Goal: Task Accomplishment & Management: Use online tool/utility

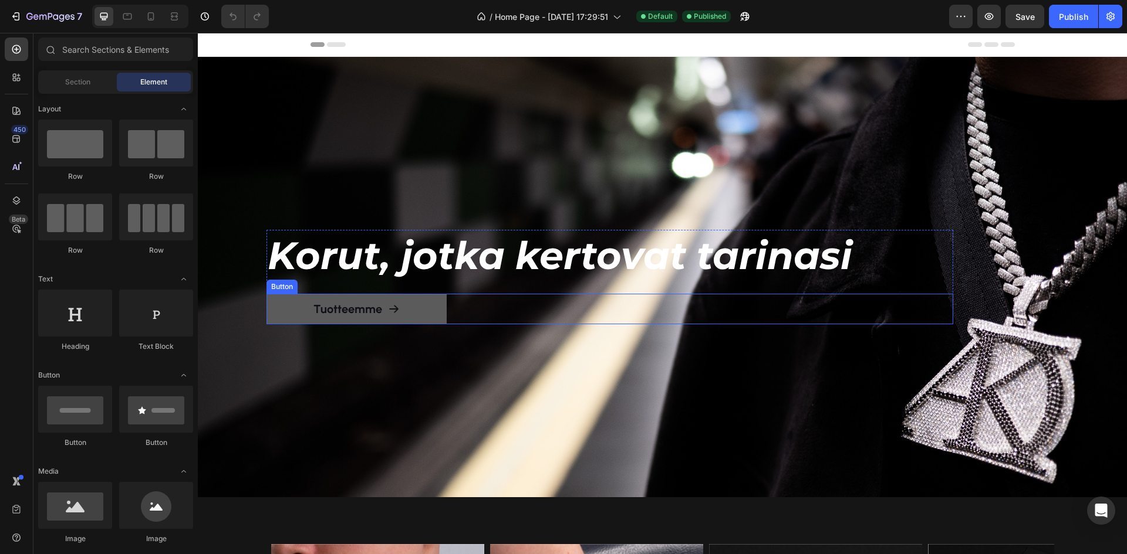
click at [553, 261] on h1 "Korut, jotka kertovat tarinasi" at bounding box center [609, 256] width 686 height 52
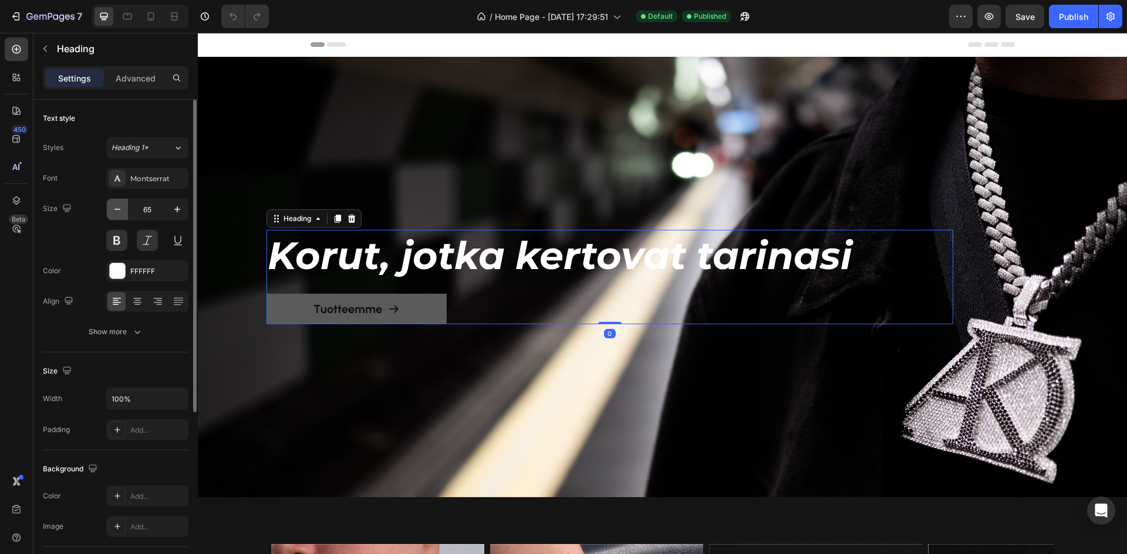
click at [122, 207] on icon "button" at bounding box center [117, 210] width 12 height 12
click at [115, 209] on icon "button" at bounding box center [117, 210] width 12 height 12
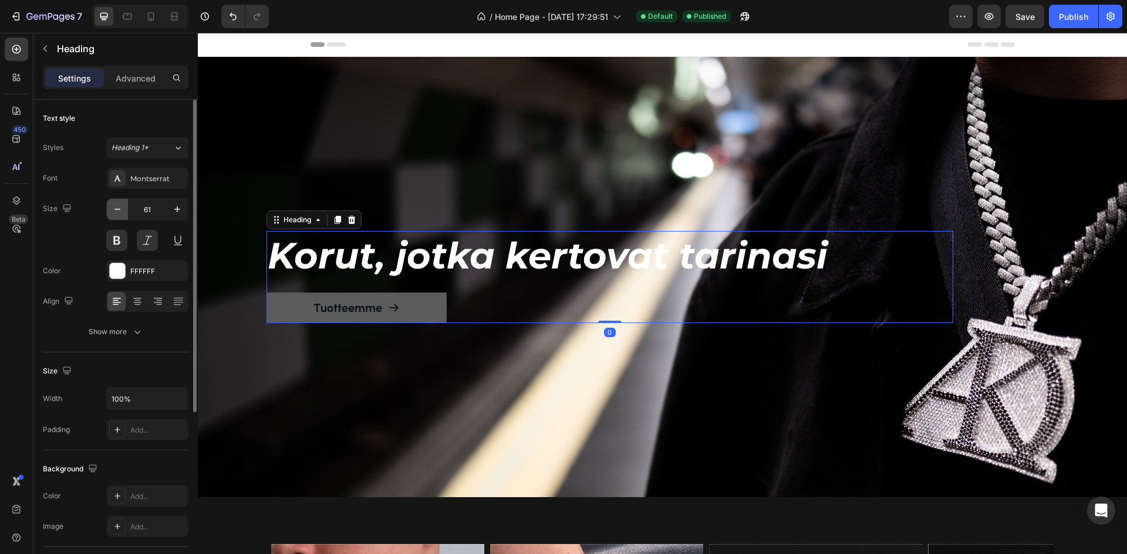
click at [115, 209] on icon "button" at bounding box center [117, 210] width 12 height 12
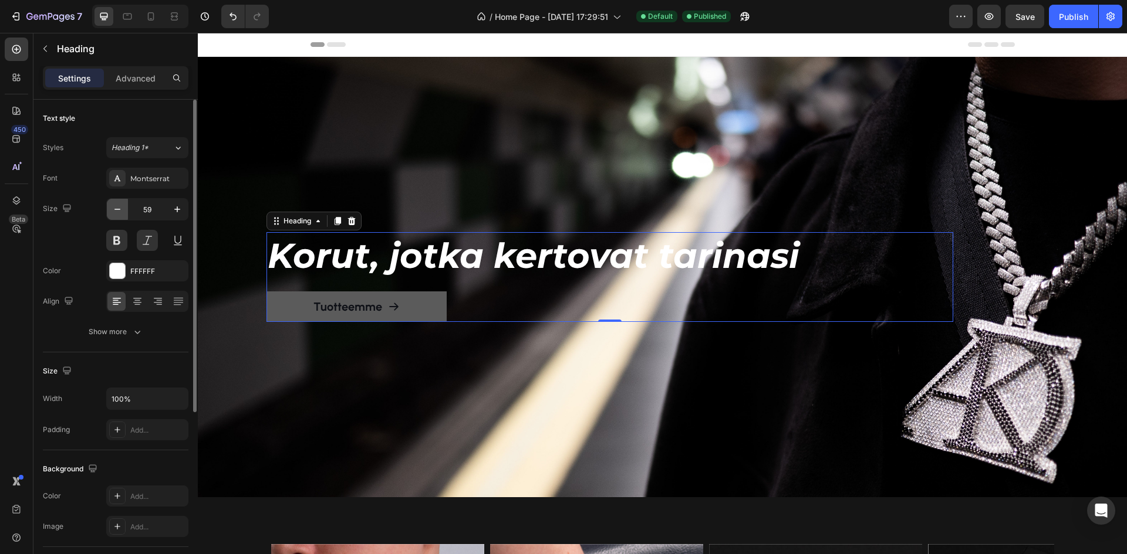
click at [115, 209] on icon "button" at bounding box center [117, 210] width 12 height 12
click at [114, 209] on icon "button" at bounding box center [117, 209] width 6 height 1
click at [114, 210] on icon "button" at bounding box center [117, 210] width 12 height 12
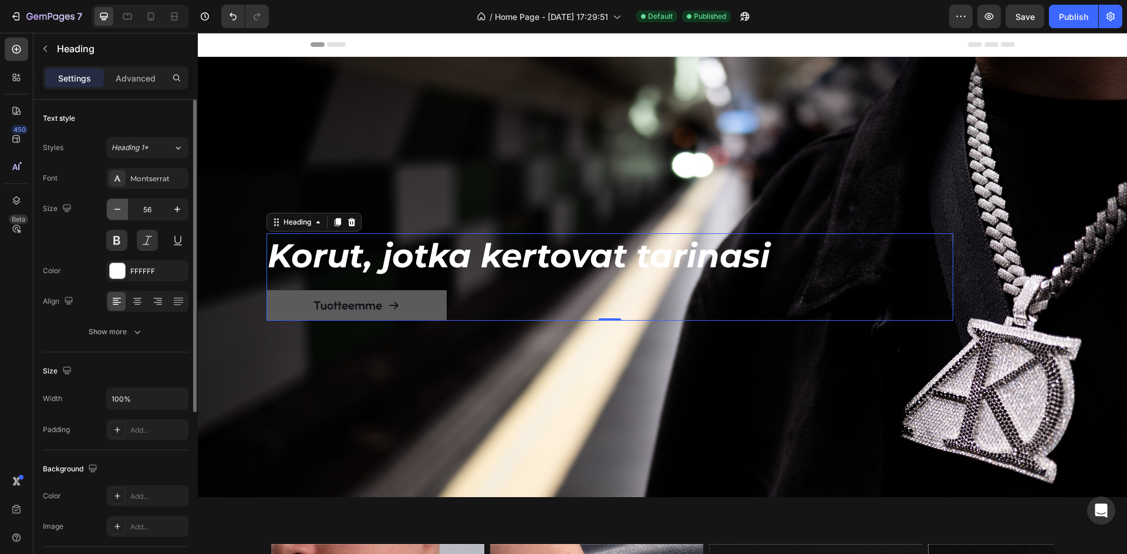
click at [115, 209] on icon "button" at bounding box center [117, 209] width 6 height 1
click at [116, 209] on icon "button" at bounding box center [117, 209] width 6 height 1
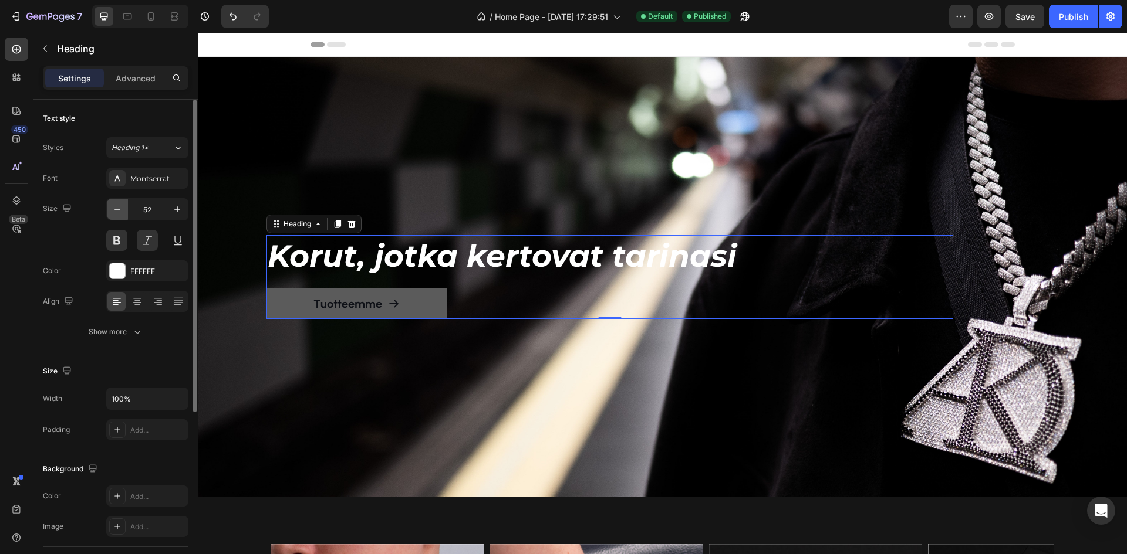
click at [116, 209] on icon "button" at bounding box center [117, 210] width 12 height 12
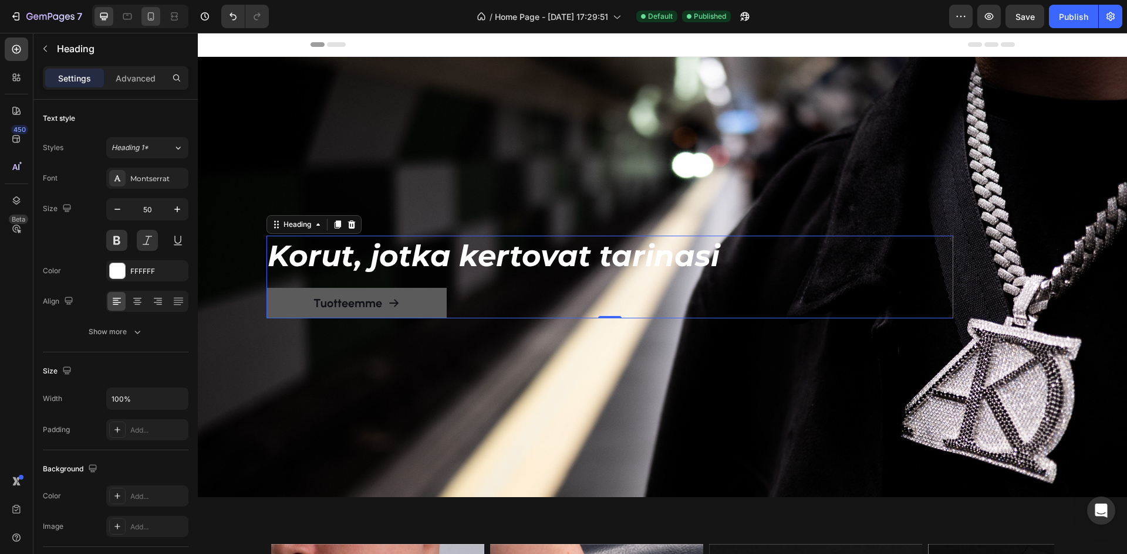
click at [153, 19] on icon at bounding box center [151, 17] width 12 height 12
type input "40"
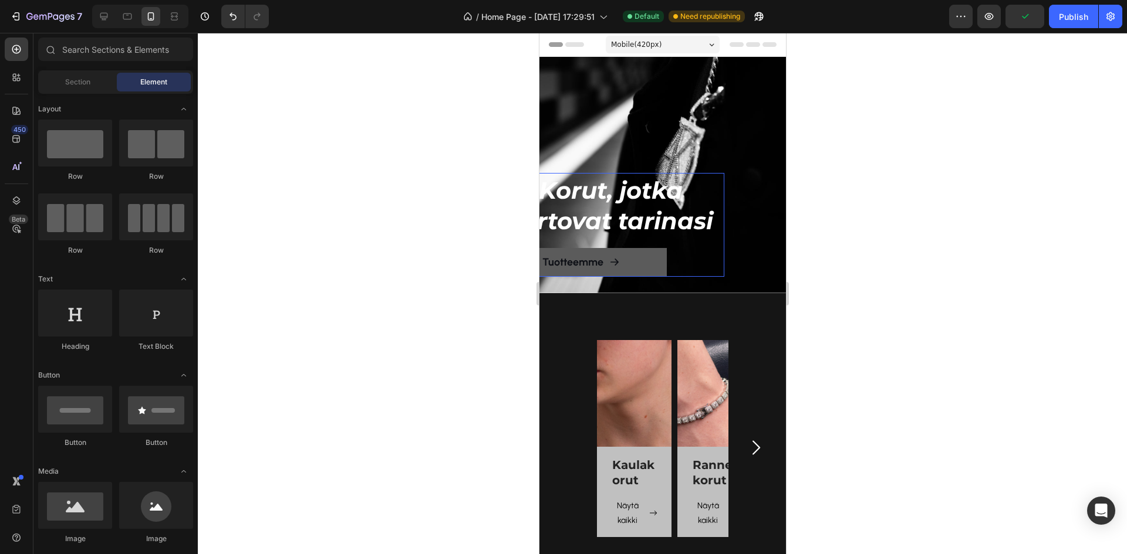
click at [689, 174] on h1 "Korut, jotka kertovat tarinasi" at bounding box center [609, 205] width 229 height 63
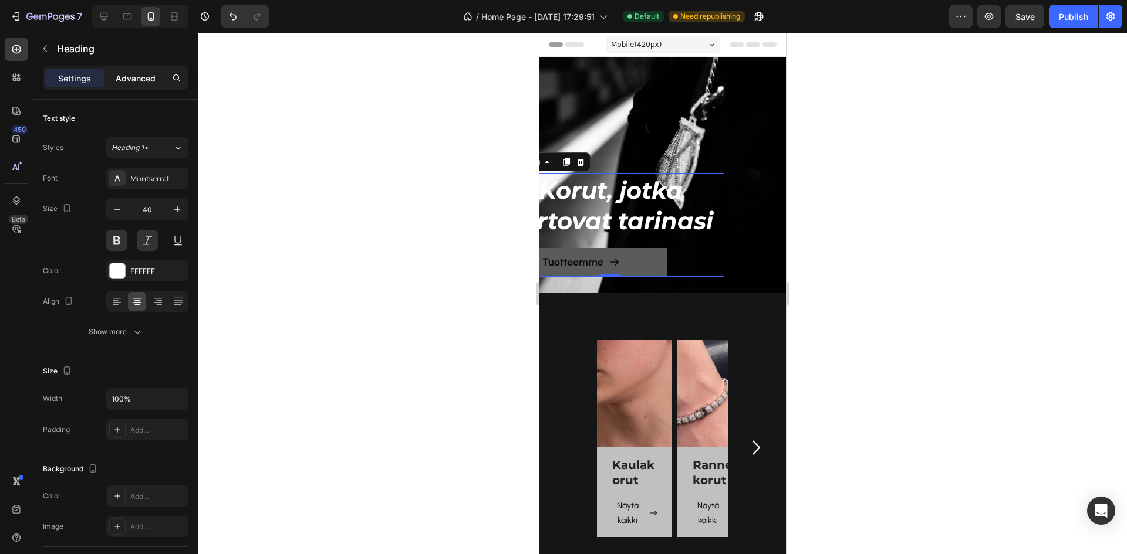
click at [133, 77] on p "Advanced" at bounding box center [136, 78] width 40 height 12
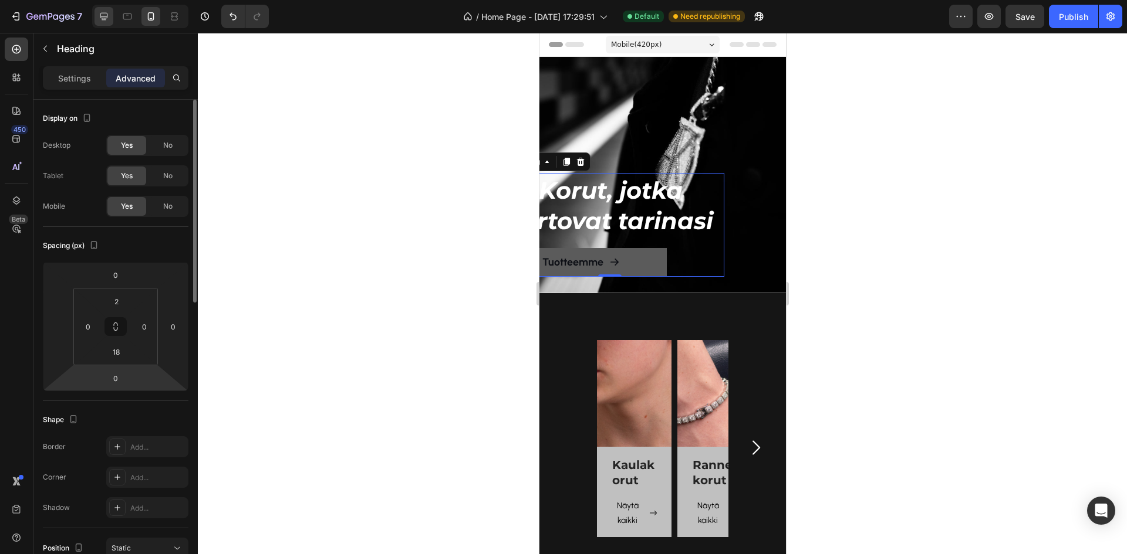
scroll to position [59, 0]
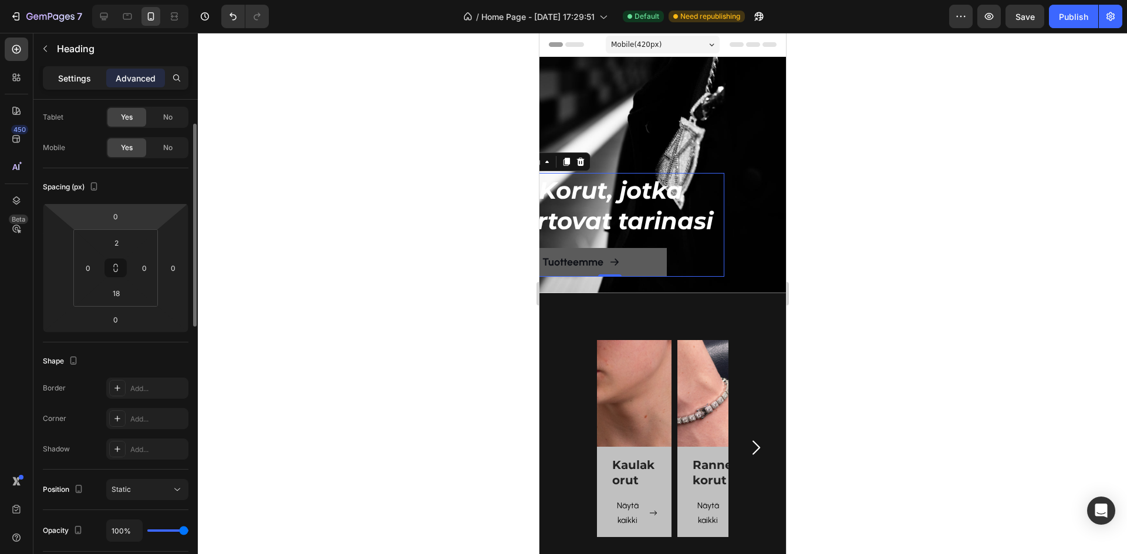
click at [83, 76] on p "Settings" at bounding box center [74, 78] width 33 height 12
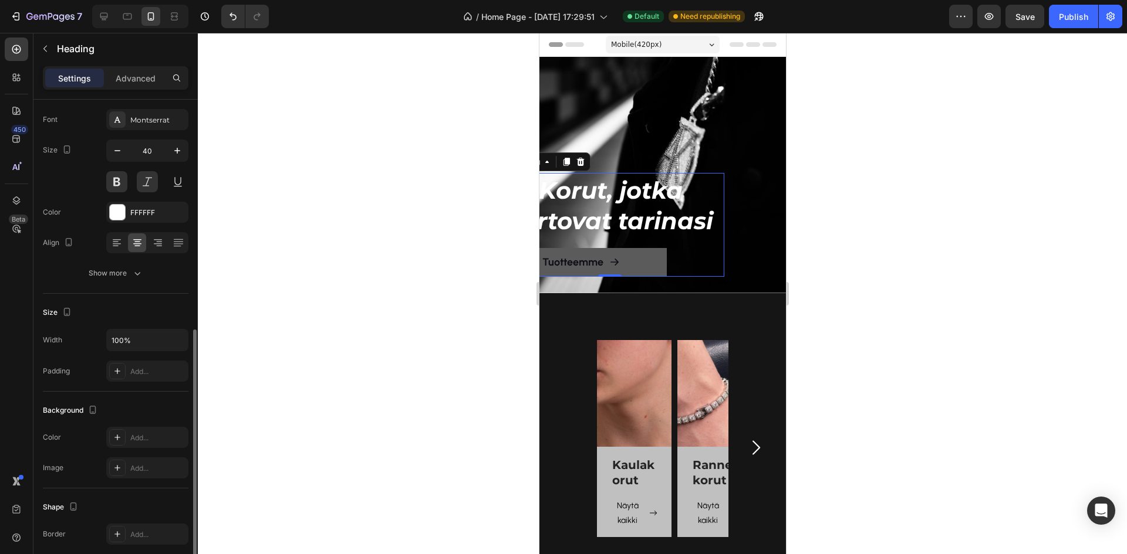
scroll to position [273, 0]
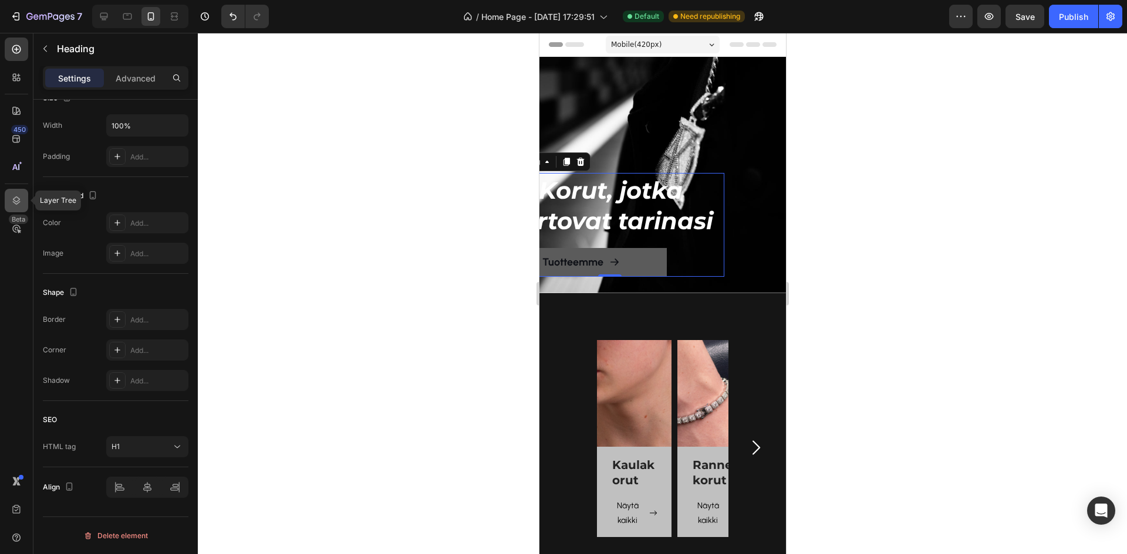
click at [21, 205] on icon at bounding box center [17, 201] width 12 height 12
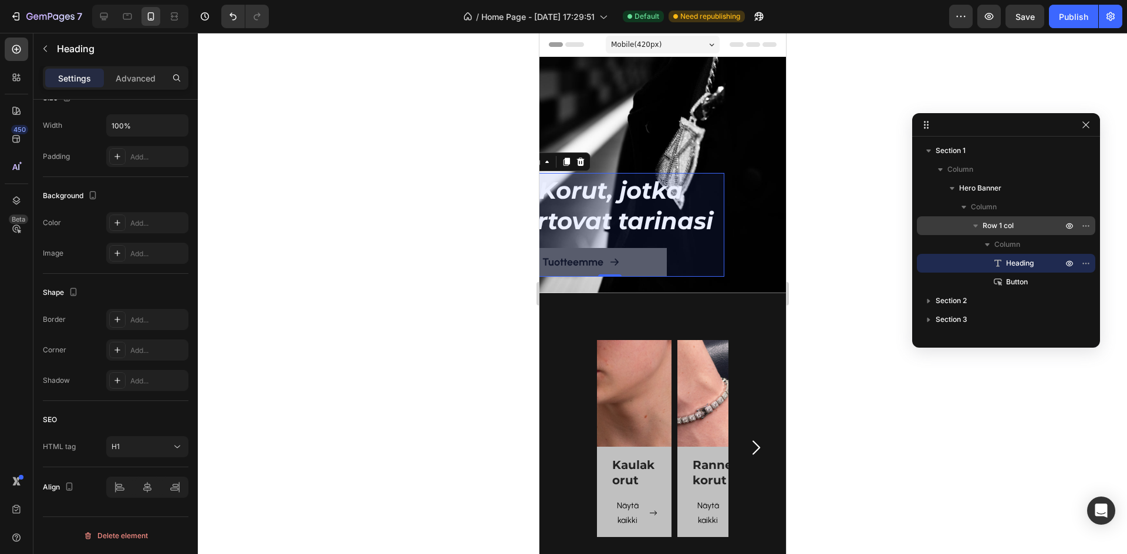
click at [1022, 229] on p "Row 1 col" at bounding box center [1023, 226] width 82 height 12
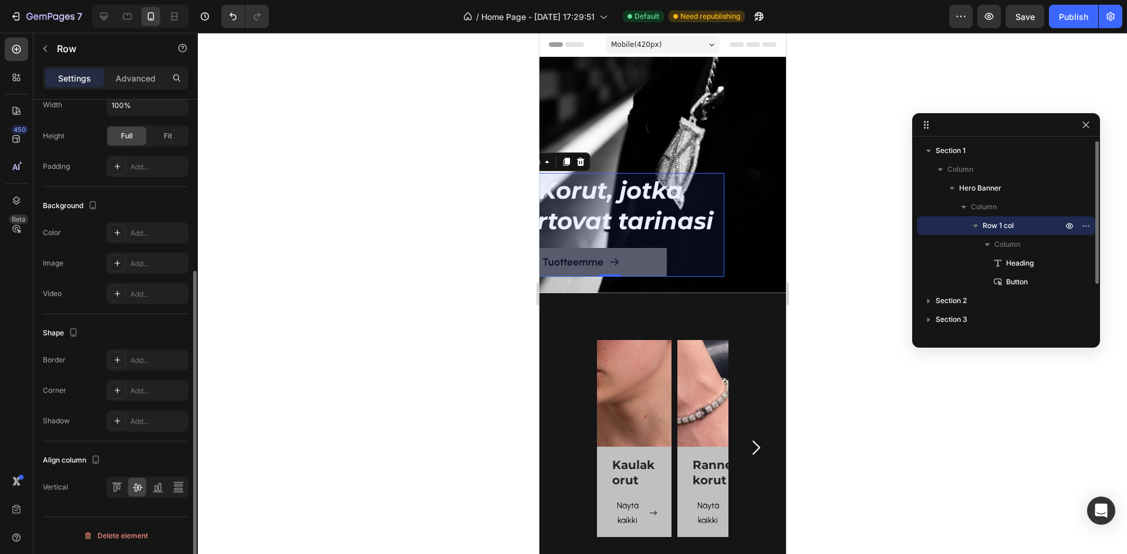
scroll to position [0, 0]
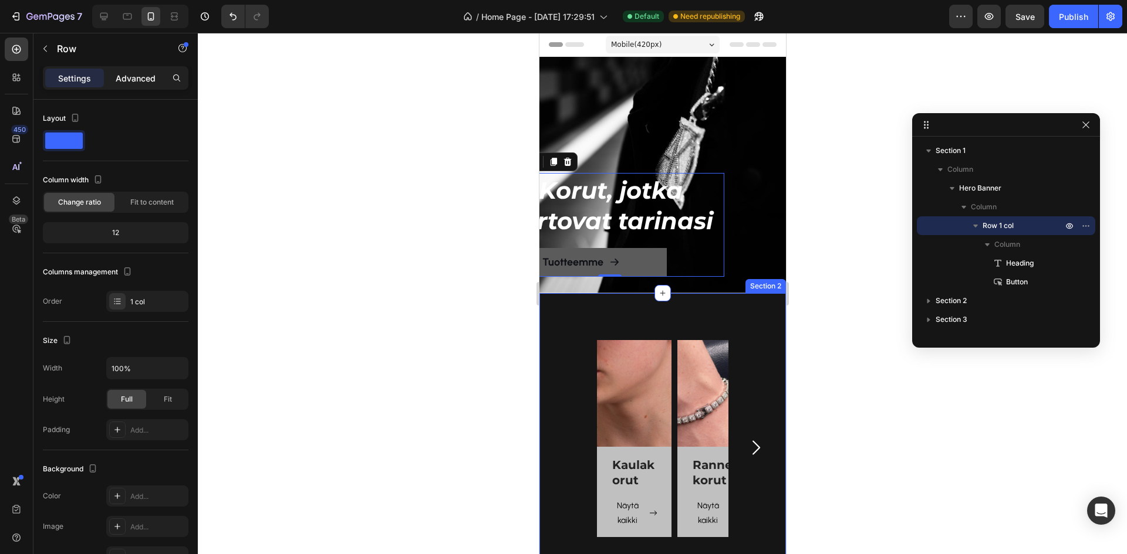
click at [131, 78] on p "Advanced" at bounding box center [136, 78] width 40 height 12
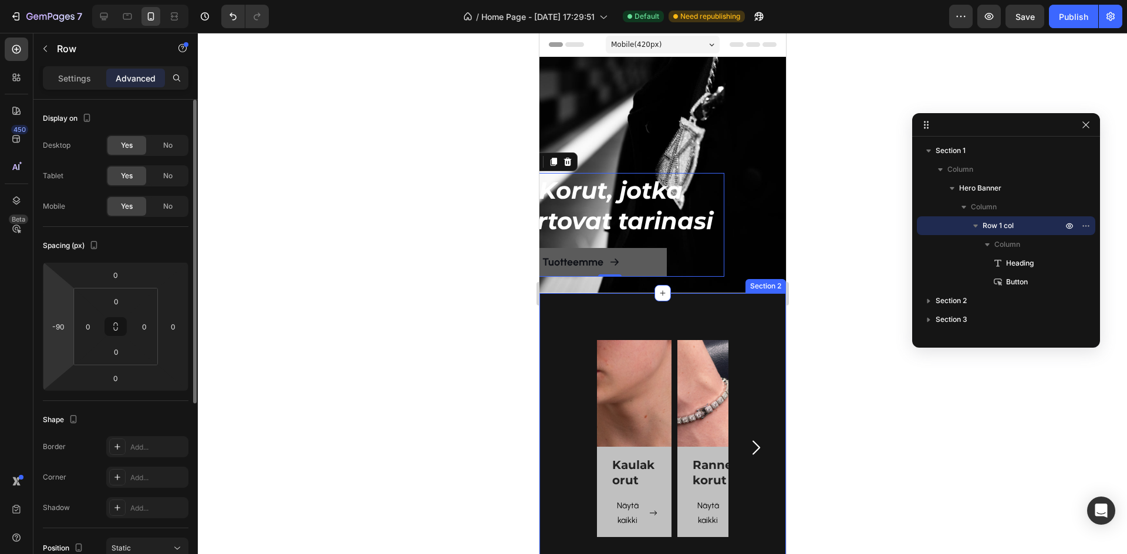
click at [69, 0] on html "7 Version history / Home Page - Nov 29, 17:29:51 Default Need republishing Prev…" at bounding box center [563, 0] width 1127 height 0
click at [67, 0] on html "7 Version history / Home Page - Nov 29, 17:29:51 Default Need republishing Prev…" at bounding box center [563, 0] width 1127 height 0
click at [65, 327] on input "-90" at bounding box center [58, 327] width 18 height 18
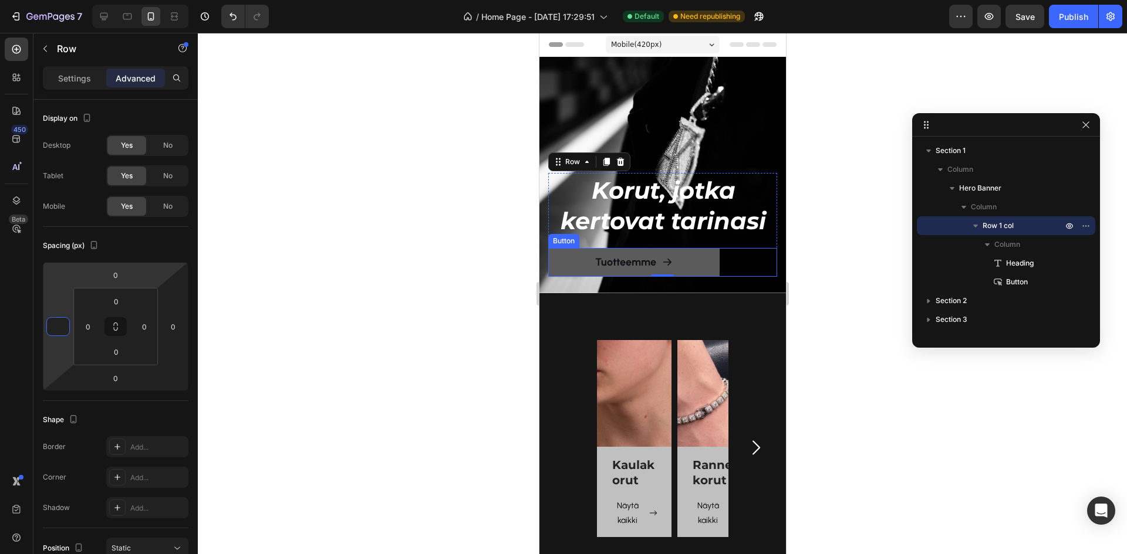
click at [731, 250] on div "Tuotteemme Button" at bounding box center [661, 262] width 229 height 28
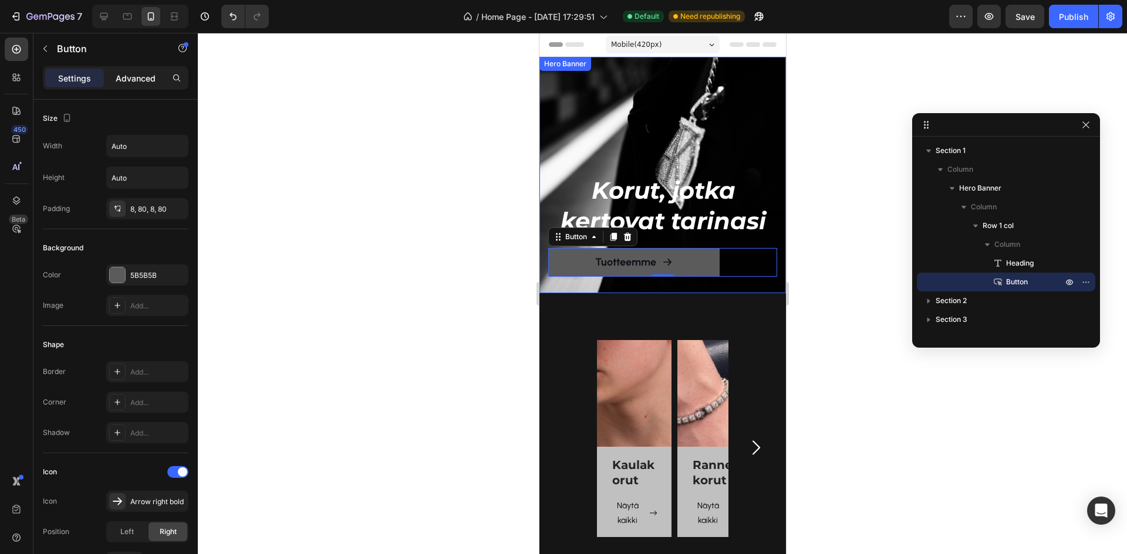
click at [143, 72] on p "Advanced" at bounding box center [136, 78] width 40 height 12
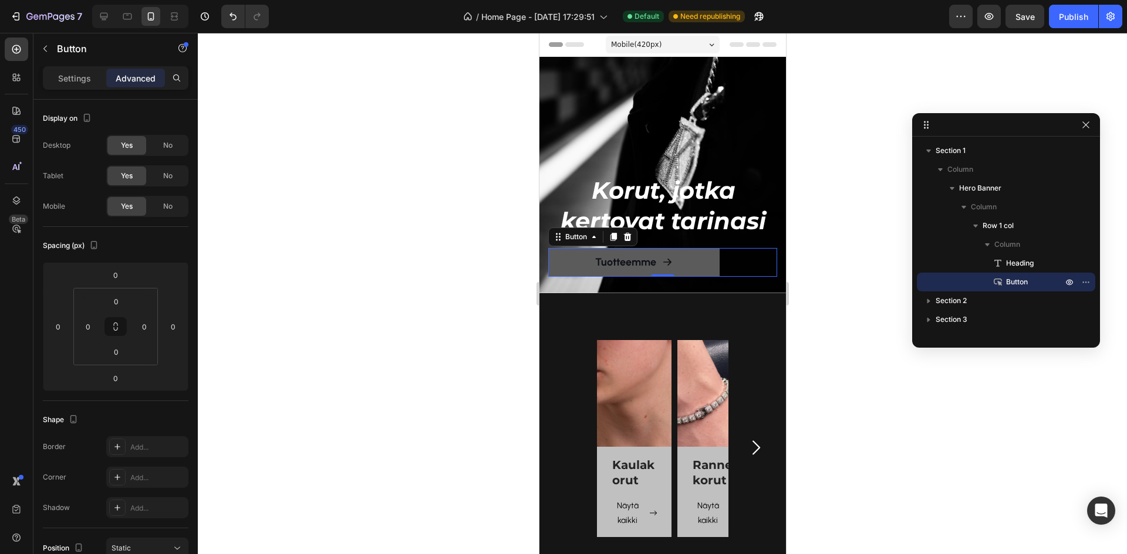
click at [752, 248] on div "Tuotteemme Button 0" at bounding box center [661, 262] width 229 height 28
click at [73, 73] on p "Settings" at bounding box center [74, 78] width 33 height 12
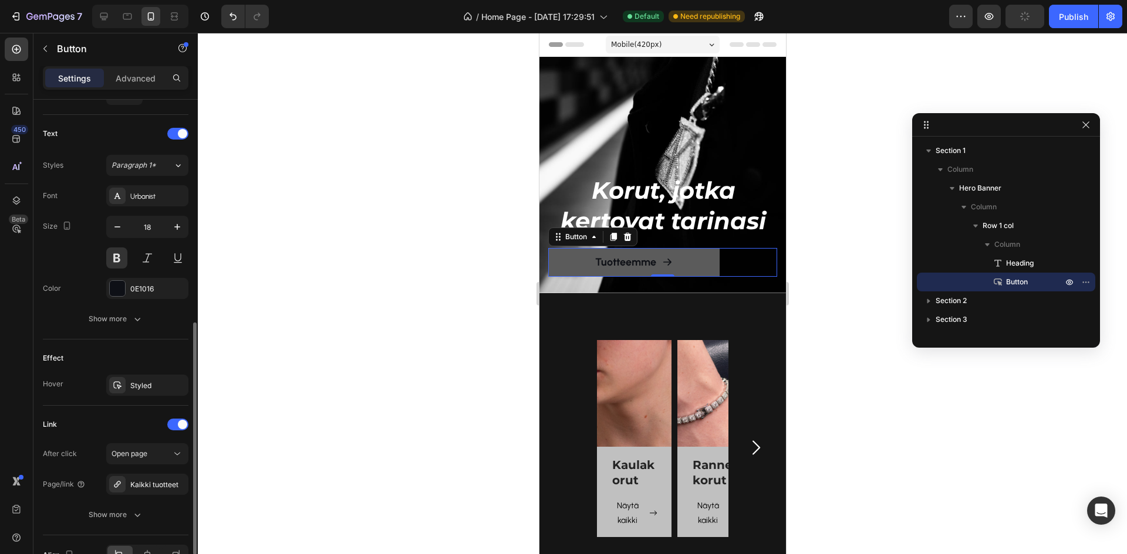
scroll to position [537, 0]
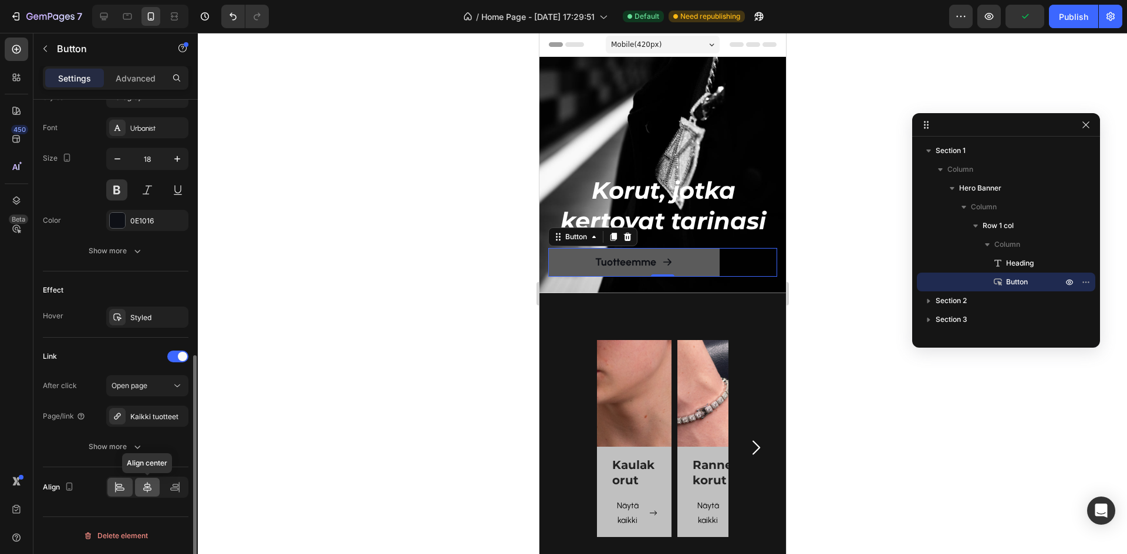
click at [147, 482] on icon at bounding box center [147, 488] width 12 height 12
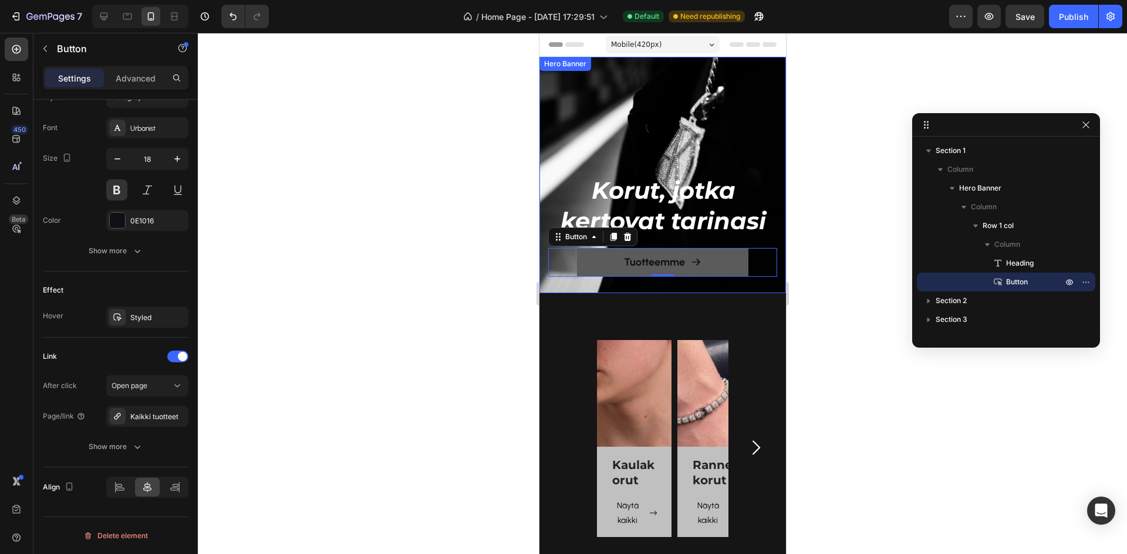
click at [705, 146] on div "Background Image" at bounding box center [662, 175] width 246 height 236
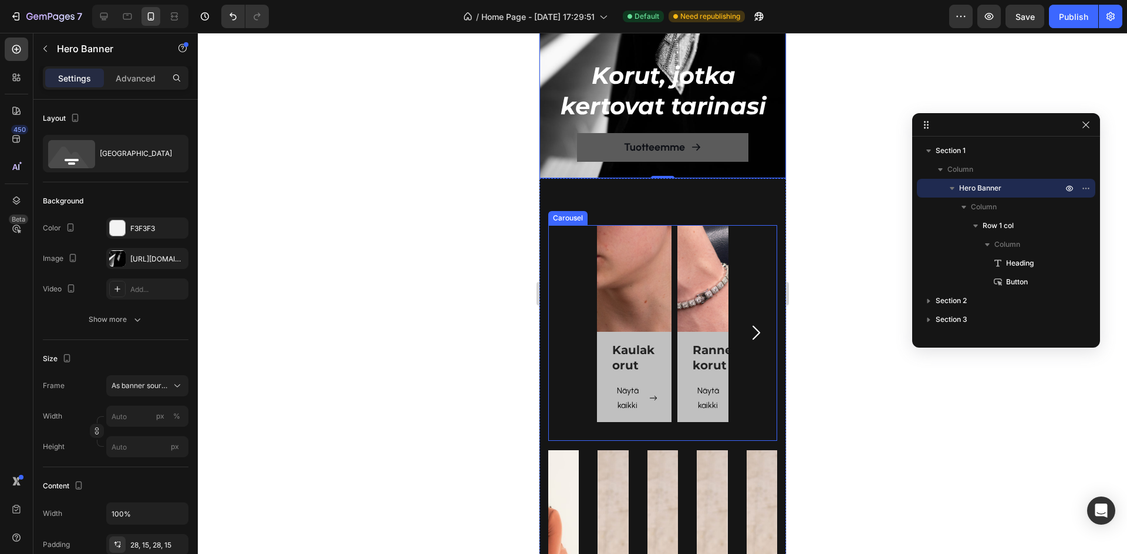
scroll to position [117, 0]
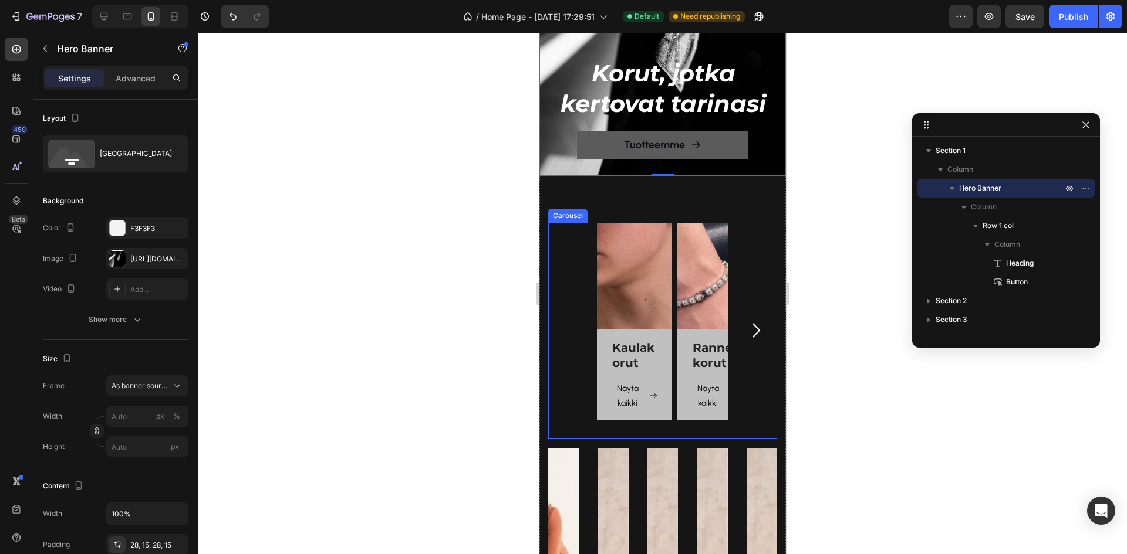
click at [743, 261] on div "Kaulakorut Heading Näytä kaikki Button Row Hero Banner Rannekorut Heading Näytä…" at bounding box center [661, 331] width 229 height 216
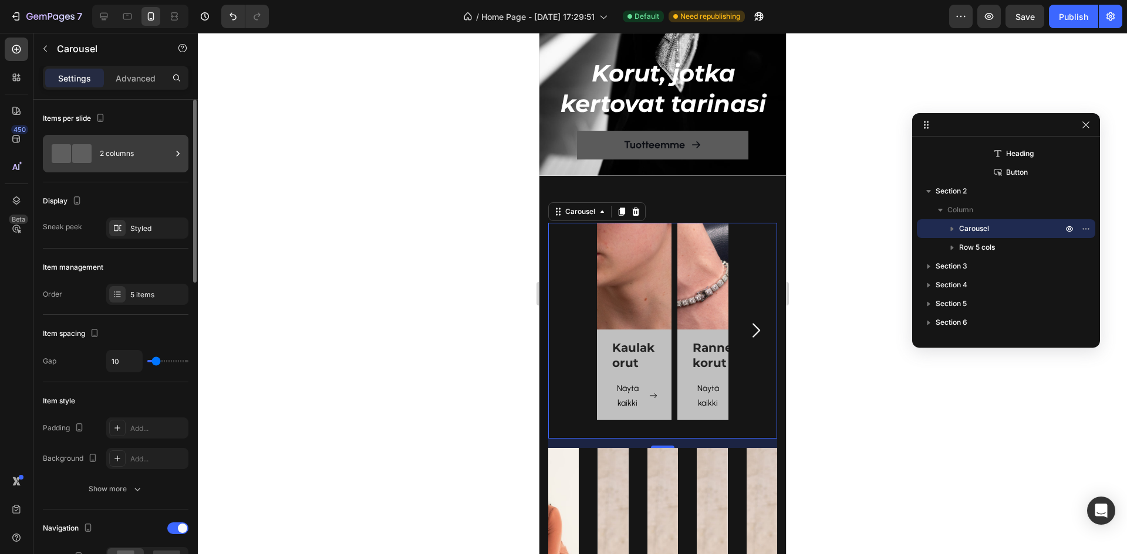
click at [137, 153] on div "2 columns" at bounding box center [136, 153] width 72 height 27
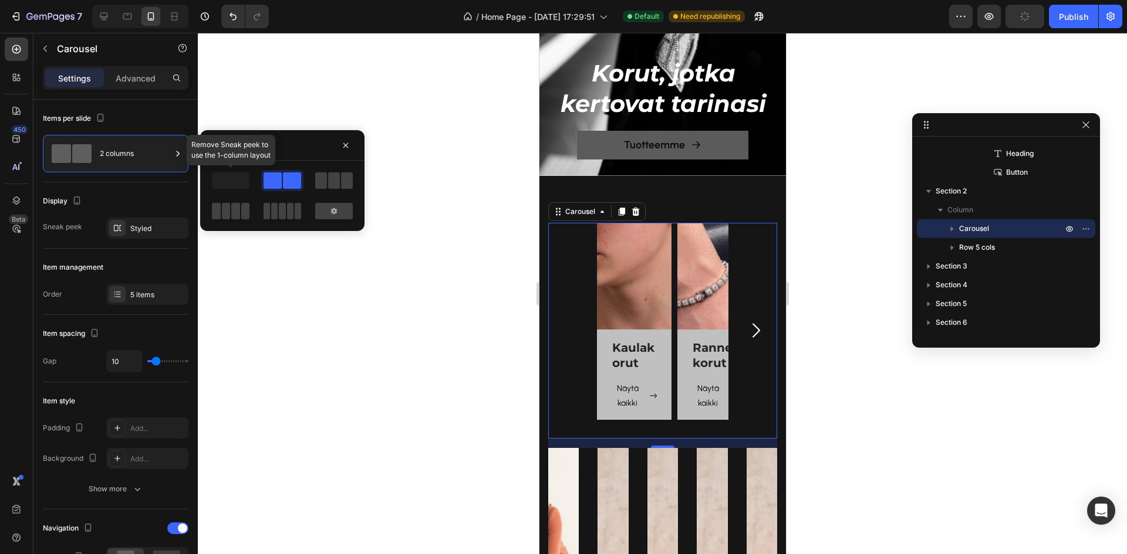
click at [229, 180] on span at bounding box center [231, 181] width 38 height 16
click at [282, 180] on div at bounding box center [282, 181] width 38 height 16
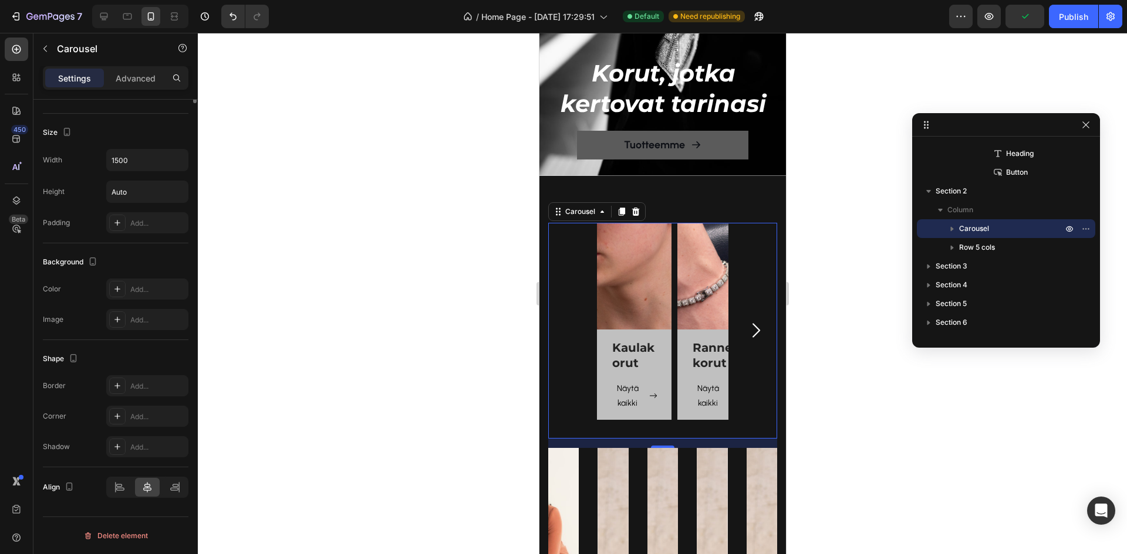
scroll to position [403, 0]
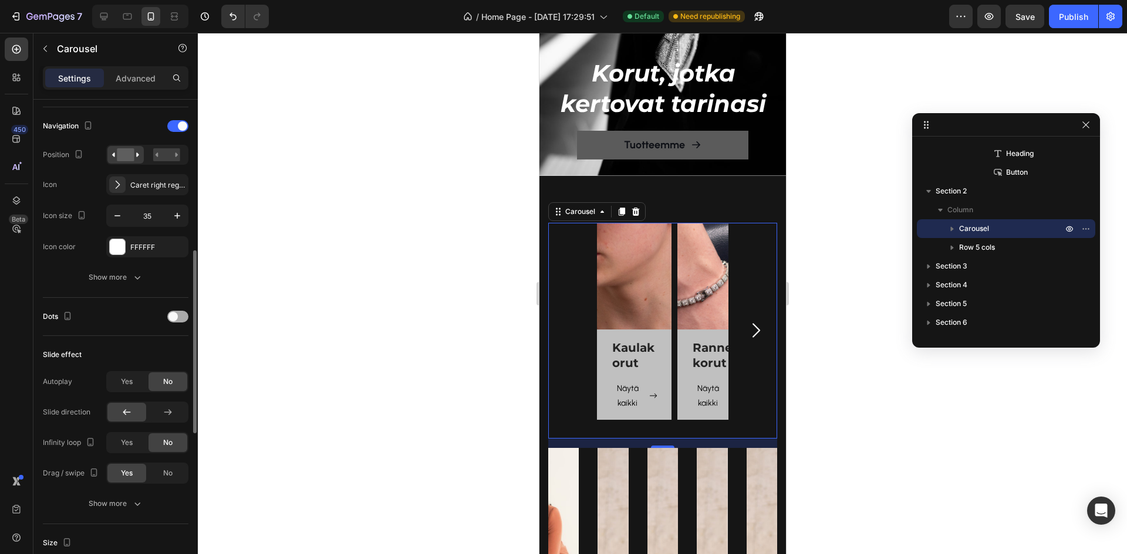
click at [179, 320] on div at bounding box center [177, 317] width 21 height 12
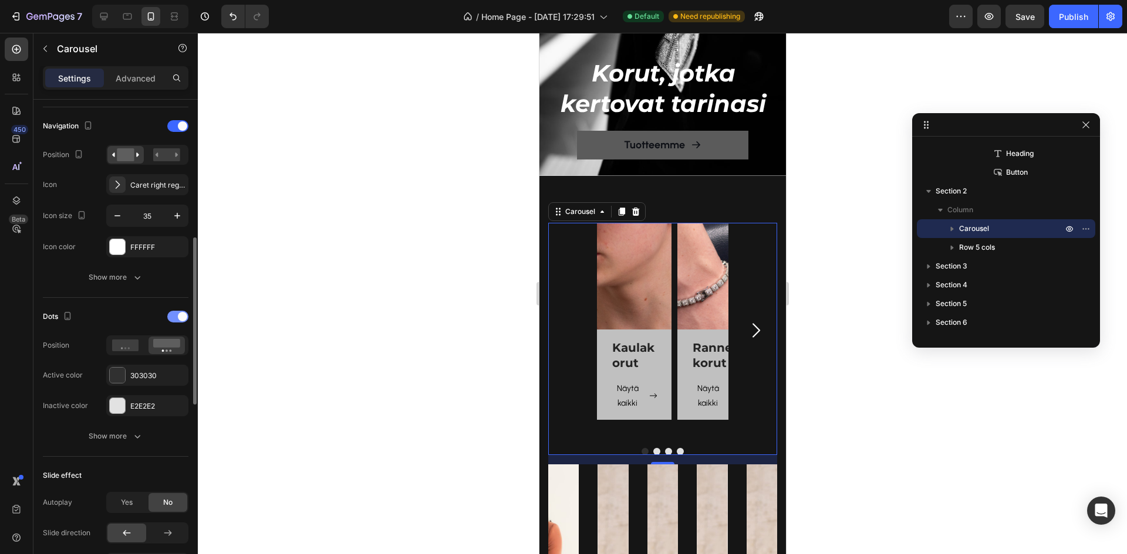
click at [179, 320] on span at bounding box center [182, 316] width 9 height 9
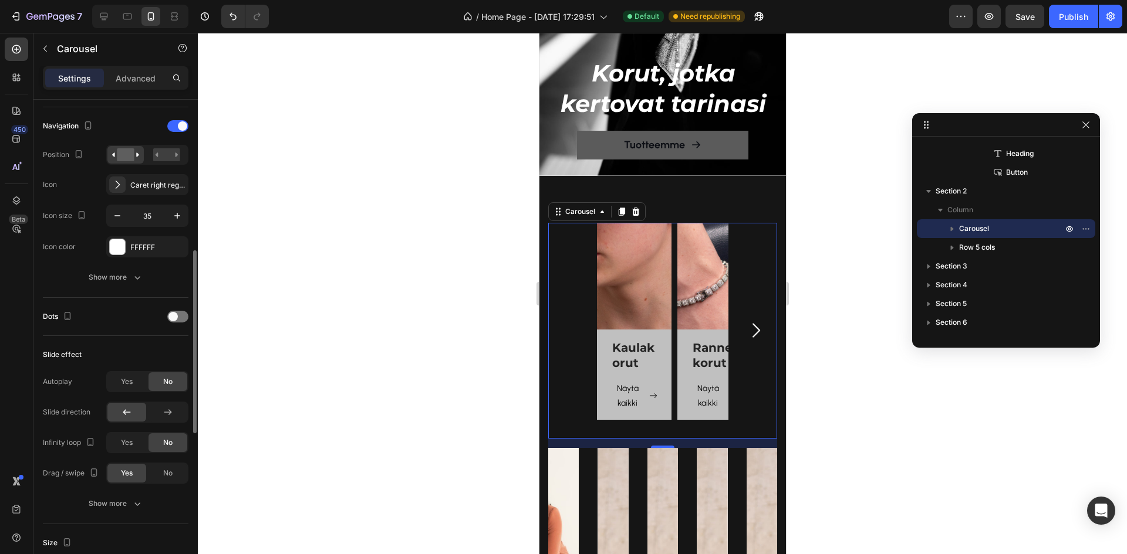
scroll to position [344, 0]
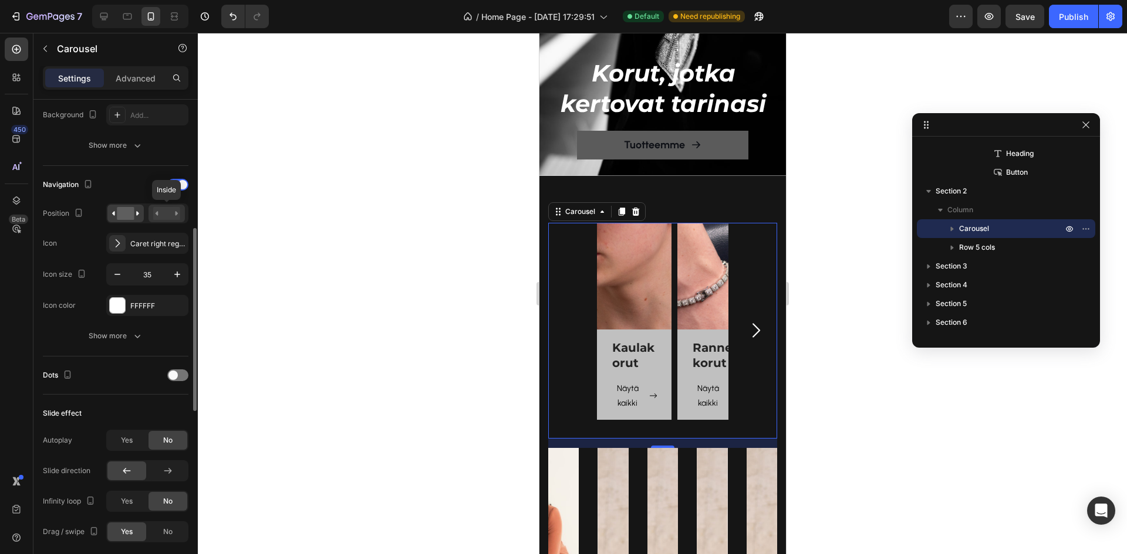
click at [171, 209] on rect at bounding box center [166, 213] width 27 height 13
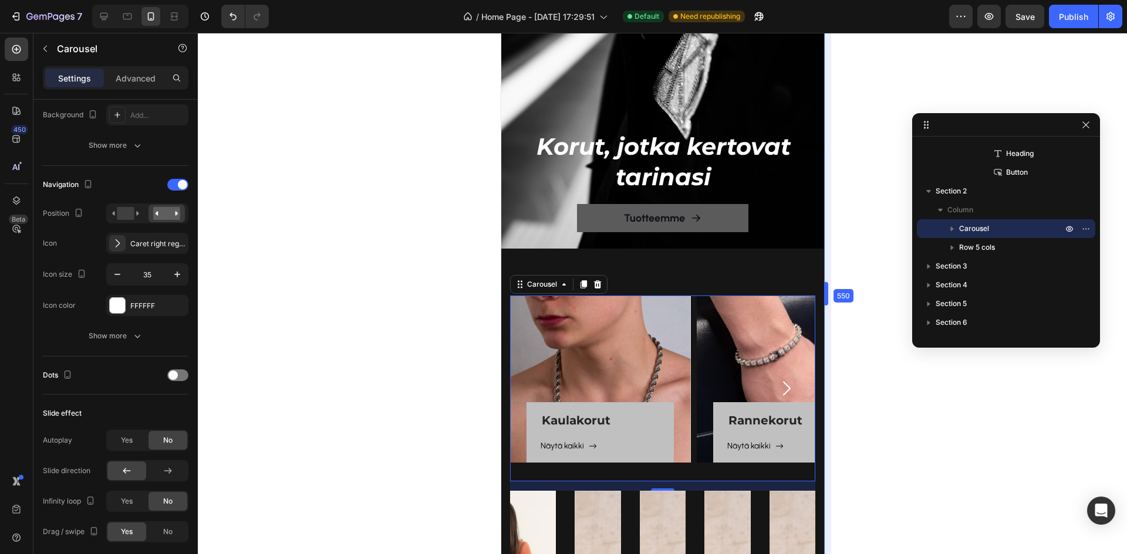
drag, startPoint x: 790, startPoint y: 283, endPoint x: 881, endPoint y: 278, distance: 91.7
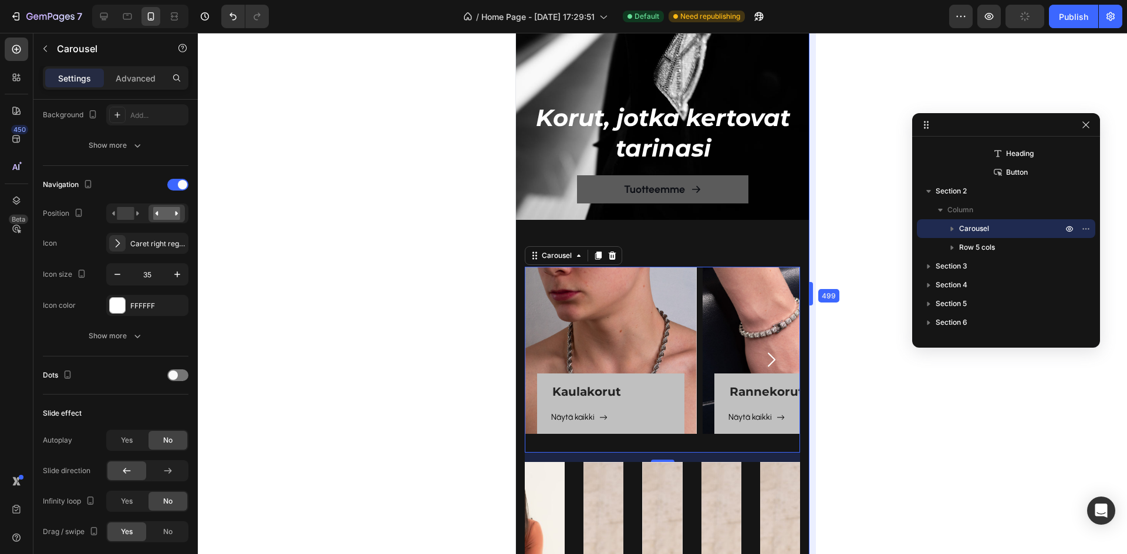
drag, startPoint x: 826, startPoint y: 290, endPoint x: 794, endPoint y: 296, distance: 32.1
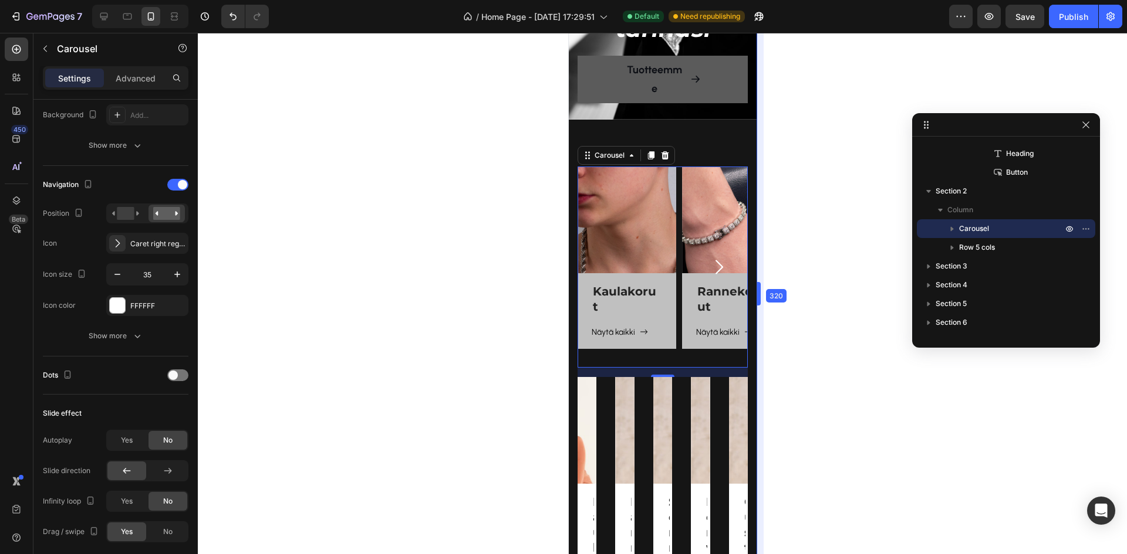
drag, startPoint x: 794, startPoint y: 288, endPoint x: 630, endPoint y: 295, distance: 163.9
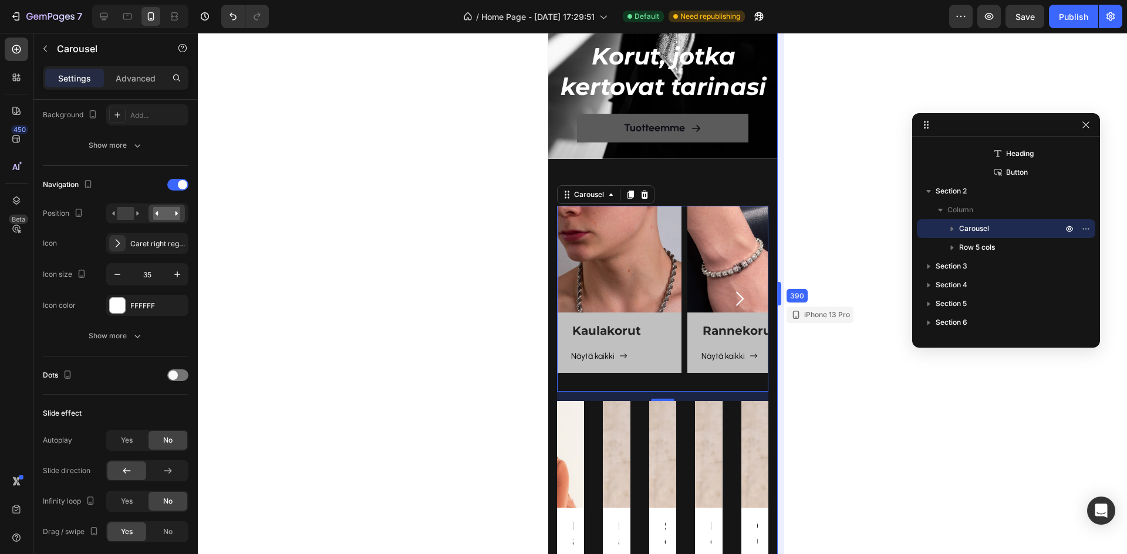
drag, startPoint x: 757, startPoint y: 290, endPoint x: 799, endPoint y: 289, distance: 41.1
click at [832, 302] on div at bounding box center [662, 294] width 929 height 522
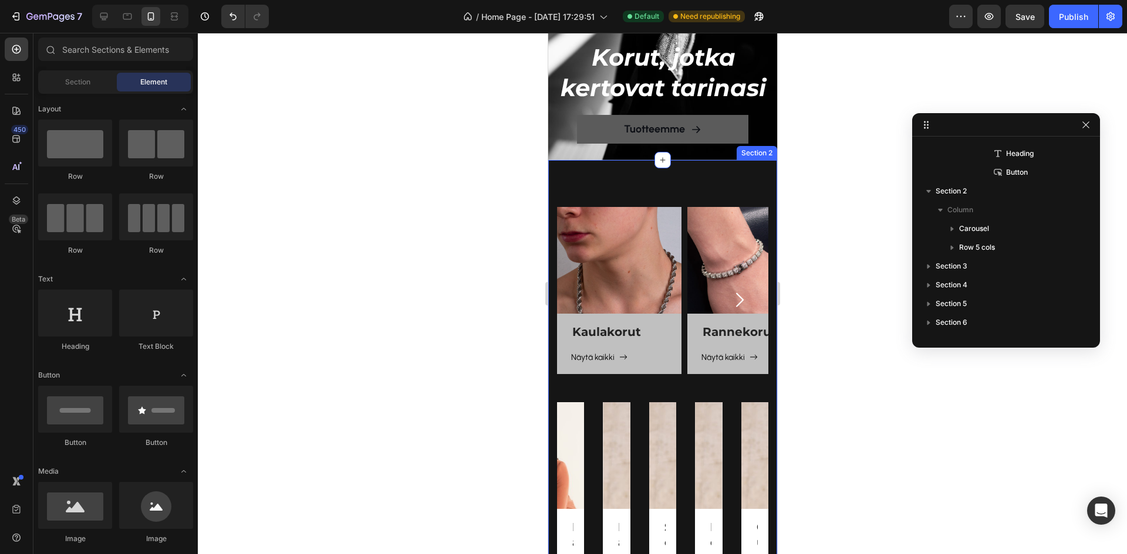
scroll to position [117, 0]
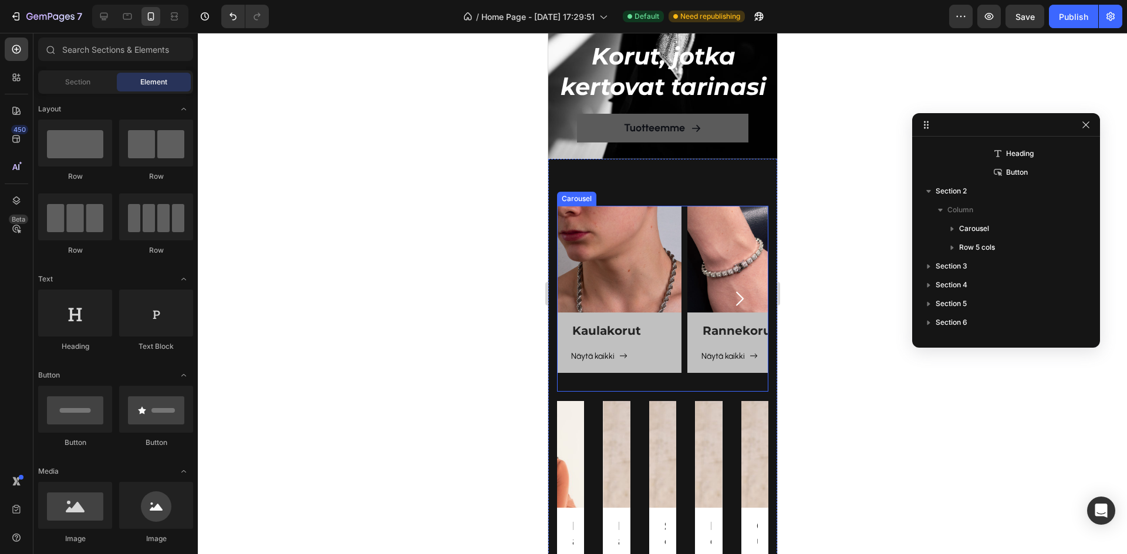
click at [735, 290] on icon "Carousel Next Arrow" at bounding box center [738, 299] width 21 height 21
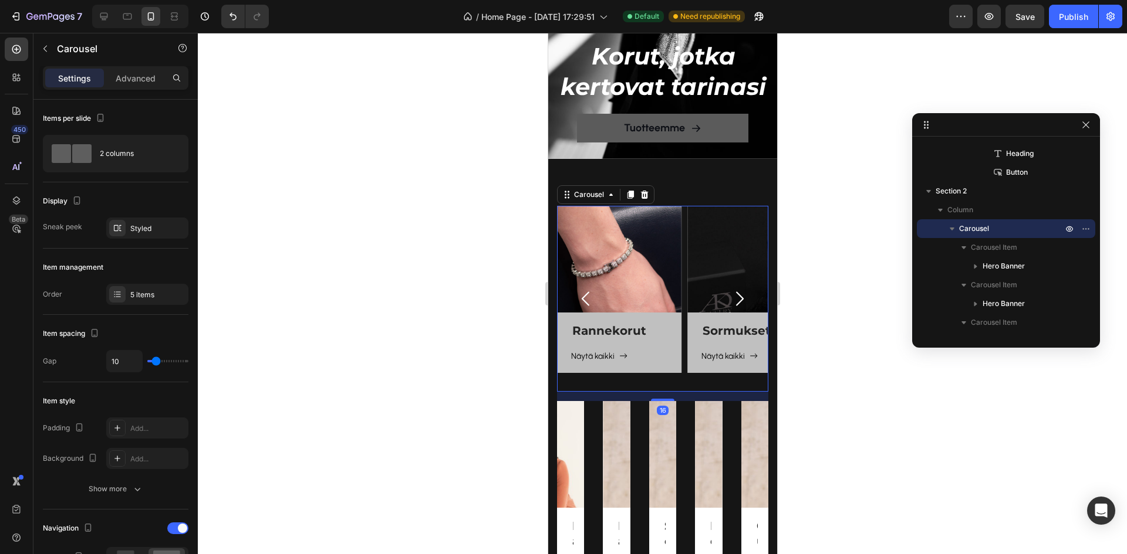
click at [583, 293] on icon "Carousel Back Arrow" at bounding box center [585, 299] width 21 height 21
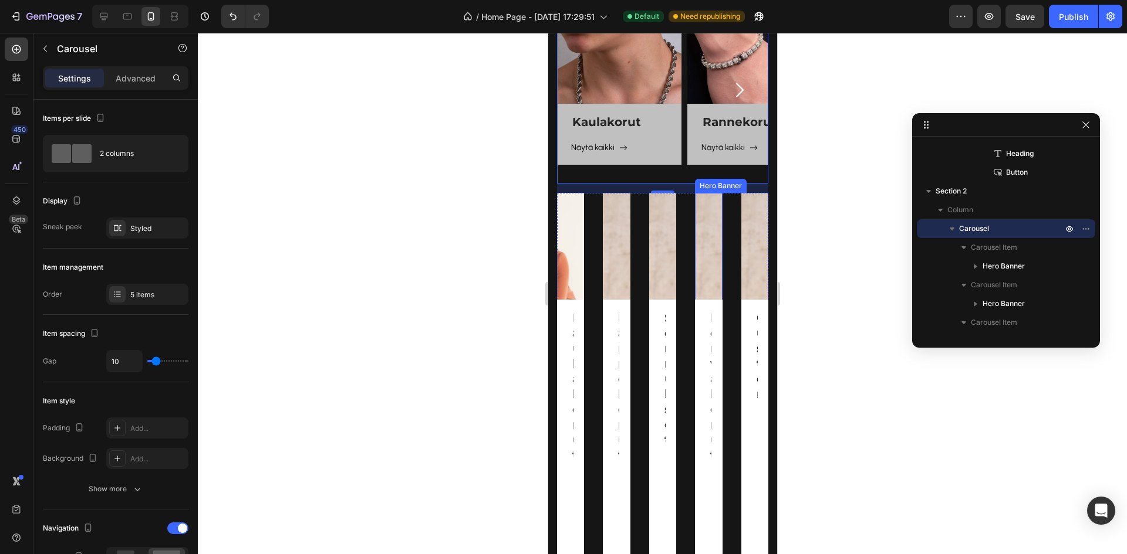
scroll to position [352, 0]
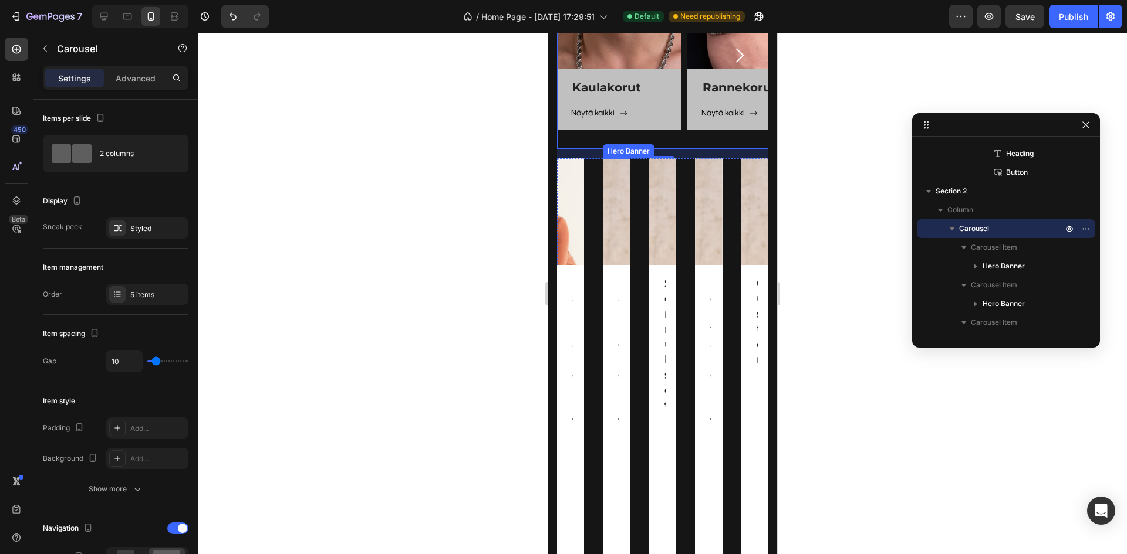
click at [610, 214] on div "Rannekorut Heading Näytä kaikki Button Row" at bounding box center [615, 384] width 27 height 452
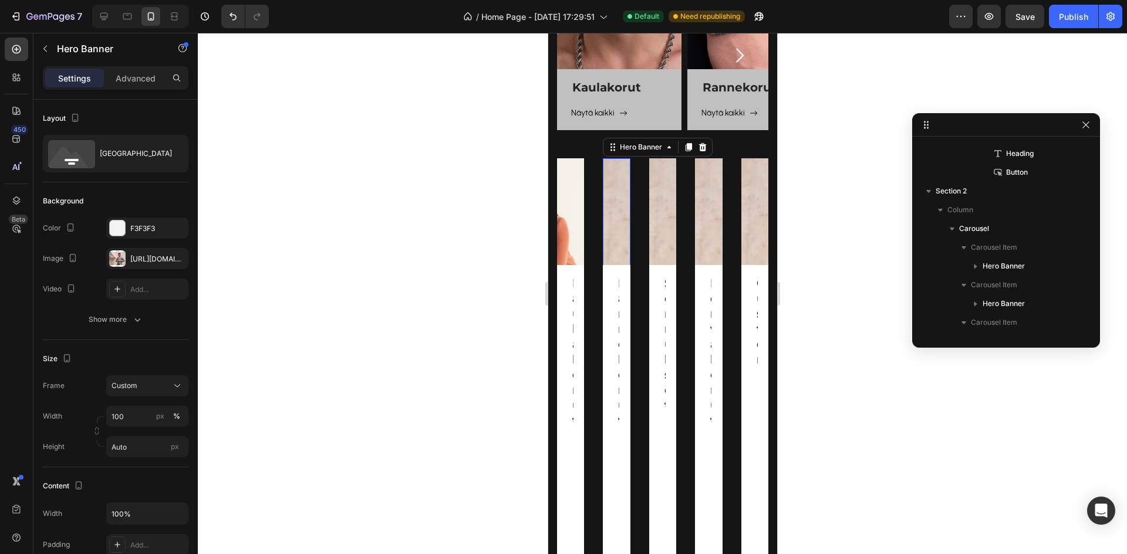
scroll to position [391, 0]
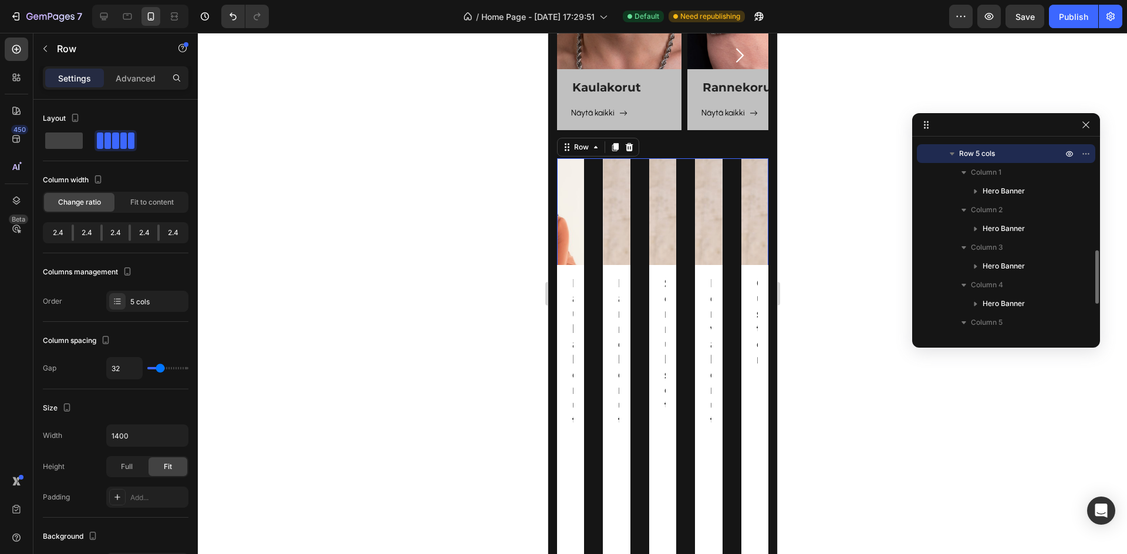
click at [592, 212] on div "Kaulakorut Heading Näytä kaikki Button Row Hero Banner Rannekorut Heading Näytä…" at bounding box center [661, 393] width 211 height 471
click at [997, 151] on p "Row 5 cols" at bounding box center [1012, 154] width 106 height 12
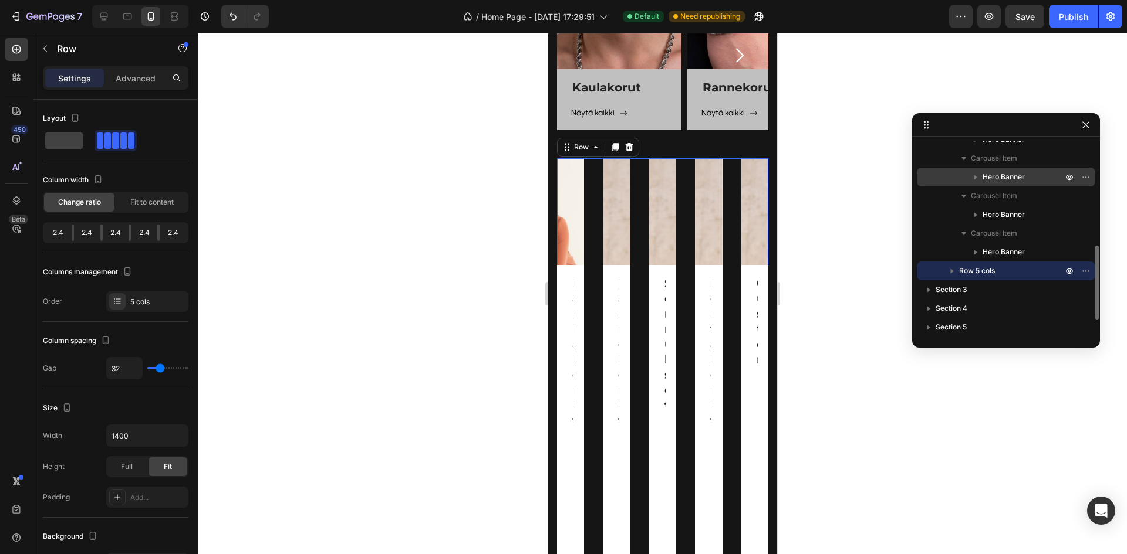
scroll to position [313, 0]
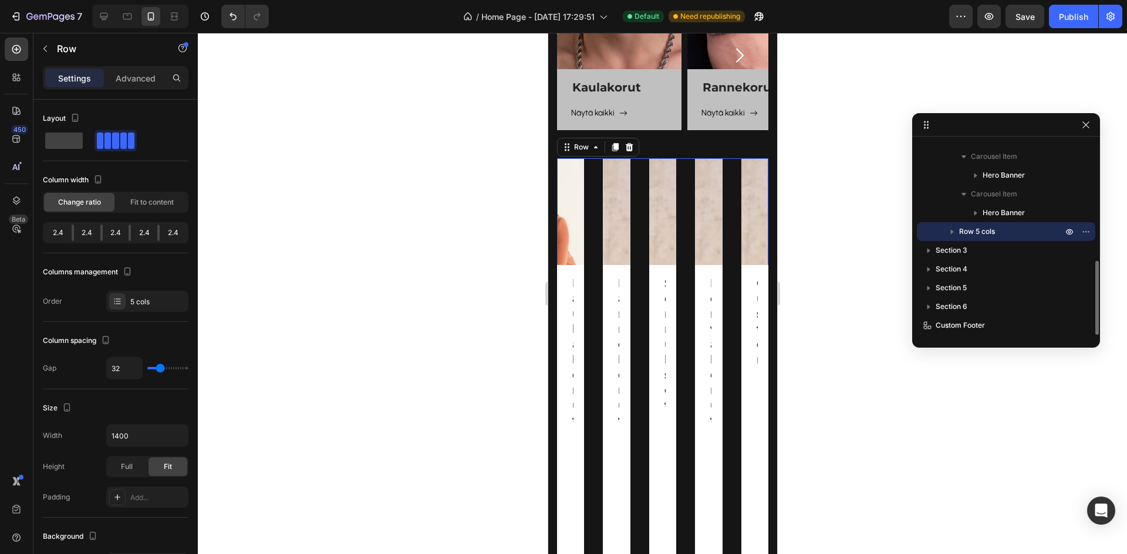
click at [955, 231] on icon "button" at bounding box center [952, 232] width 12 height 12
click at [953, 231] on icon "button" at bounding box center [951, 232] width 5 height 3
click at [939, 253] on span "Section 3" at bounding box center [951, 251] width 32 height 12
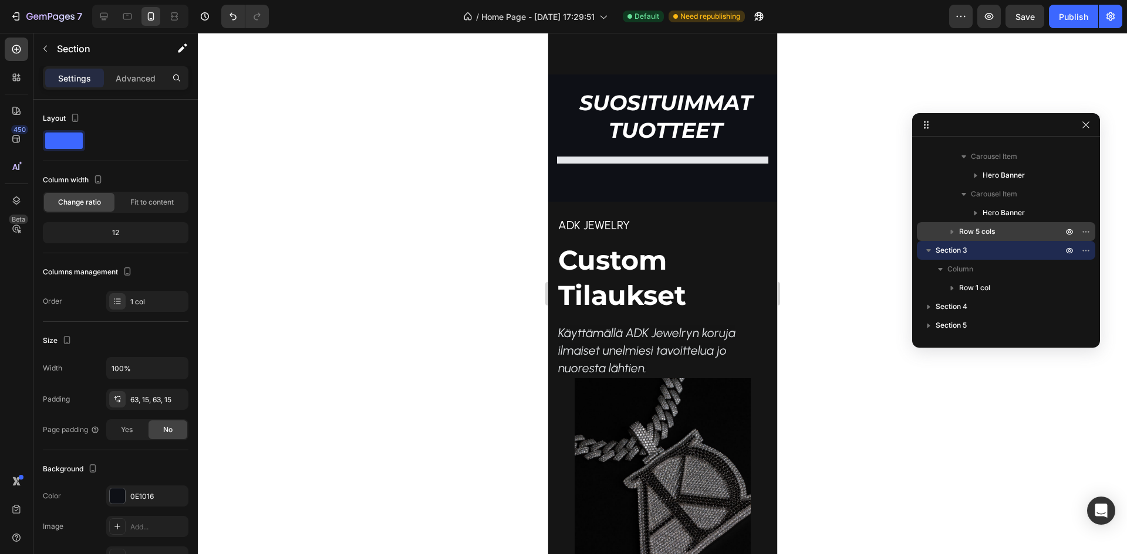
scroll to position [955, 0]
click at [967, 230] on span "Row 5 cols" at bounding box center [977, 232] width 36 height 12
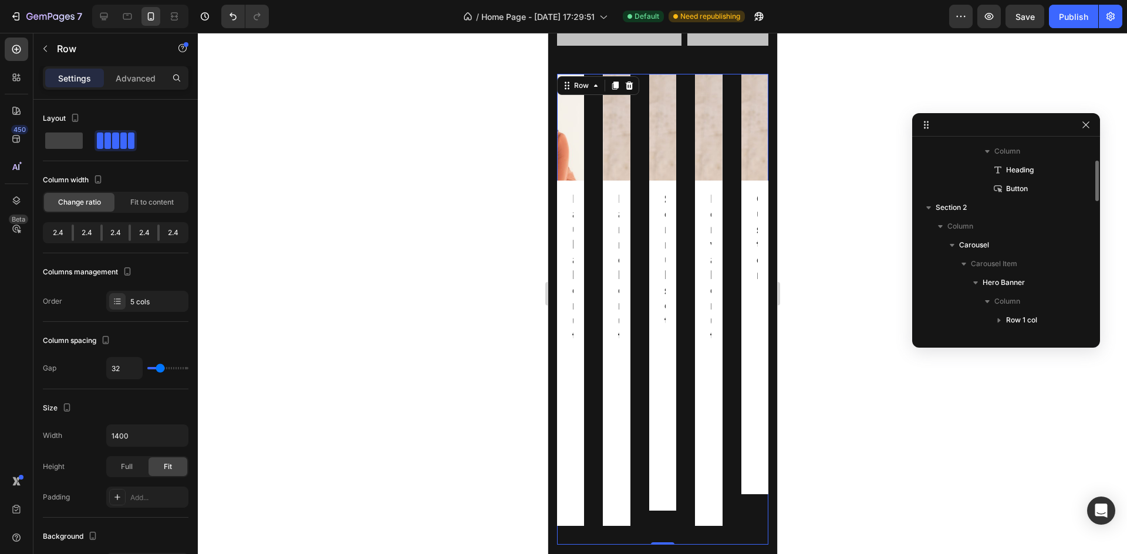
scroll to position [0, 0]
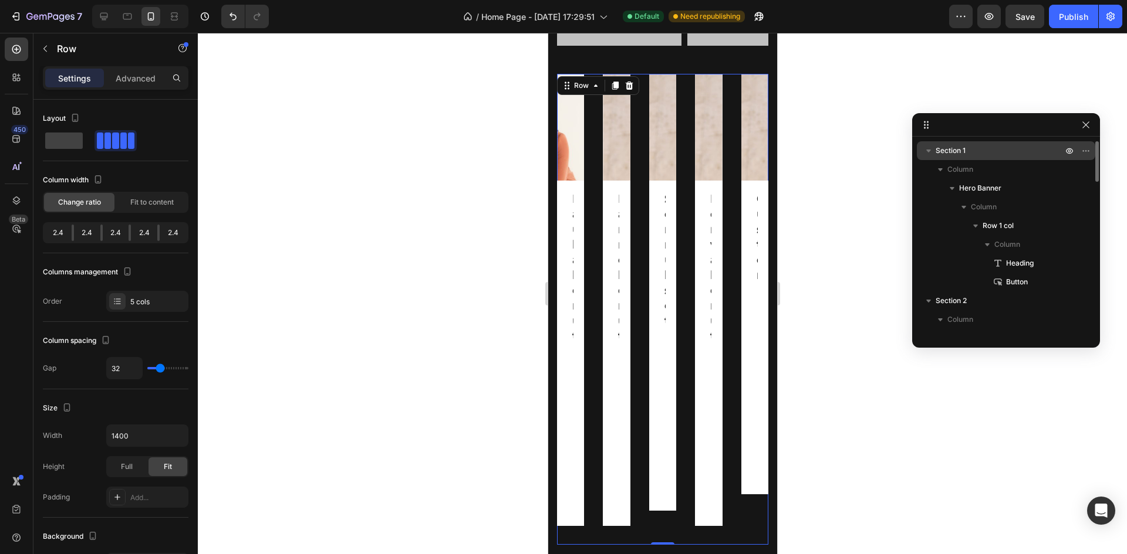
click at [929, 149] on icon "button" at bounding box center [928, 151] width 12 height 12
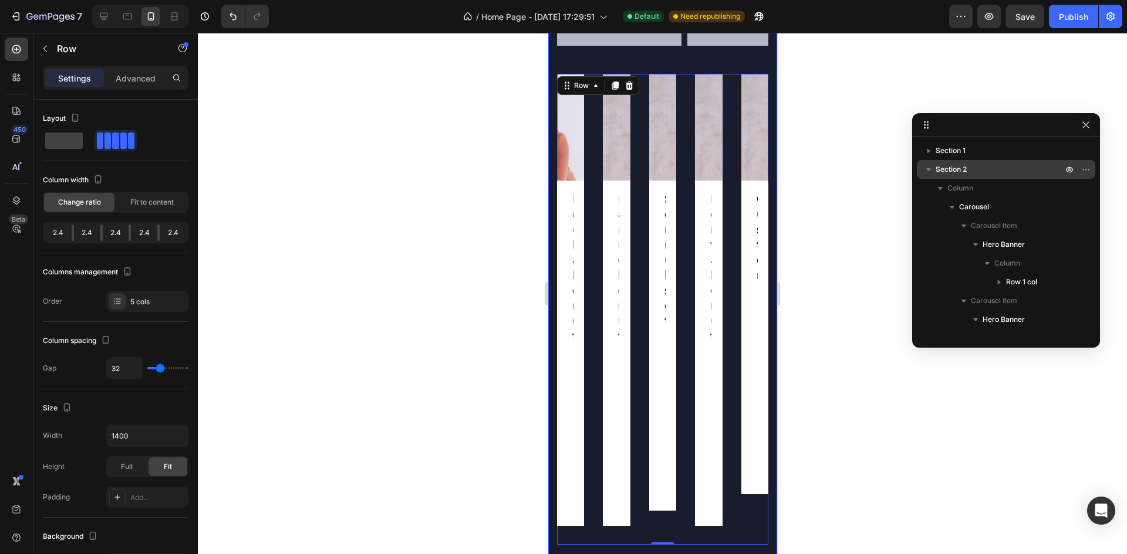
click at [929, 169] on icon "button" at bounding box center [928, 169] width 5 height 3
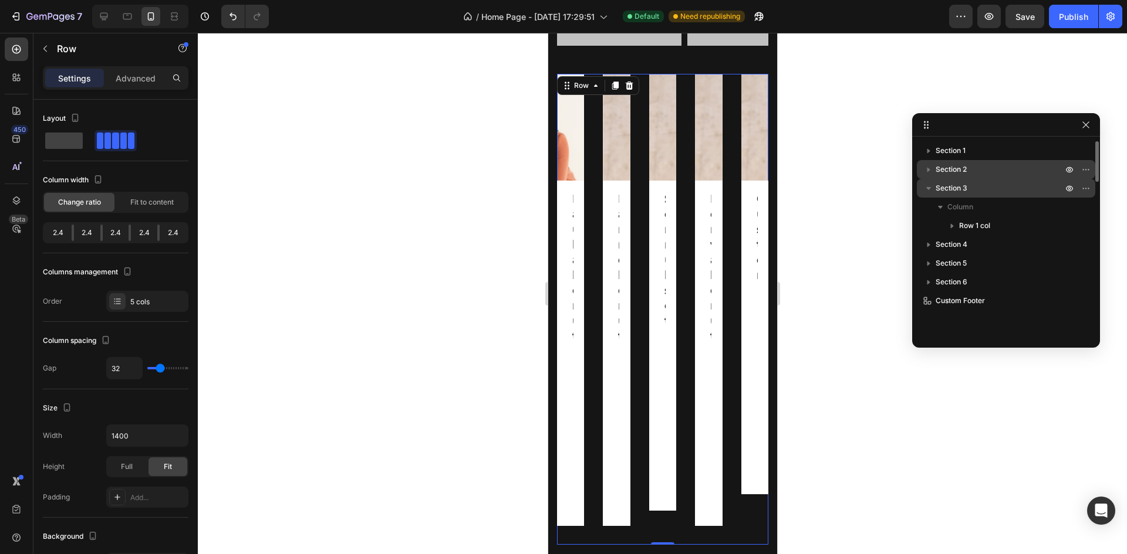
click at [931, 193] on icon "button" at bounding box center [928, 188] width 12 height 12
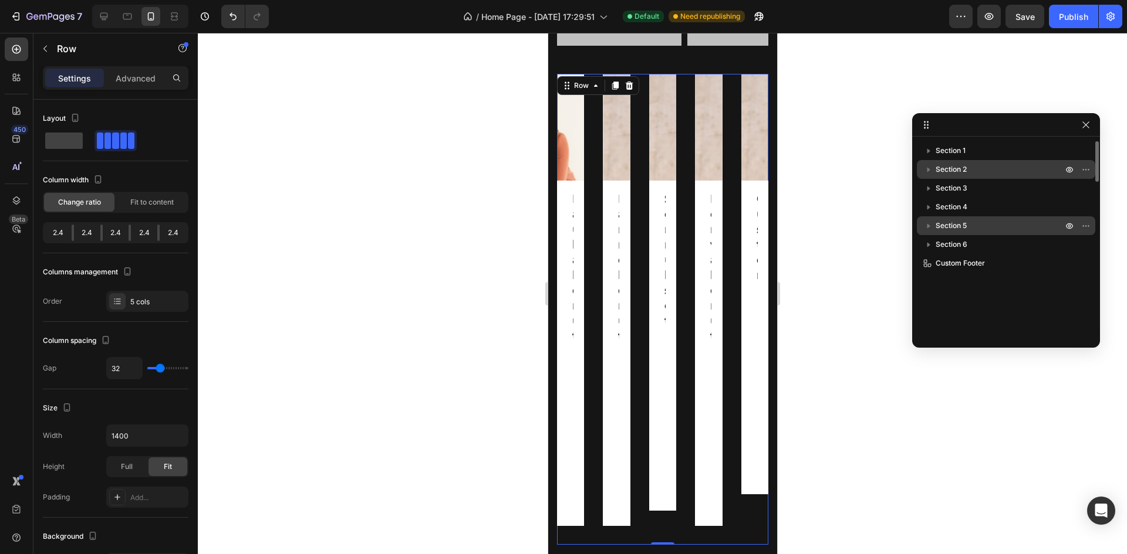
click at [956, 227] on span "Section 5" at bounding box center [950, 226] width 31 height 12
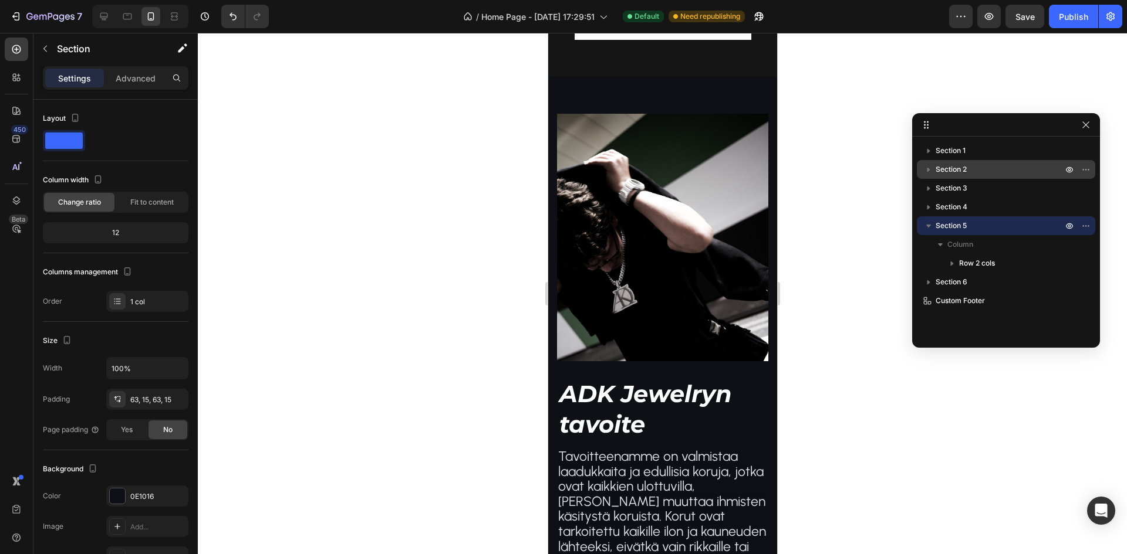
scroll to position [2176, 0]
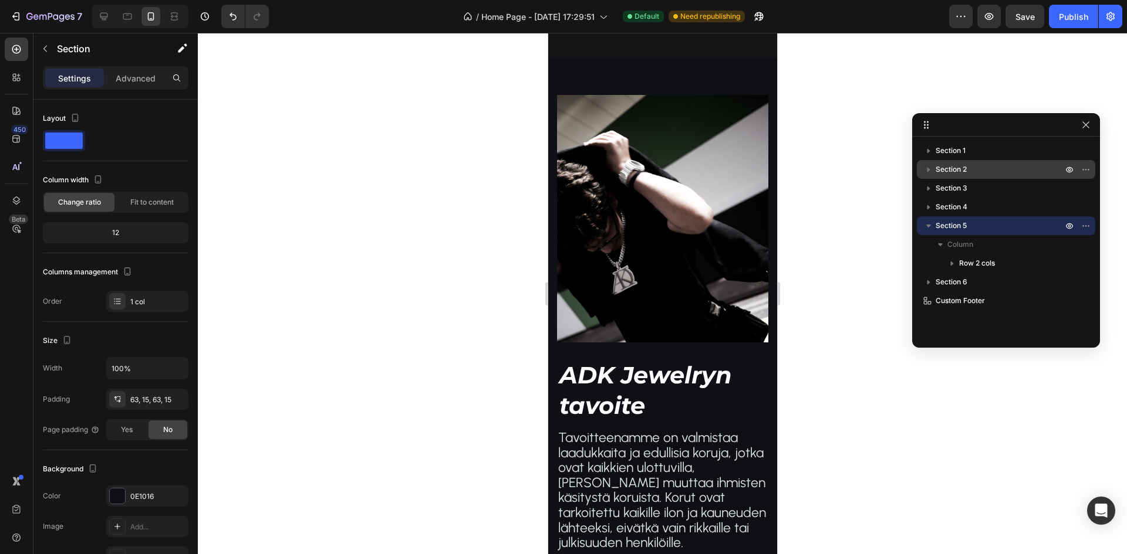
click at [956, 227] on span "Section 5" at bounding box center [950, 226] width 31 height 12
click at [952, 183] on span "Section 3" at bounding box center [951, 188] width 32 height 12
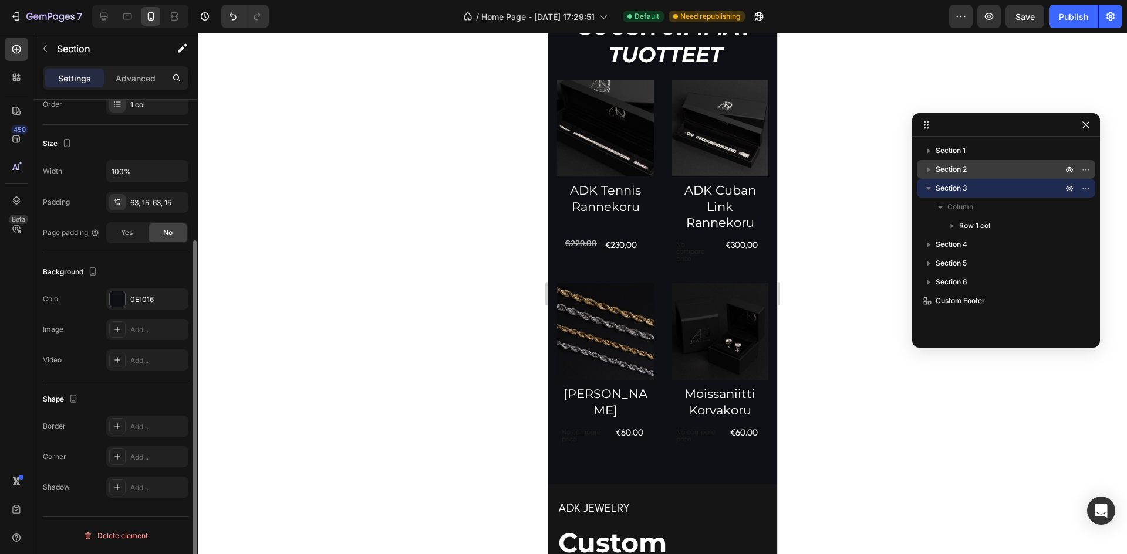
scroll to position [955, 0]
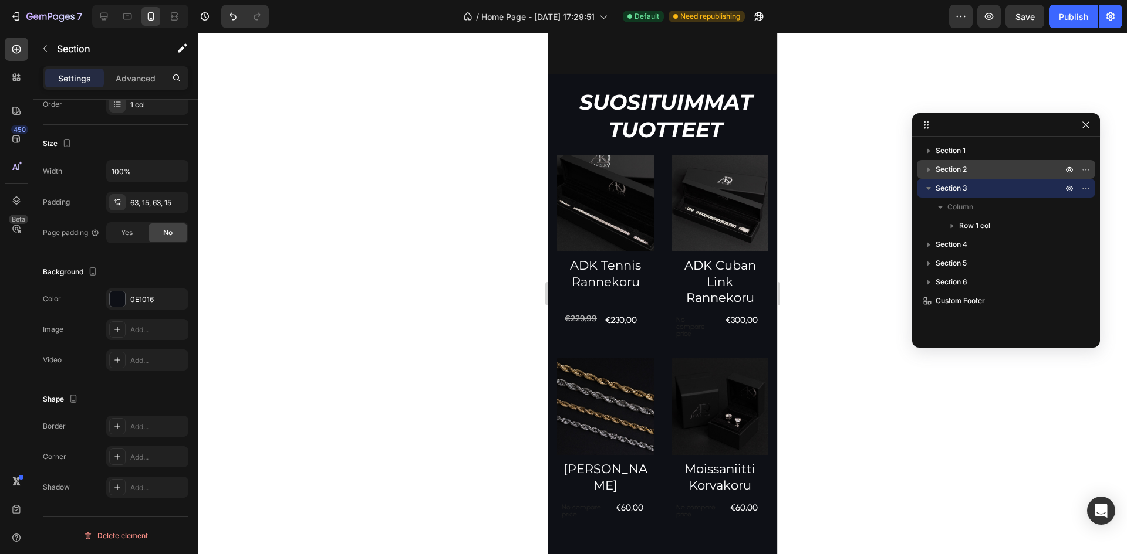
click at [952, 183] on span "Section 3" at bounding box center [951, 188] width 32 height 12
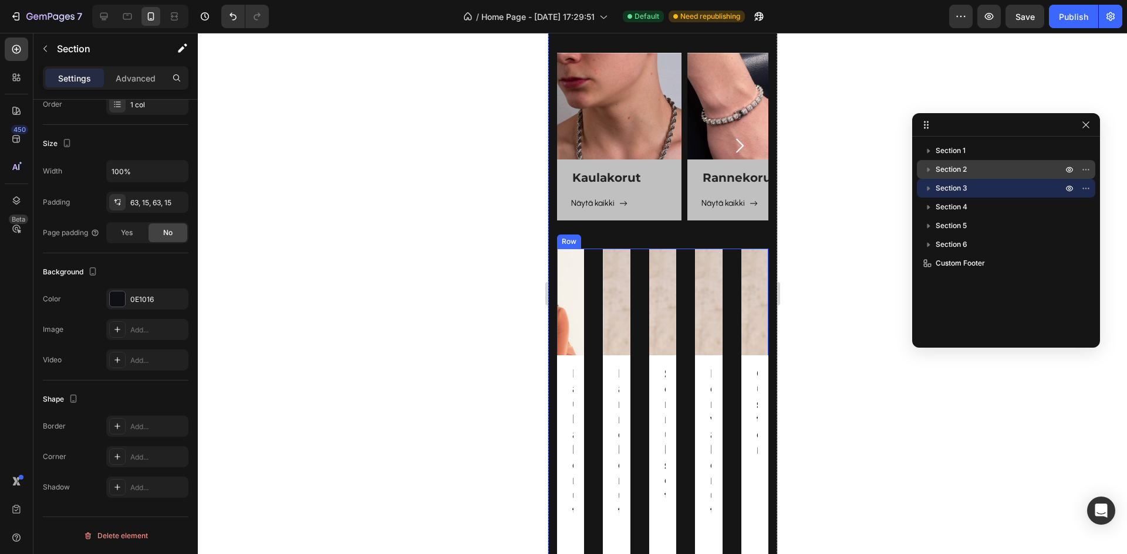
scroll to position [192, 0]
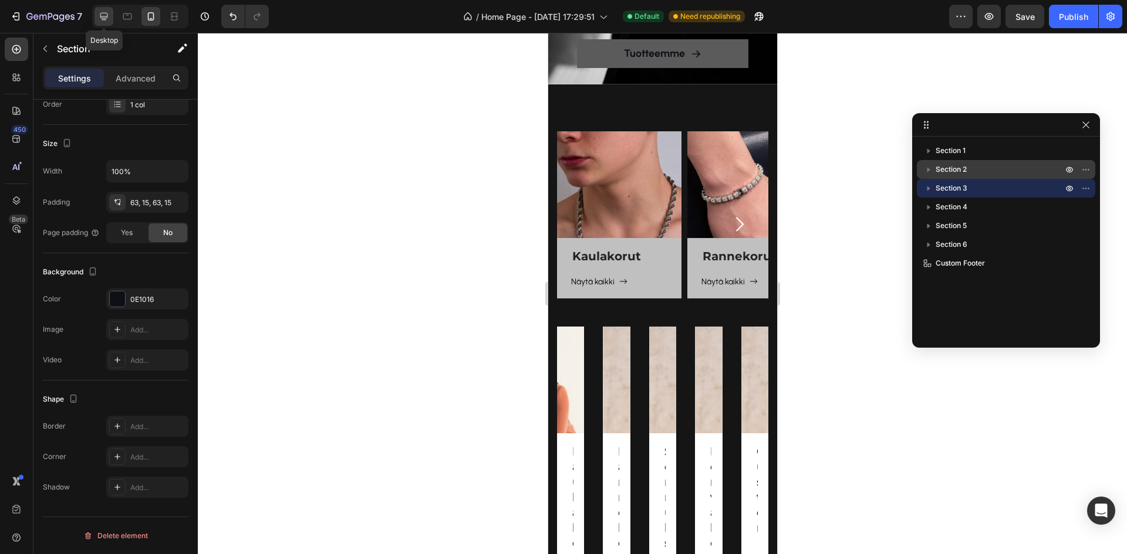
click at [108, 17] on icon at bounding box center [104, 17] width 12 height 12
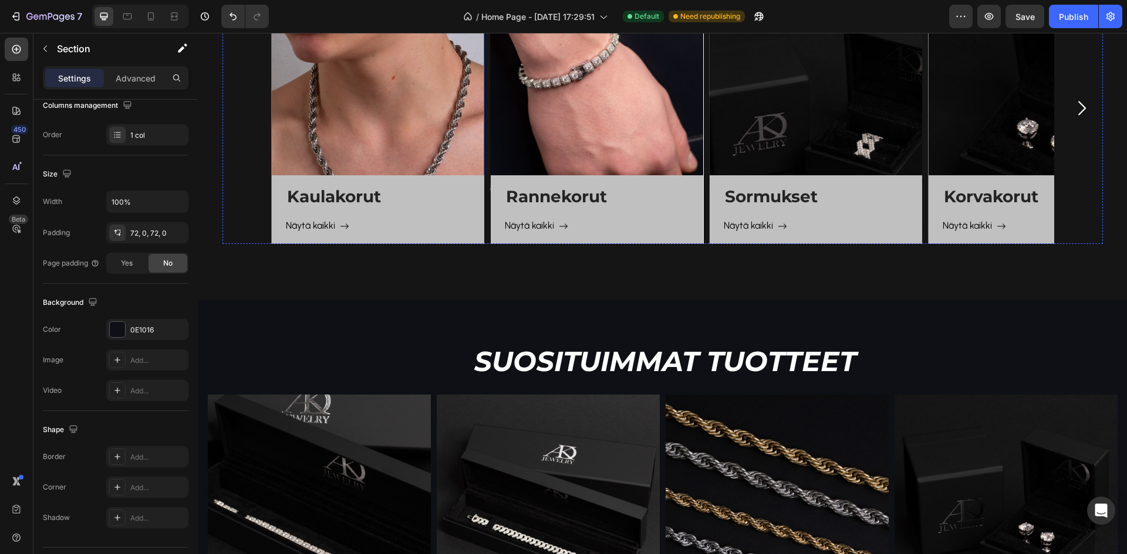
scroll to position [560, 0]
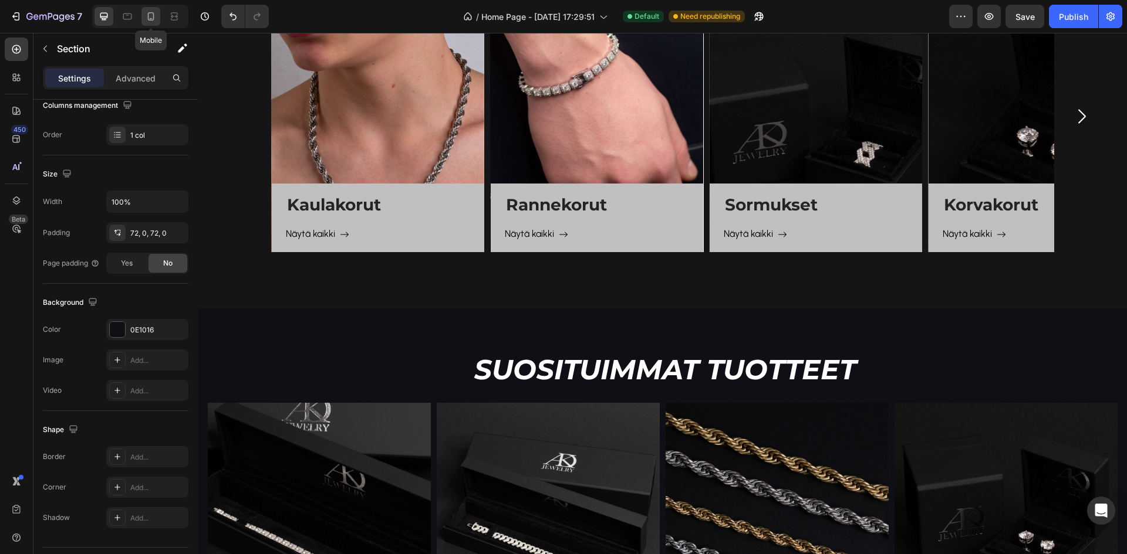
click at [158, 16] on div at bounding box center [150, 16] width 19 height 19
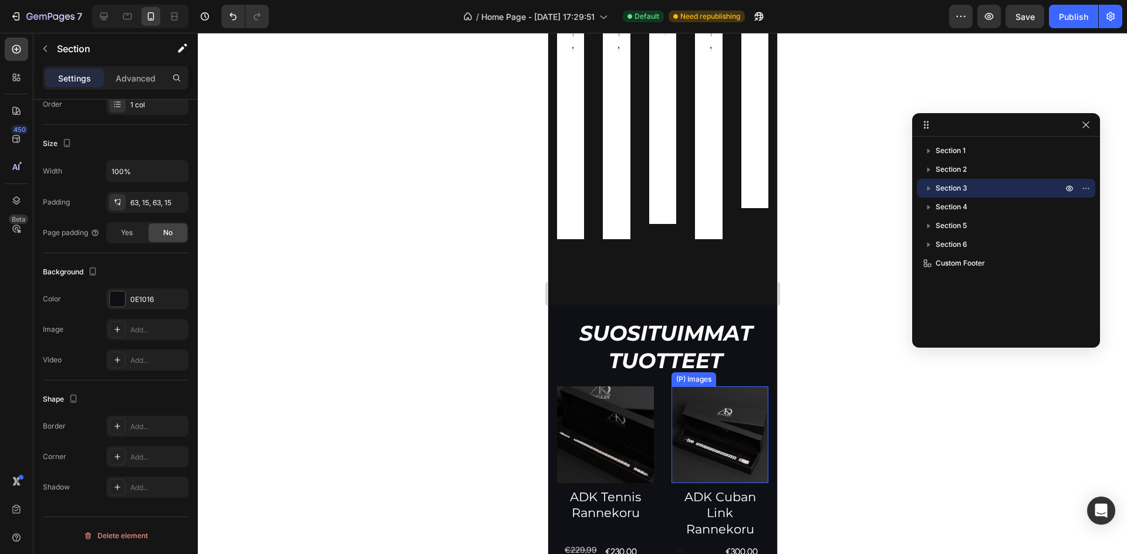
scroll to position [922, 0]
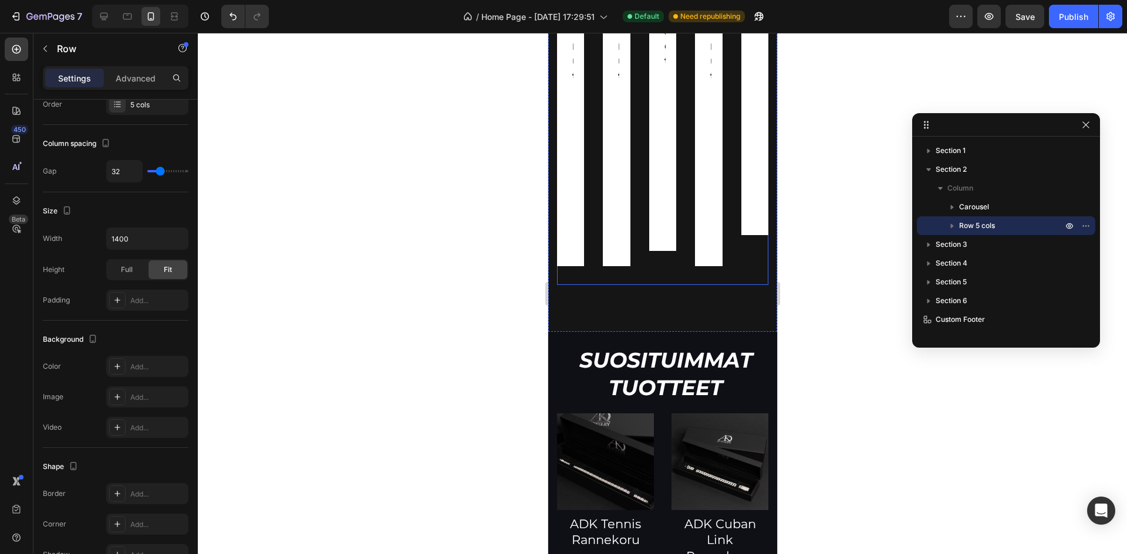
click at [729, 248] on div "Kaulakorut Heading Näytä kaikki Button Row Hero Banner Rannekorut Heading Näytä…" at bounding box center [661, 49] width 211 height 471
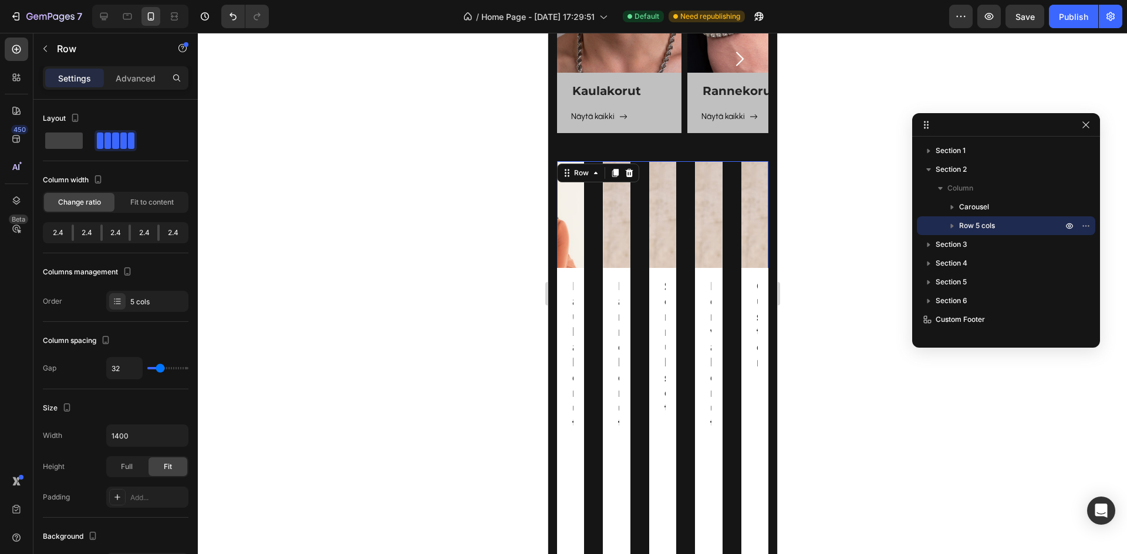
scroll to position [570, 0]
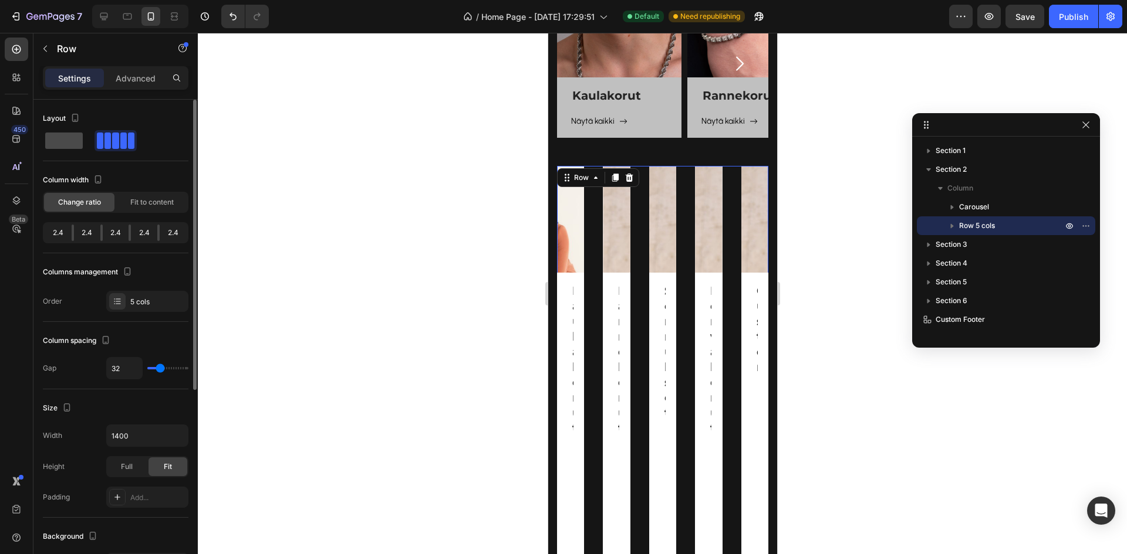
click at [62, 139] on span at bounding box center [64, 141] width 38 height 16
type input "0"
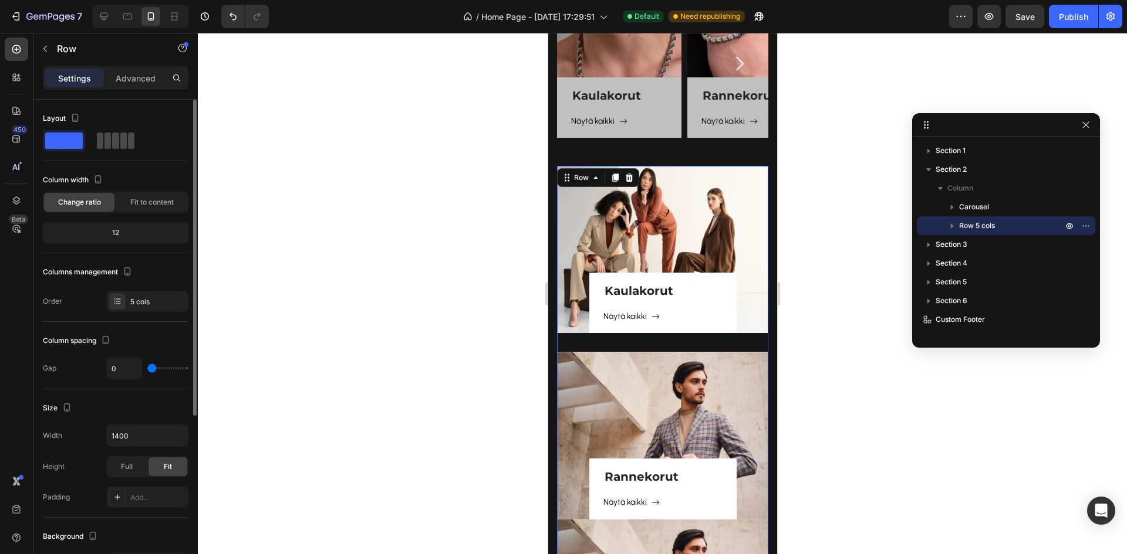
click at [133, 139] on span at bounding box center [131, 141] width 6 height 16
type input "32"
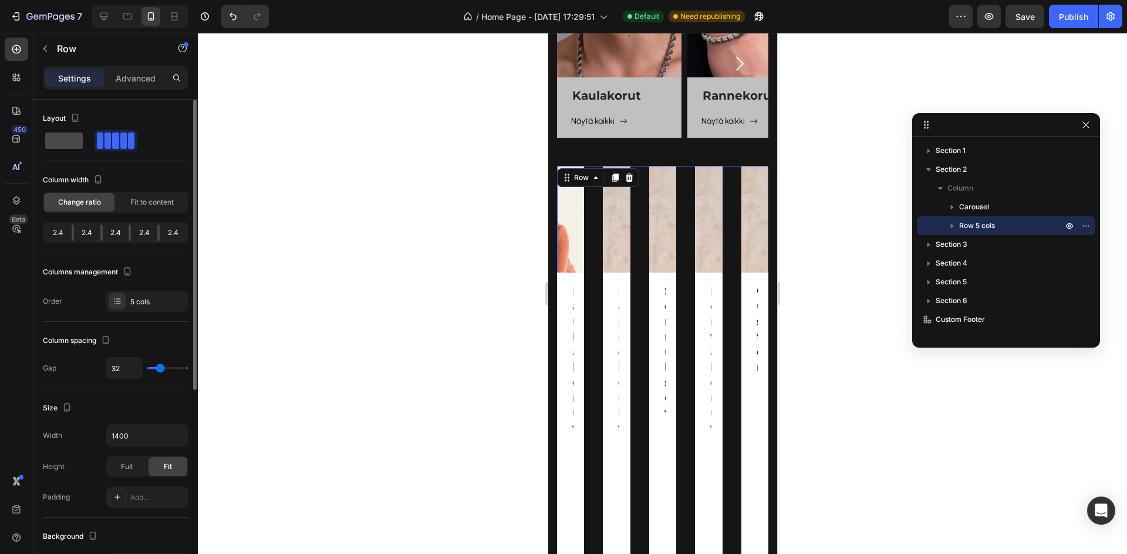
click at [52, 136] on span at bounding box center [64, 141] width 38 height 16
type input "0"
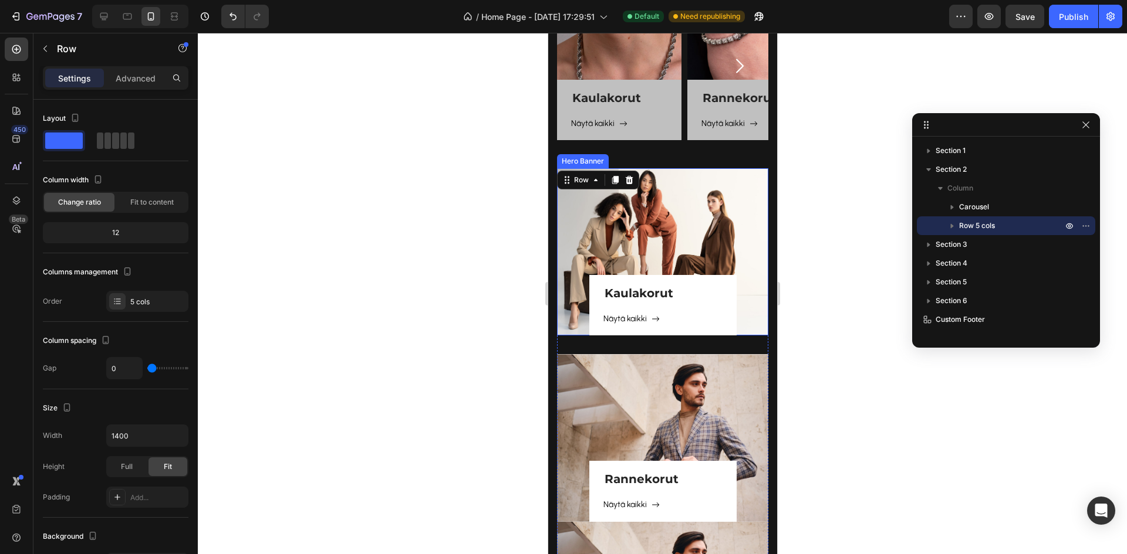
scroll to position [511, 0]
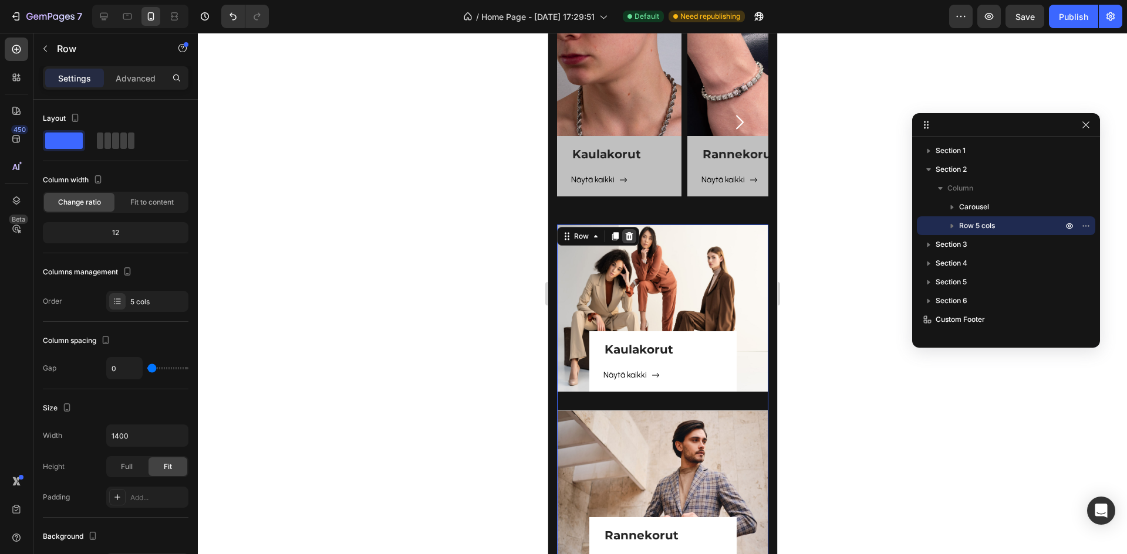
click at [631, 235] on icon at bounding box center [629, 236] width 8 height 8
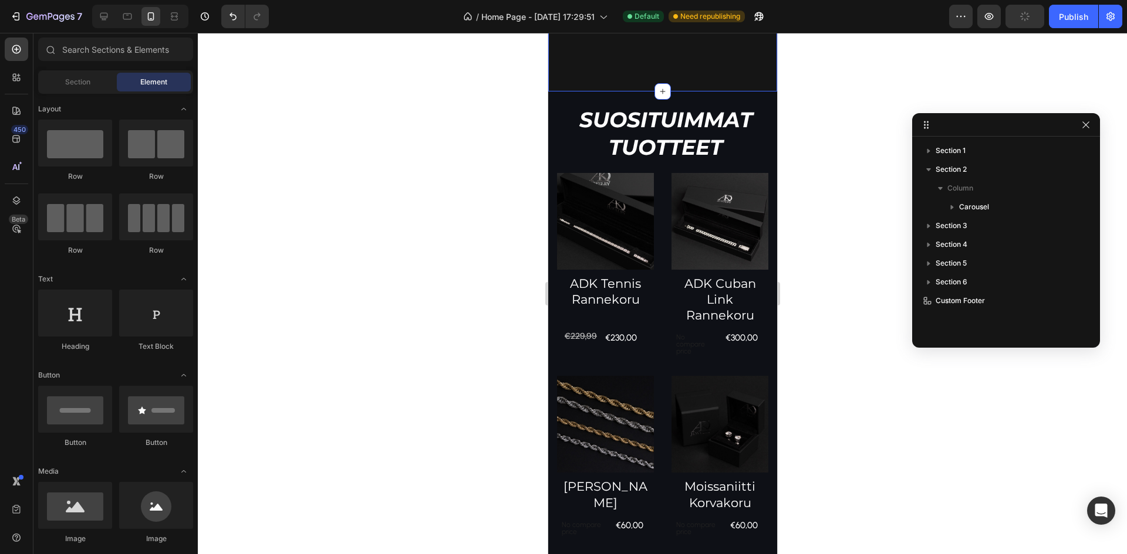
scroll to position [452, 0]
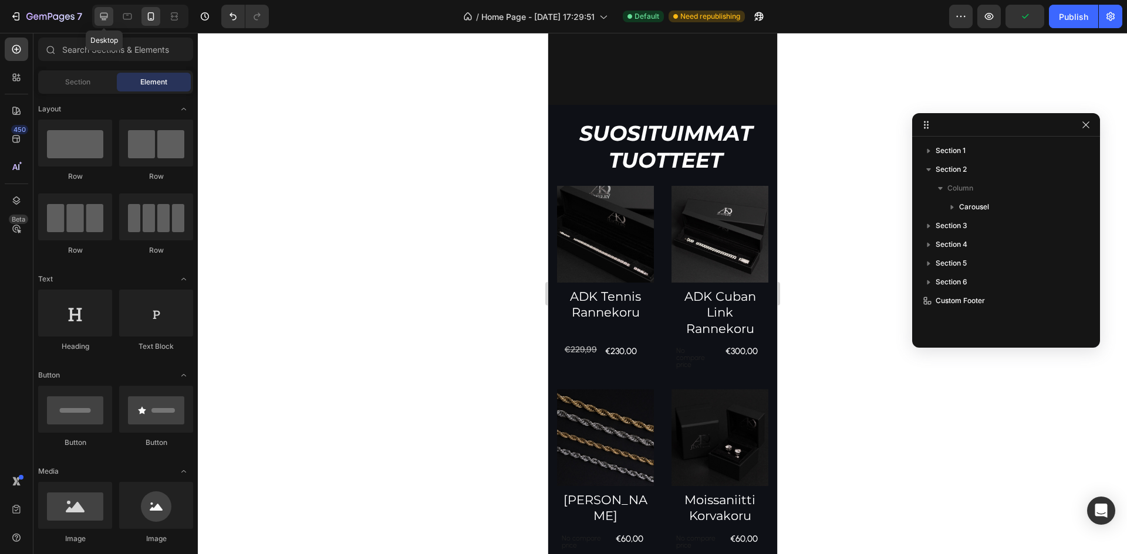
click at [111, 19] on div at bounding box center [103, 16] width 19 height 19
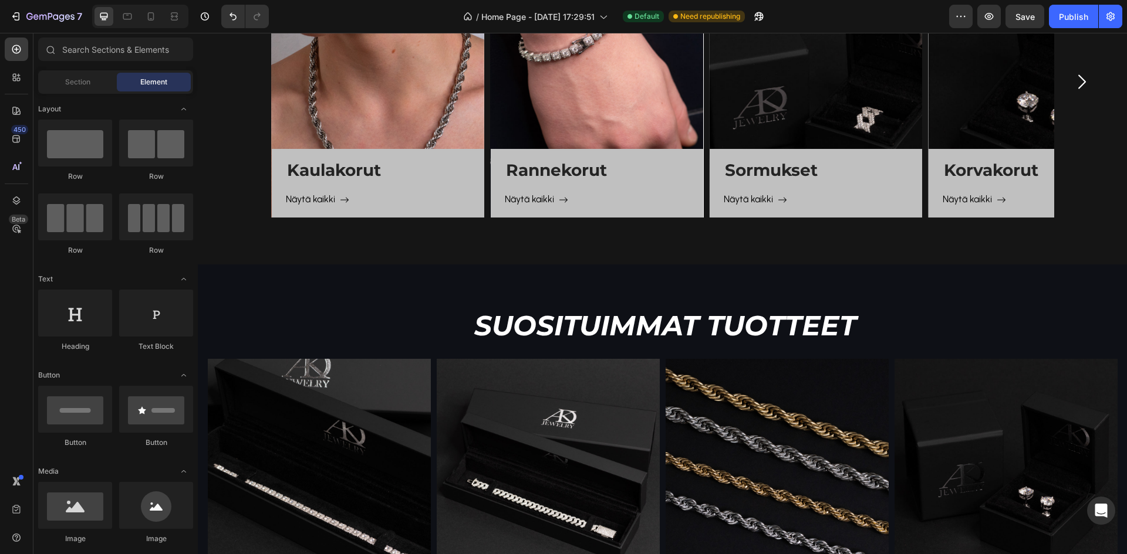
scroll to position [591, 0]
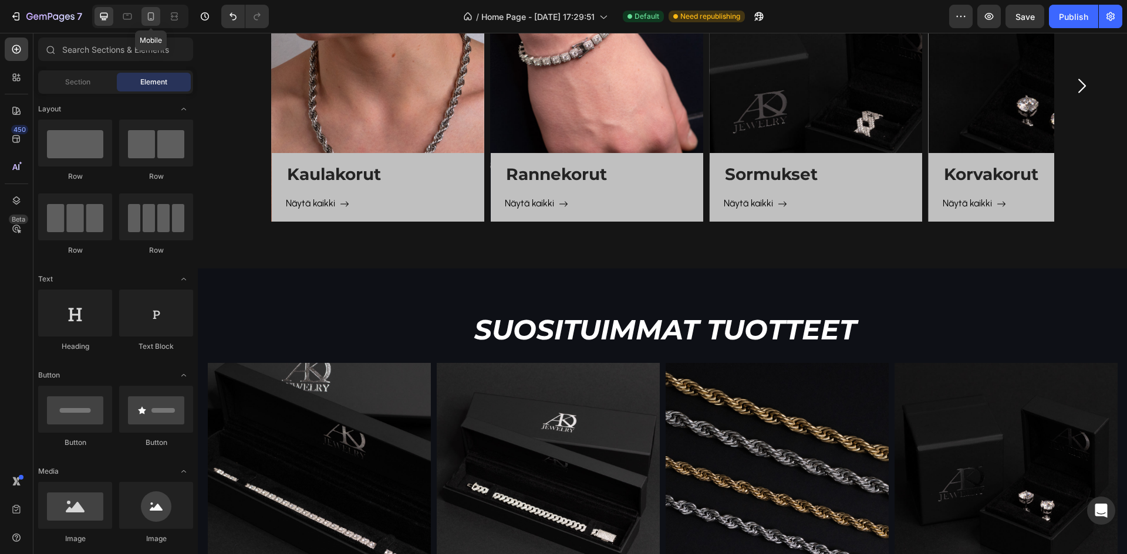
click at [154, 23] on div at bounding box center [150, 16] width 19 height 19
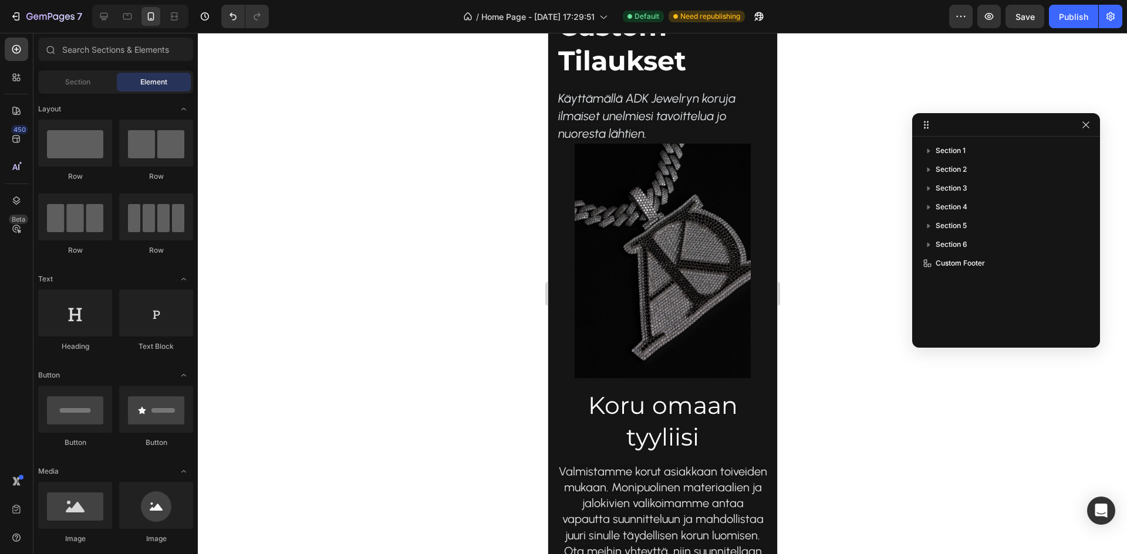
scroll to position [1061, 0]
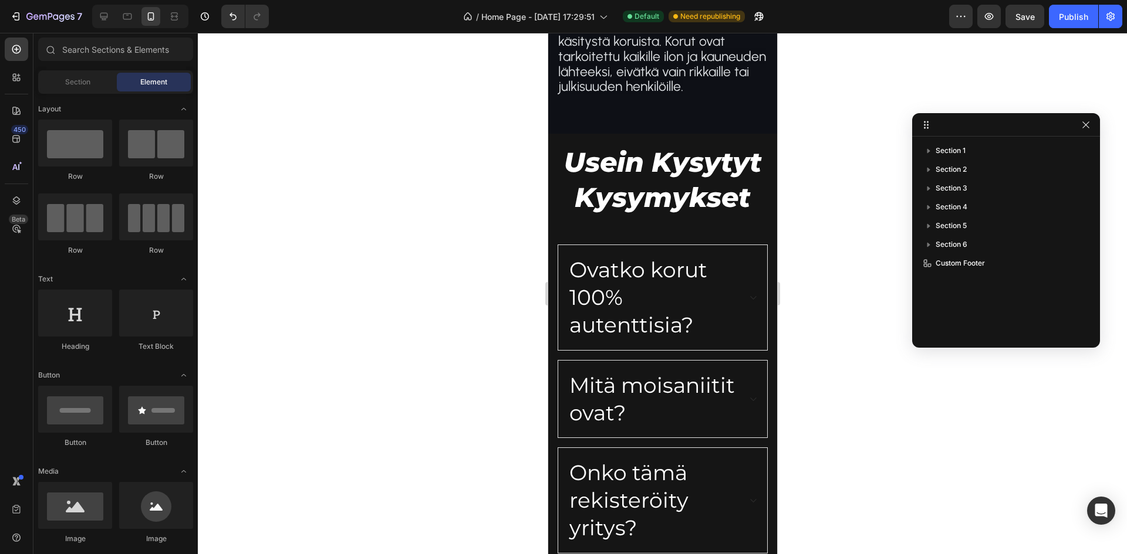
drag, startPoint x: 773, startPoint y: 167, endPoint x: 1325, endPoint y: 464, distance: 626.6
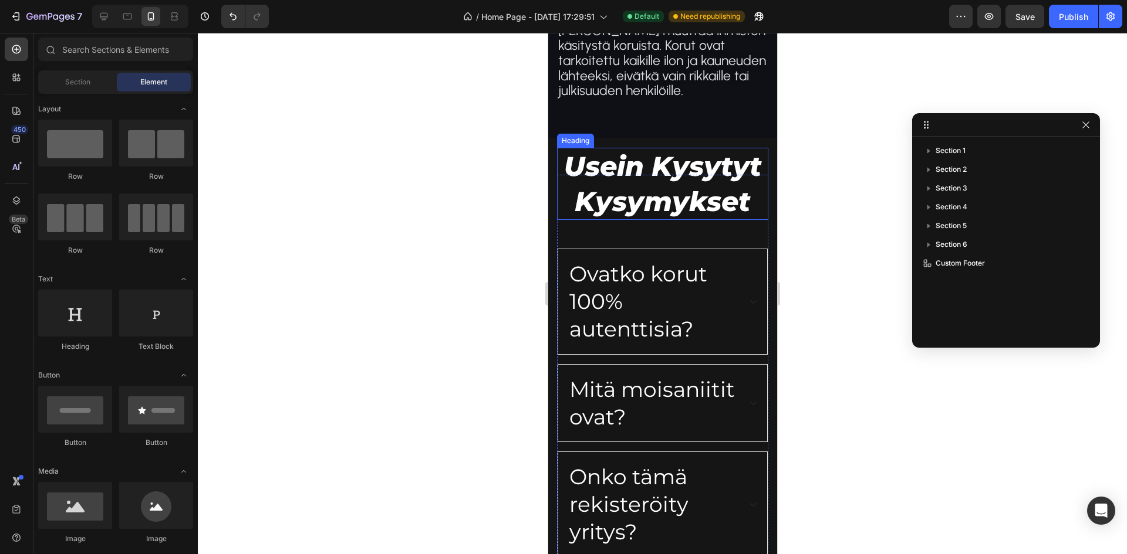
click at [668, 184] on h2 "Usein Kysytyt Kysymykset" at bounding box center [661, 184] width 211 height 73
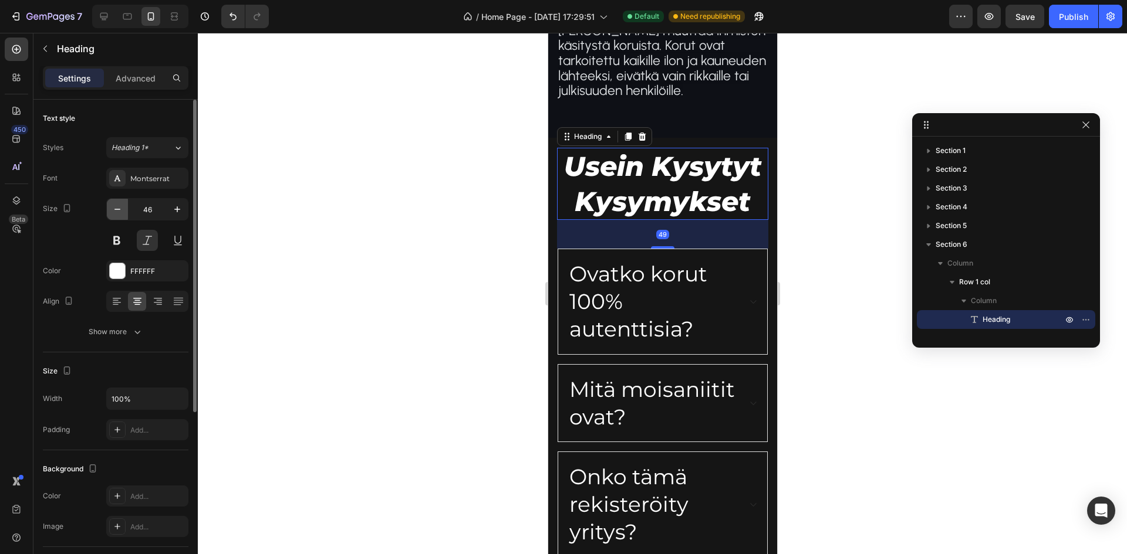
click at [118, 209] on icon "button" at bounding box center [117, 210] width 12 height 12
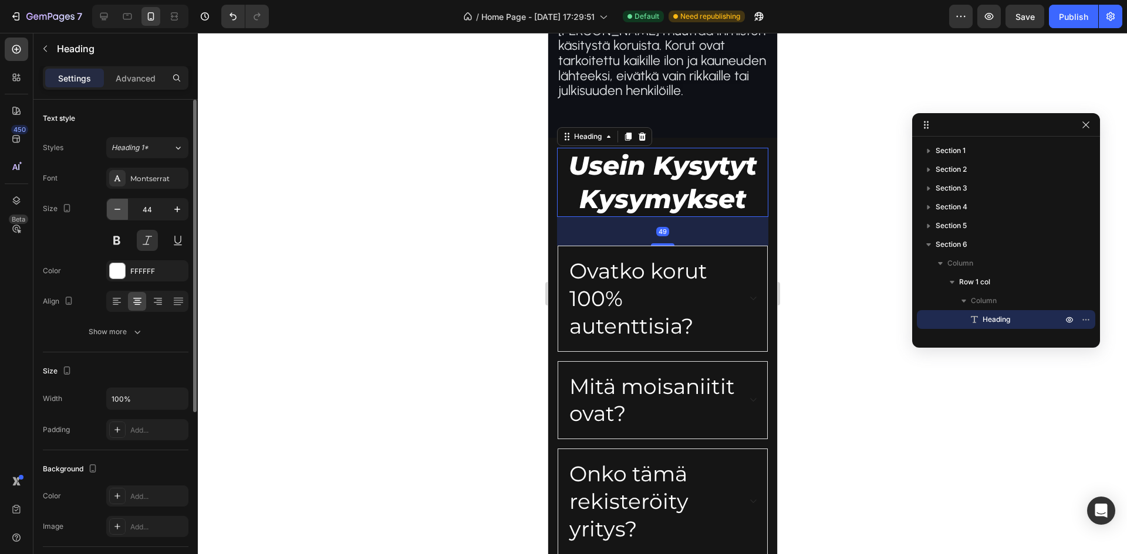
click at [118, 209] on icon "button" at bounding box center [117, 210] width 12 height 12
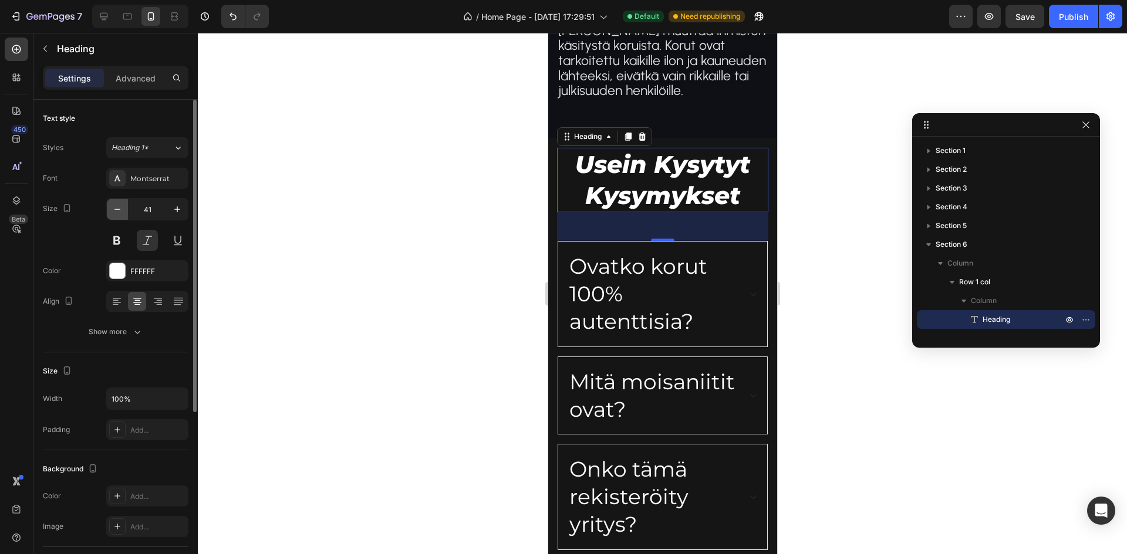
click at [118, 209] on icon "button" at bounding box center [117, 210] width 12 height 12
type input "40"
click at [879, 225] on div at bounding box center [662, 294] width 929 height 522
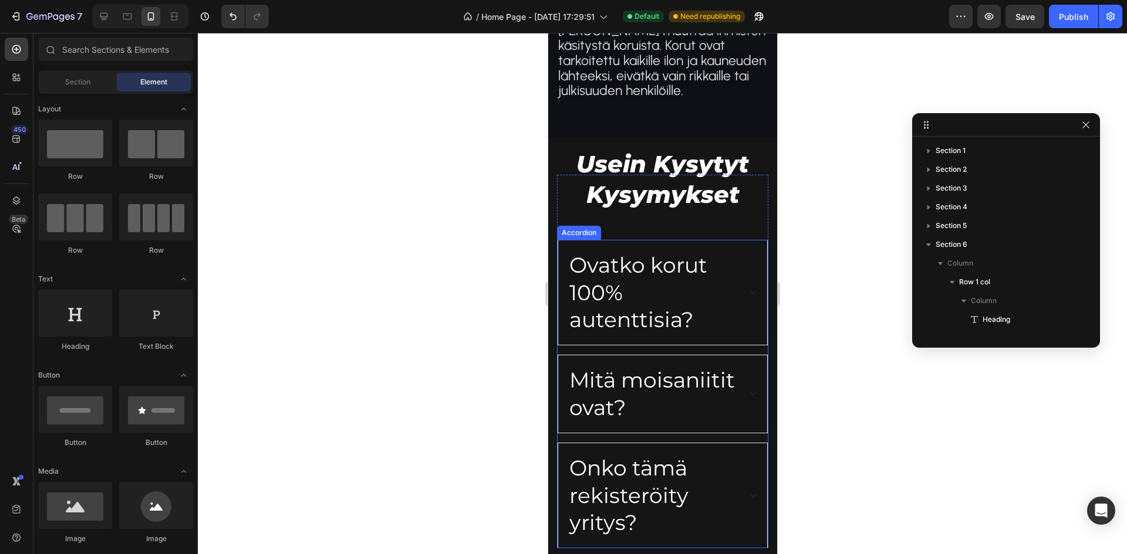
click at [645, 278] on p "Ovatko korut 100% autenttisia?" at bounding box center [653, 293] width 168 height 82
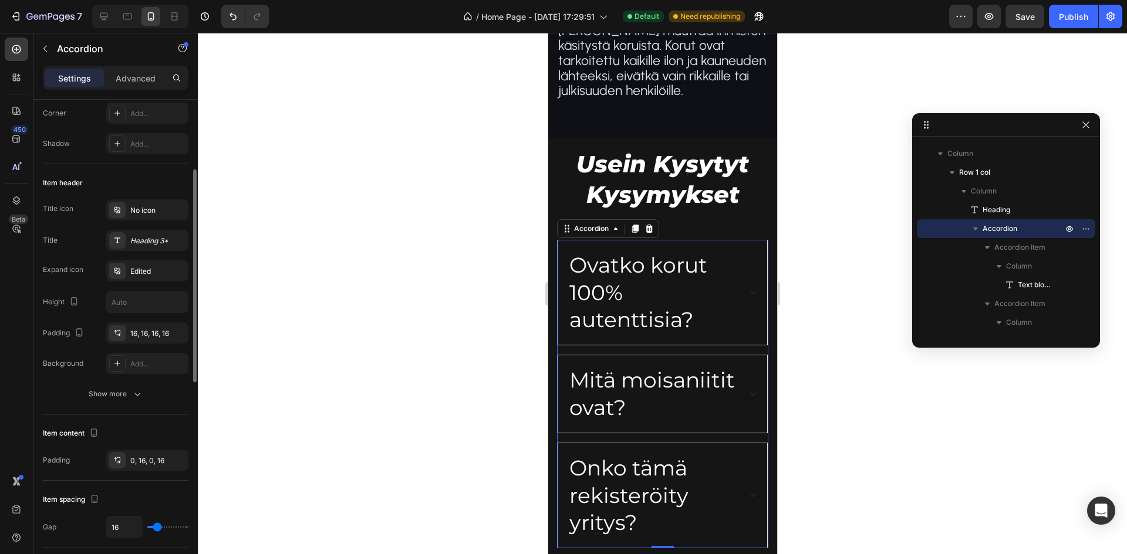
scroll to position [0, 0]
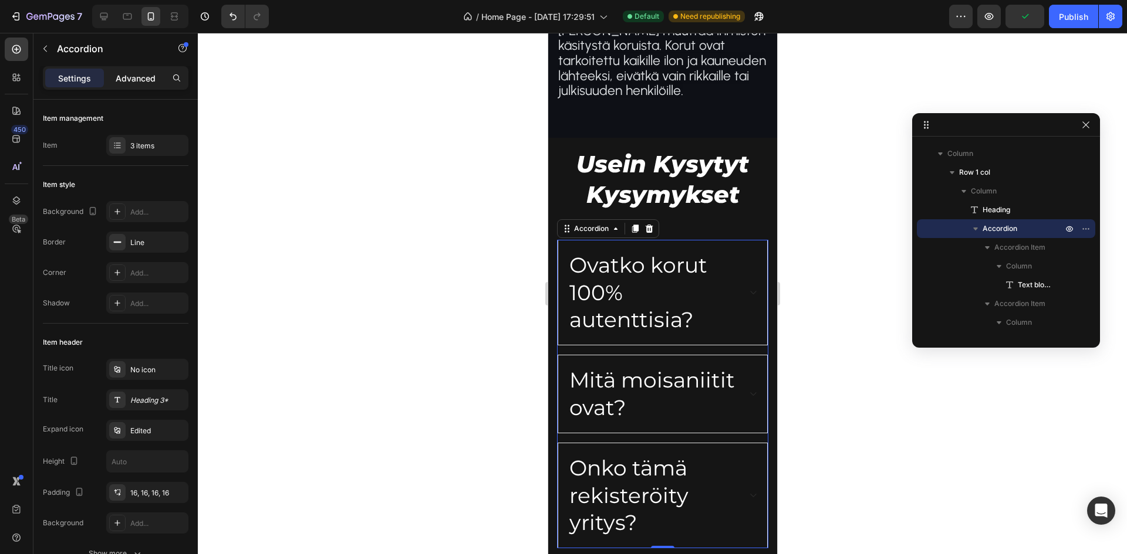
click at [152, 70] on div "Advanced" at bounding box center [135, 78] width 59 height 19
type input "100%"
type input "100"
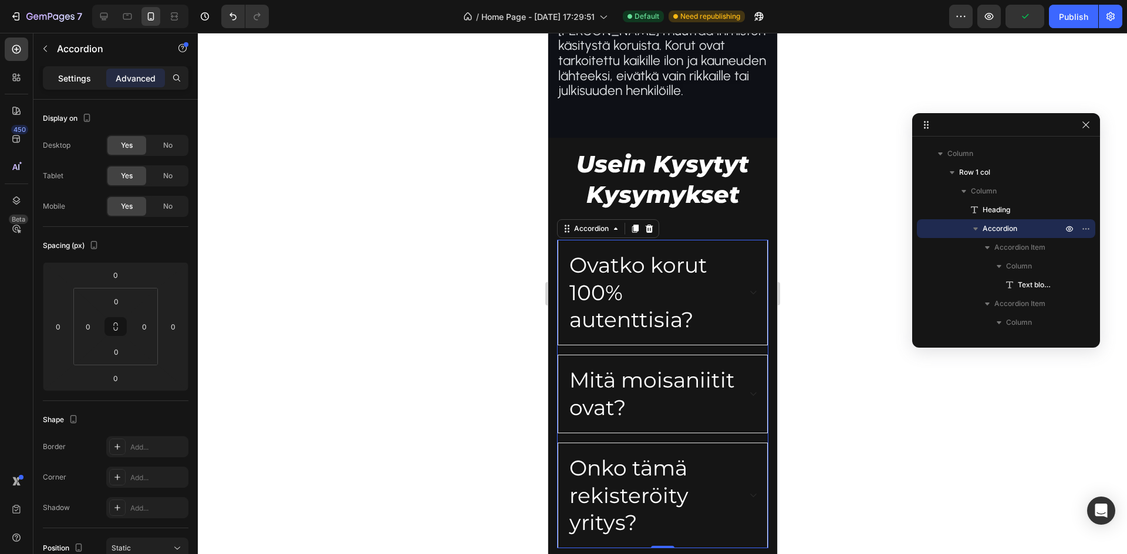
click at [65, 82] on p "Settings" at bounding box center [74, 78] width 33 height 12
type input "16"
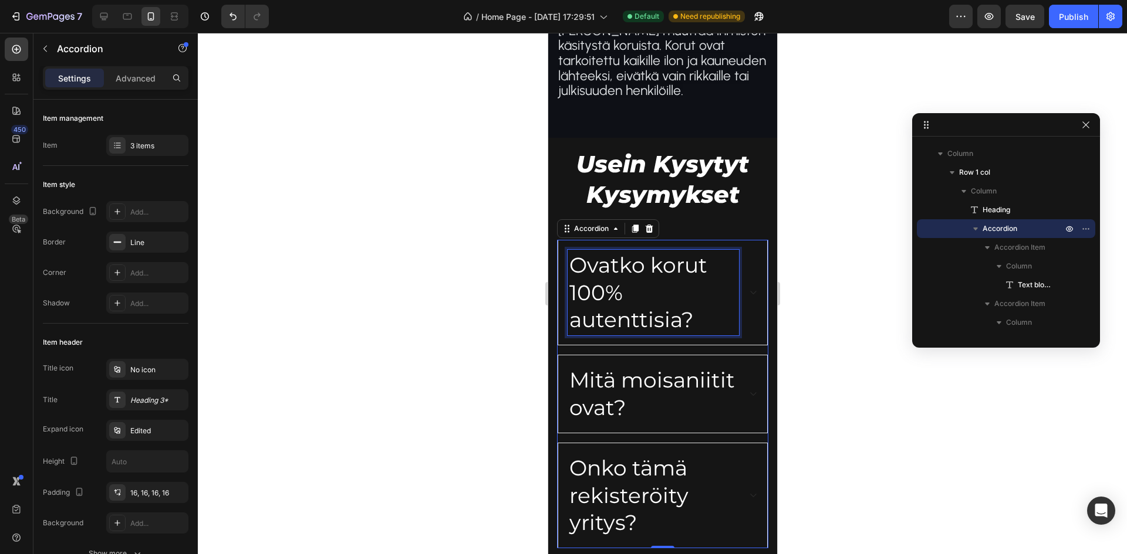
click at [632, 308] on p "Ovatko korut 100% autenttisia?" at bounding box center [653, 293] width 168 height 82
click at [633, 272] on p "Ovatko korut 100% autenttisia?" at bounding box center [653, 293] width 168 height 82
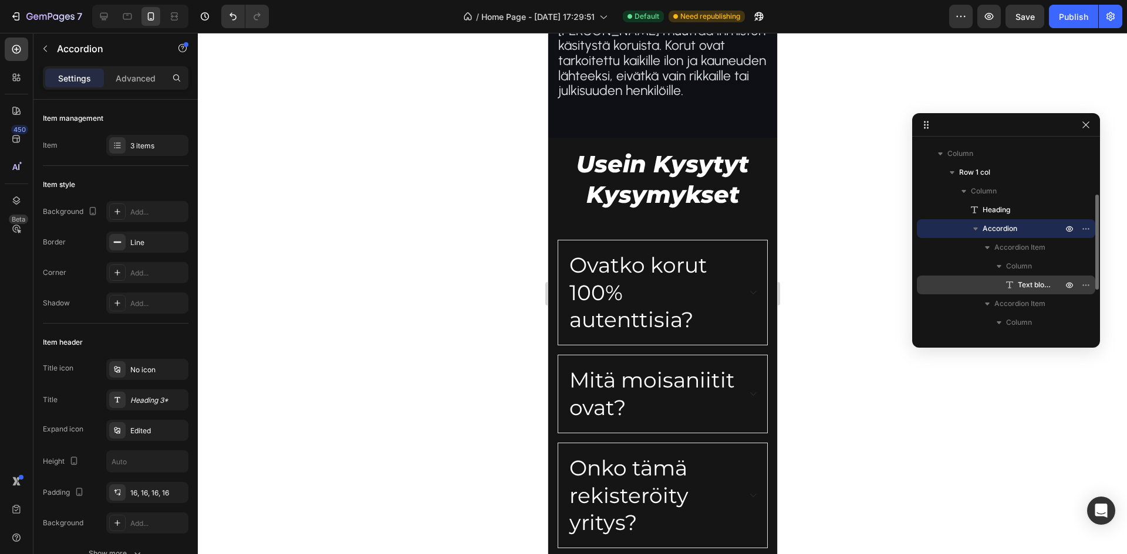
click at [1036, 284] on span "Text block" at bounding box center [1033, 285] width 33 height 12
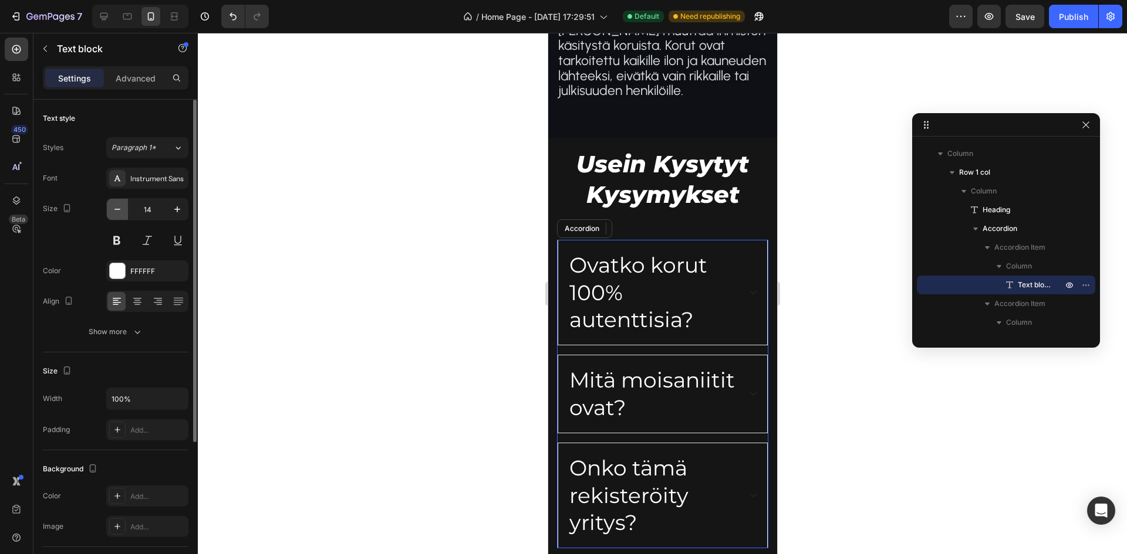
click at [111, 208] on button "button" at bounding box center [117, 209] width 21 height 21
type input "13"
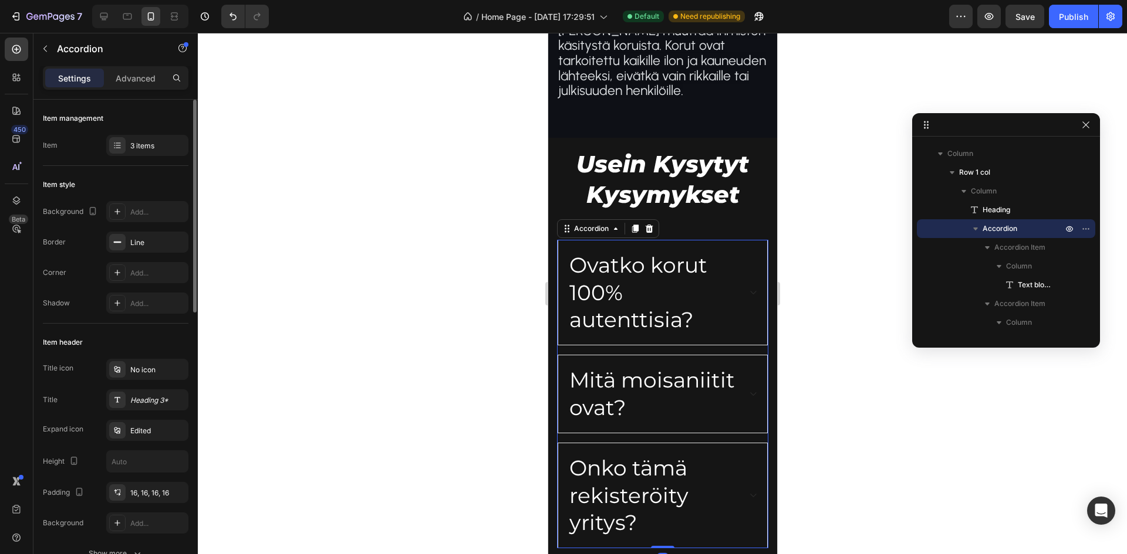
click at [650, 279] on p "Ovatko korut 100% autenttisia?" at bounding box center [653, 293] width 168 height 82
click at [1026, 285] on span "Text block" at bounding box center [1033, 285] width 33 height 12
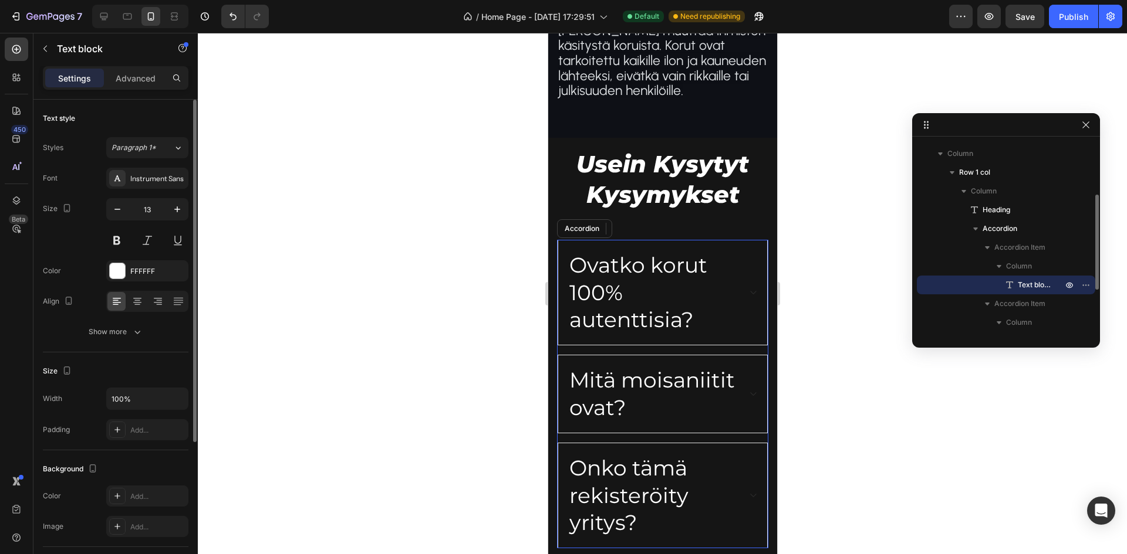
click at [1026, 285] on span "Text block" at bounding box center [1033, 285] width 33 height 12
click at [111, 212] on icon "button" at bounding box center [117, 210] width 12 height 12
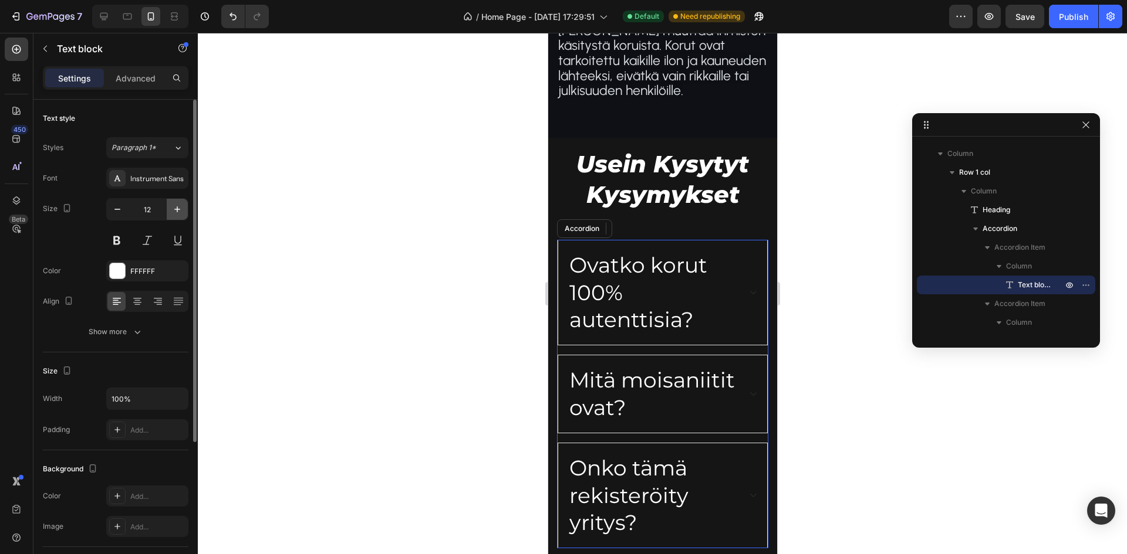
click at [178, 210] on icon "button" at bounding box center [177, 210] width 12 height 12
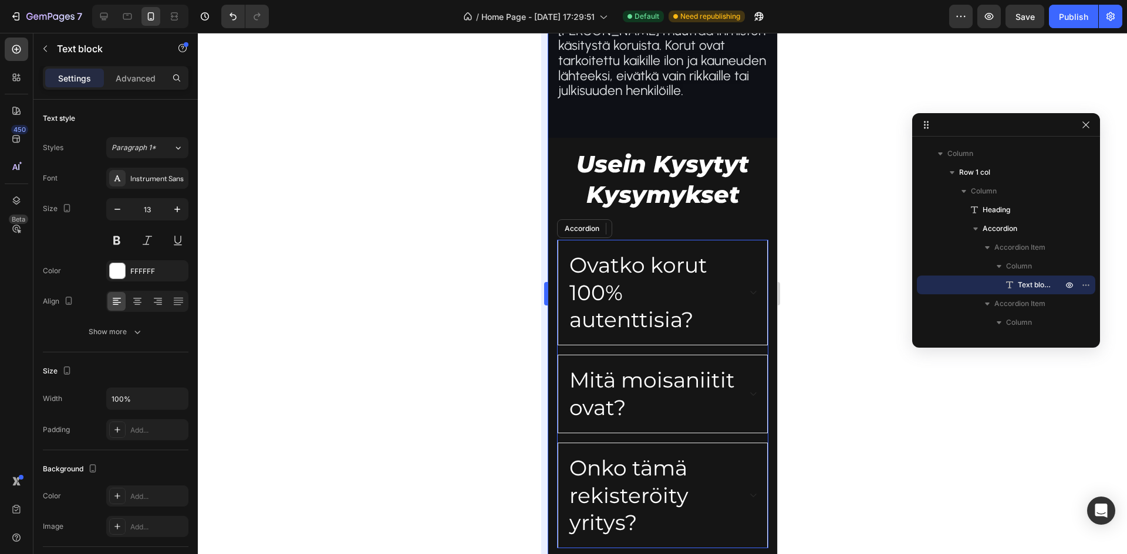
type input "14"
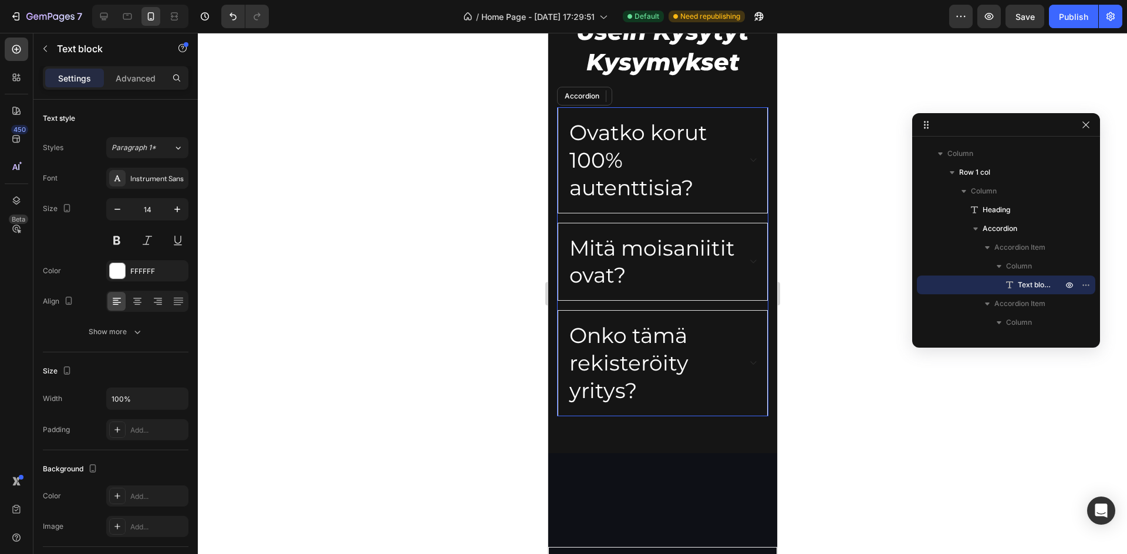
scroll to position [2291, 0]
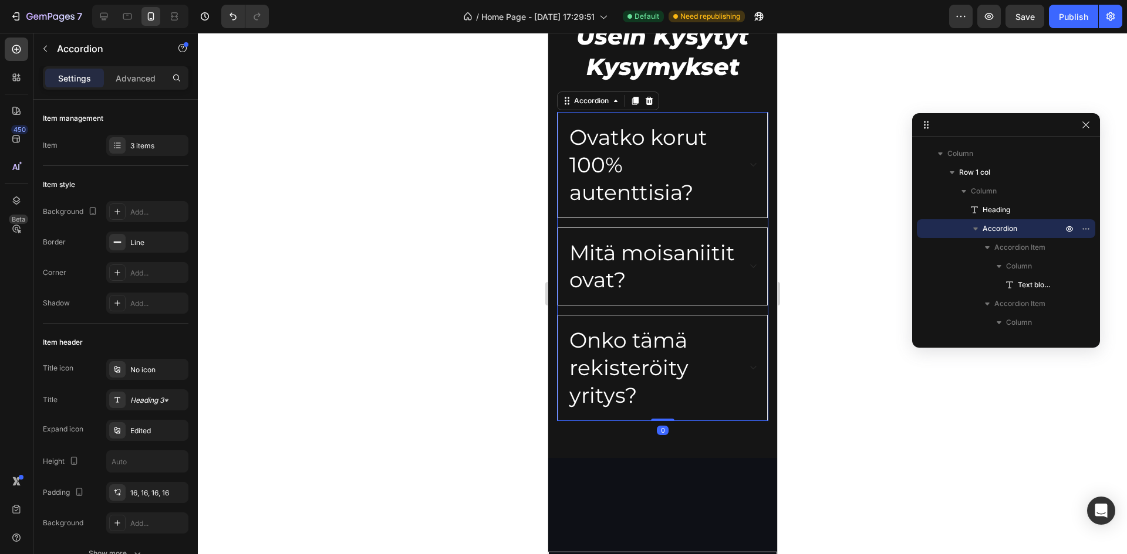
click at [647, 194] on p "Ovatko korut 100% autenttisia?" at bounding box center [653, 165] width 168 height 82
click at [746, 213] on div "Ovatko korut 100% autenttisia?" at bounding box center [661, 165] width 209 height 104
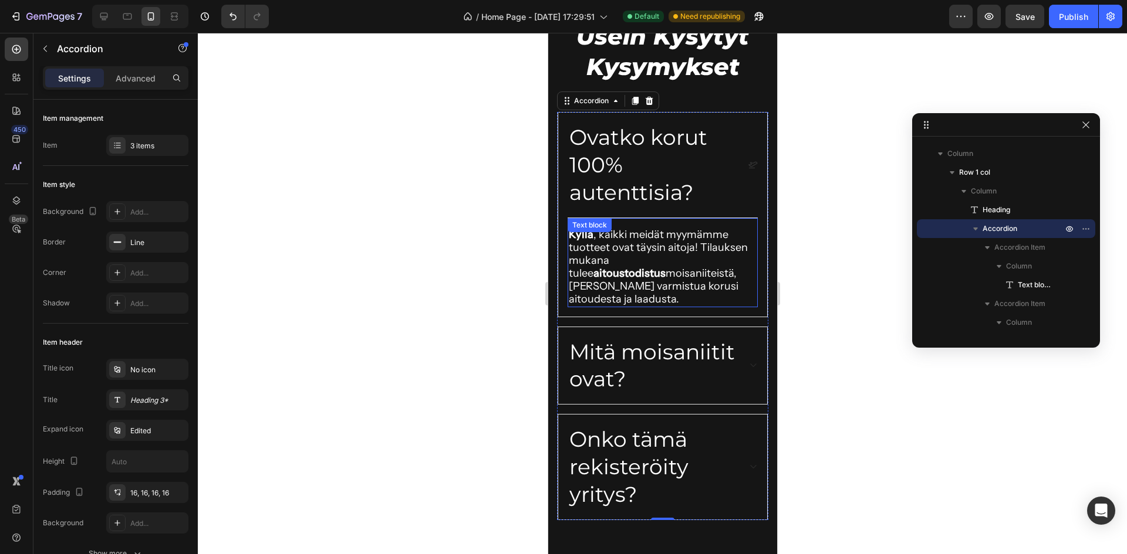
click at [623, 250] on span "Kyllä , kaikki meidät myymämme tuotteet ovat täysin aitoja! Tilauksen mukana tu…" at bounding box center [657, 266] width 179 height 77
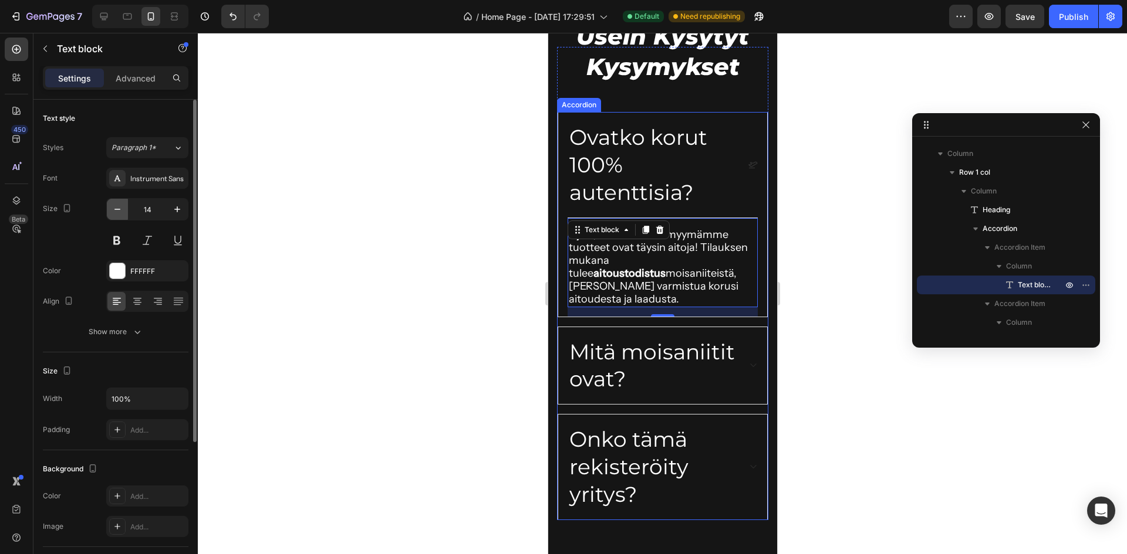
click at [116, 209] on icon "button" at bounding box center [117, 210] width 12 height 12
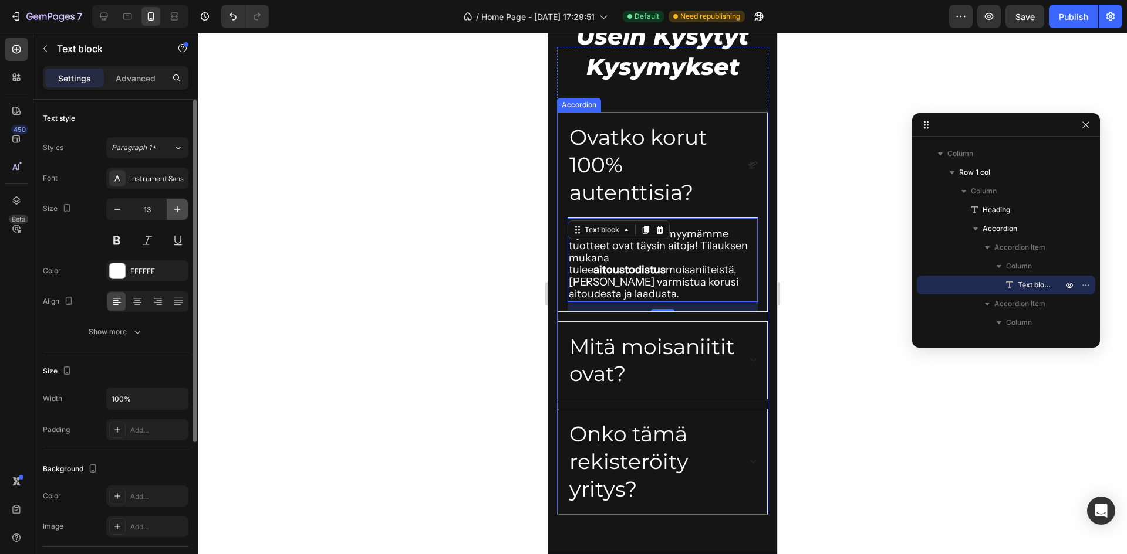
click at [184, 215] on button "button" at bounding box center [177, 209] width 21 height 21
type input "14"
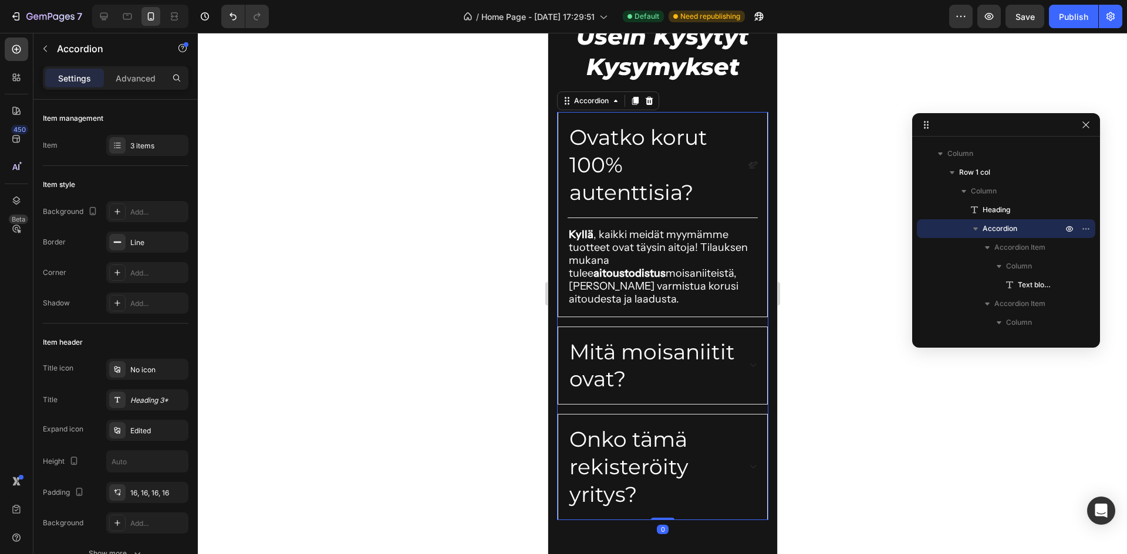
click at [608, 170] on p "Ovatko korut 100% autenttisia?" at bounding box center [653, 165] width 168 height 82
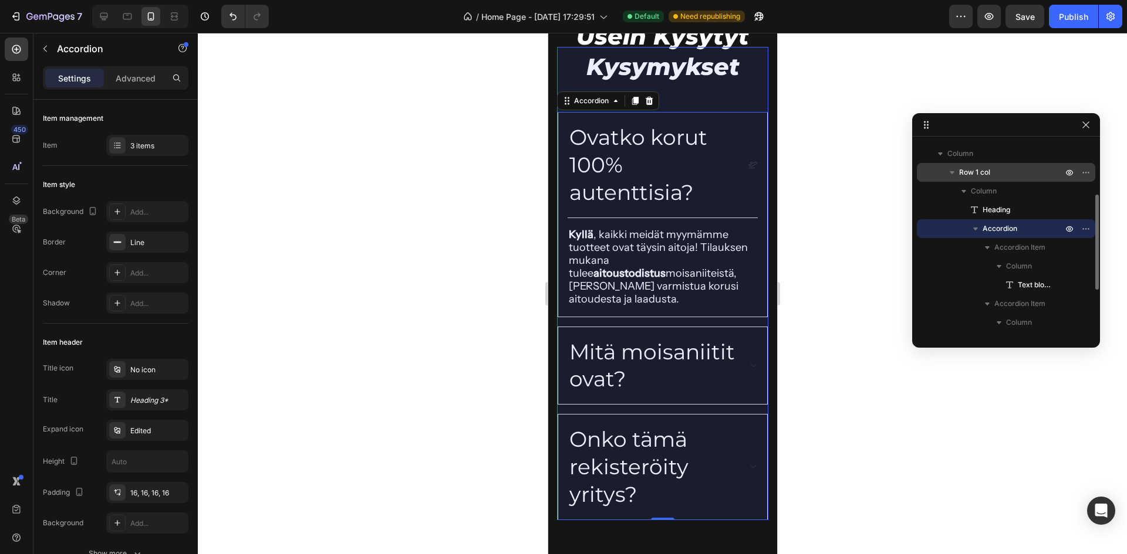
click at [990, 168] on span "Row 1 col" at bounding box center [974, 173] width 31 height 12
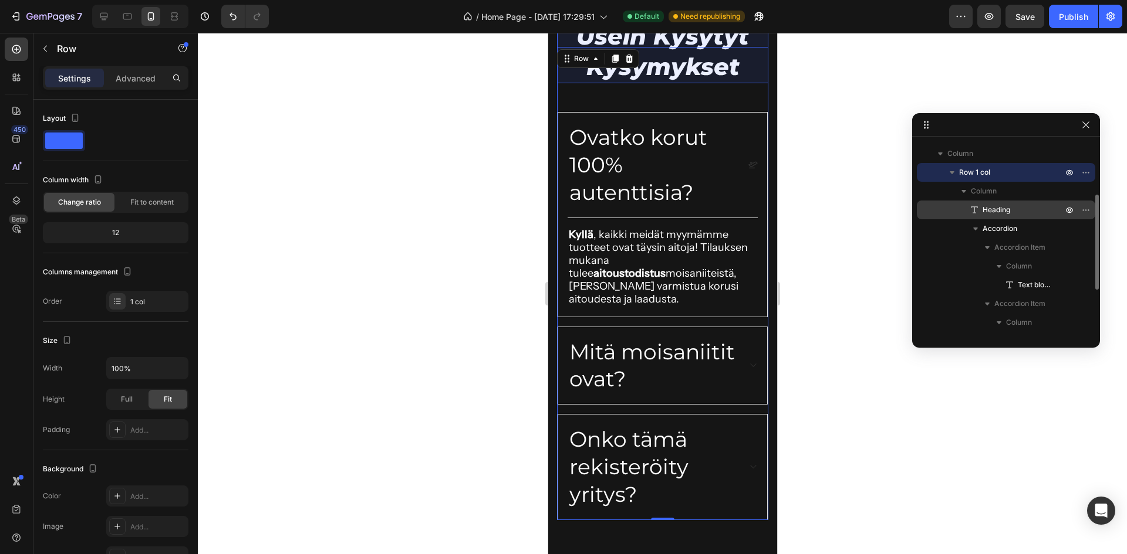
click at [998, 210] on span "Heading" at bounding box center [996, 210] width 28 height 12
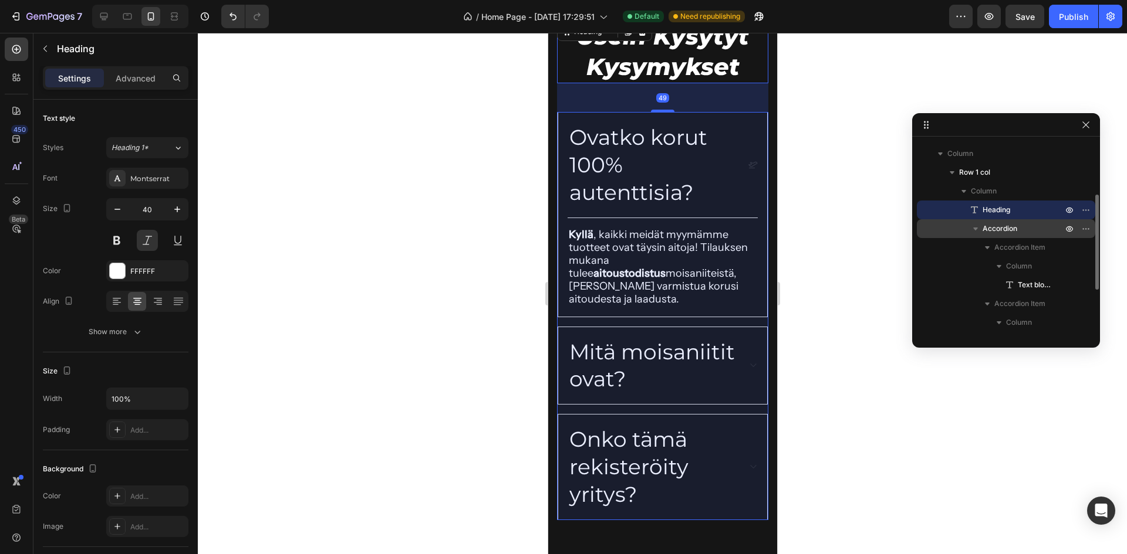
click at [996, 227] on span "Accordion" at bounding box center [999, 229] width 35 height 12
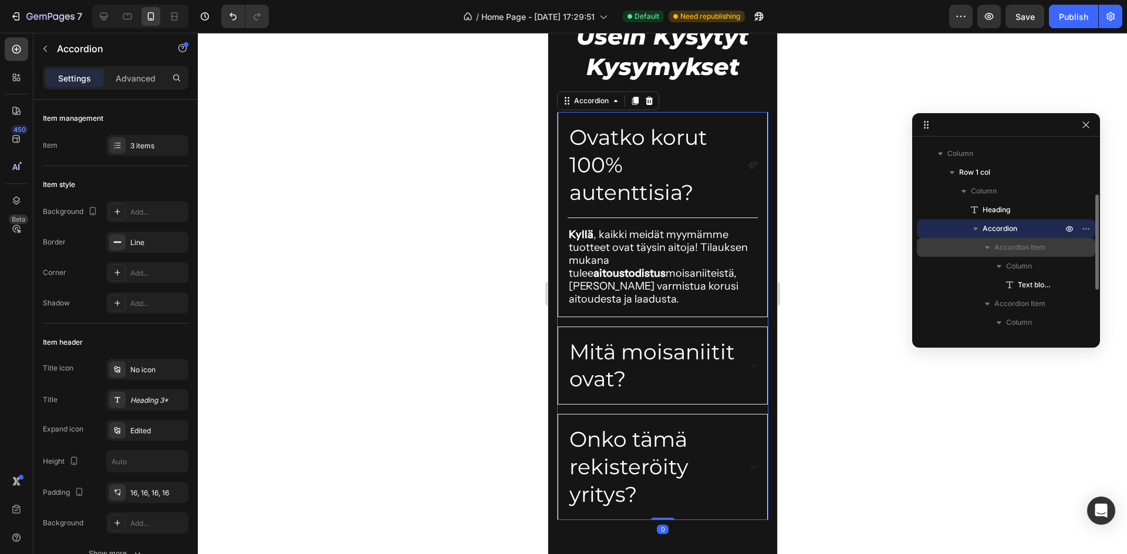
click at [1008, 249] on span "Accordion Item" at bounding box center [1019, 248] width 51 height 12
click at [1009, 249] on span "Accordion Item" at bounding box center [1019, 248] width 51 height 12
click at [1010, 263] on span "Column" at bounding box center [1019, 267] width 26 height 12
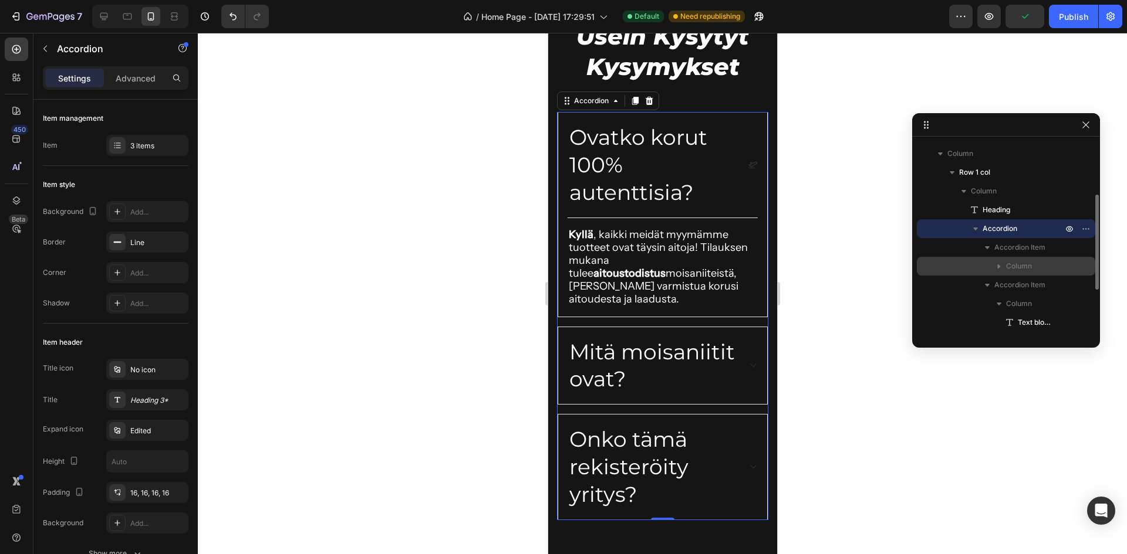
click at [1009, 261] on span "Column" at bounding box center [1019, 267] width 26 height 12
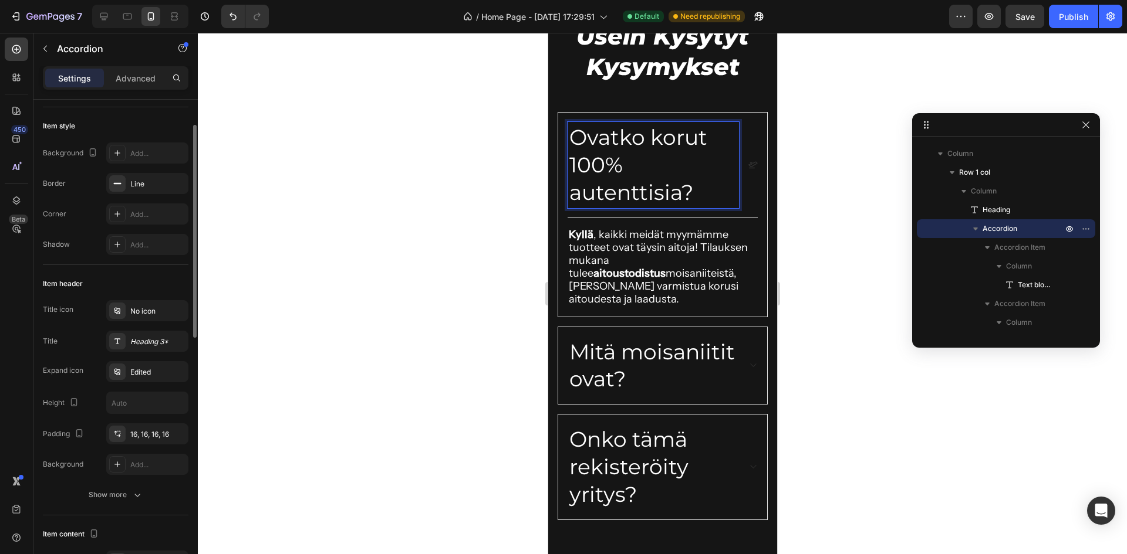
scroll to position [117, 0]
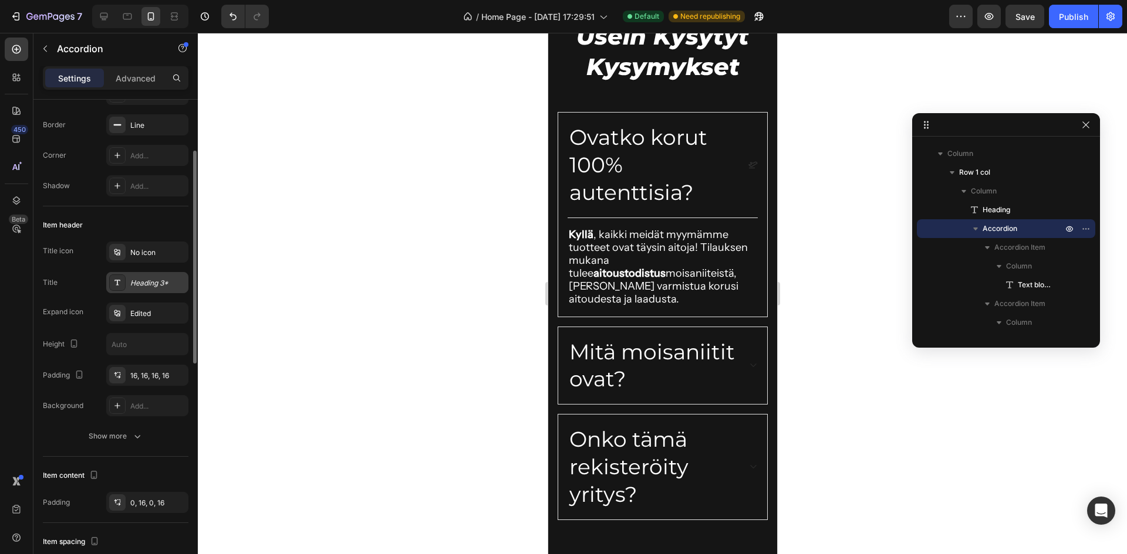
click at [170, 282] on div "Heading 3*" at bounding box center [157, 283] width 55 height 11
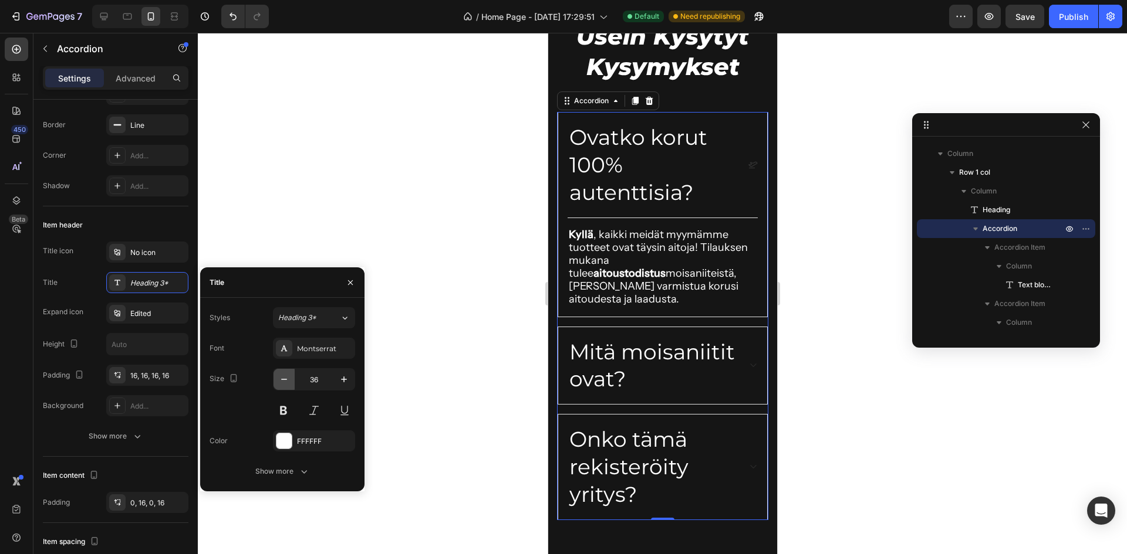
click at [279, 376] on icon "button" at bounding box center [284, 380] width 12 height 12
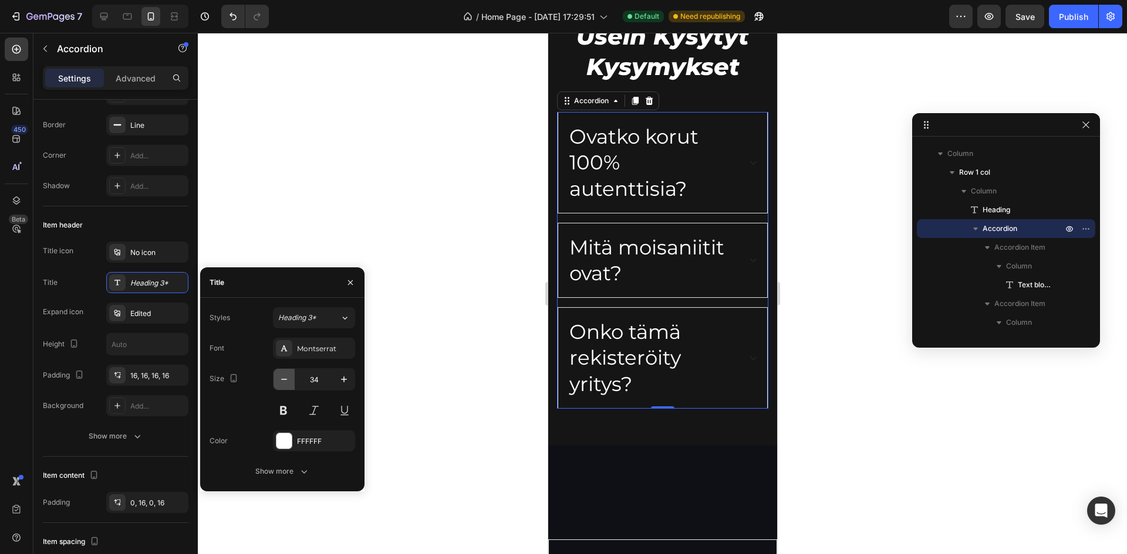
click at [279, 376] on icon "button" at bounding box center [284, 380] width 12 height 12
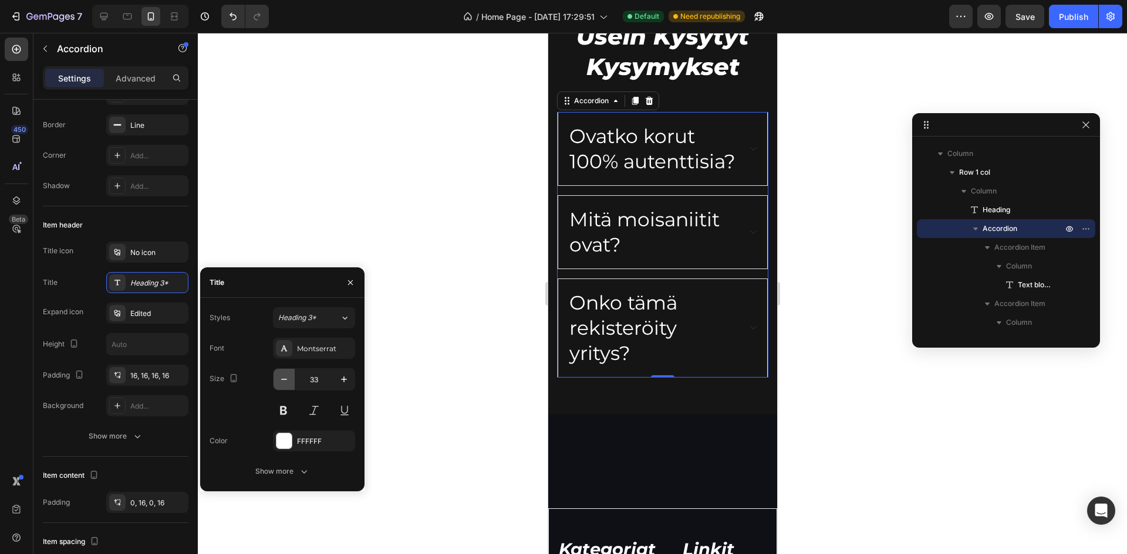
click at [280, 376] on icon "button" at bounding box center [284, 380] width 12 height 12
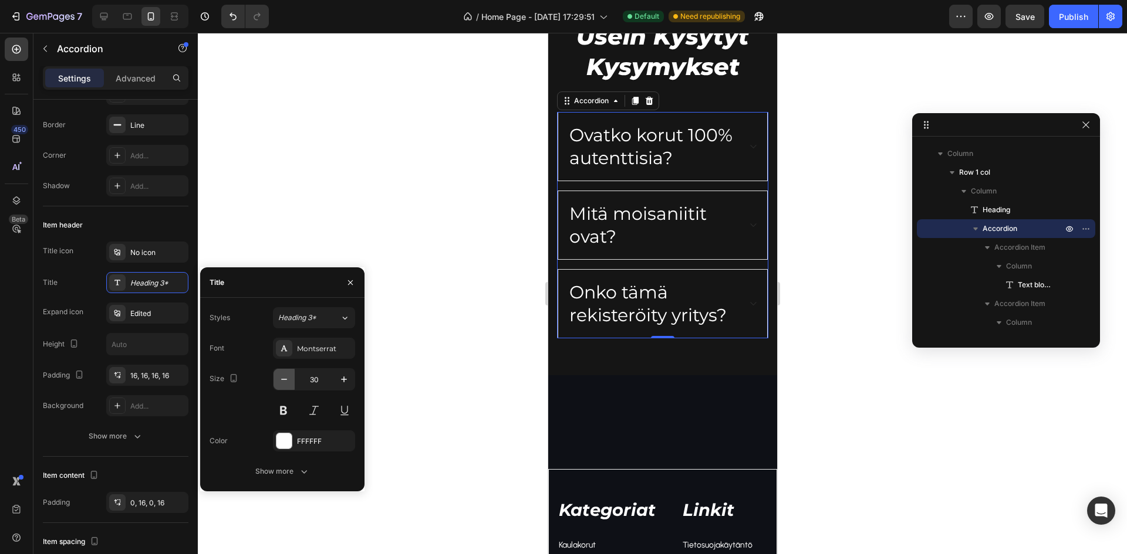
click at [283, 374] on icon "button" at bounding box center [284, 380] width 12 height 12
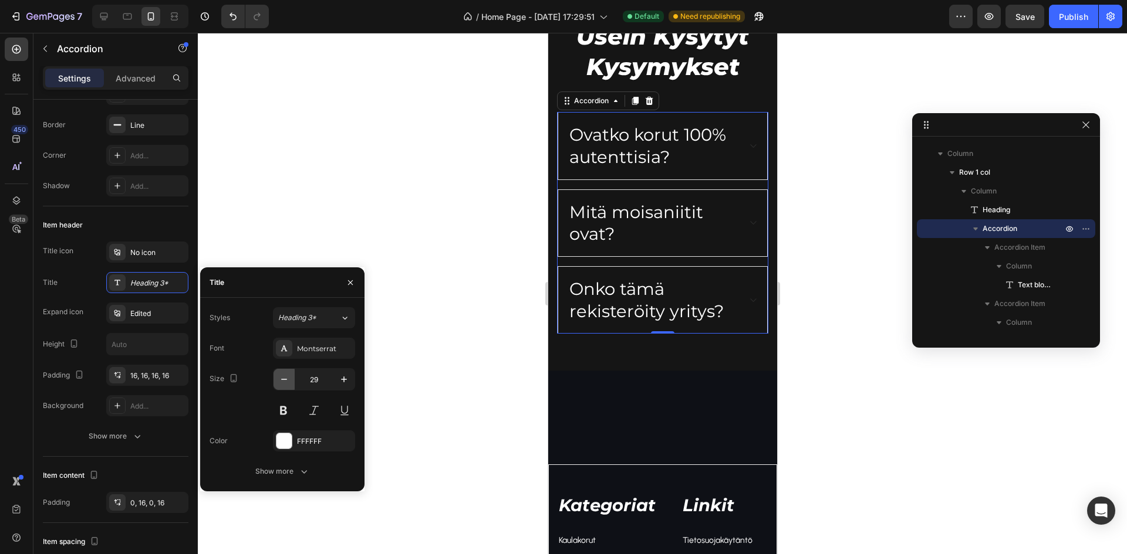
click at [283, 374] on icon "button" at bounding box center [284, 380] width 12 height 12
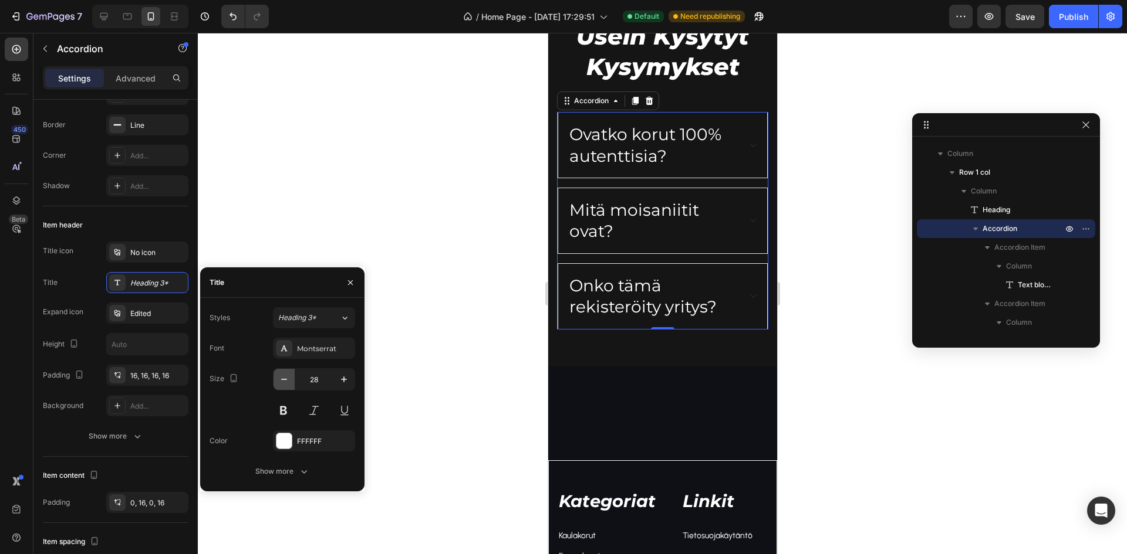
click at [283, 374] on icon "button" at bounding box center [284, 380] width 12 height 12
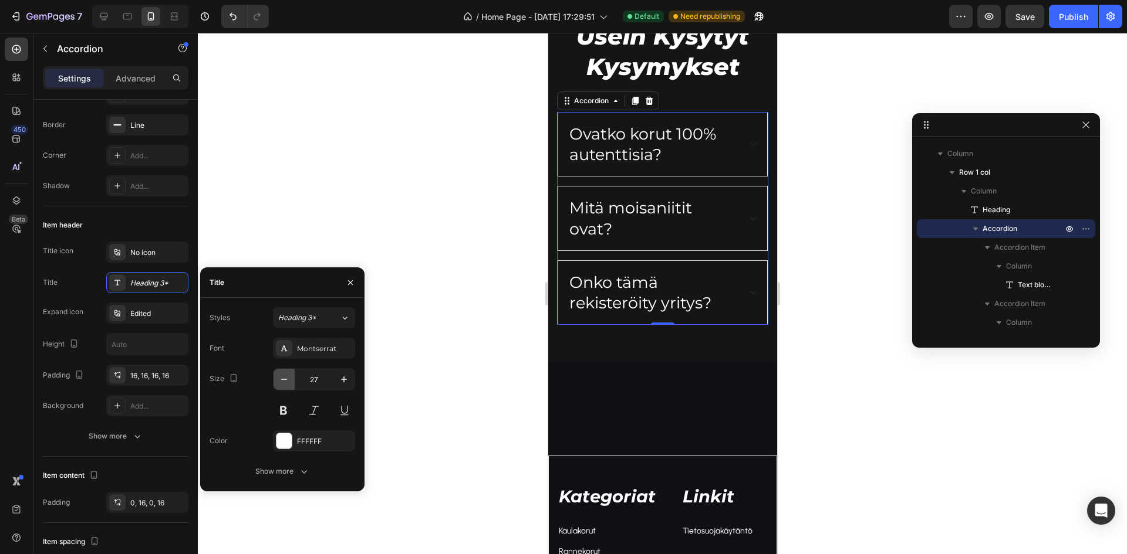
click at [283, 374] on icon "button" at bounding box center [284, 380] width 12 height 12
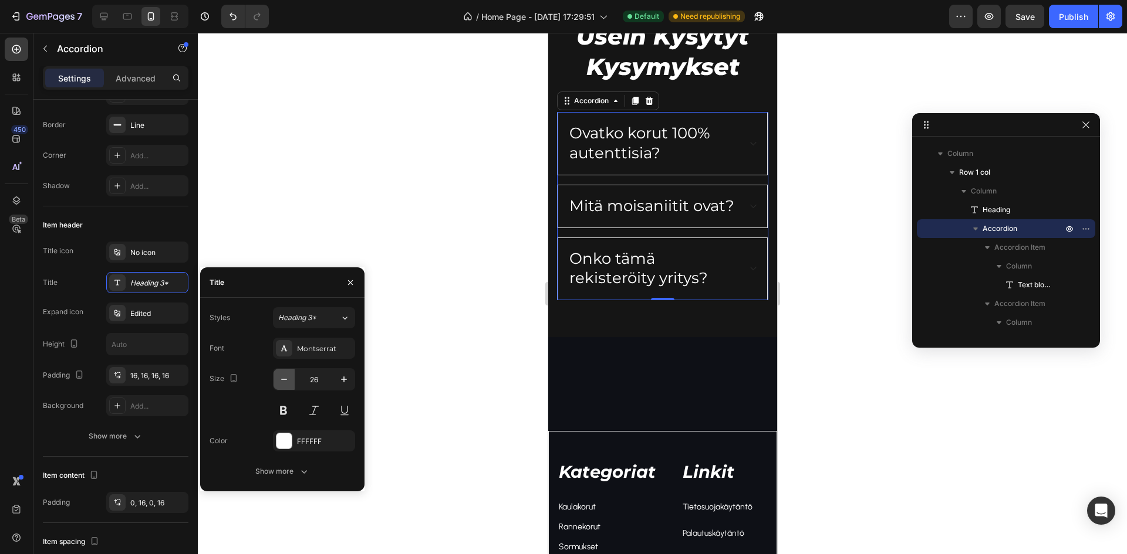
click at [283, 374] on icon "button" at bounding box center [284, 380] width 12 height 12
type input "25"
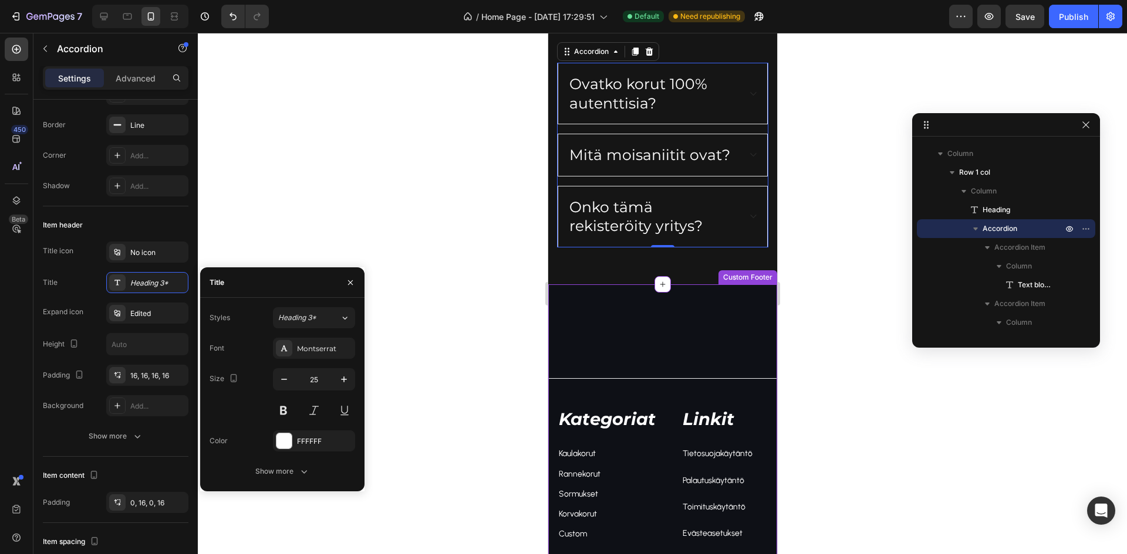
scroll to position [2349, 0]
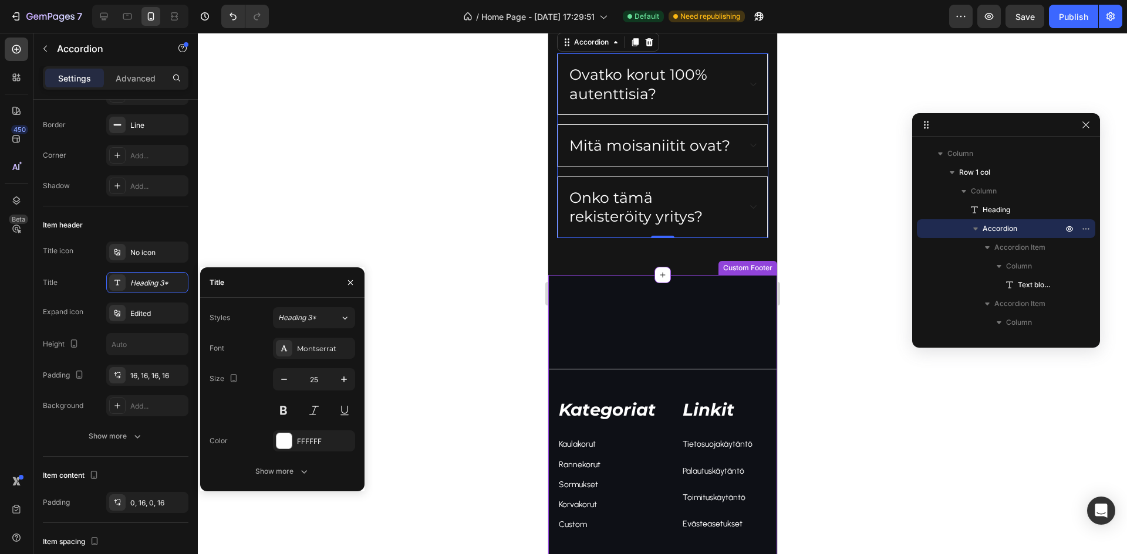
click at [651, 308] on div "Kategoriat Text block Kaulakorut Text block Rannekorut Text block Sormukset Tex…" at bounding box center [661, 551] width 229 height 552
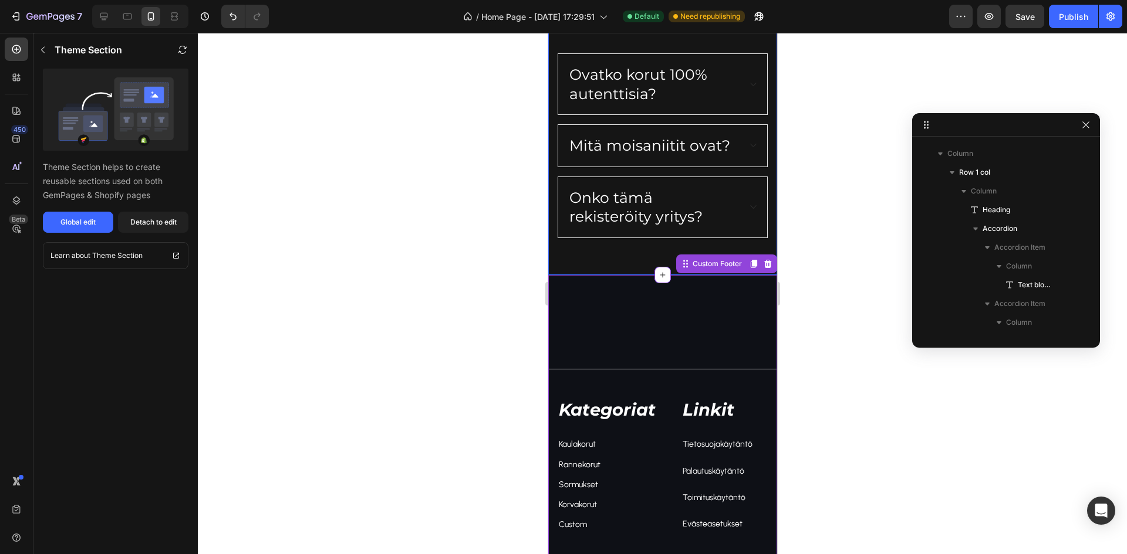
click at [630, 239] on div "Usein Kysytyt Kysymykset Heading Ovatko korut 100% autenttisia? Mitä moisaniiti…" at bounding box center [661, 113] width 229 height 324
click at [625, 299] on div "Kategoriat Text block Kaulakorut Text block Rannekorut Text block Sormukset Tex…" at bounding box center [661, 551] width 229 height 552
click at [624, 246] on div "Usein Kysytyt Kysymykset Heading Ovatko korut 100% autenttisia? Mitä moisaniiti…" at bounding box center [661, 113] width 229 height 324
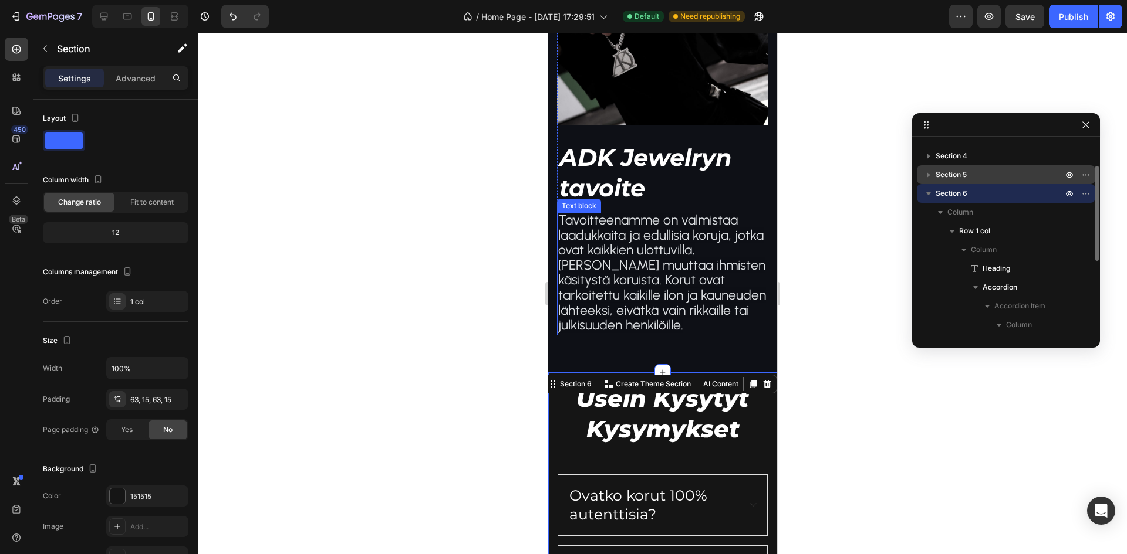
scroll to position [0, 0]
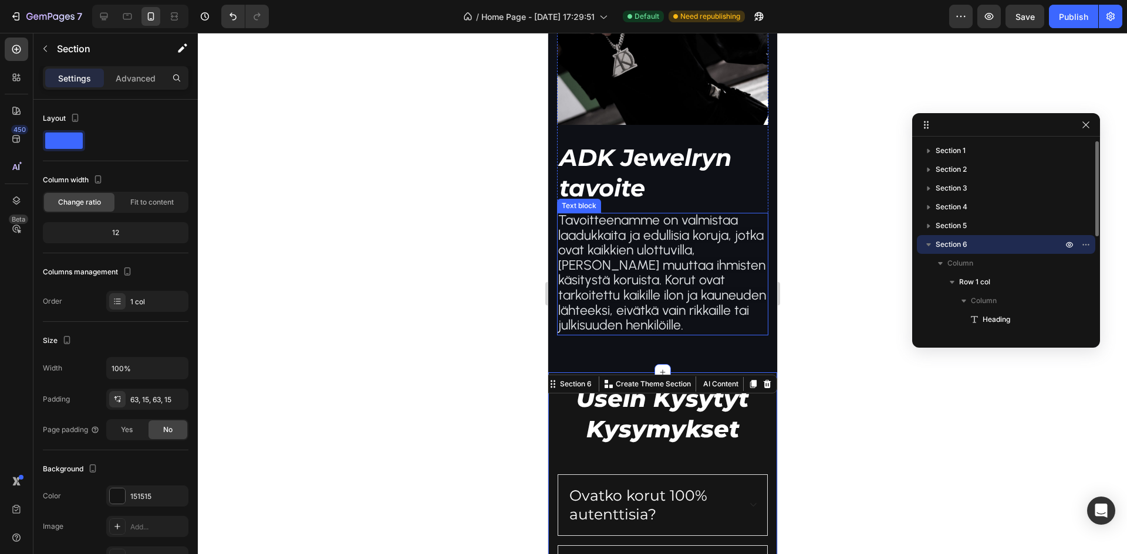
click at [965, 246] on span "Section 6" at bounding box center [951, 245] width 32 height 12
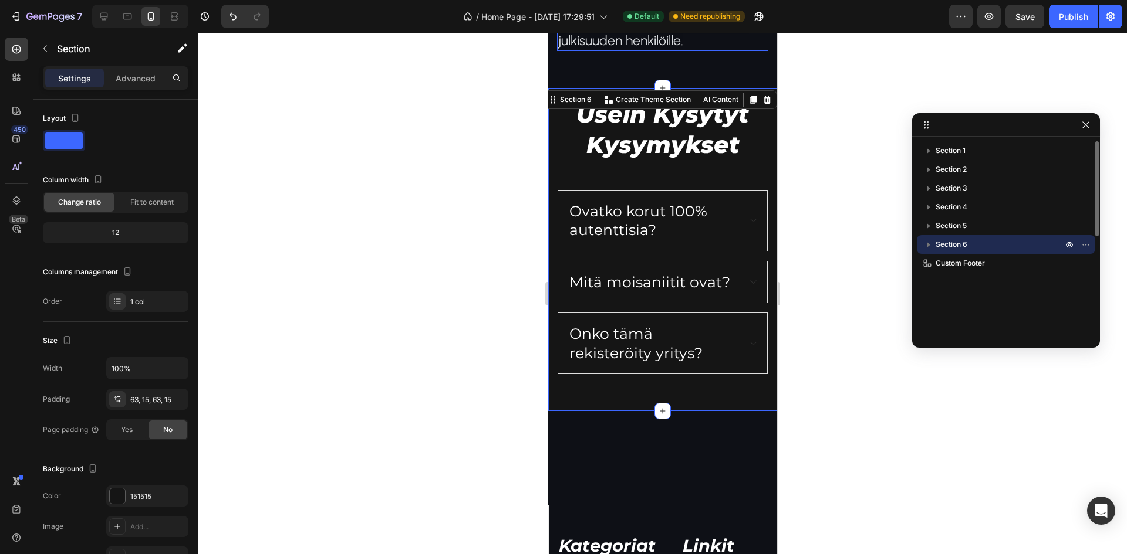
scroll to position [2227, 0]
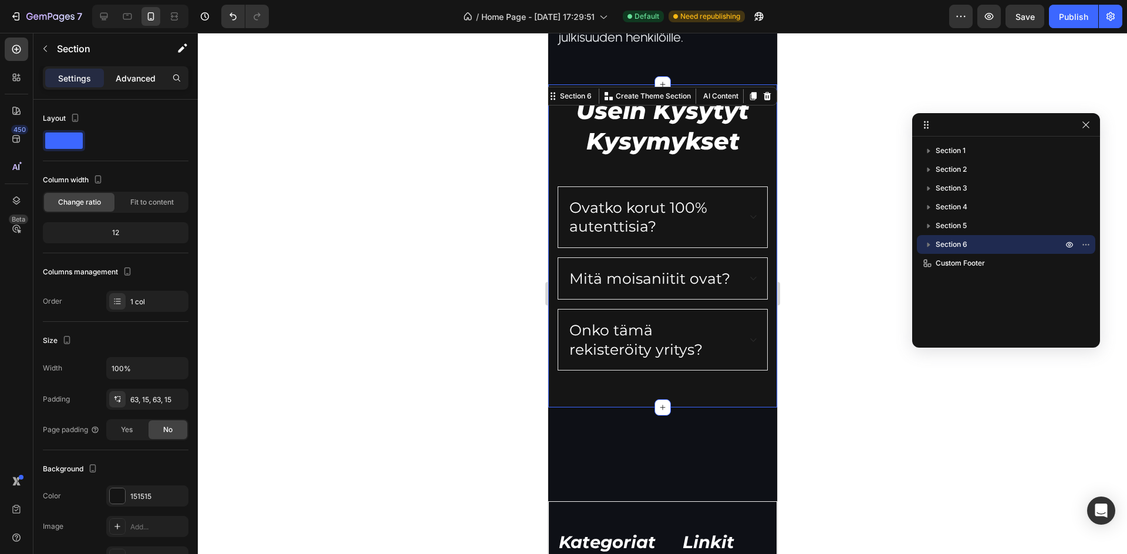
click at [134, 77] on p "Advanced" at bounding box center [136, 78] width 40 height 12
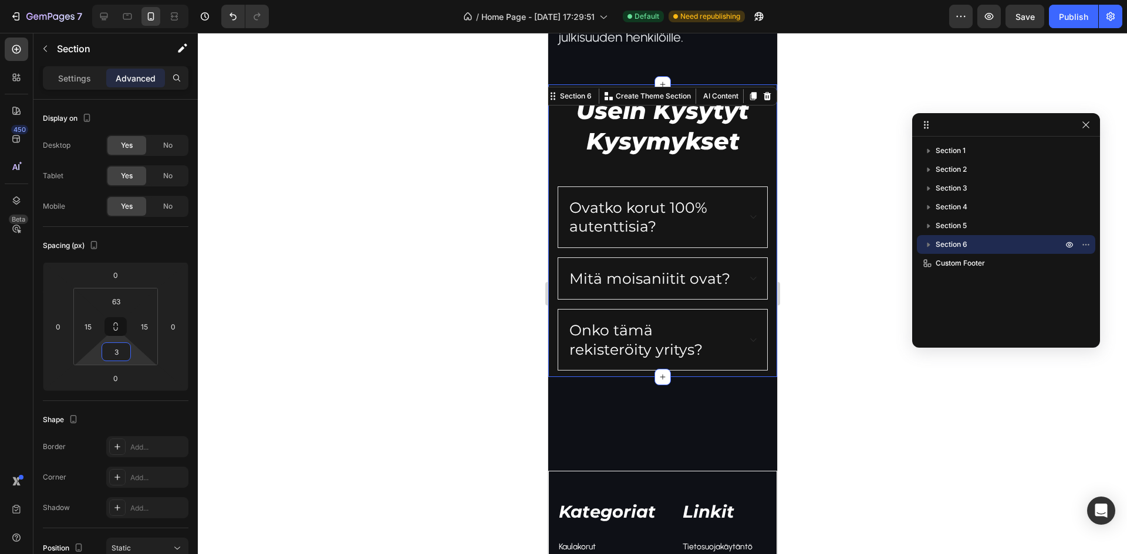
type input "0"
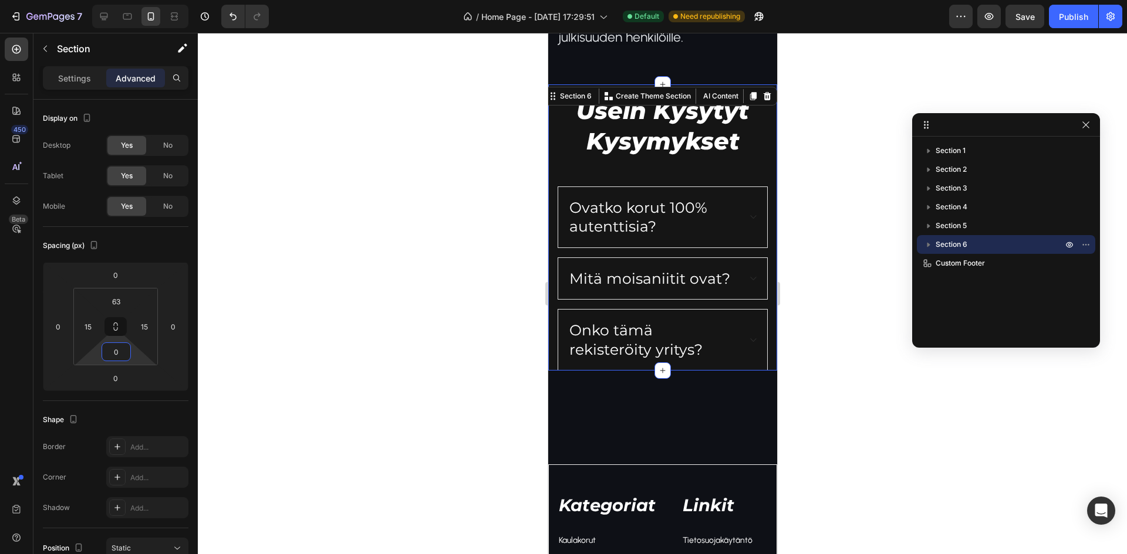
drag, startPoint x: 134, startPoint y: 352, endPoint x: 132, endPoint y: 385, distance: 32.9
click at [132, 0] on html "7 Version history / Home Page - Nov 29, 17:29:51 Default Need republishing Prev…" at bounding box center [563, 0] width 1127 height 0
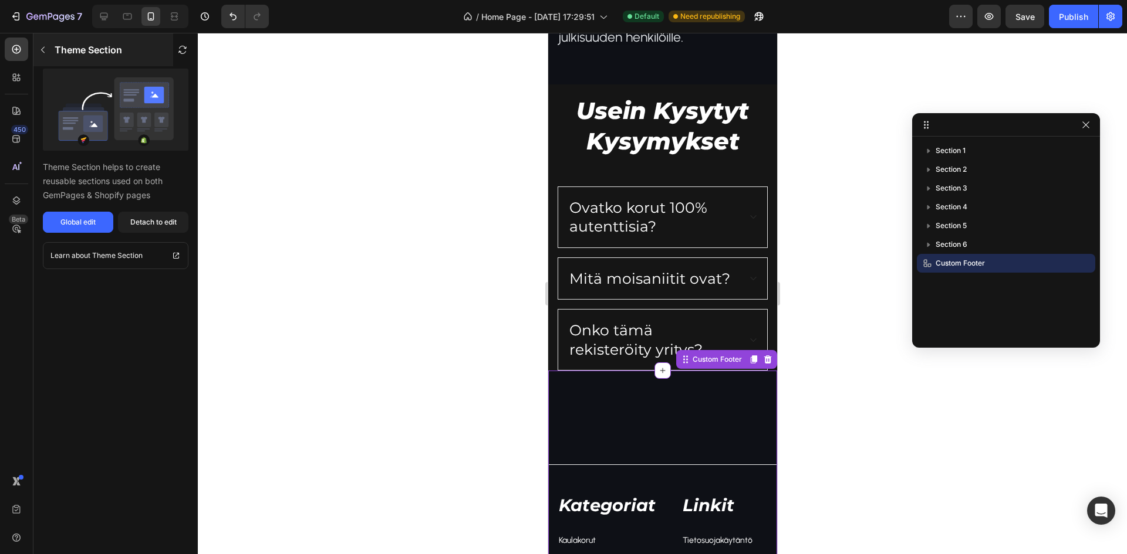
click at [45, 53] on icon "button" at bounding box center [42, 49] width 9 height 9
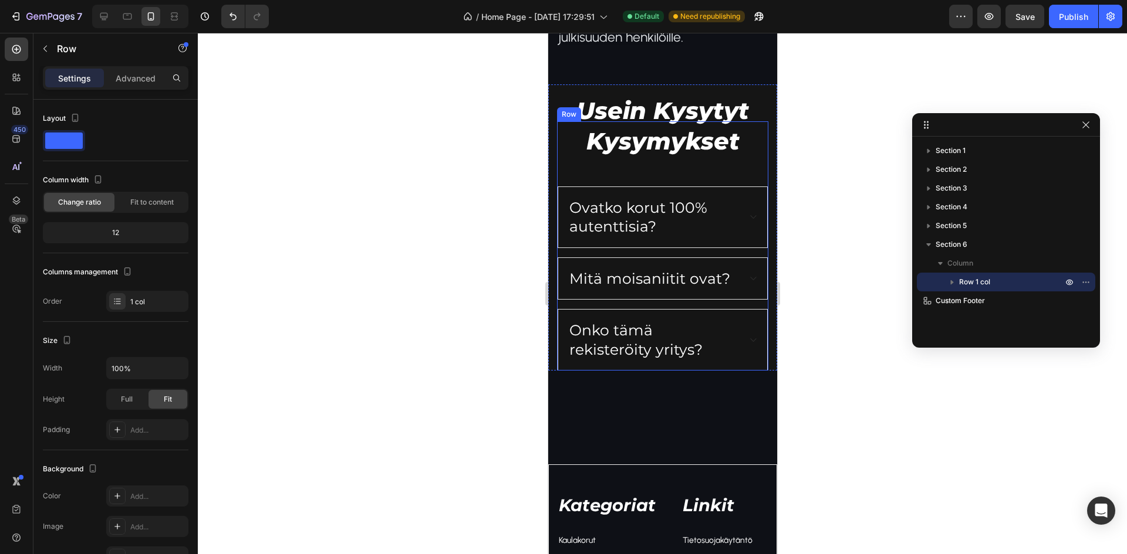
click at [731, 160] on div "Usein Kysytyt Kysymykset Heading Ovatko korut 100% autenttisia? Mitä moisaniiti…" at bounding box center [661, 246] width 211 height 250
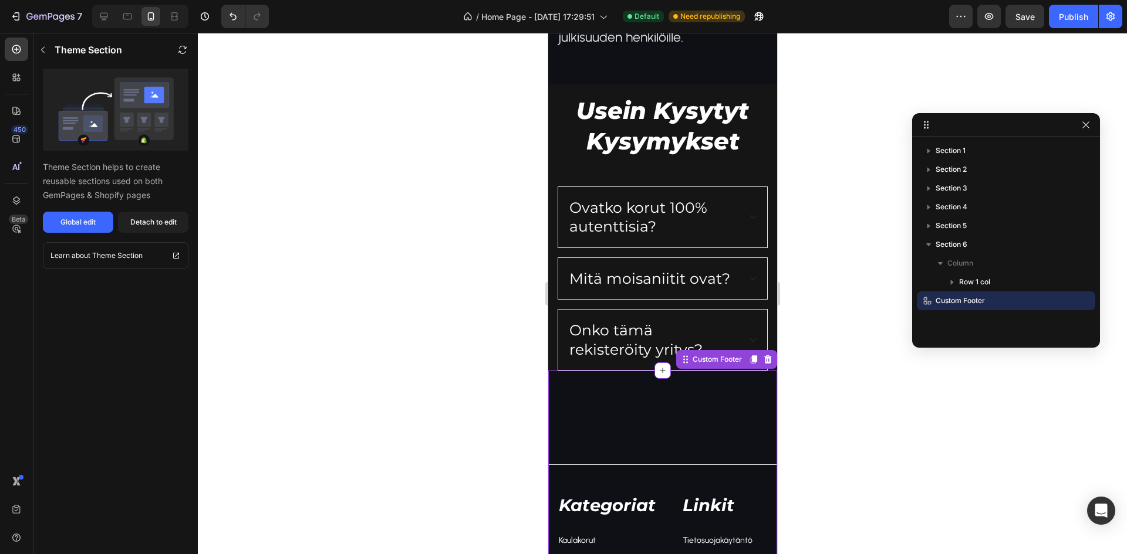
click at [654, 76] on div at bounding box center [662, 84] width 16 height 16
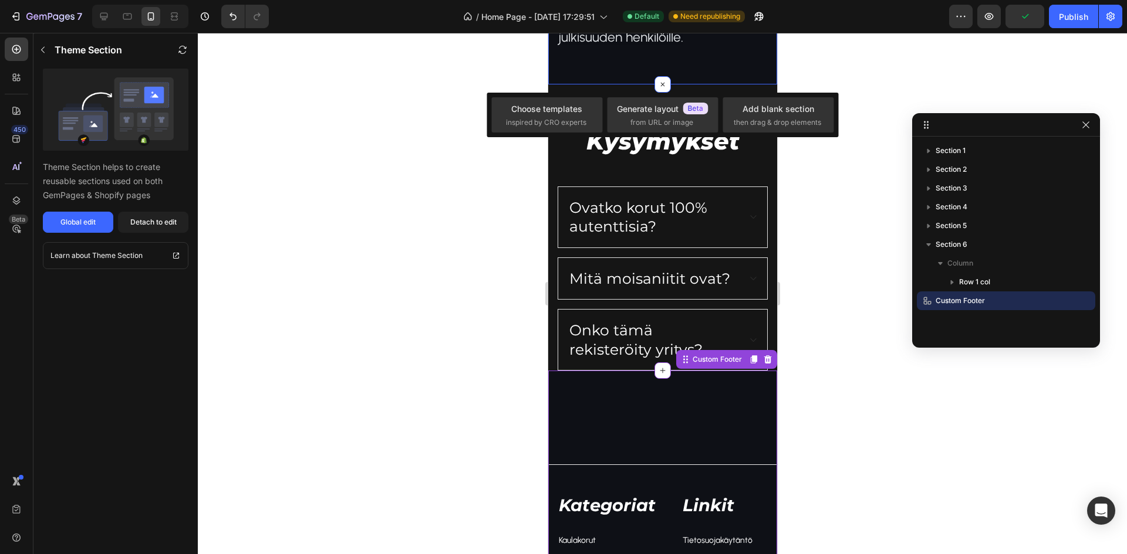
click at [634, 84] on div "Usein Kysytyt Kysymykset Heading Ovatko korut 100% autenttisia? Mitä moisaniiti…" at bounding box center [661, 227] width 229 height 287
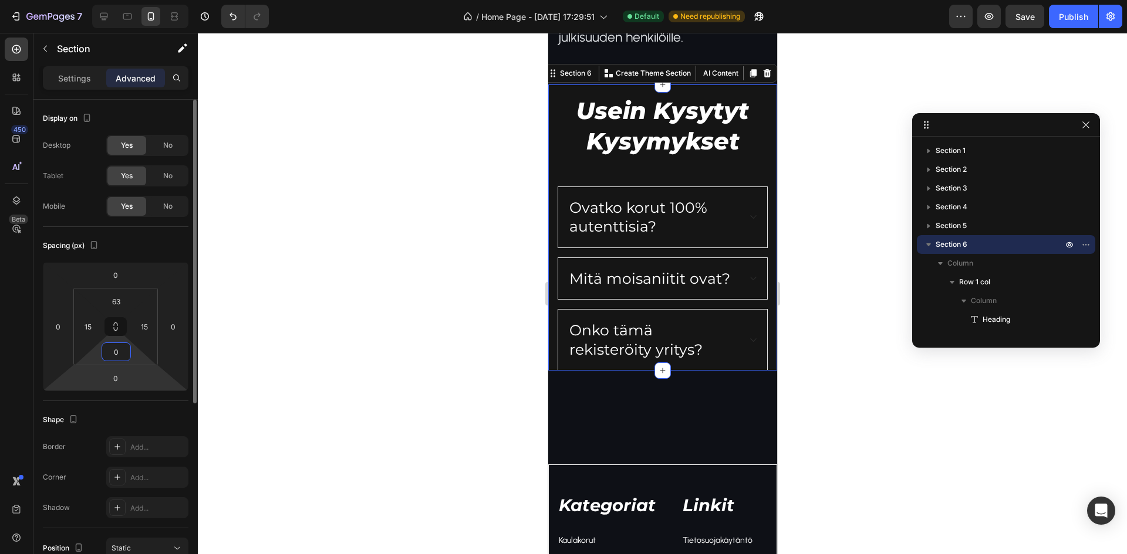
drag, startPoint x: 131, startPoint y: 352, endPoint x: 134, endPoint y: 366, distance: 14.4
click at [133, 0] on html "7 Version history / Home Page - Nov 29, 17:29:51 Default Need republishing Prev…" at bounding box center [563, 0] width 1127 height 0
type input "0"
drag, startPoint x: 136, startPoint y: 356, endPoint x: 134, endPoint y: 379, distance: 23.0
click at [134, 0] on html "7 Version history / Home Page - Nov 29, 17:29:51 Default Need republishing Prev…" at bounding box center [563, 0] width 1127 height 0
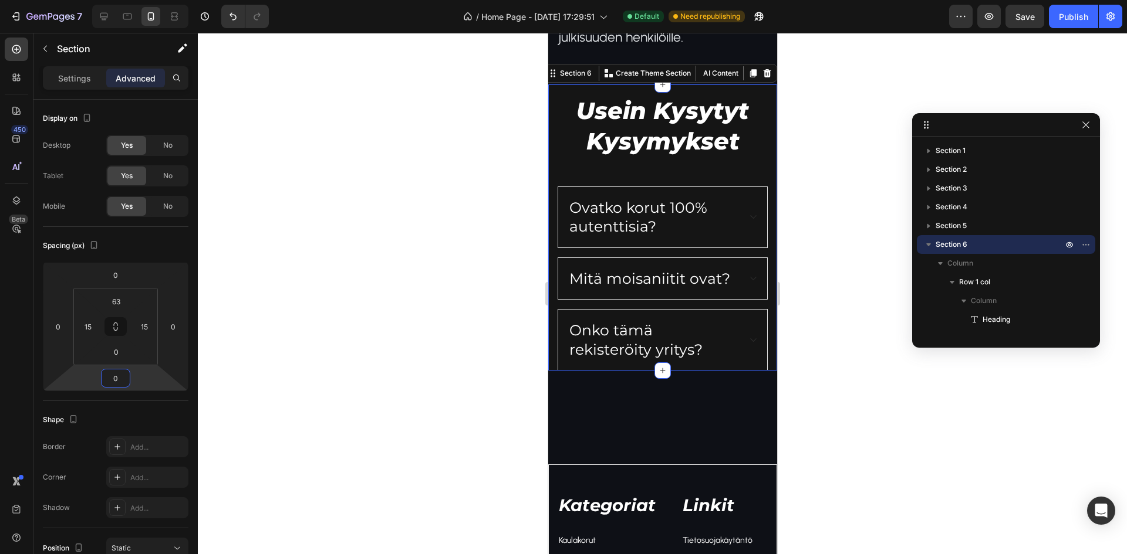
click at [140, 0] on html "7 Version history / Home Page - Nov 29, 17:29:51 Default Need republishing Prev…" at bounding box center [563, 0] width 1127 height 0
type input "0"
click at [140, 0] on html "7 Version history / Home Page - Nov 29, 17:29:51 Default Need republishing Prev…" at bounding box center [563, 0] width 1127 height 0
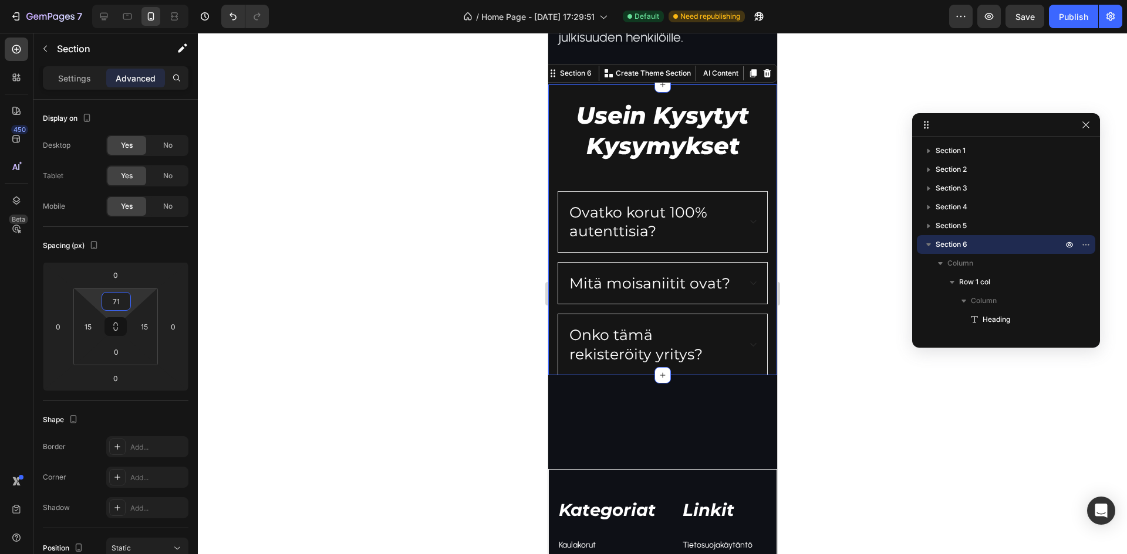
type input "69"
click at [134, 0] on html "7 Version history / Home Page - Nov 29, 17:29:51 Default Need republishing Prev…" at bounding box center [563, 0] width 1127 height 0
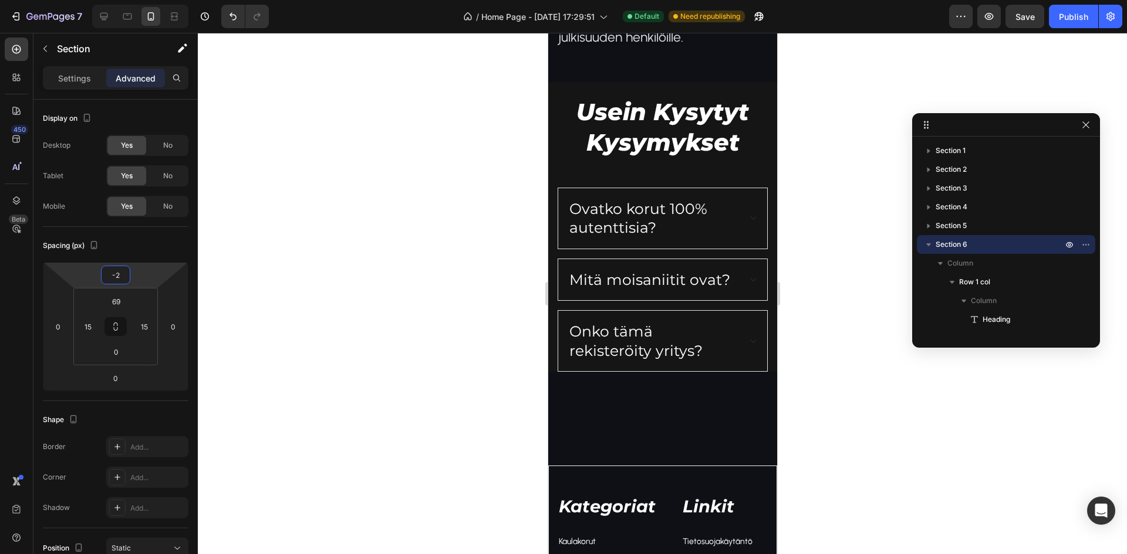
type input "0"
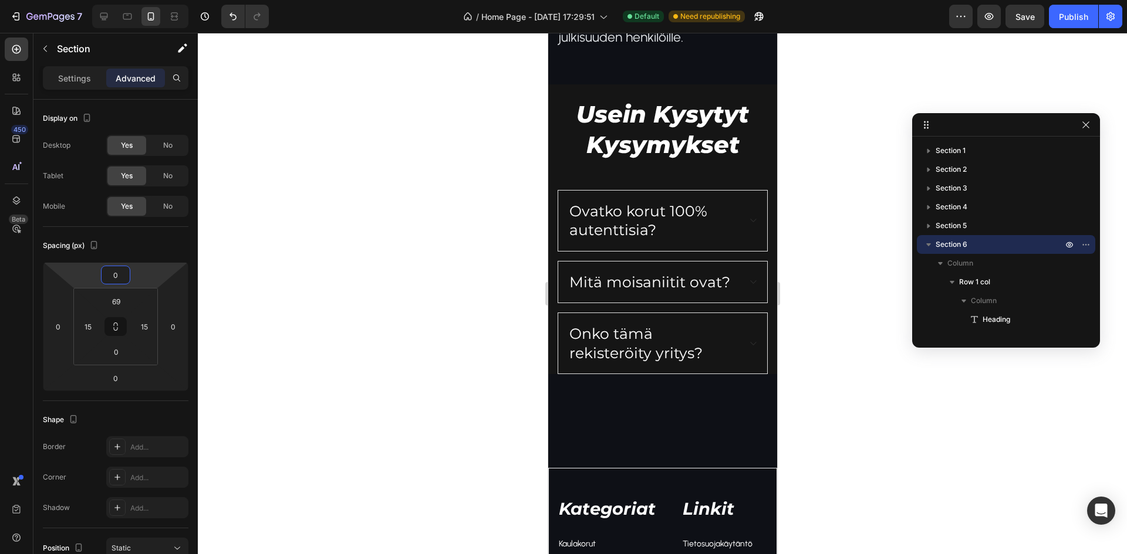
drag, startPoint x: 134, startPoint y: 278, endPoint x: 143, endPoint y: 278, distance: 8.2
click at [143, 0] on html "7 Version history / Home Page - Nov 29, 17:29:51 Default Need republishing Prev…" at bounding box center [563, 0] width 1127 height 0
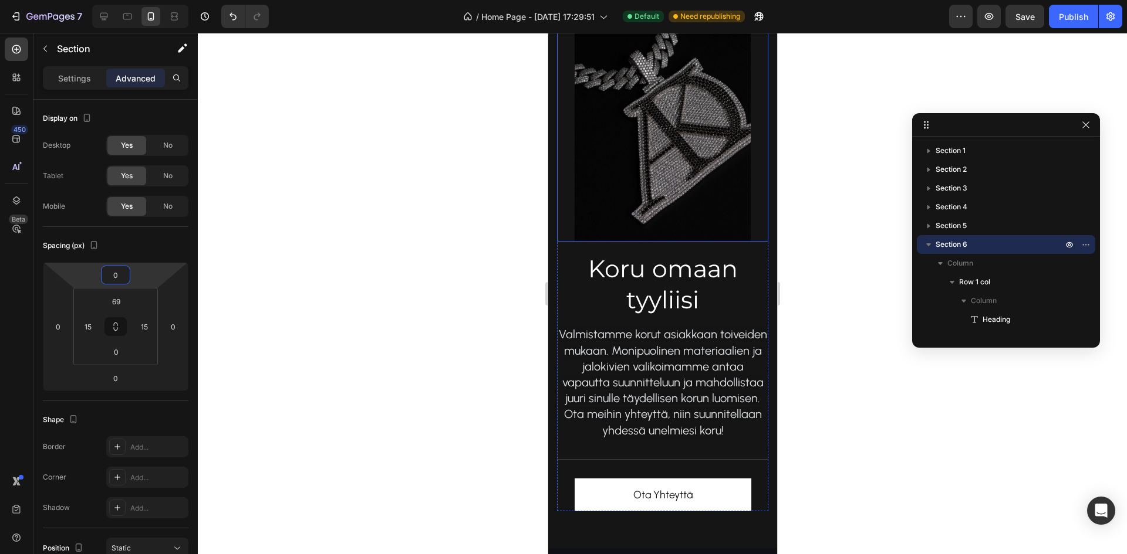
scroll to position [819, 0]
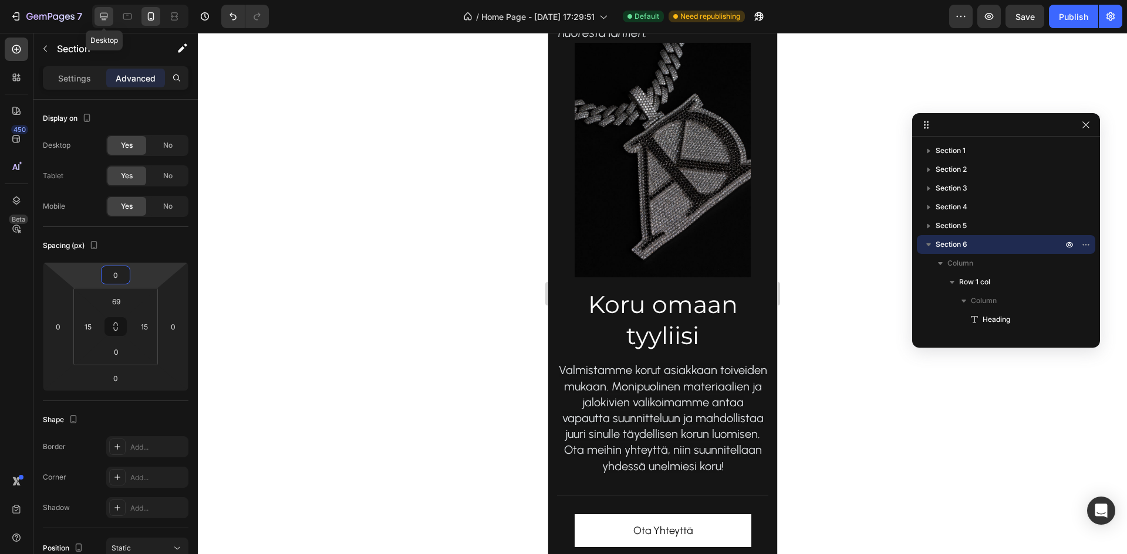
click at [109, 22] on div at bounding box center [103, 16] width 19 height 19
type input "72"
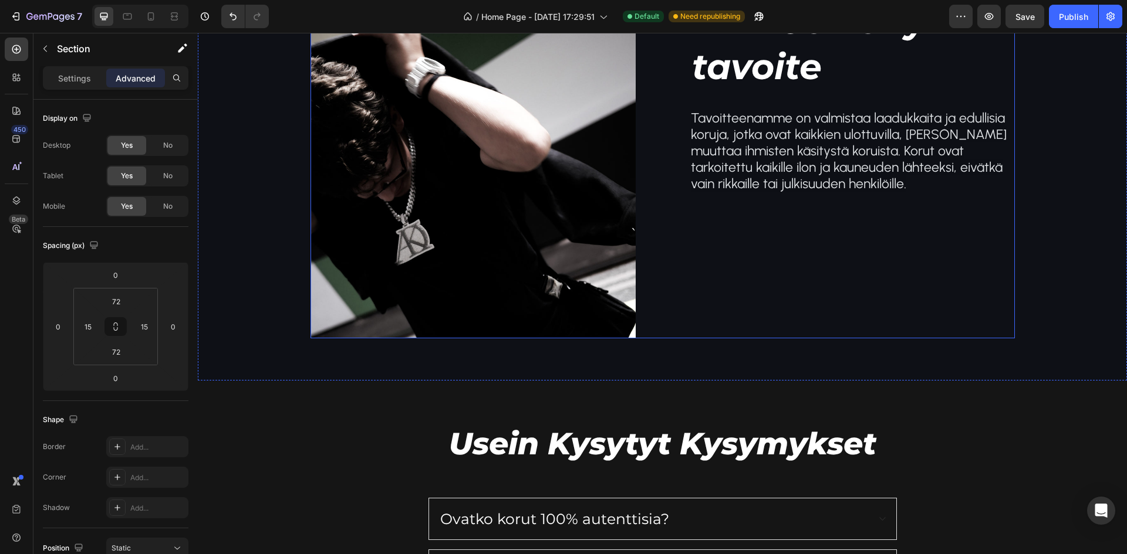
scroll to position [1627, 0]
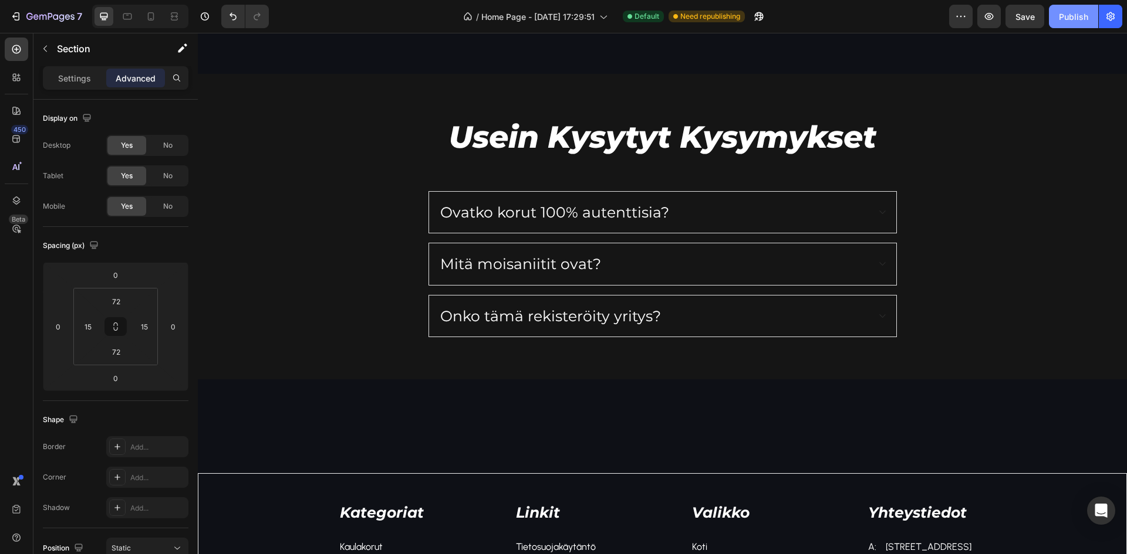
click at [1077, 23] on button "Publish" at bounding box center [1073, 16] width 49 height 23
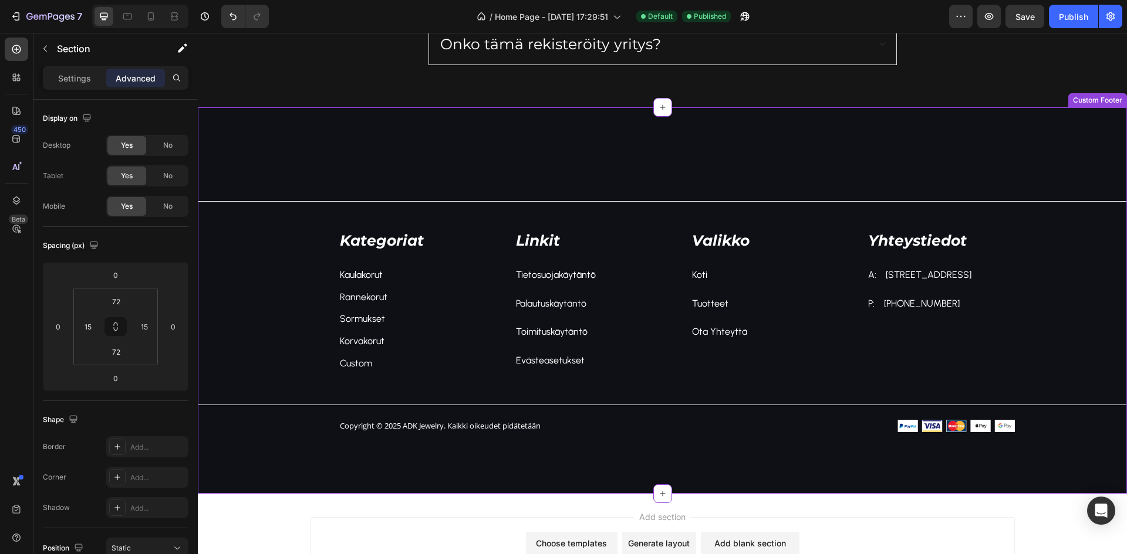
scroll to position [1597, 0]
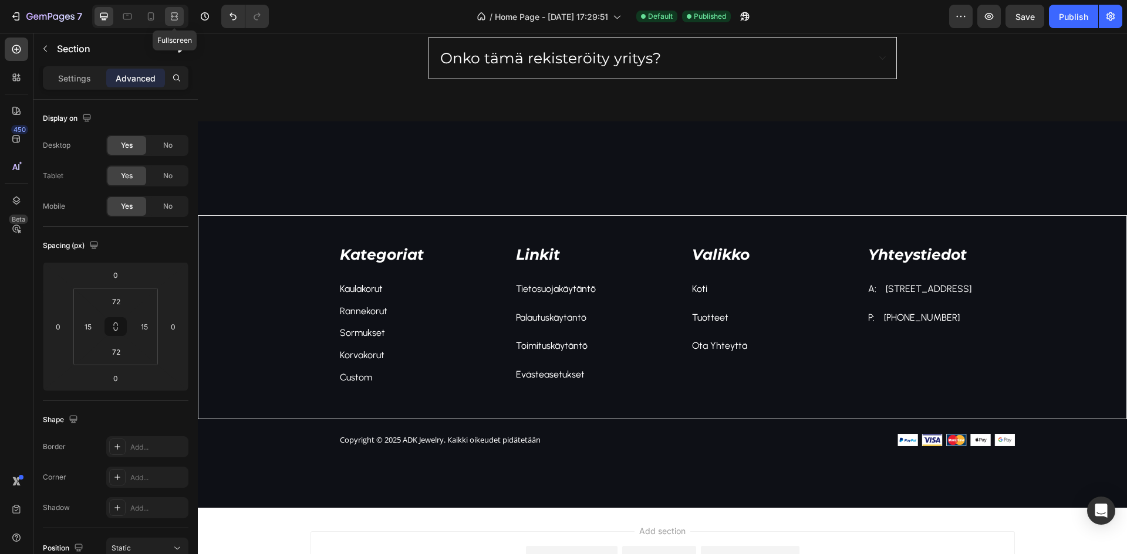
click at [170, 13] on icon at bounding box center [174, 17] width 12 height 12
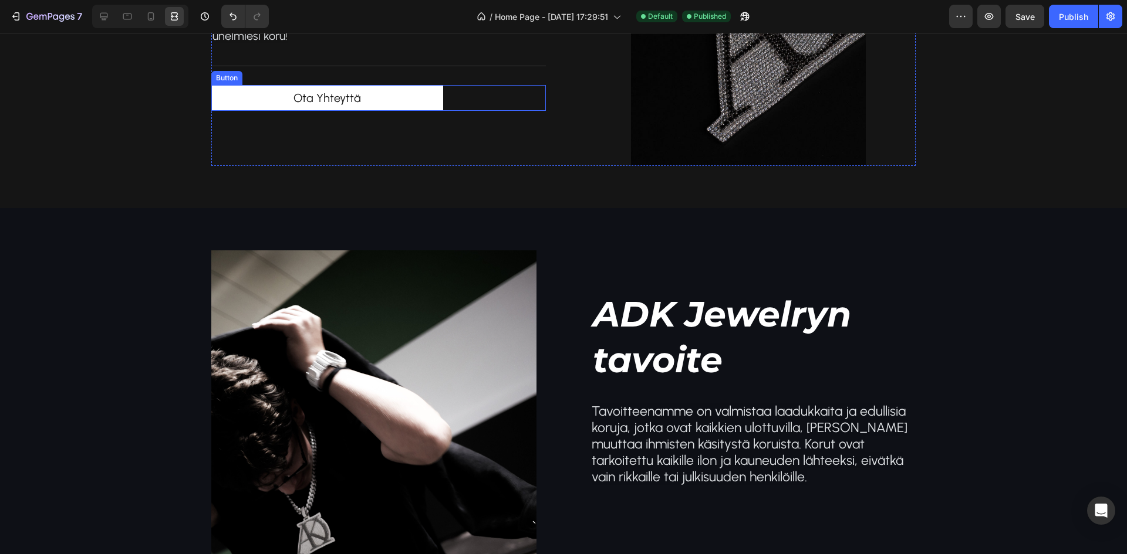
scroll to position [1027, 0]
click at [166, 13] on div at bounding box center [174, 16] width 19 height 19
click at [152, 15] on icon at bounding box center [151, 17] width 12 height 12
type input "69"
type input "0"
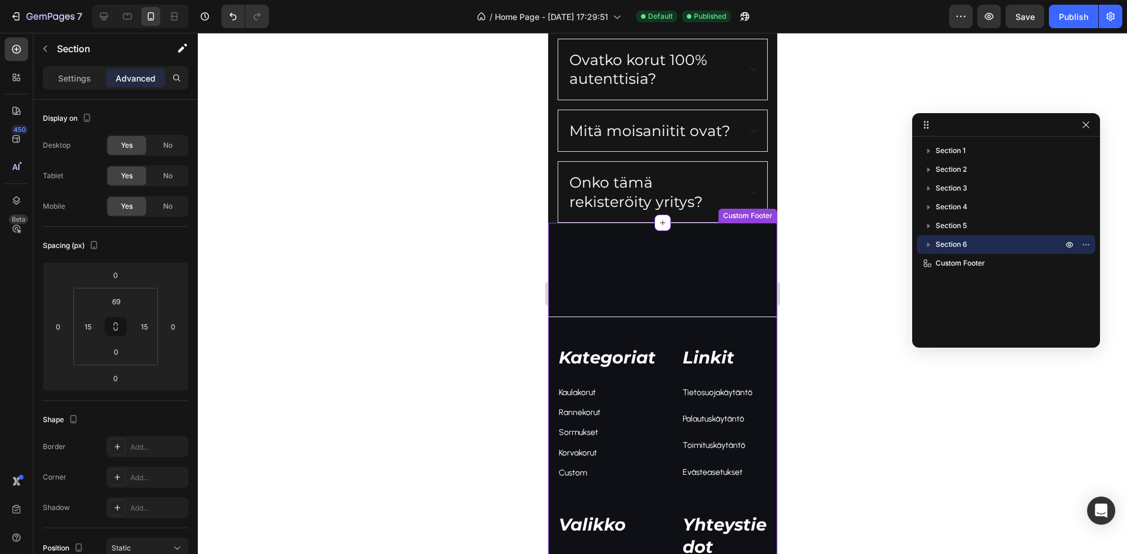
scroll to position [2023, 0]
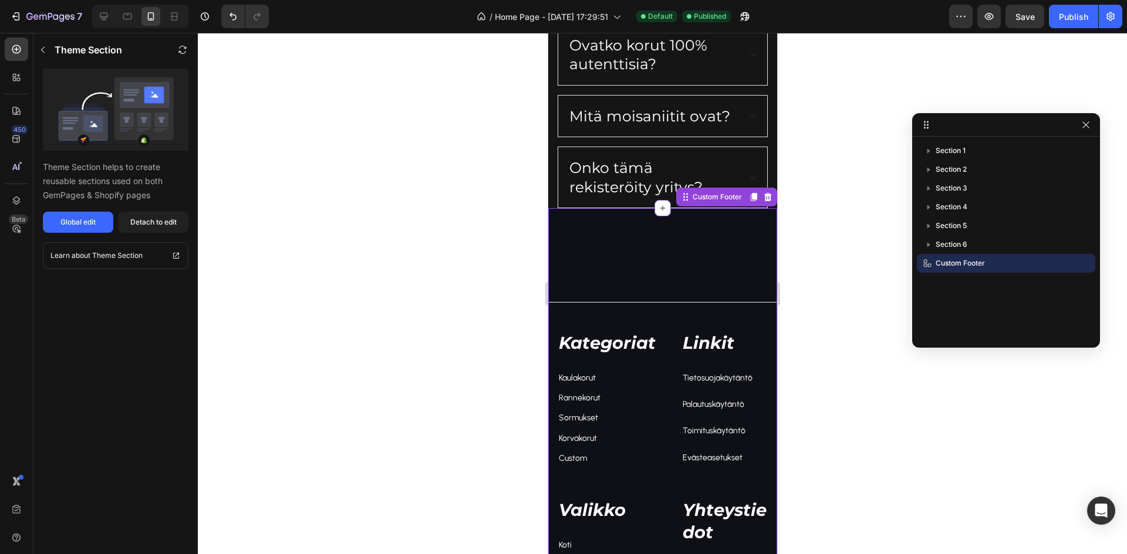
click at [635, 328] on div "Kategoriat Text block Kaulakorut Text block Rannekorut Text block Sormukset Tex…" at bounding box center [609, 400] width 105 height 195
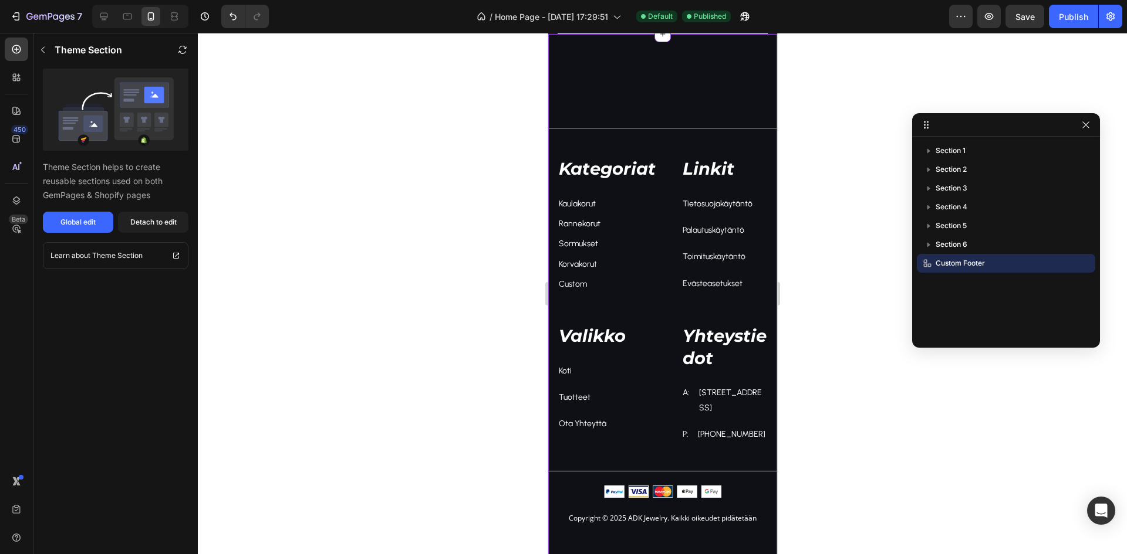
scroll to position [2199, 0]
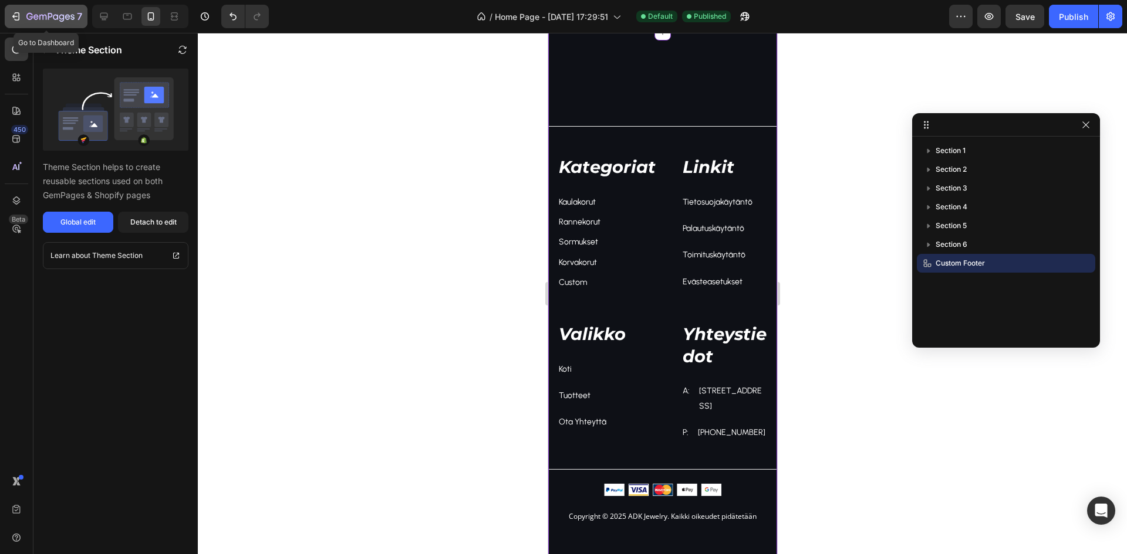
click at [36, 19] on icon "button" at bounding box center [50, 17] width 48 height 10
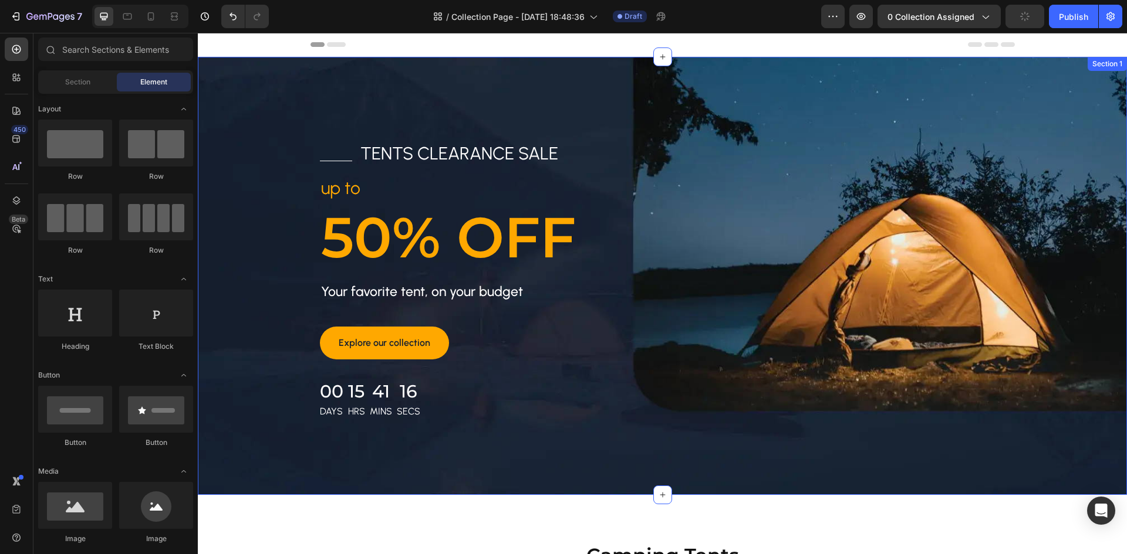
click at [574, 102] on div "Title Line tents clearance sale Text block Row up to Text block 50% OFF Heading…" at bounding box center [662, 276] width 929 height 438
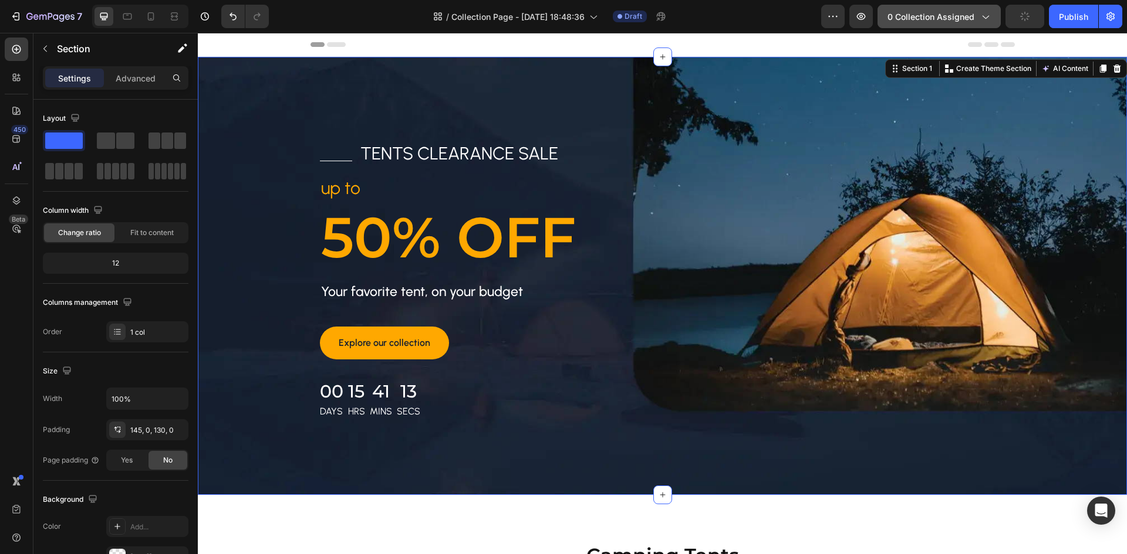
click at [950, 18] on span "0 collection assigned" at bounding box center [930, 17] width 87 height 12
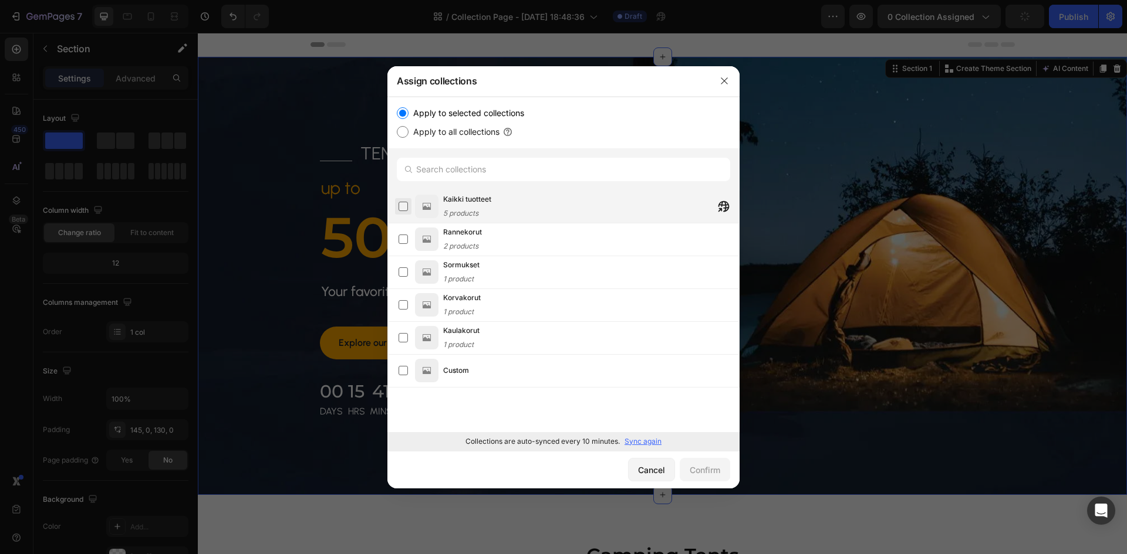
click at [403, 210] on label at bounding box center [402, 206] width 9 height 9
click at [710, 472] on div "Confirm" at bounding box center [704, 470] width 31 height 12
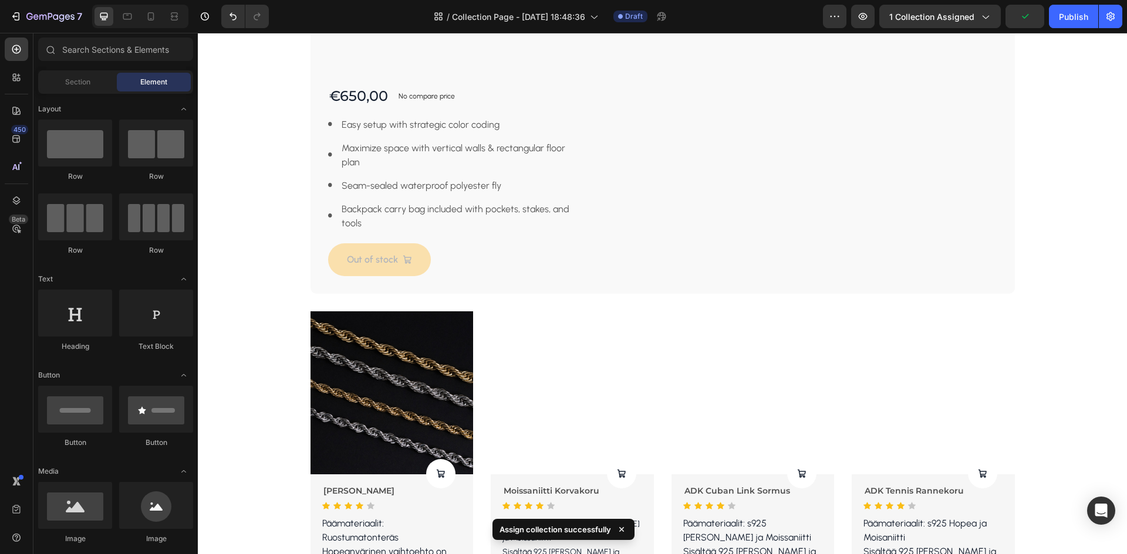
scroll to position [880, 0]
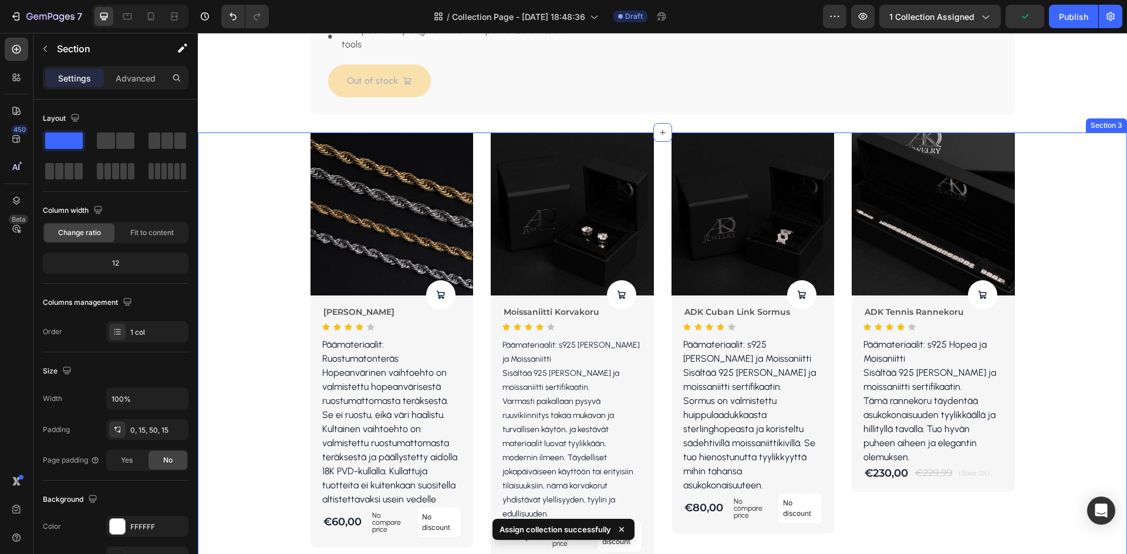
click at [244, 315] on div "Product Images Product Cart Button Cordell Kaulakoru Product Title Icon Icon Ic…" at bounding box center [662, 536] width 911 height 806
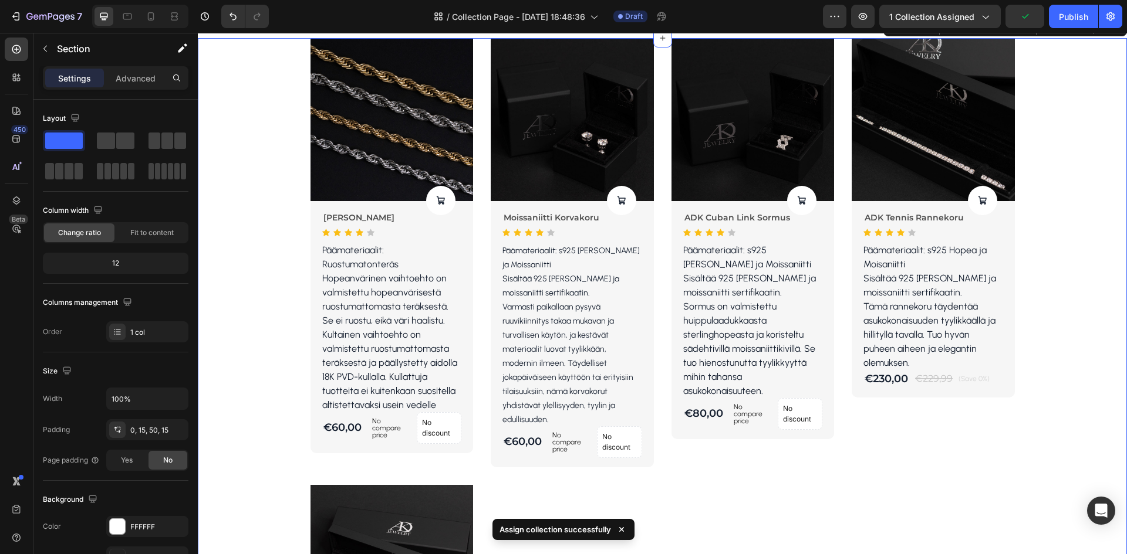
scroll to position [997, 0]
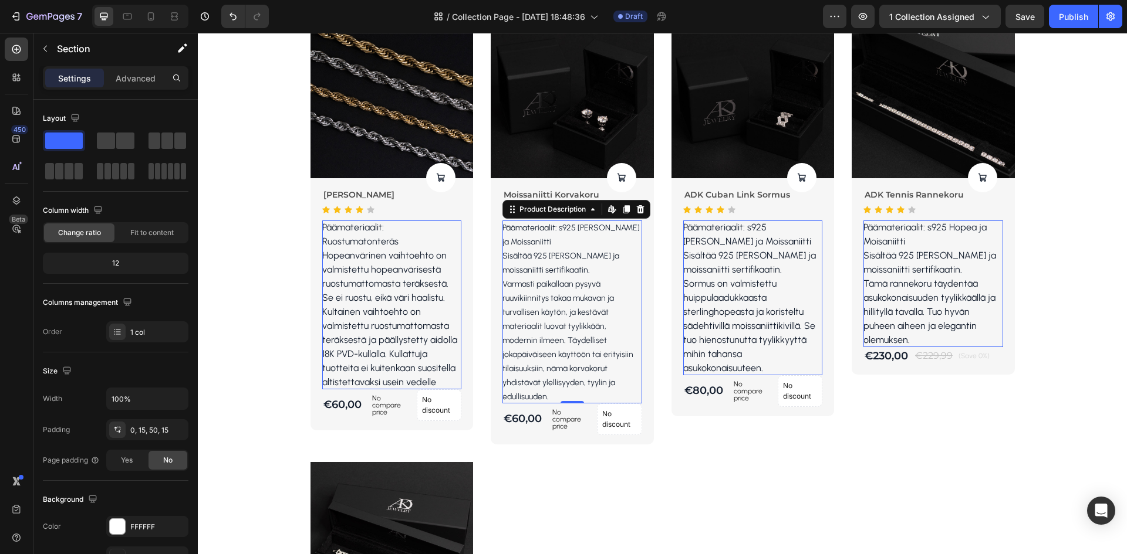
click at [462, 278] on div "Päämateriaalit: s925 Hopea ja Moissaniitti Sisältää 925 [PERSON_NAME] ja moissa…" at bounding box center [392, 305] width 140 height 169
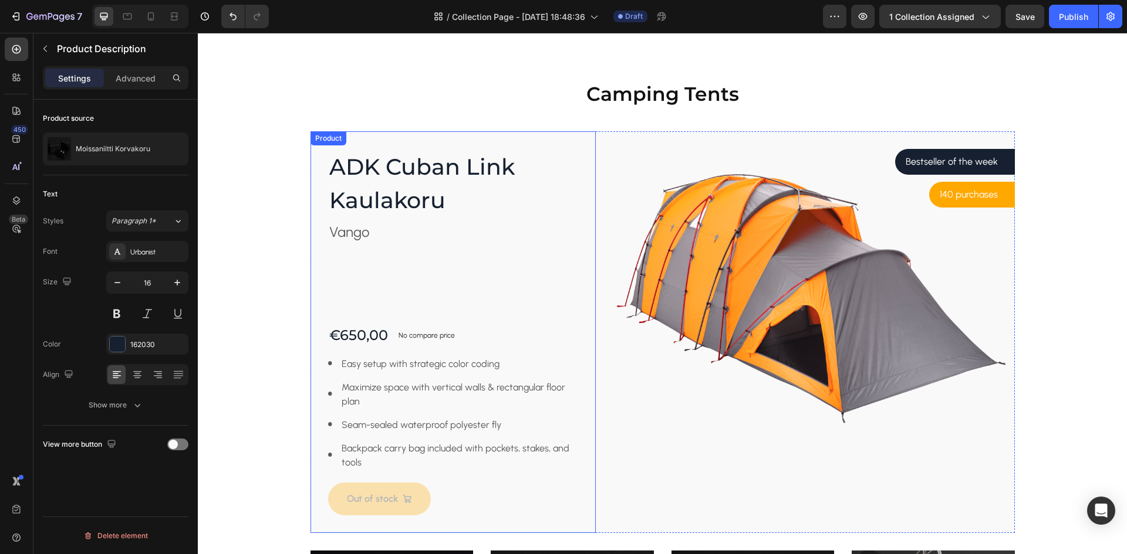
scroll to position [411, 0]
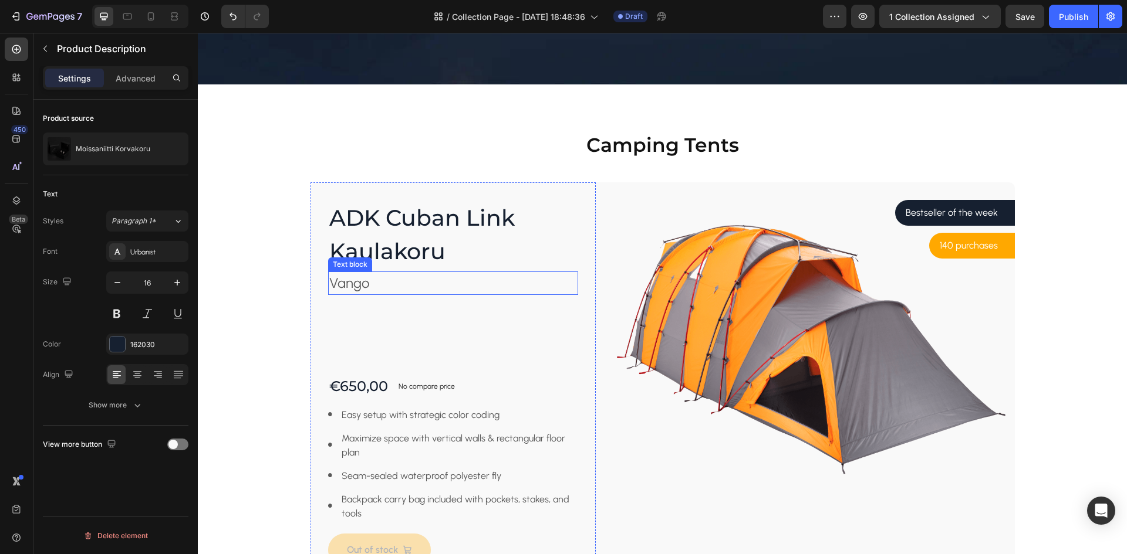
click at [365, 283] on p "Vango" at bounding box center [453, 283] width 248 height 21
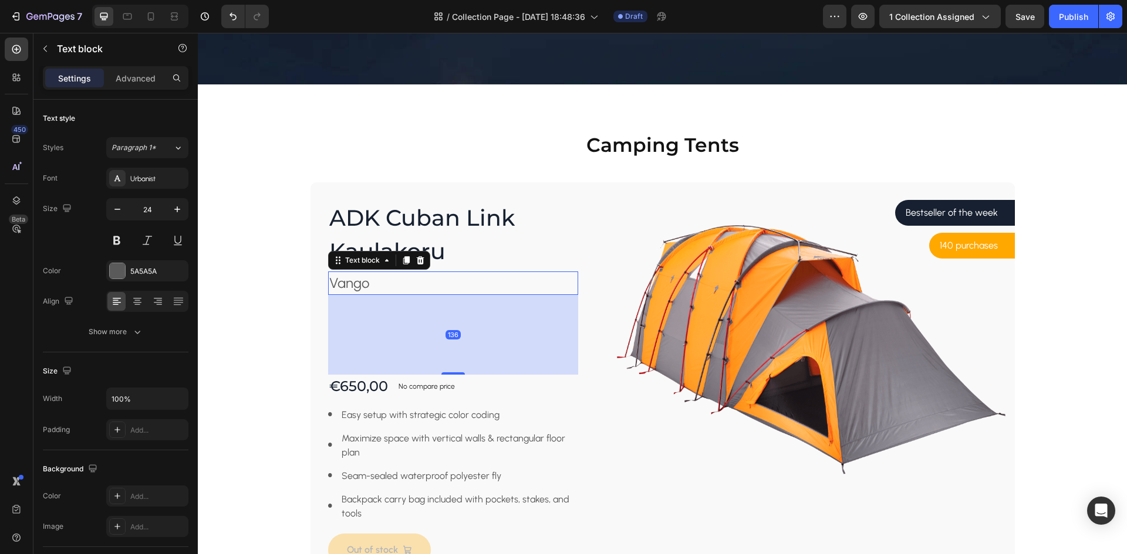
click at [366, 280] on p "Vango" at bounding box center [453, 283] width 248 height 21
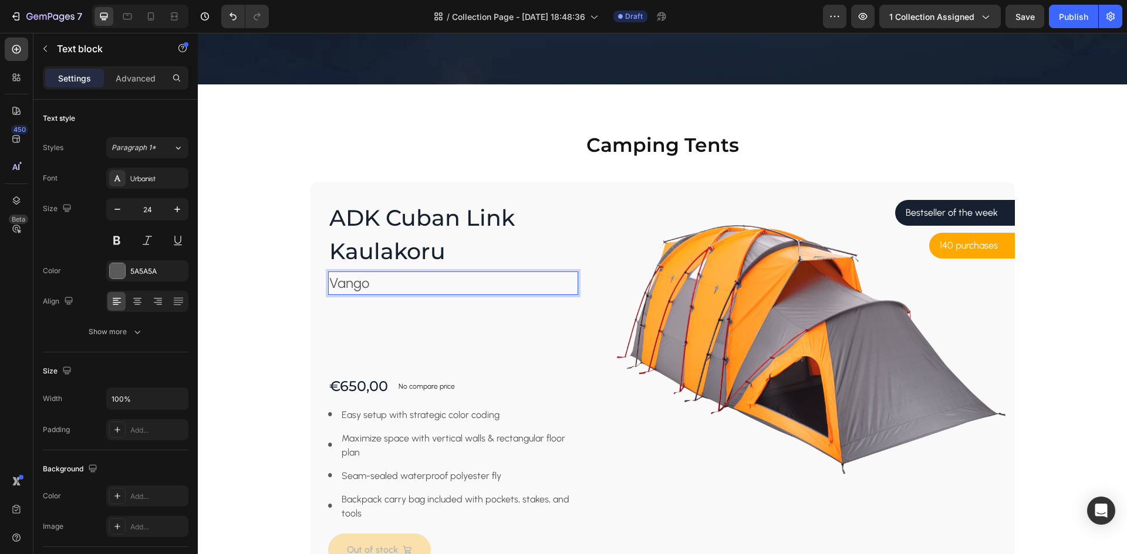
click at [366, 280] on p "Vango" at bounding box center [453, 283] width 248 height 21
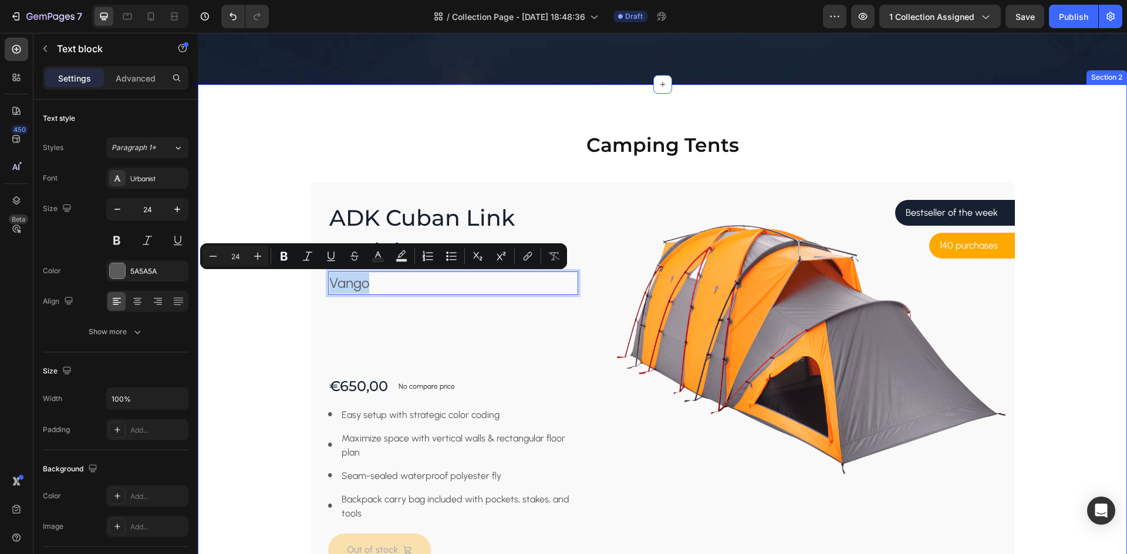
click at [1032, 220] on div "Camping Tents Heading Row ADK Cuban Link Kaulakoru Product Title Vango Text blo…" at bounding box center [662, 357] width 911 height 453
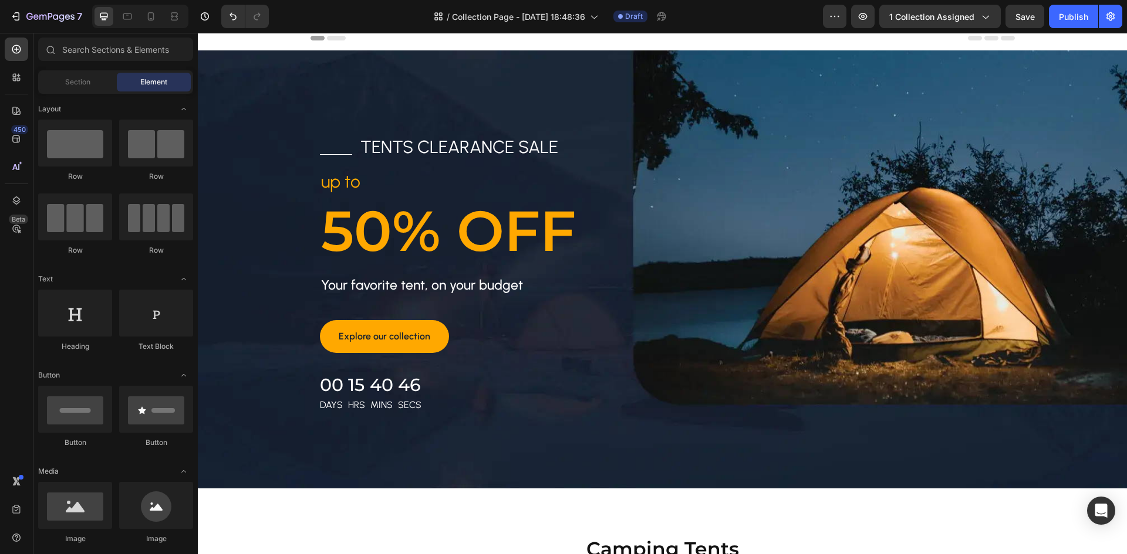
scroll to position [0, 0]
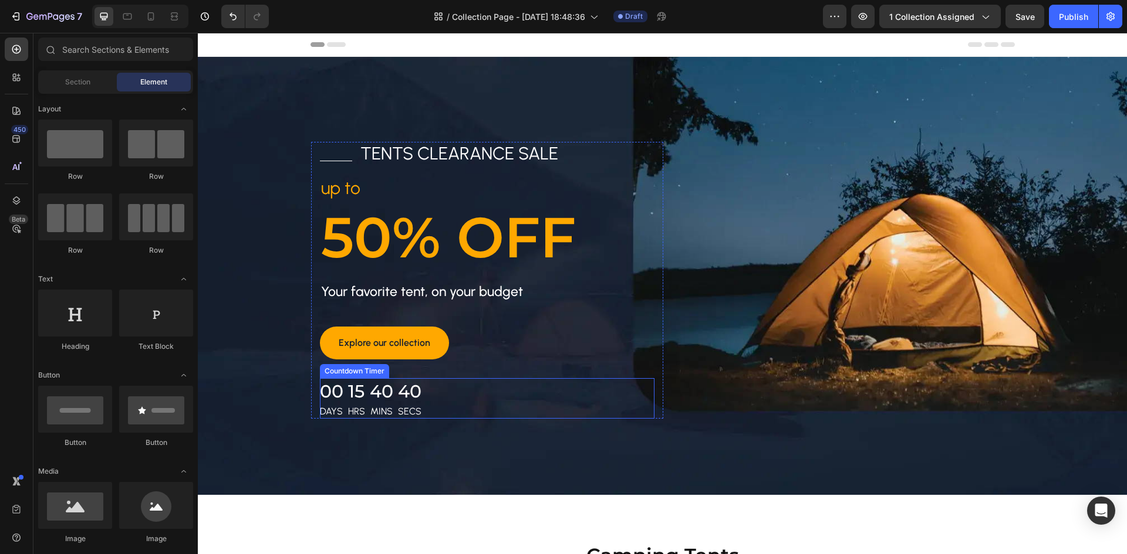
click at [377, 389] on div "40" at bounding box center [381, 391] width 23 height 26
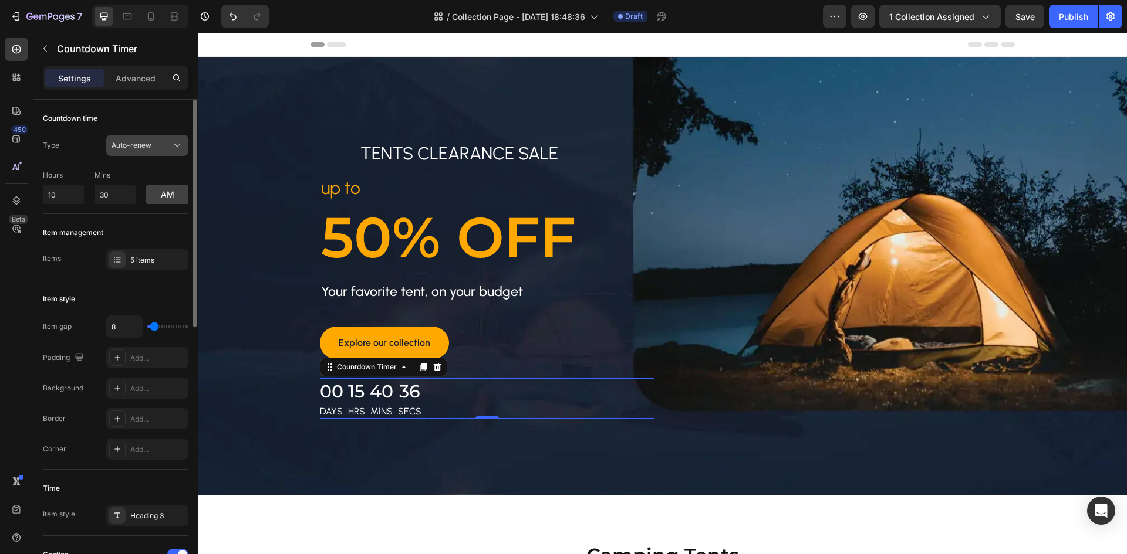
click at [155, 145] on div "Auto-renew" at bounding box center [141, 145] width 60 height 11
click at [84, 259] on div "Items 5 items" at bounding box center [116, 259] width 146 height 21
click at [65, 190] on input "10" at bounding box center [63, 194] width 41 height 19
click at [184, 197] on button "am" at bounding box center [167, 194] width 42 height 19
click at [184, 197] on button "pm" at bounding box center [167, 194] width 42 height 19
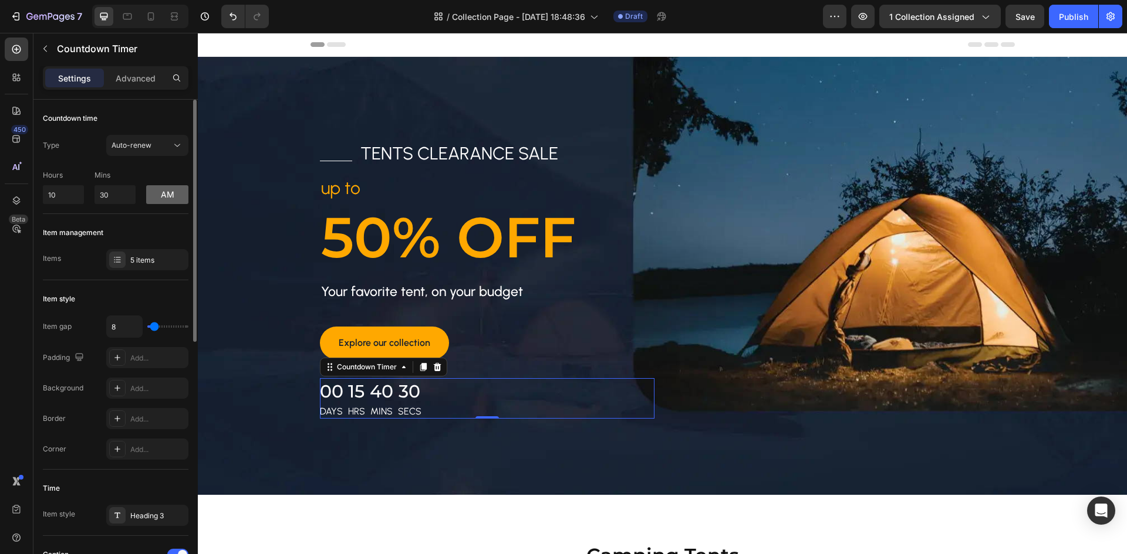
click at [184, 197] on button "am" at bounding box center [167, 194] width 42 height 19
click at [184, 197] on button "pm" at bounding box center [167, 194] width 42 height 19
click at [184, 199] on button "am" at bounding box center [167, 194] width 42 height 19
click at [167, 190] on button "pm" at bounding box center [167, 194] width 42 height 19
click at [167, 190] on button "am" at bounding box center [167, 194] width 42 height 19
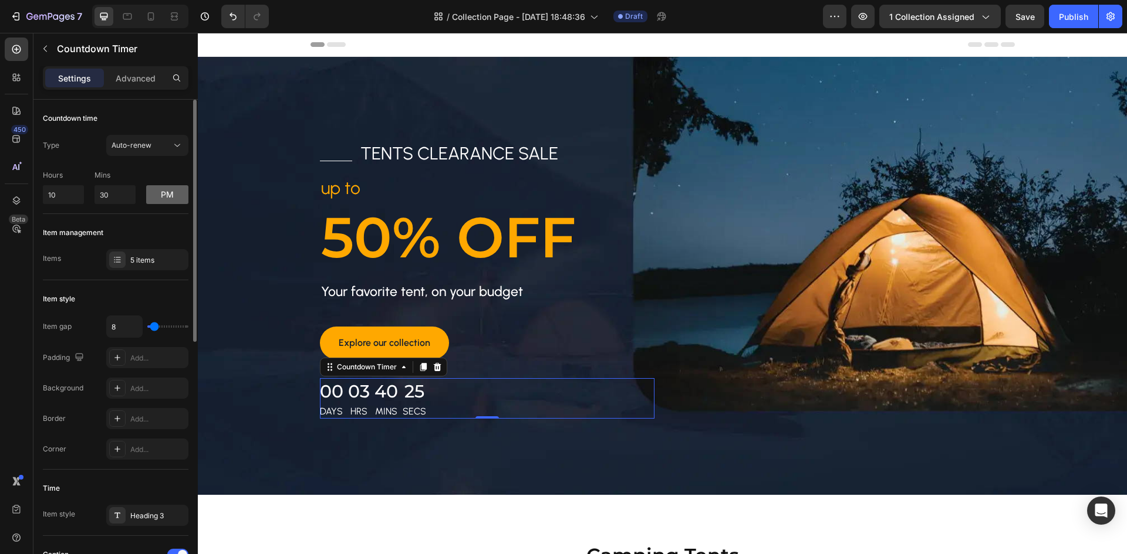
click at [167, 190] on button "pm" at bounding box center [167, 194] width 42 height 19
click at [167, 190] on button "am" at bounding box center [167, 194] width 42 height 19
click at [167, 190] on button "pm" at bounding box center [167, 194] width 42 height 19
click at [167, 190] on button "am" at bounding box center [167, 194] width 42 height 19
click at [167, 190] on button "pm" at bounding box center [167, 194] width 42 height 19
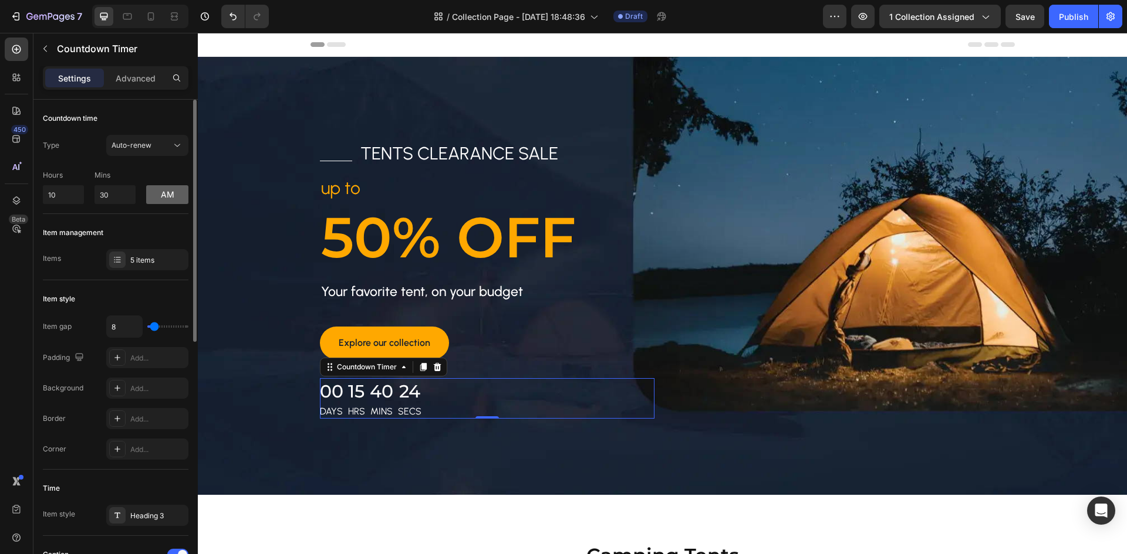
click at [167, 190] on button "am" at bounding box center [167, 194] width 42 height 19
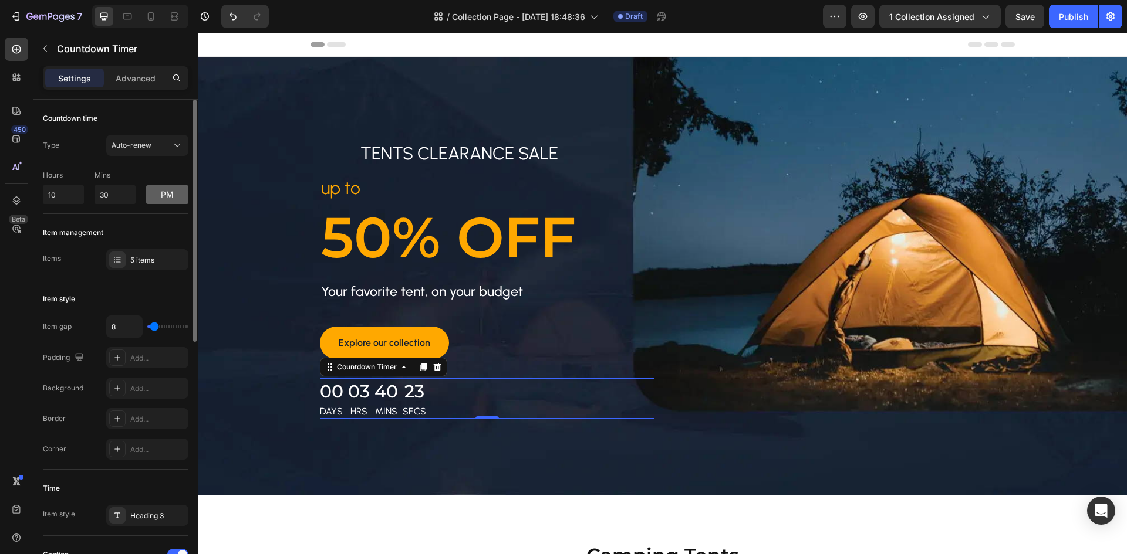
click at [167, 190] on button "pm" at bounding box center [167, 194] width 42 height 19
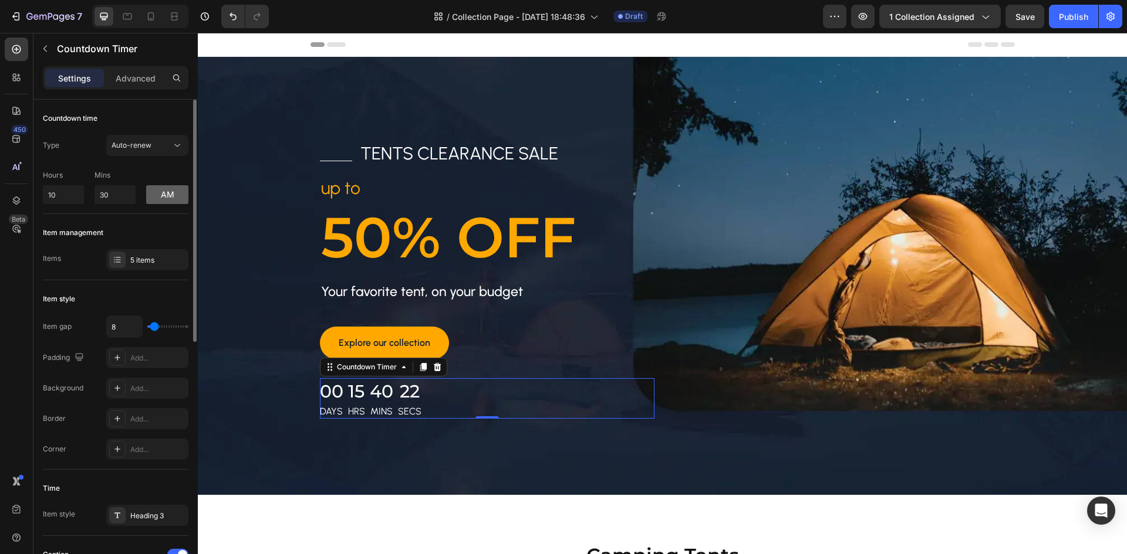
click at [167, 190] on button "am" at bounding box center [167, 194] width 42 height 19
click at [165, 190] on button "pm" at bounding box center [167, 194] width 42 height 19
click at [165, 190] on button "am" at bounding box center [167, 194] width 42 height 19
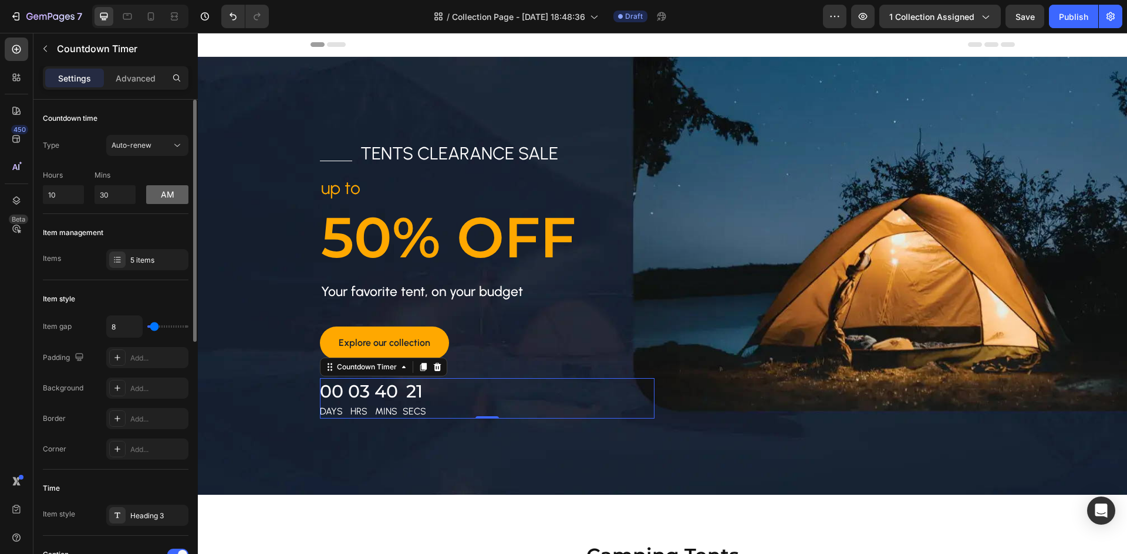
click at [165, 190] on button "am" at bounding box center [167, 194] width 42 height 19
click at [165, 190] on button "pm" at bounding box center [167, 194] width 42 height 19
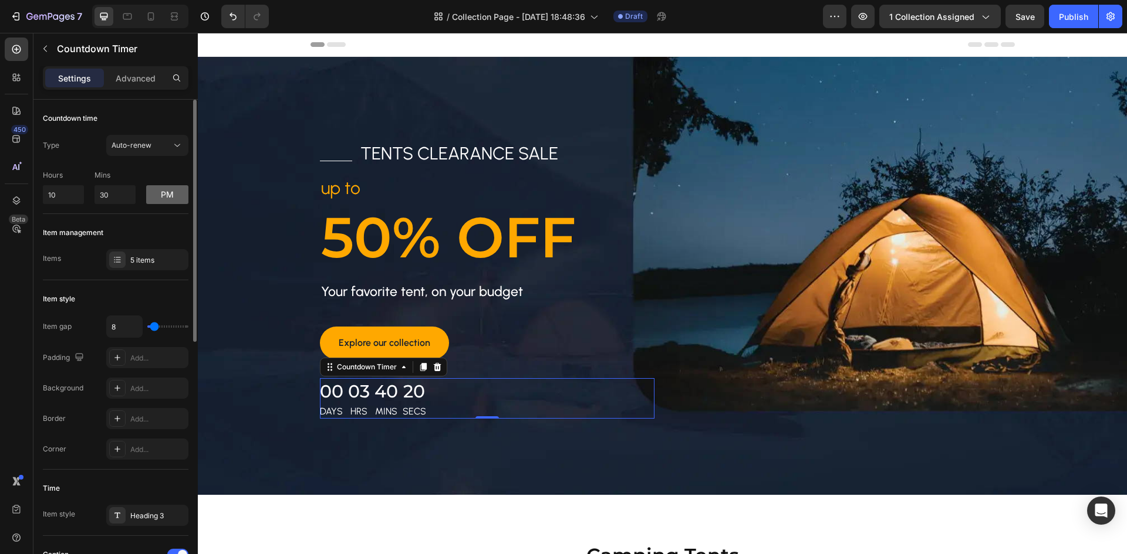
click at [165, 190] on button "pm" at bounding box center [167, 194] width 42 height 19
click at [165, 192] on button "pm" at bounding box center [167, 194] width 42 height 19
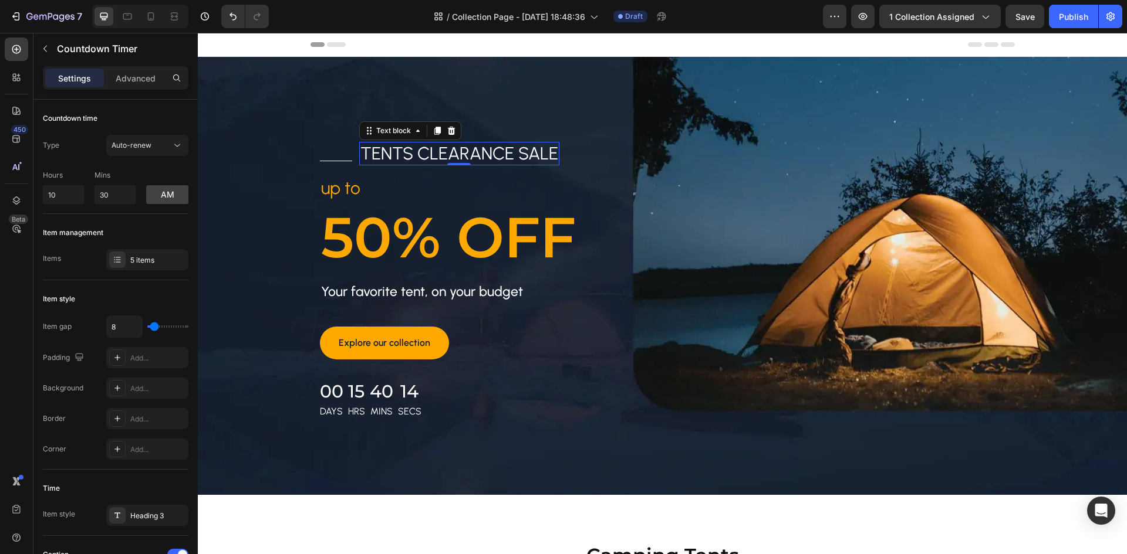
click at [513, 151] on p "tents clearance sale" at bounding box center [459, 153] width 198 height 21
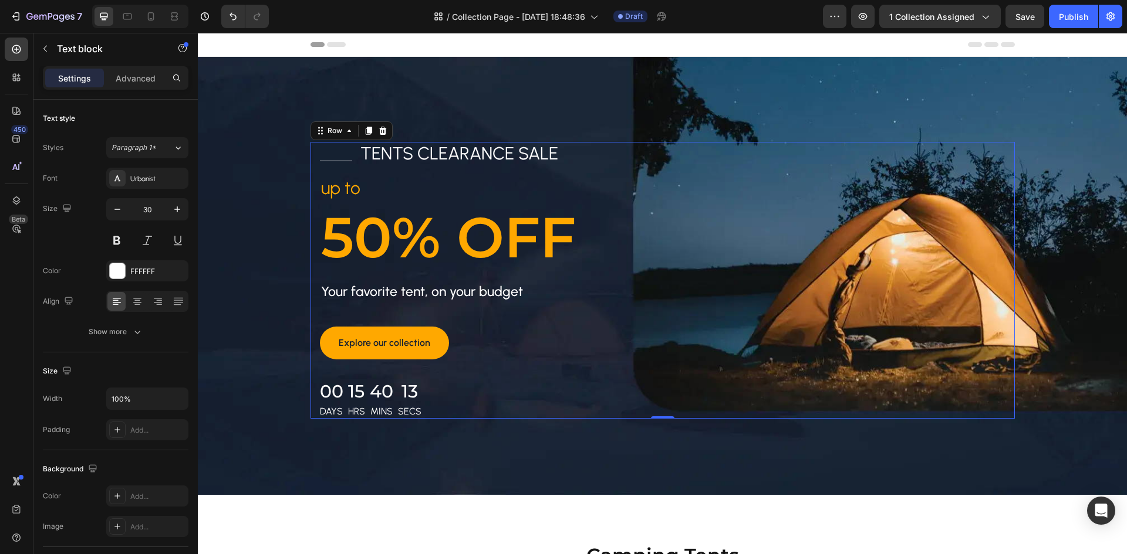
click at [712, 201] on div "Title Line tents clearance sale Text block Row up to Text block 50% OFF Heading…" at bounding box center [662, 280] width 704 height 277
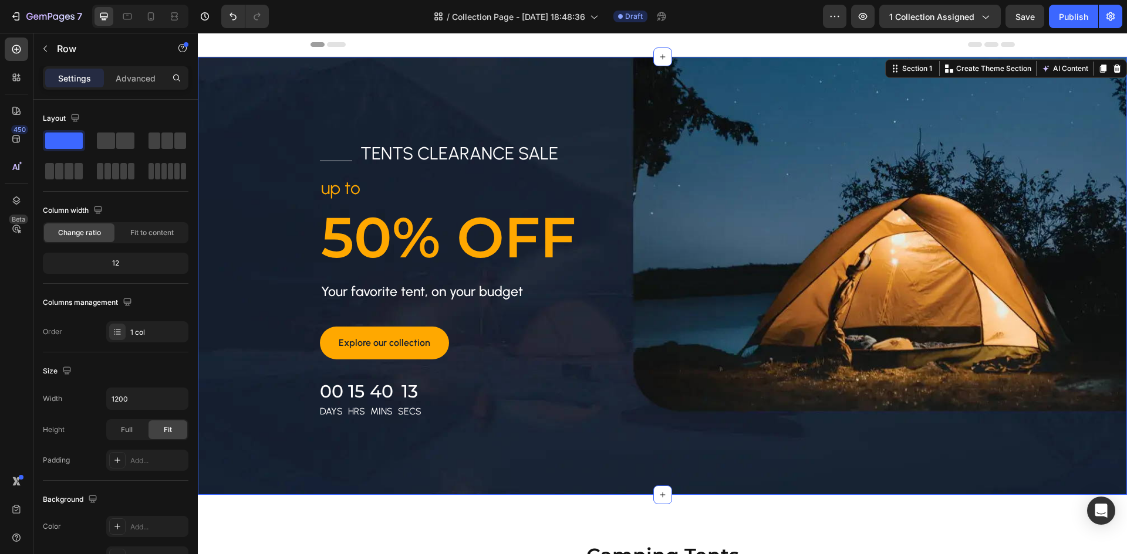
click at [625, 78] on div "Title Line tents clearance sale Text block Row up to Text block 50% OFF Heading…" at bounding box center [662, 276] width 929 height 438
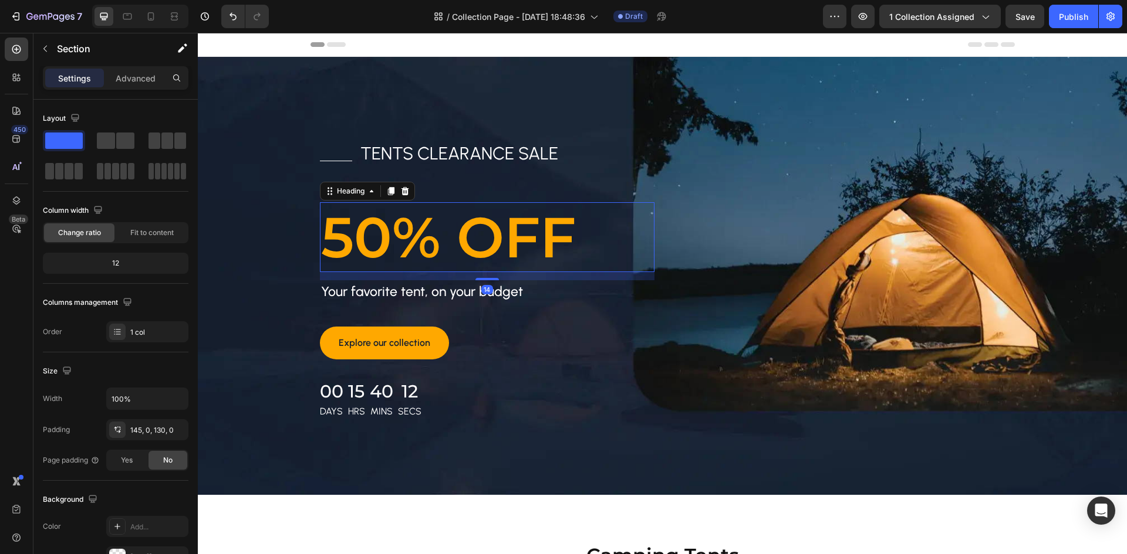
click at [587, 238] on p "50% OFF" at bounding box center [487, 237] width 332 height 67
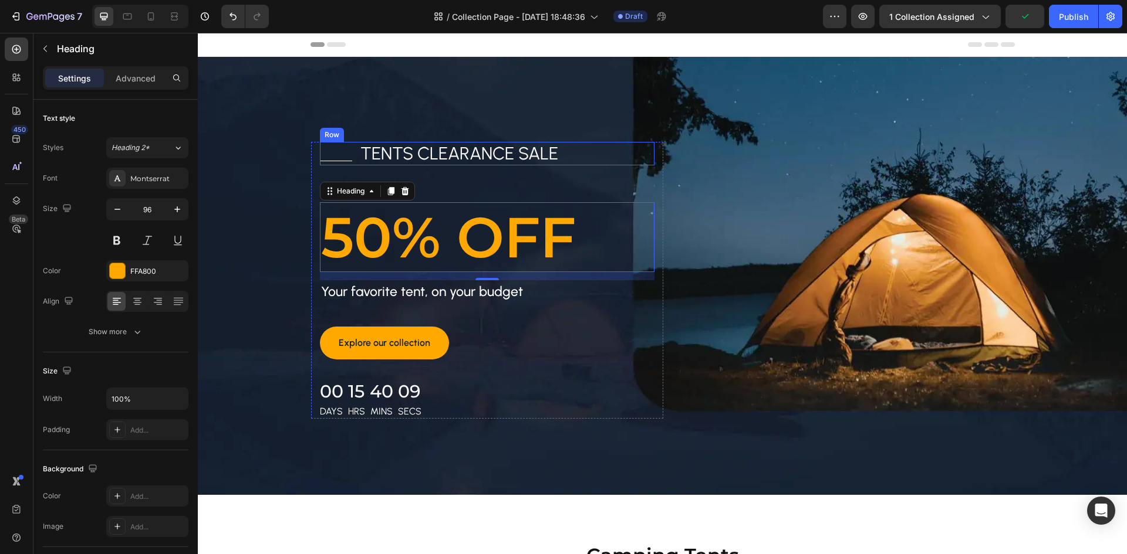
click at [643, 154] on div "Title Line tents clearance sale Text block Row" at bounding box center [487, 153] width 334 height 23
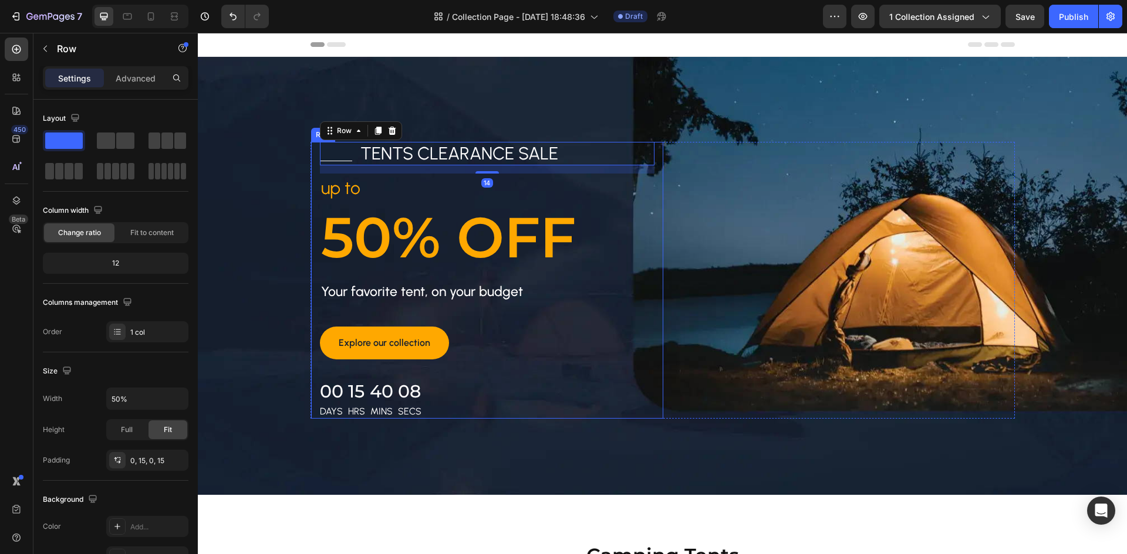
click at [652, 153] on div "Title Line tents clearance sale Text block Row 14 up to Text block 50% OFF Head…" at bounding box center [487, 280] width 352 height 277
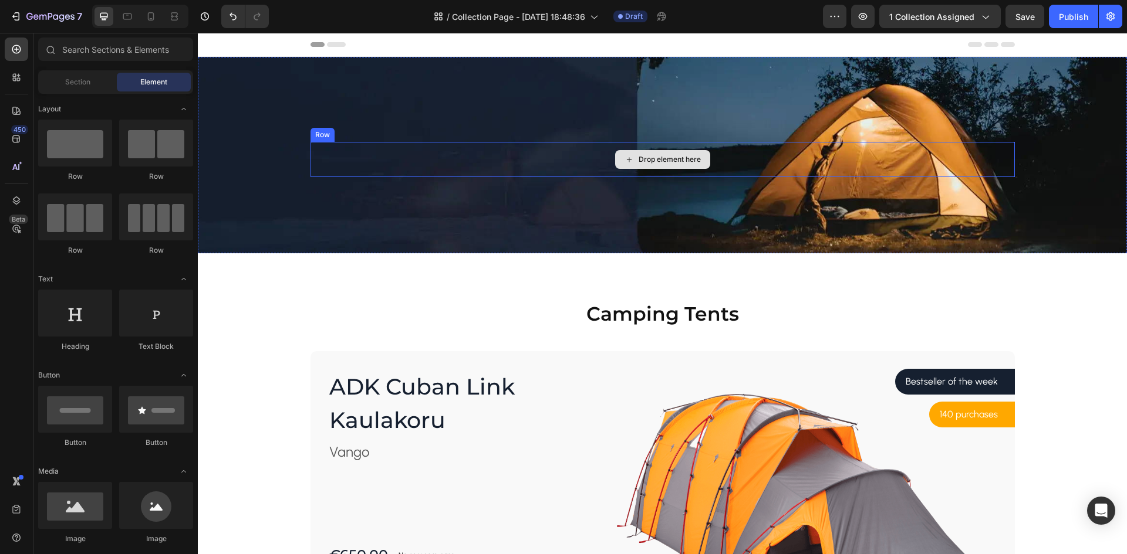
click at [629, 155] on div "Drop element here" at bounding box center [662, 159] width 95 height 19
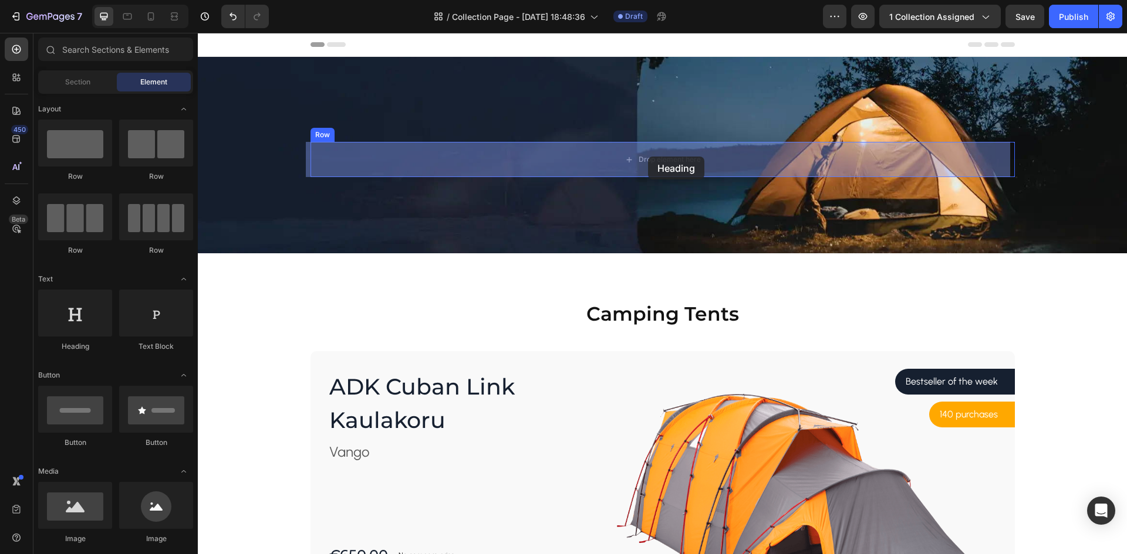
drag, startPoint x: 463, startPoint y: 245, endPoint x: 648, endPoint y: 157, distance: 205.0
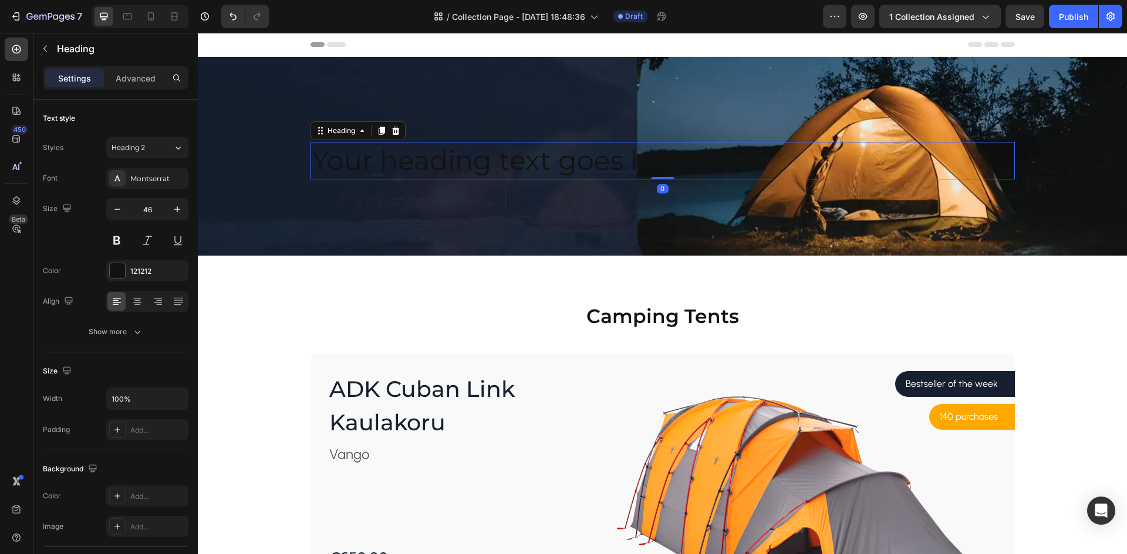
click at [420, 173] on h2 "Your heading text goes here" at bounding box center [662, 161] width 704 height 38
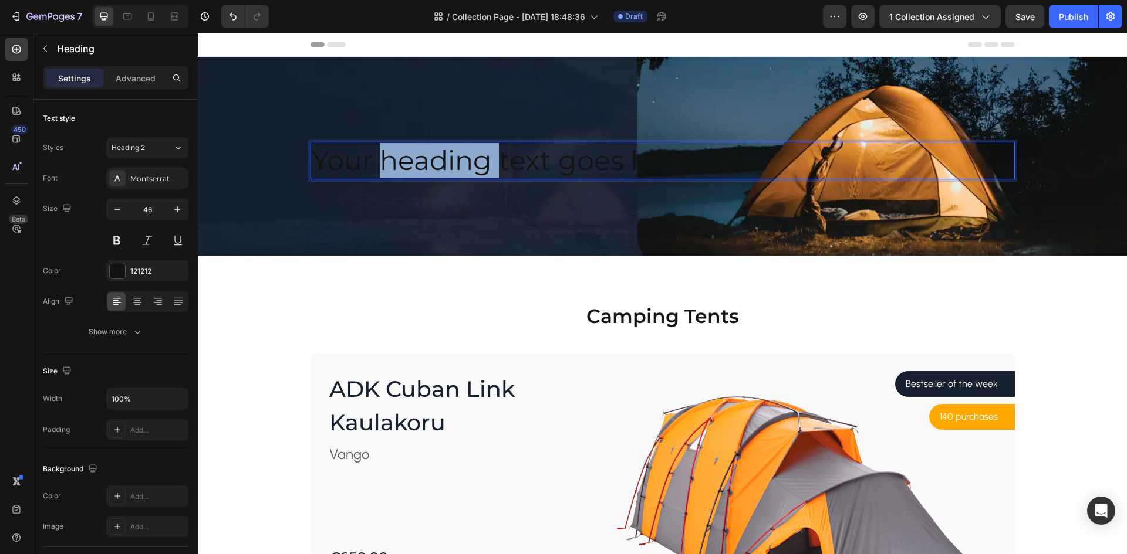
click at [420, 173] on p "Your heading text goes here" at bounding box center [663, 160] width 702 height 35
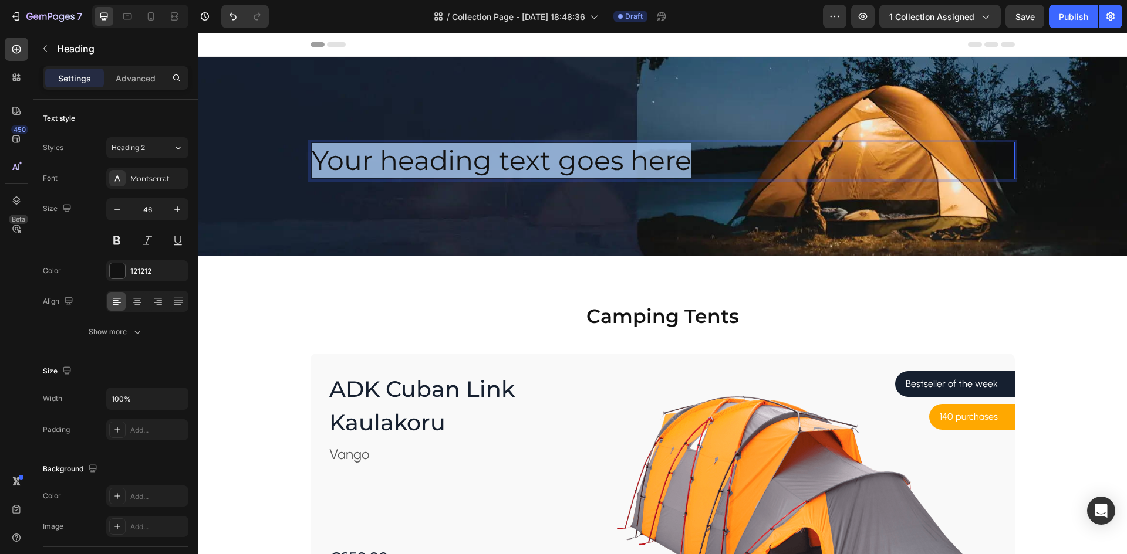
click at [420, 173] on p "Your heading text goes here" at bounding box center [663, 160] width 702 height 35
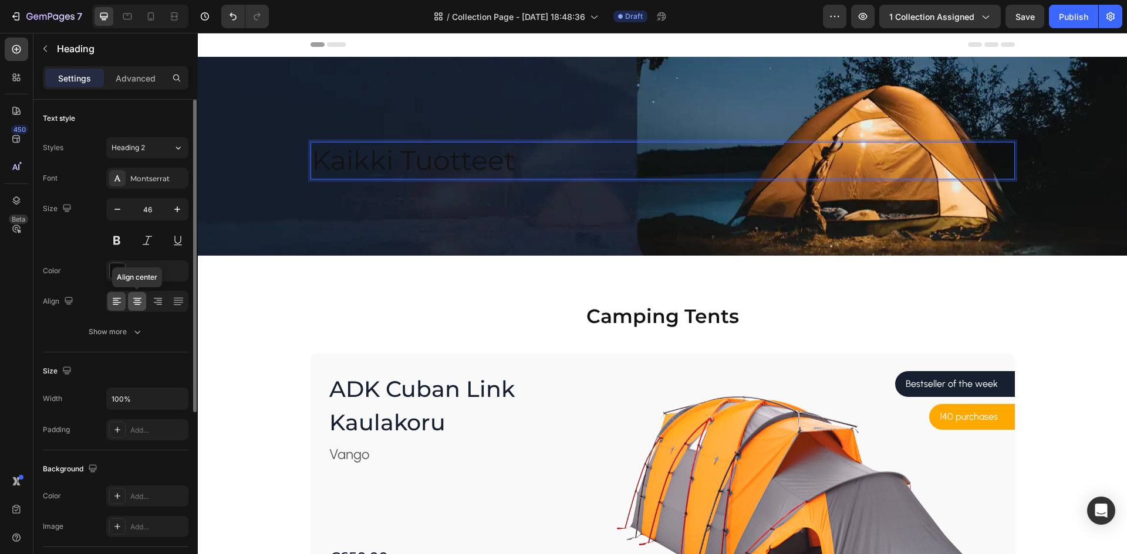
click at [137, 296] on icon at bounding box center [137, 302] width 12 height 12
click at [136, 144] on span "Heading 2" at bounding box center [127, 148] width 33 height 11
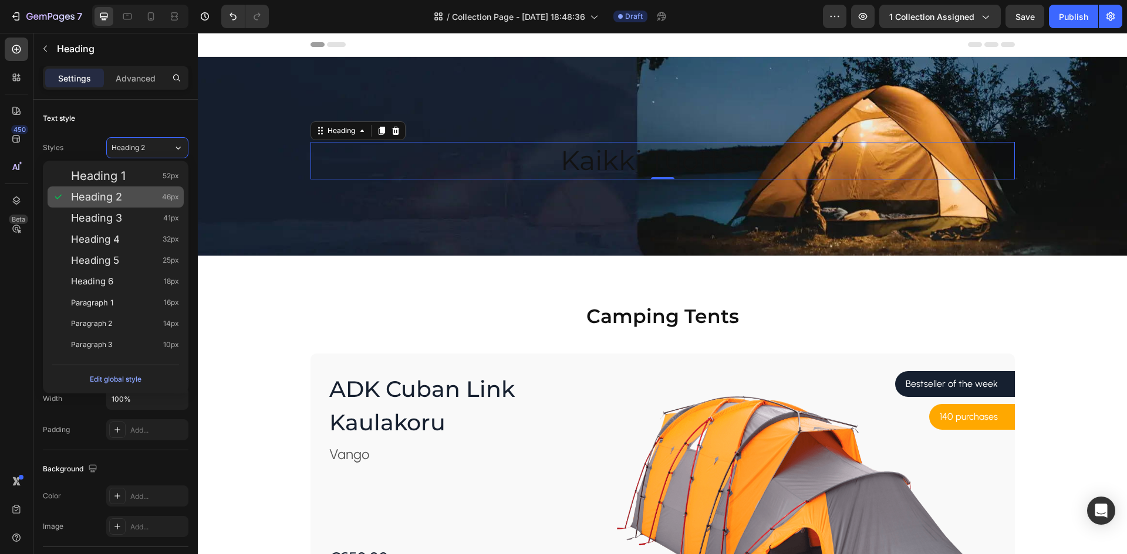
click at [113, 199] on span "Heading 2" at bounding box center [96, 197] width 51 height 12
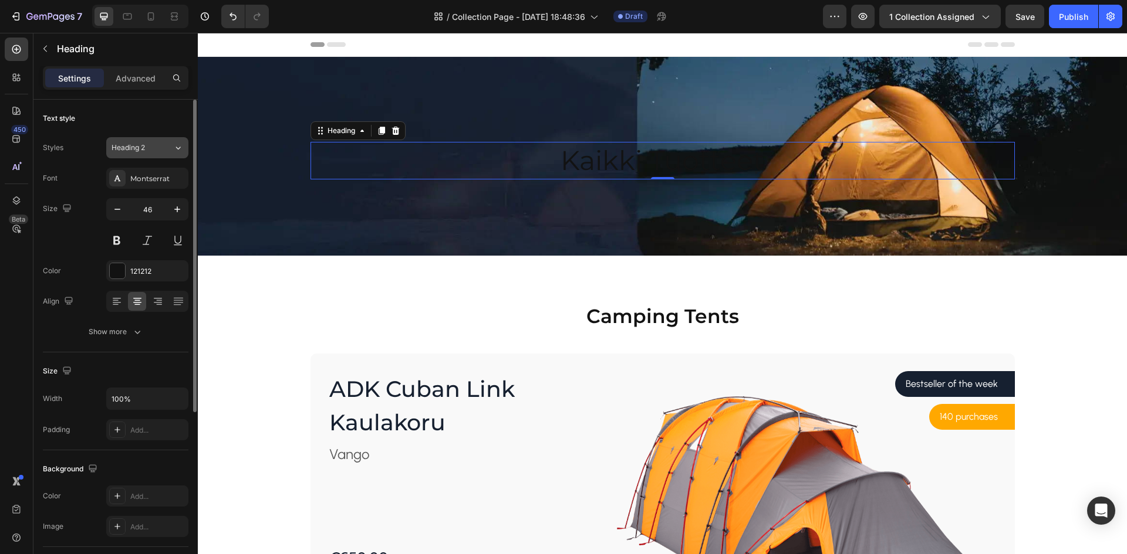
click at [149, 151] on div "Heading 2" at bounding box center [135, 148] width 48 height 11
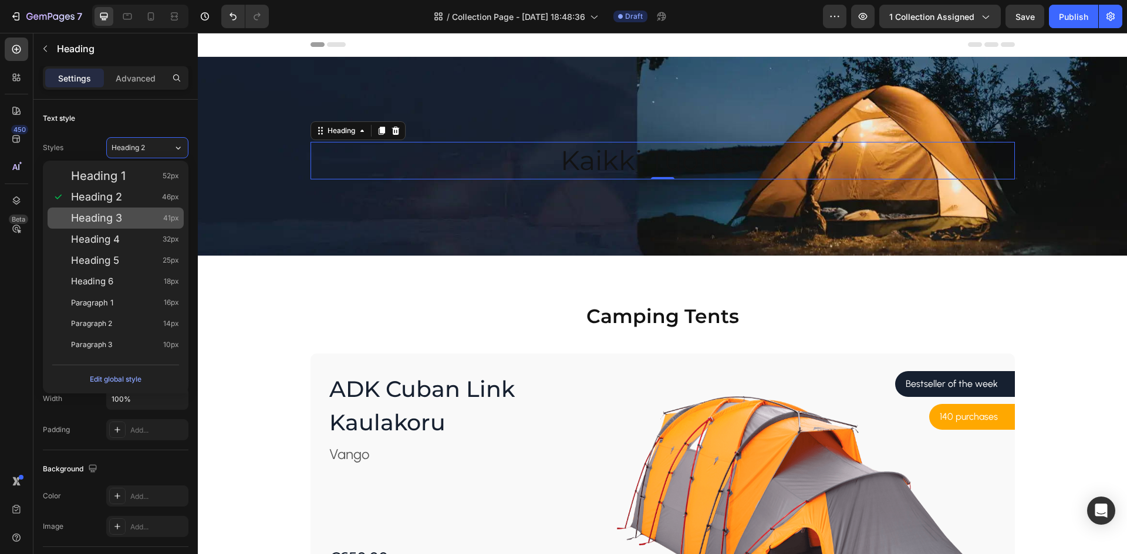
click at [128, 222] on div "Heading 3 41px" at bounding box center [125, 218] width 108 height 12
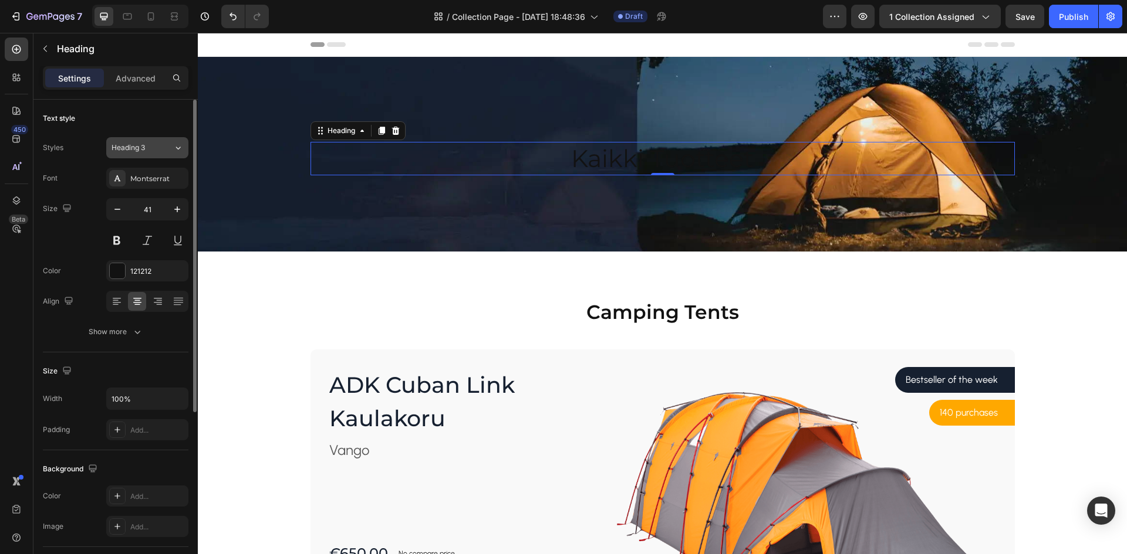
click at [161, 137] on button "Heading 3" at bounding box center [147, 147] width 82 height 21
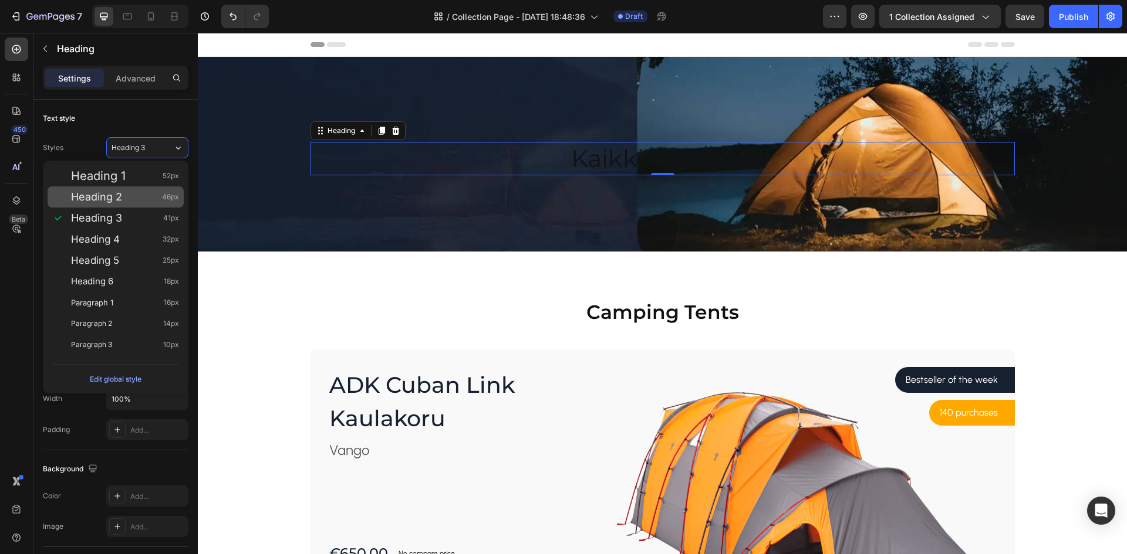
click at [122, 199] on span "Heading 2" at bounding box center [96, 197] width 51 height 12
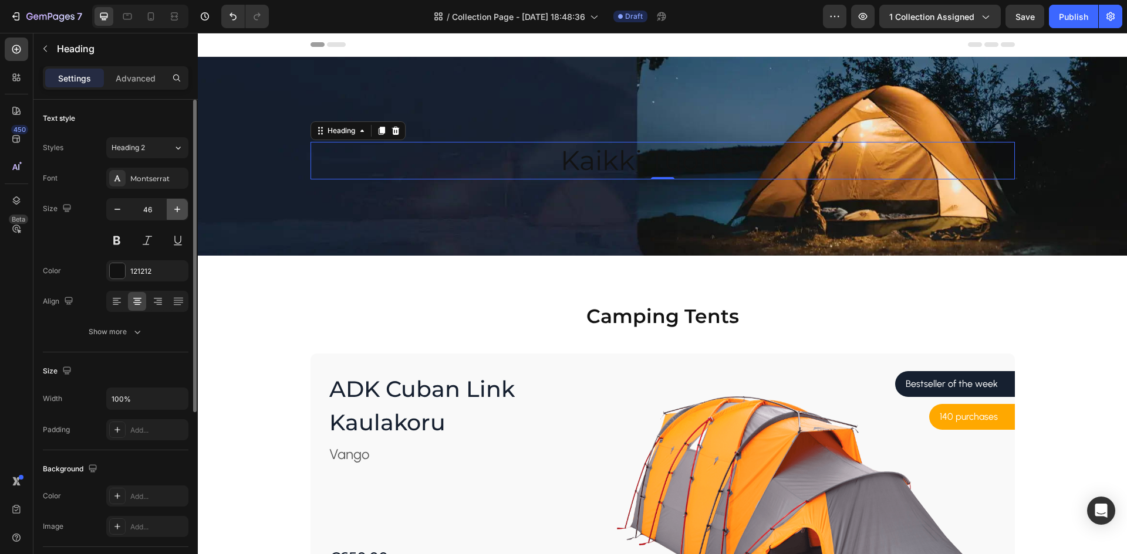
click at [179, 208] on icon "button" at bounding box center [177, 210] width 12 height 12
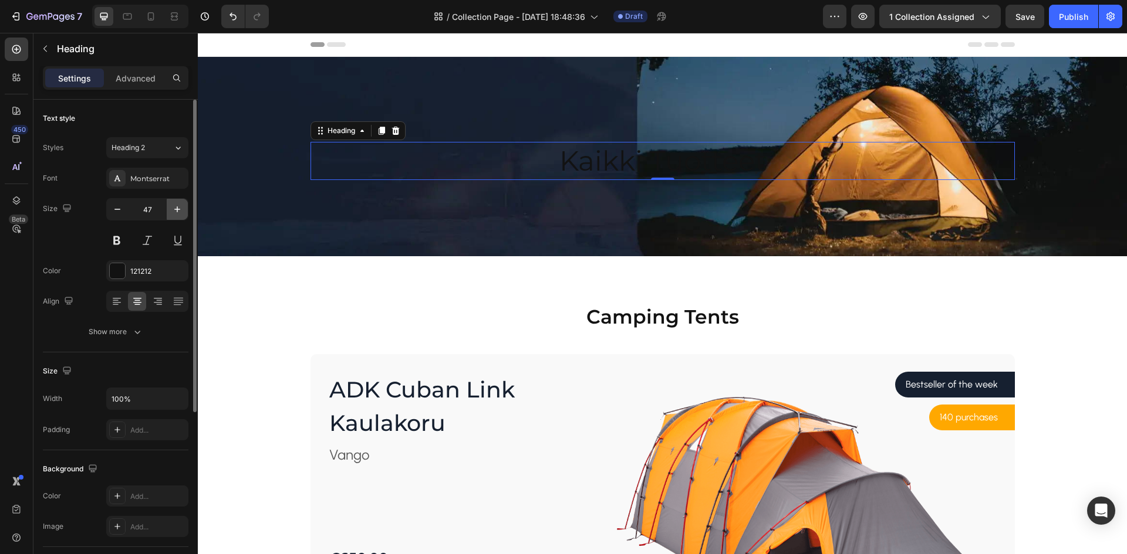
click at [179, 208] on icon "button" at bounding box center [177, 210] width 12 height 12
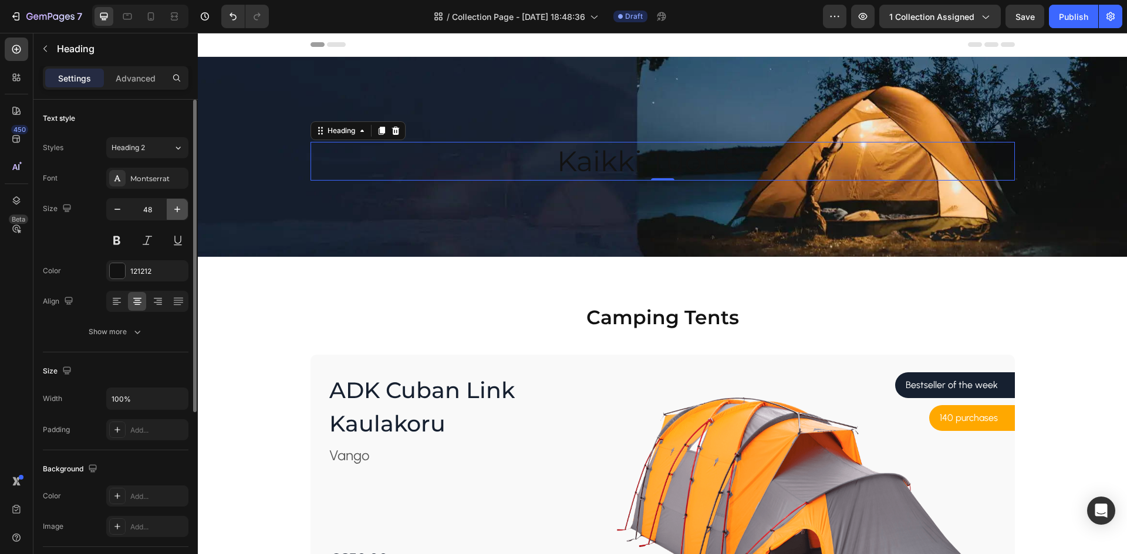
click at [179, 208] on icon "button" at bounding box center [177, 210] width 12 height 12
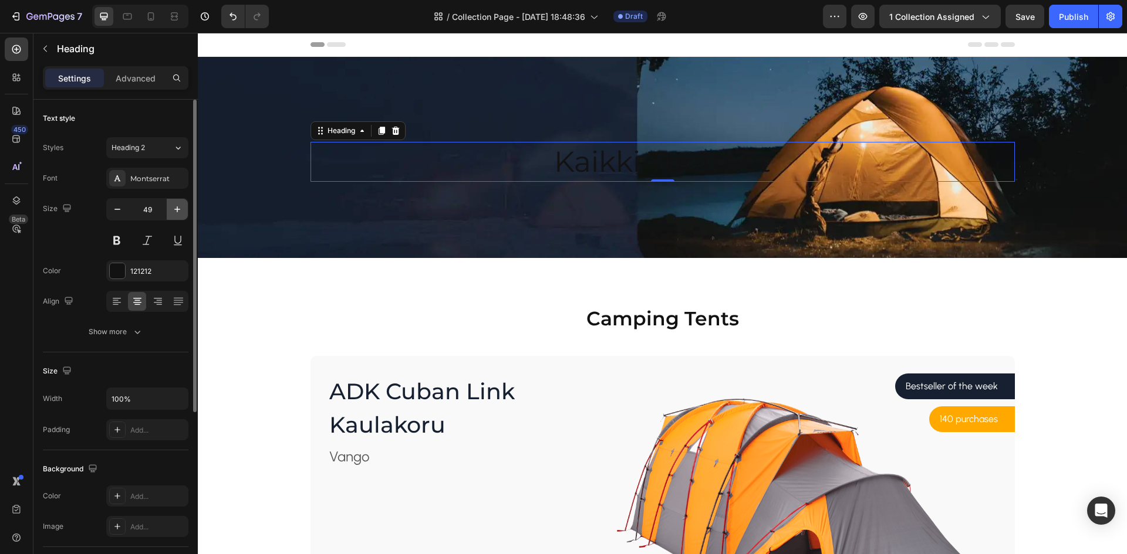
click at [180, 208] on icon "button" at bounding box center [177, 210] width 12 height 12
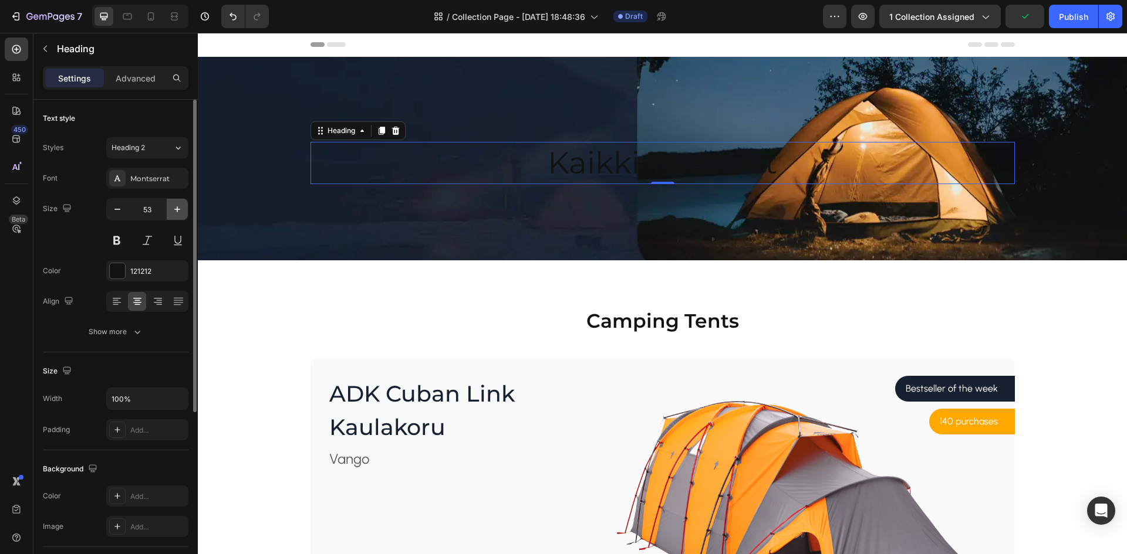
click at [180, 208] on icon "button" at bounding box center [177, 210] width 12 height 12
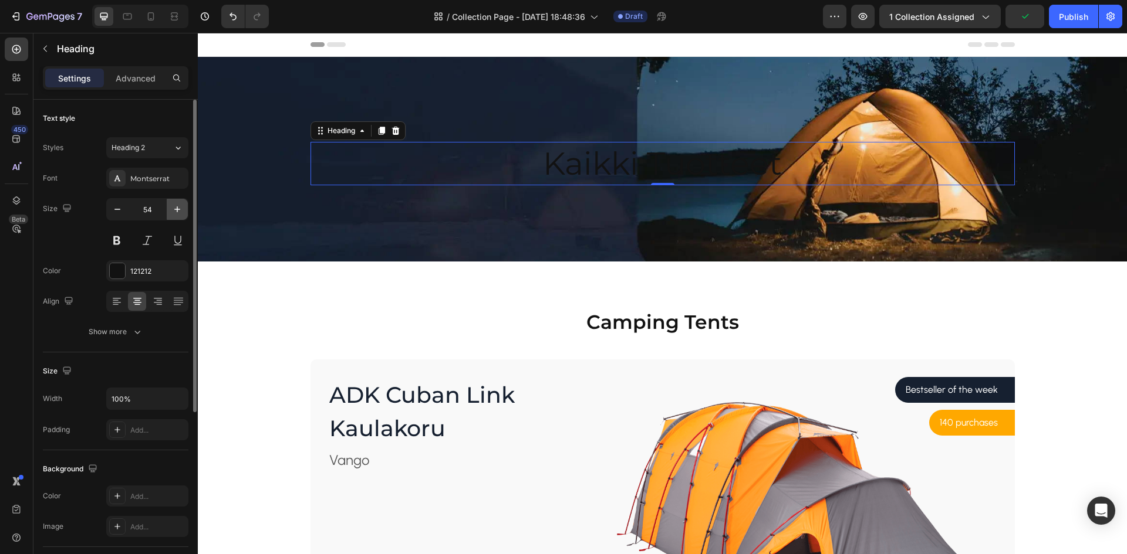
click at [180, 208] on icon "button" at bounding box center [177, 210] width 12 height 12
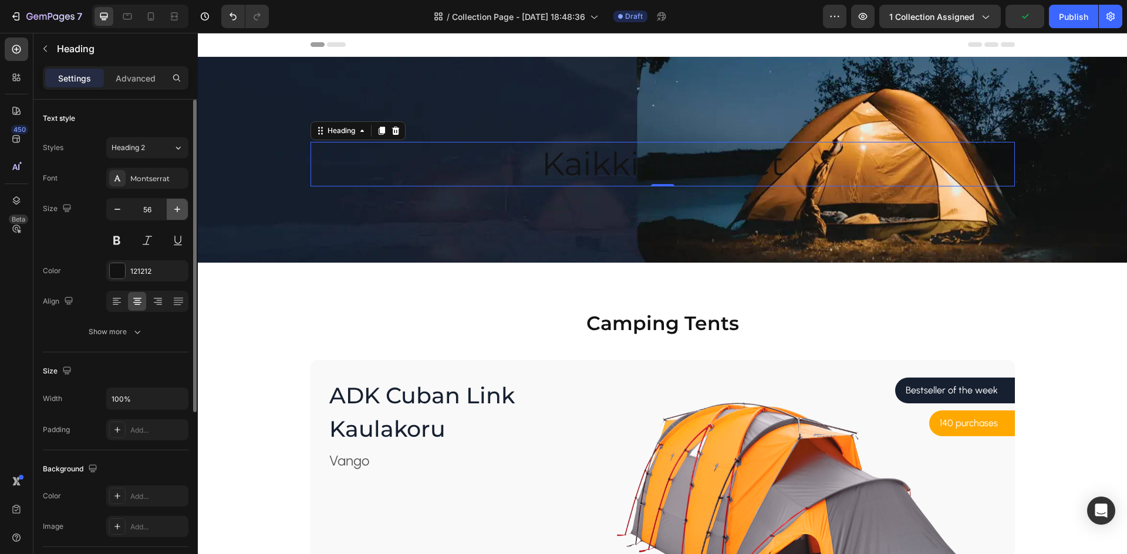
click at [180, 208] on icon "button" at bounding box center [177, 210] width 12 height 12
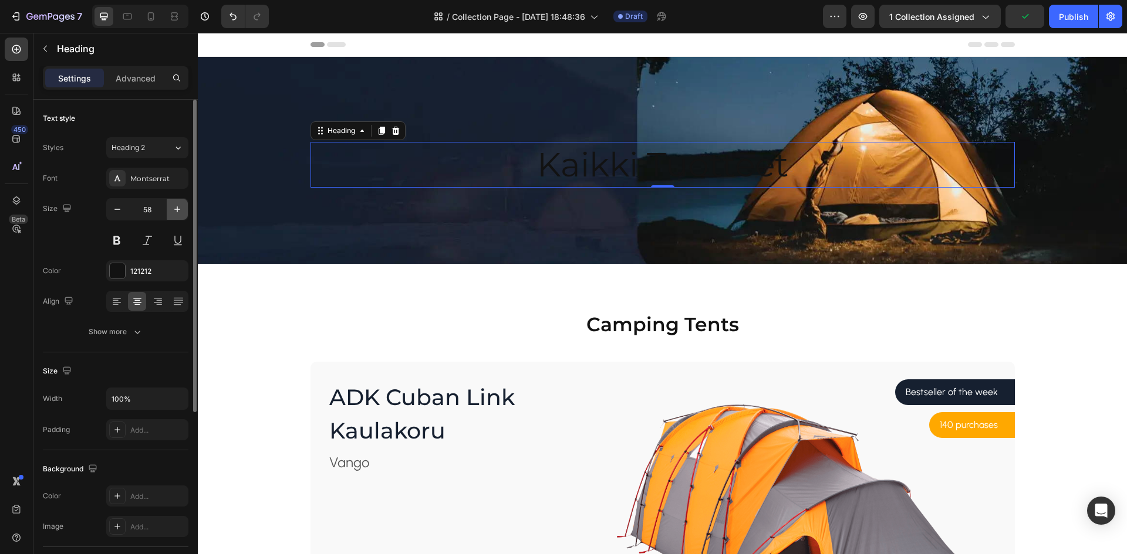
click at [180, 208] on icon "button" at bounding box center [177, 210] width 12 height 12
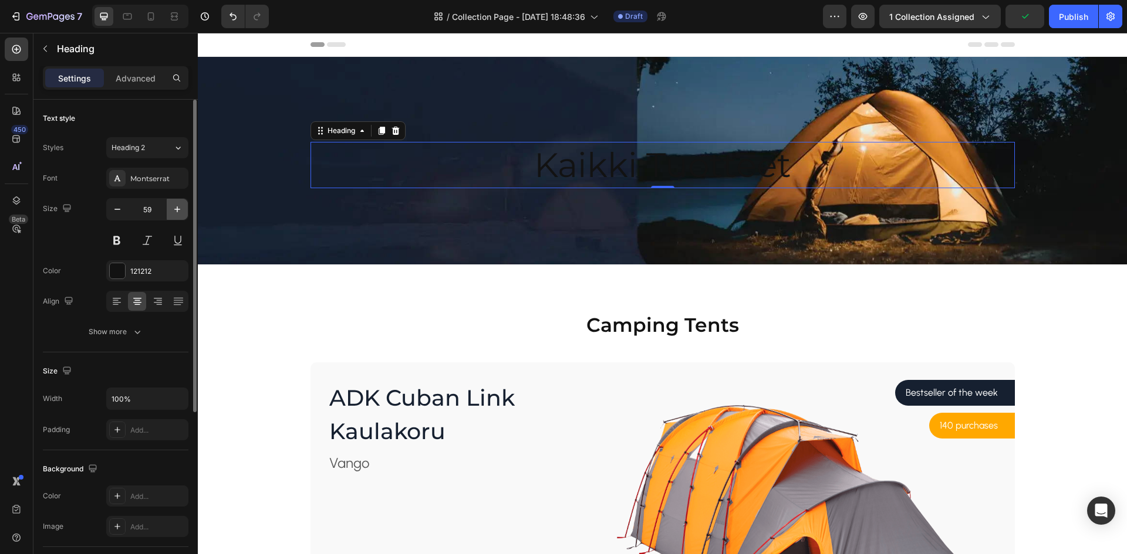
click at [178, 208] on icon "button" at bounding box center [177, 210] width 12 height 12
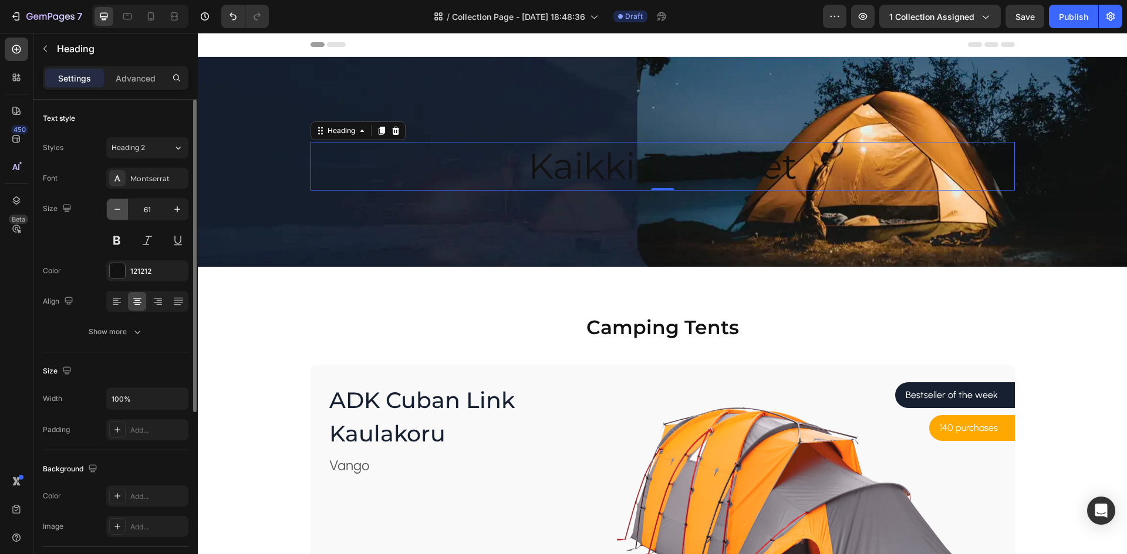
click at [122, 209] on icon "button" at bounding box center [117, 210] width 12 height 12
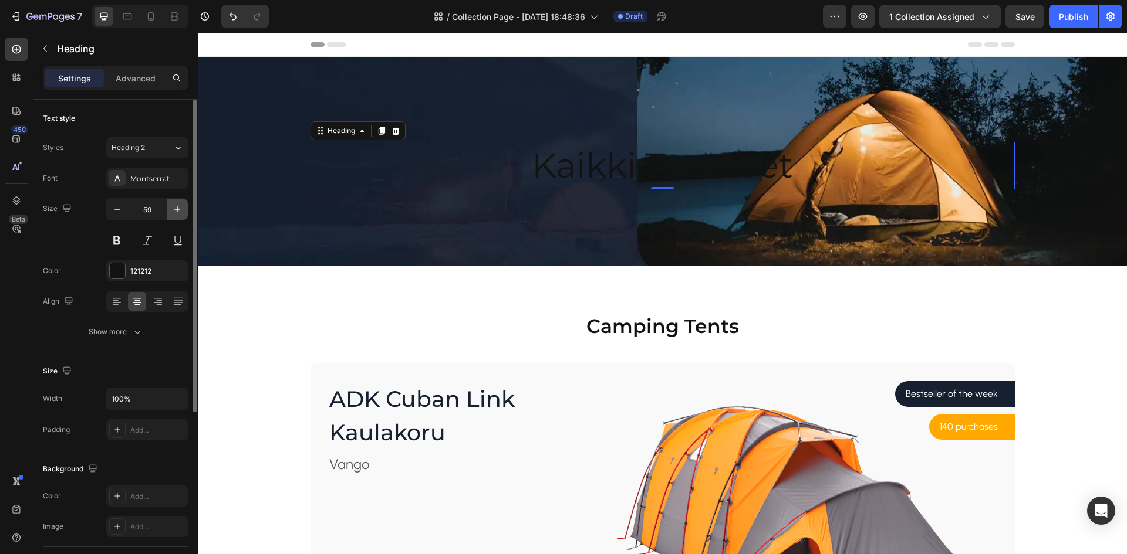
click at [173, 206] on icon "button" at bounding box center [177, 210] width 12 height 12
type input "60"
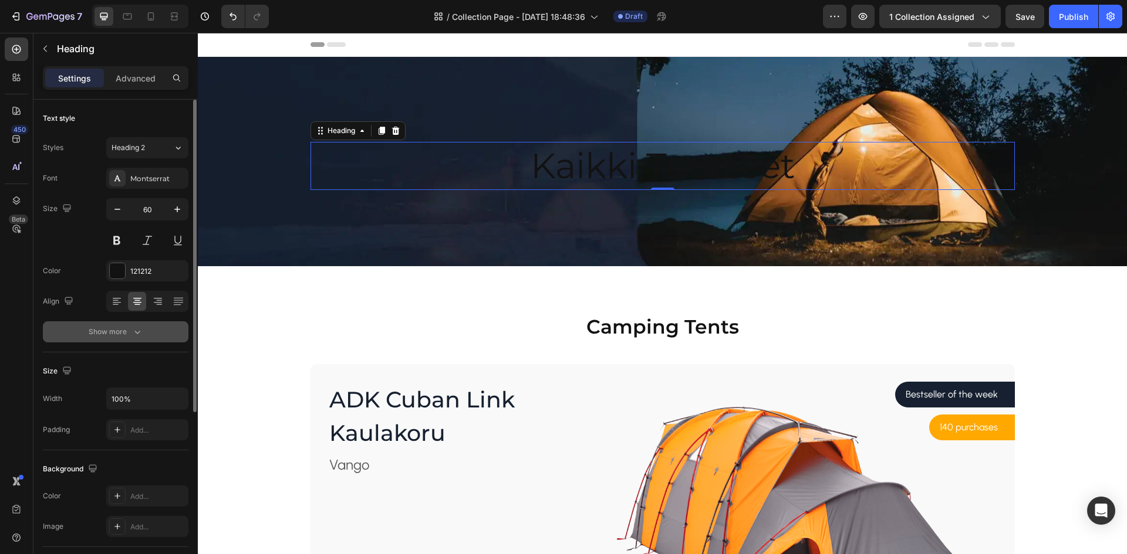
click at [114, 334] on div "Show more" at bounding box center [116, 332] width 55 height 12
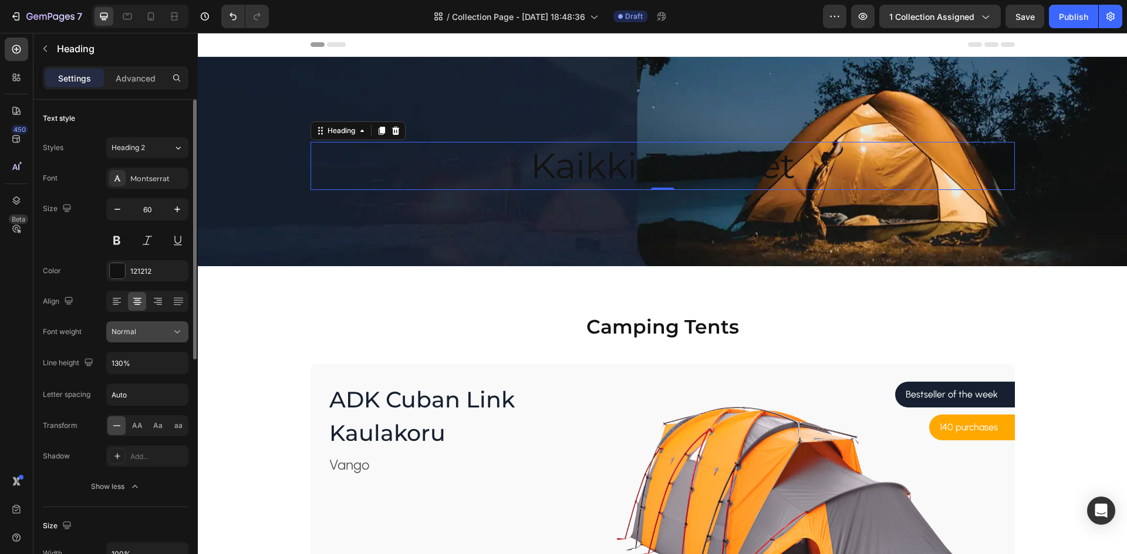
click at [144, 325] on button "Normal" at bounding box center [147, 332] width 82 height 21
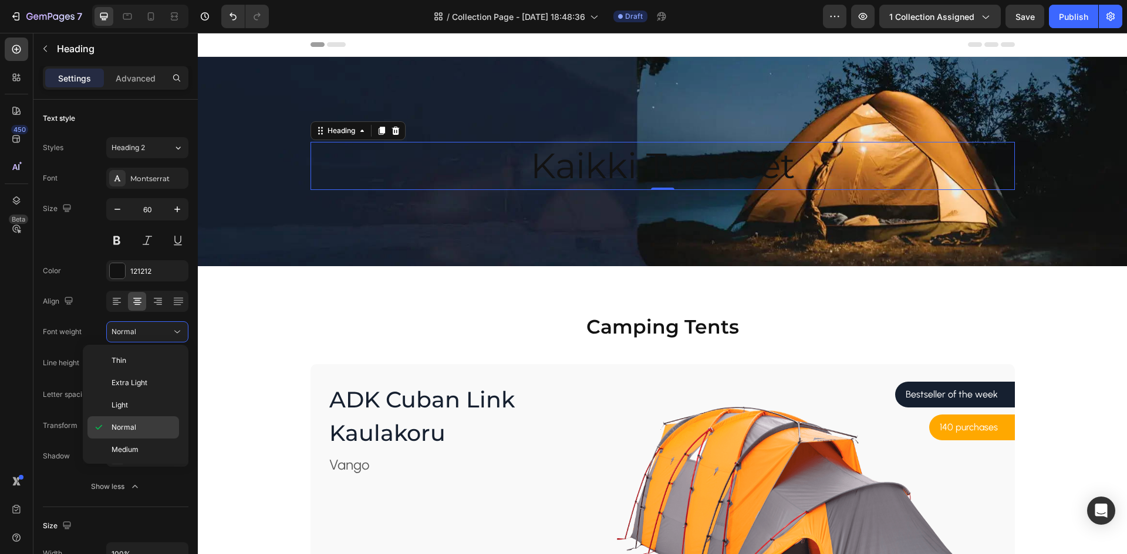
scroll to position [91, 0]
click at [140, 415] on div "Bold" at bounding box center [133, 426] width 92 height 22
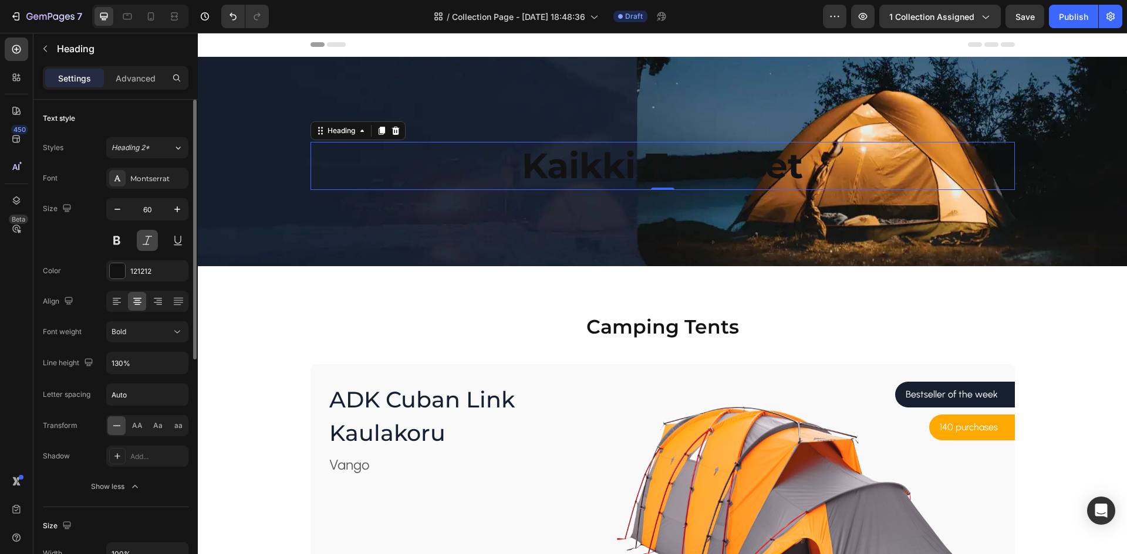
click at [146, 236] on button at bounding box center [147, 240] width 21 height 21
click at [131, 270] on div "121212" at bounding box center [147, 271] width 34 height 11
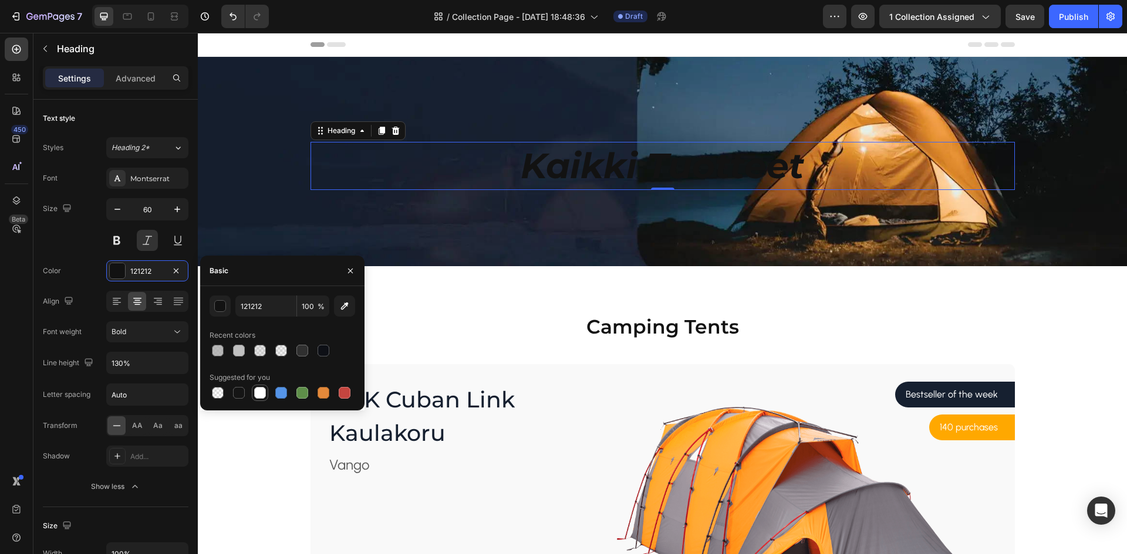
click at [256, 395] on div at bounding box center [260, 393] width 12 height 12
type input "FFFFFF"
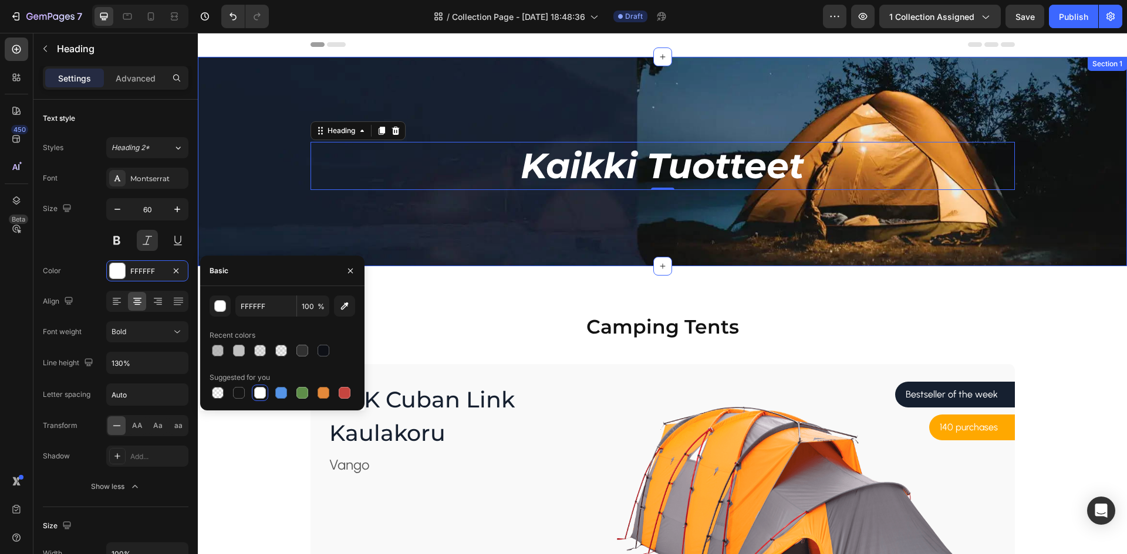
click at [633, 90] on div "Kaikki Tuotteet Heading 0 Row Section 1" at bounding box center [662, 161] width 929 height 209
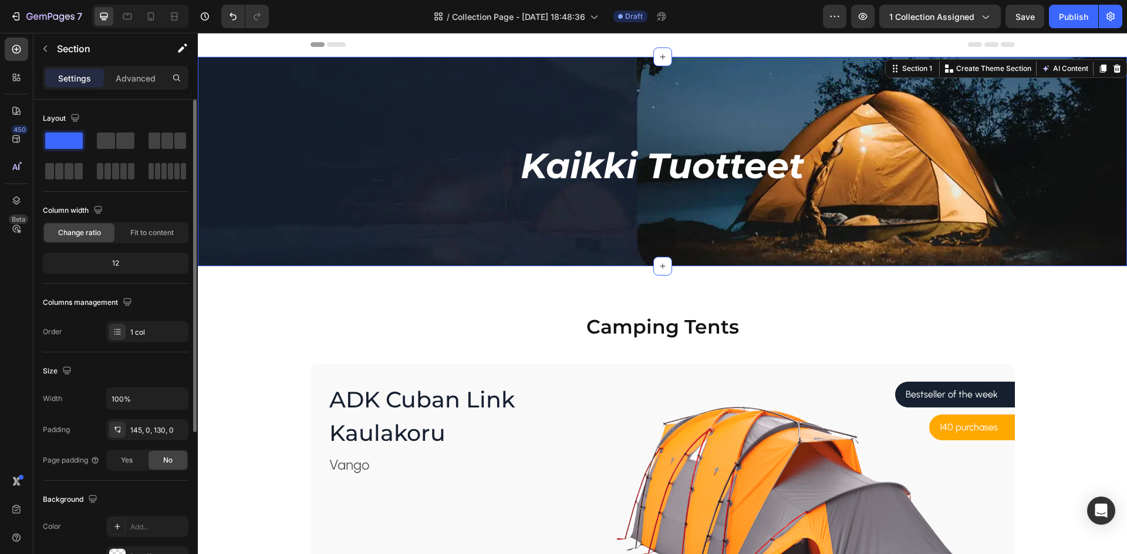
scroll to position [228, 0]
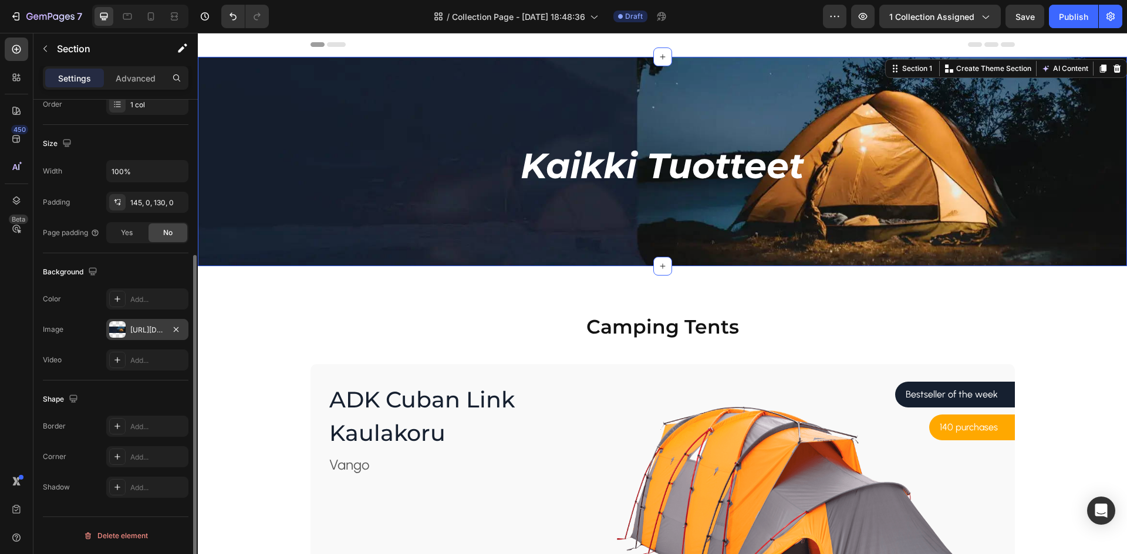
click at [120, 331] on div at bounding box center [117, 330] width 16 height 16
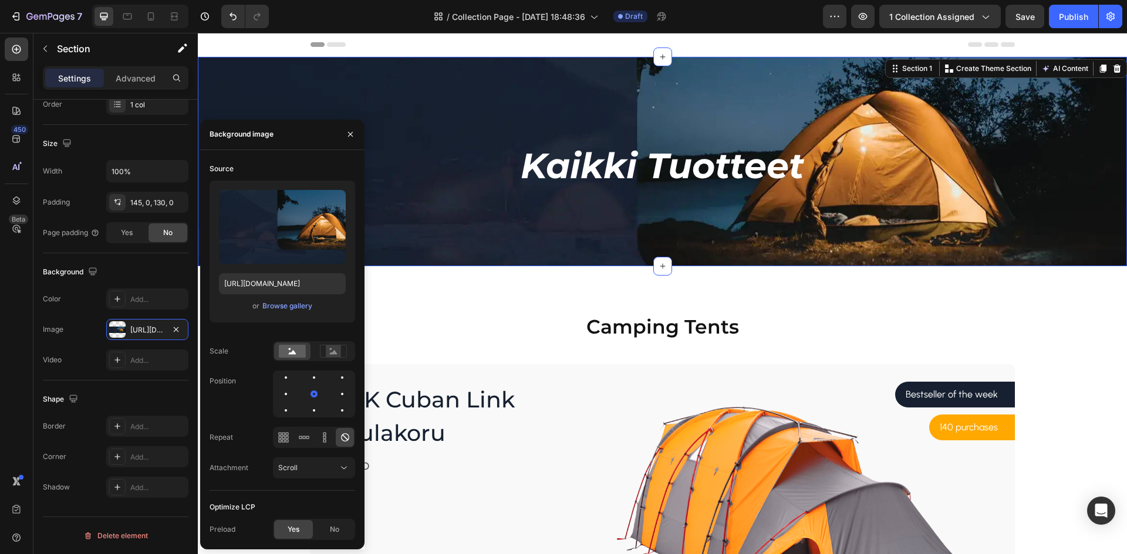
click at [268, 234] on label at bounding box center [282, 227] width 127 height 74
click at [268, 236] on input "file" at bounding box center [282, 246] width 81 height 20
click at [290, 307] on div "Browse gallery" at bounding box center [287, 306] width 50 height 11
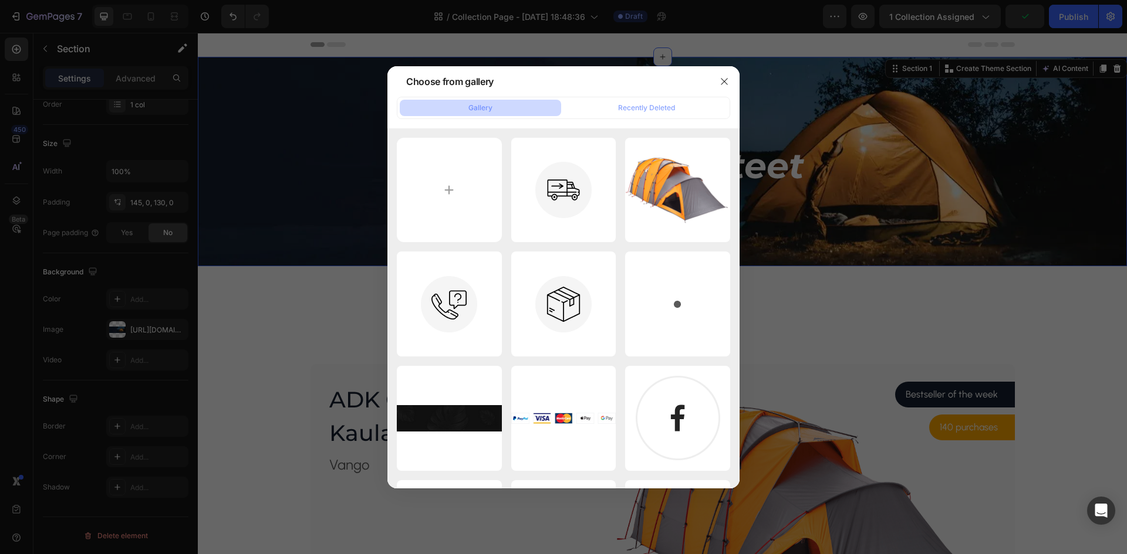
click at [239, 160] on div at bounding box center [563, 277] width 1127 height 554
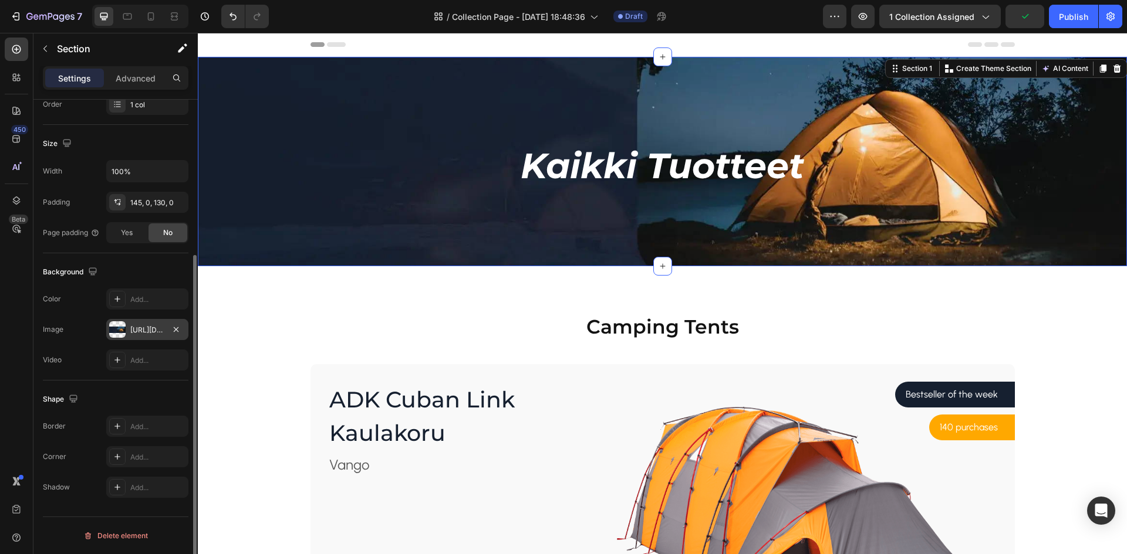
click at [143, 326] on div "[URL][DOMAIN_NAME]" at bounding box center [147, 330] width 34 height 11
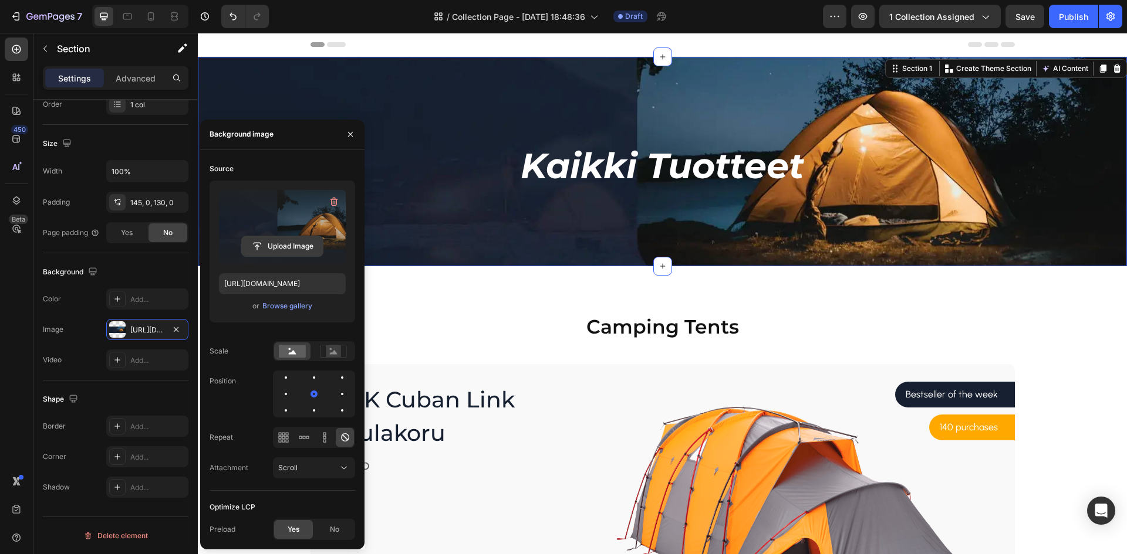
click at [286, 249] on input "file" at bounding box center [282, 246] width 81 height 20
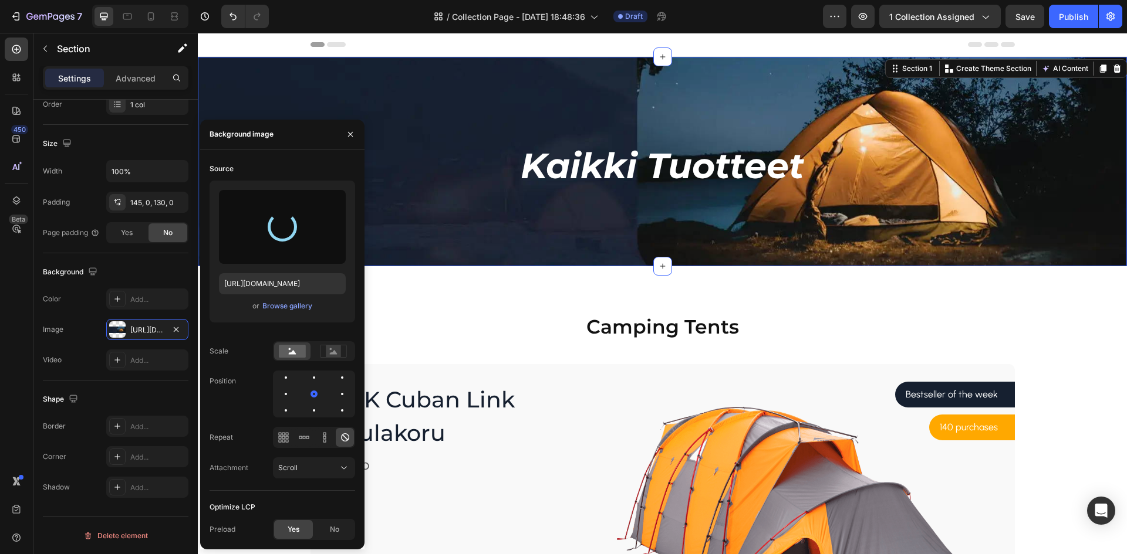
type input "[URL][DOMAIN_NAME]"
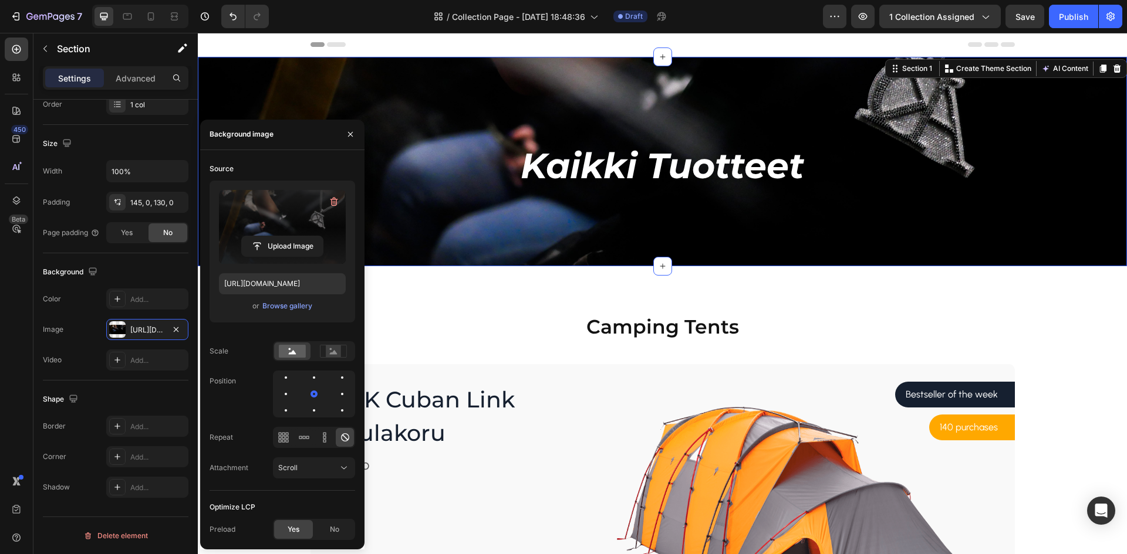
click at [342, 11] on div "/ Collection Page - [DATE] 18:48:36 Draft" at bounding box center [550, 16] width 545 height 23
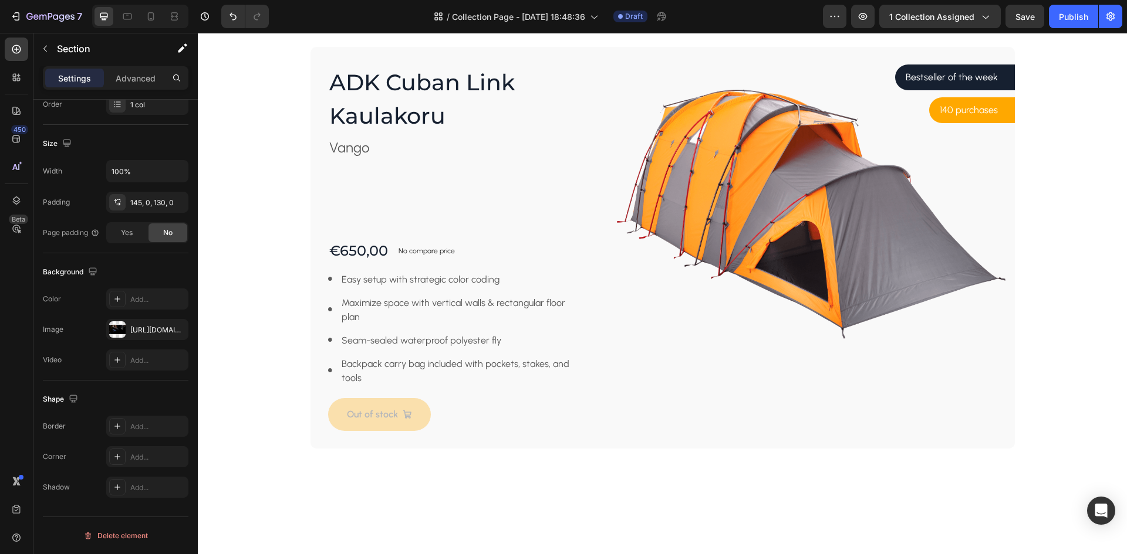
scroll to position [176, 0]
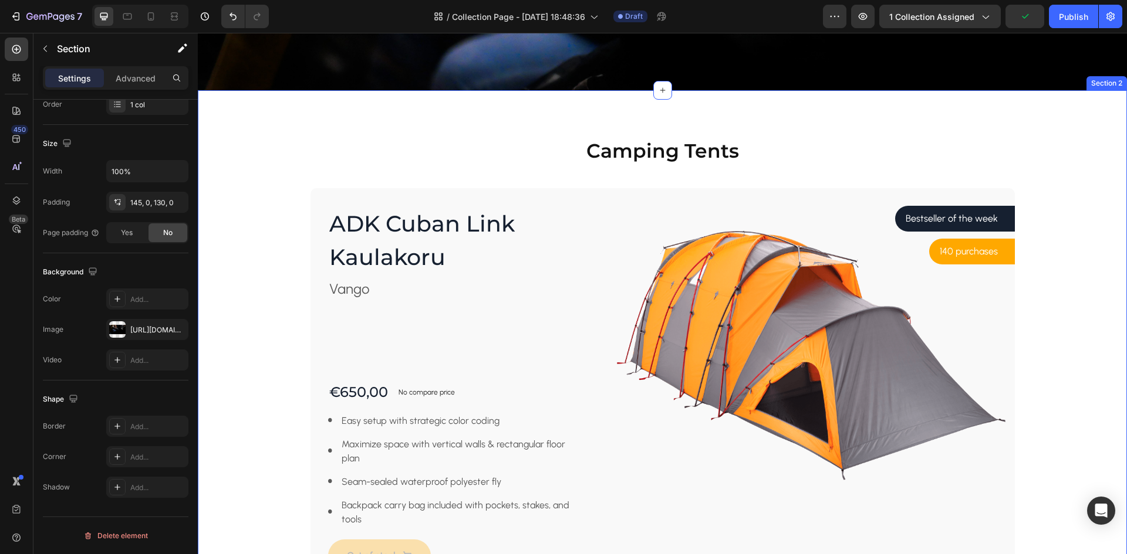
click at [676, 111] on div "Camping Tents Heading Row ADK Cuban Link Kaulakoru Product Title Vango Text blo…" at bounding box center [662, 349] width 929 height 518
click at [782, 124] on div "Camping Tents Heading Row ADK Cuban Link Kaulakoru Product Title Vango Text blo…" at bounding box center [662, 349] width 929 height 518
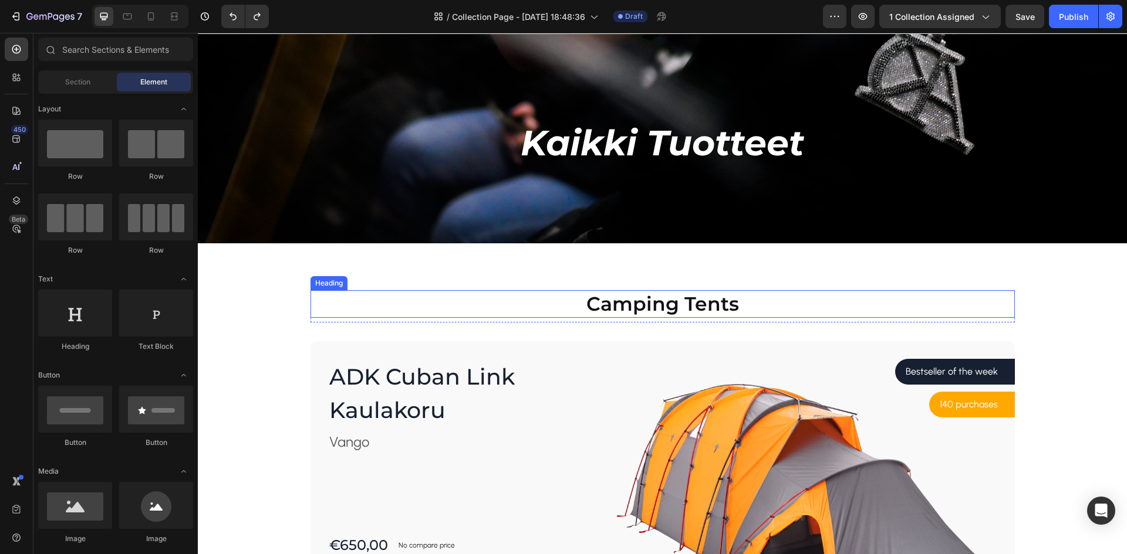
scroll to position [117, 0]
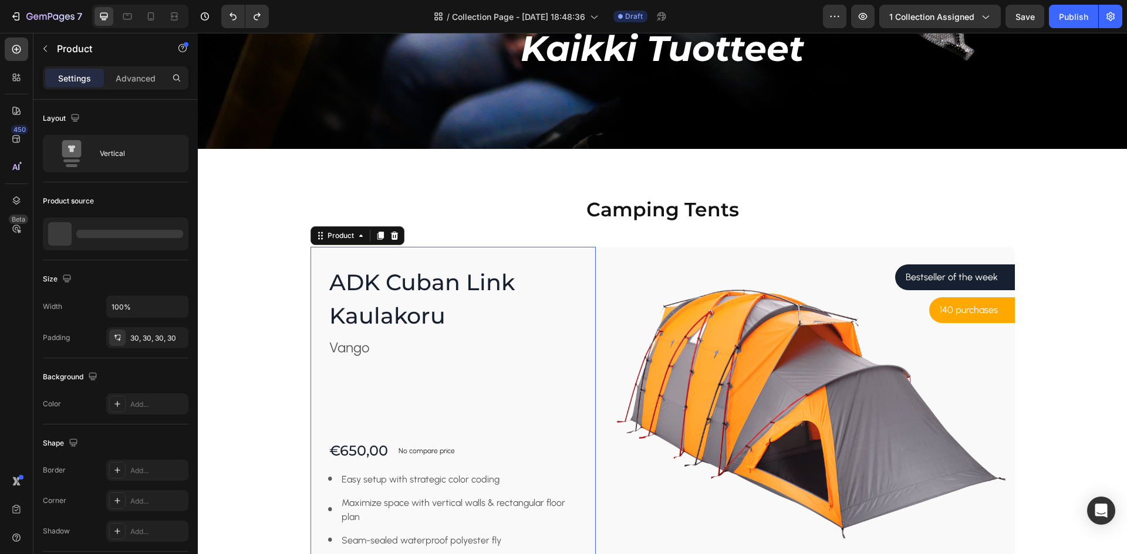
click at [317, 259] on div "ADK Cuban Link Kaulakoru Product Title Vango Text block €650,00 Product Price P…" at bounding box center [453, 448] width 286 height 403
click at [313, 274] on div "ADK Cuban Link Kaulakoru Product Title Vango Text block €650,00 Product Price P…" at bounding box center [453, 448] width 286 height 403
click at [317, 254] on div "ADK Cuban Link Kaulakoru Product Title Vango Text block €650,00 Product Price P…" at bounding box center [453, 448] width 286 height 403
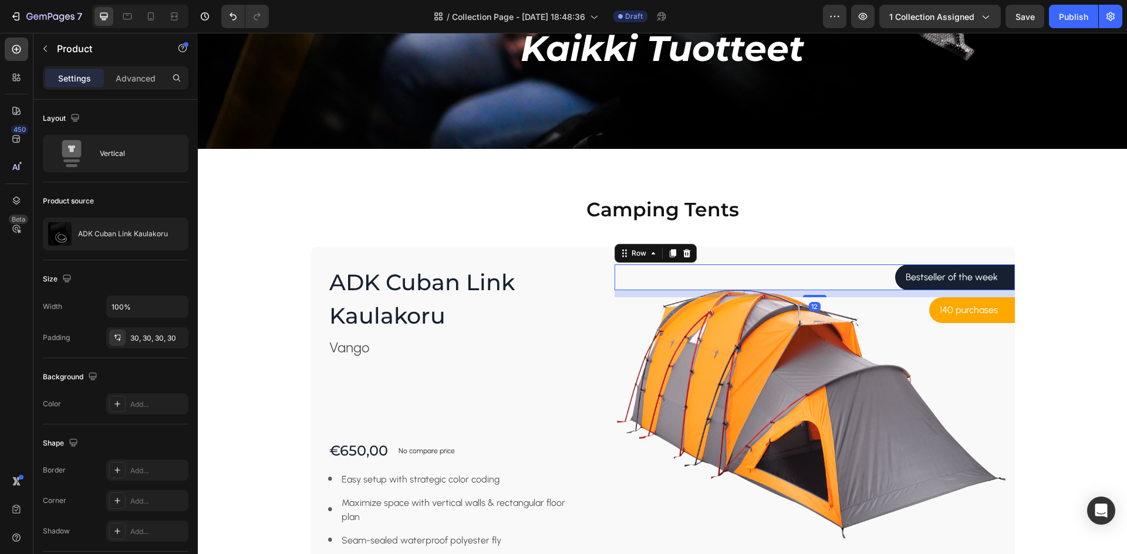
click at [696, 280] on div "Bestseller of the week Text block Row Row 12" at bounding box center [814, 278] width 400 height 26
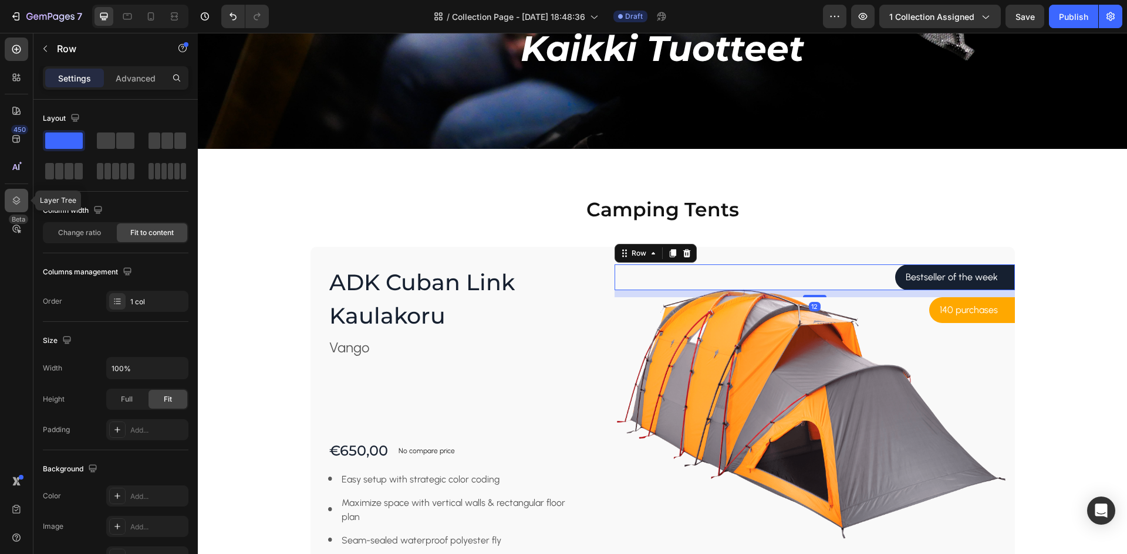
click at [13, 195] on icon at bounding box center [17, 201] width 12 height 12
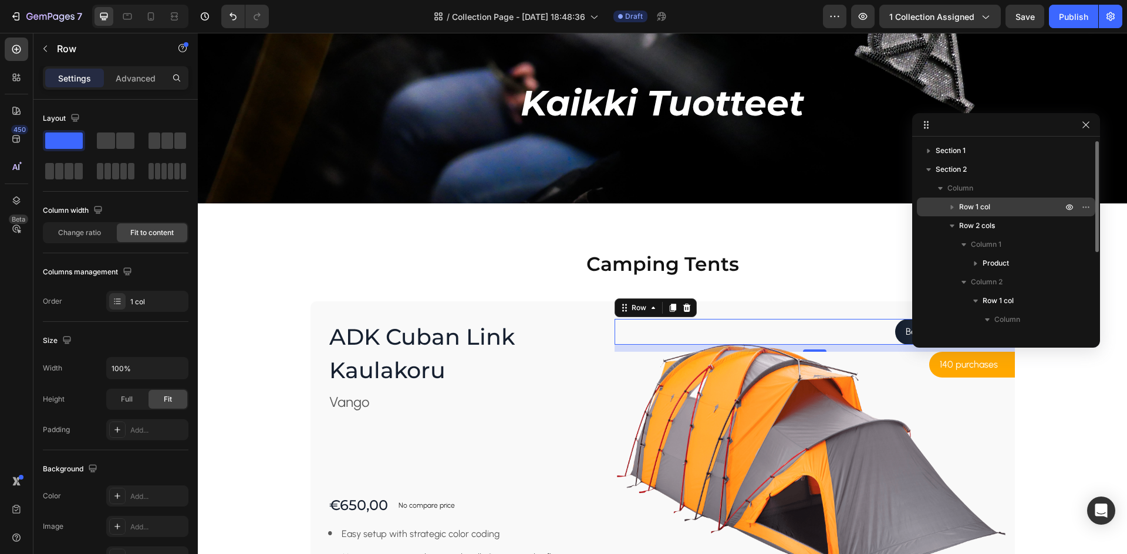
scroll to position [59, 0]
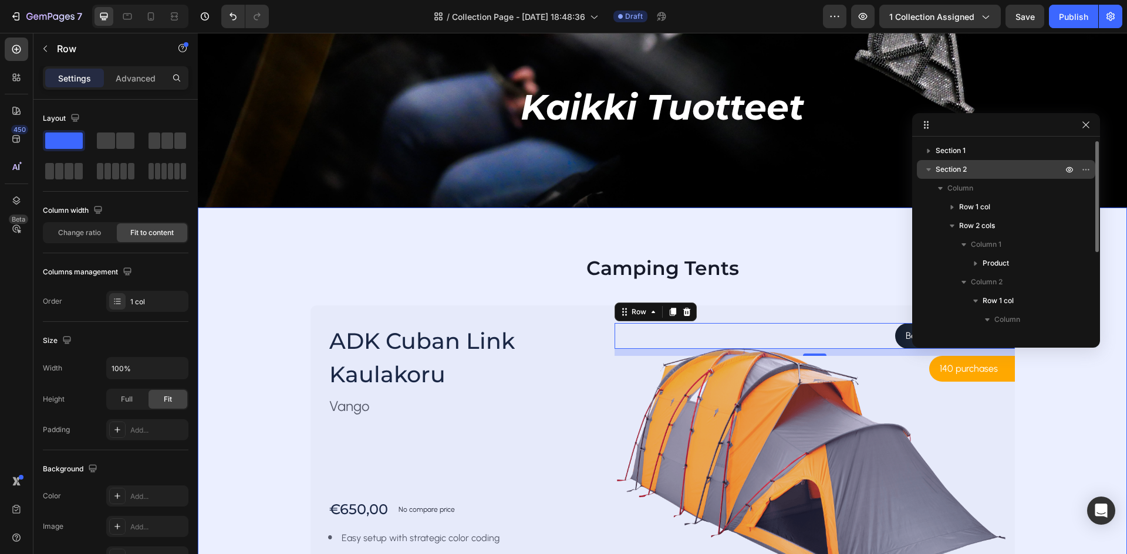
click at [993, 168] on p "Section 2" at bounding box center [999, 170] width 129 height 12
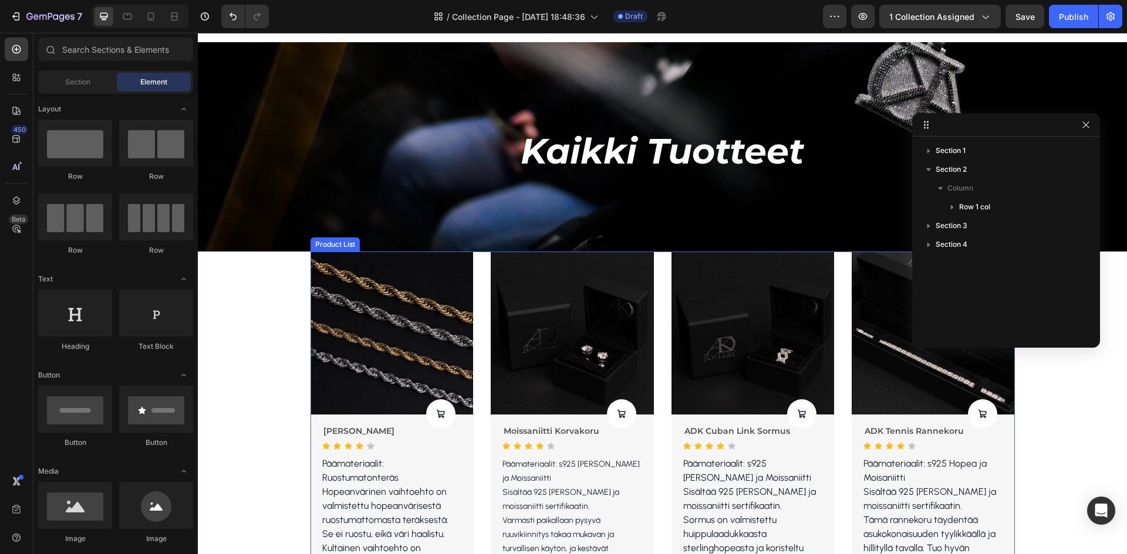
scroll to position [0, 0]
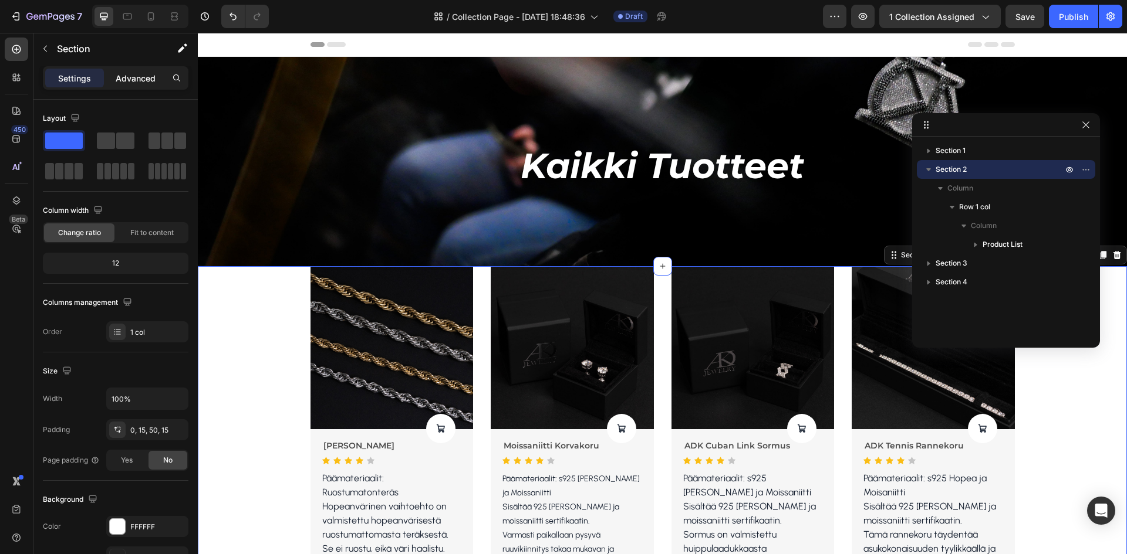
click at [134, 79] on p "Advanced" at bounding box center [136, 78] width 40 height 12
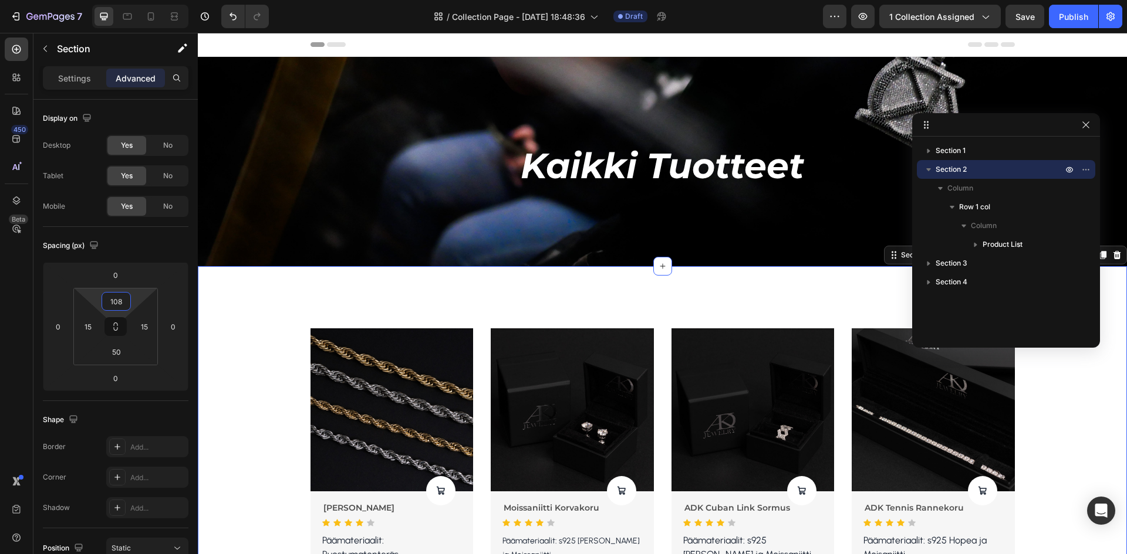
type input "110"
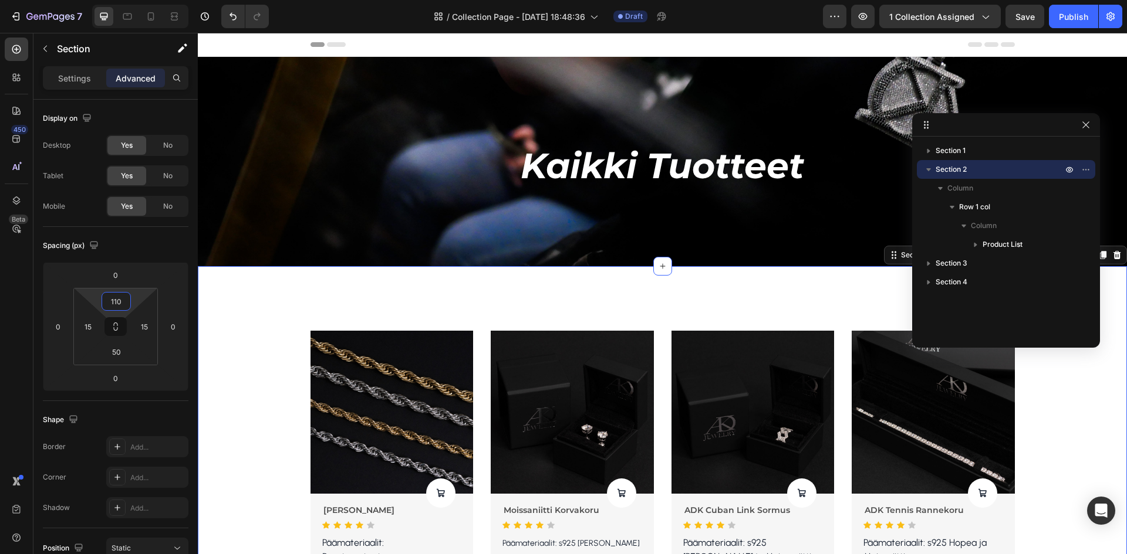
drag, startPoint x: 138, startPoint y: 300, endPoint x: 145, endPoint y: 268, distance: 33.0
click at [145, 0] on html "7 Version history / Collection Page - [DATE] 18:48:36 Draft Preview 1 collectio…" at bounding box center [563, 0] width 1127 height 0
drag, startPoint x: 84, startPoint y: 80, endPoint x: 84, endPoint y: 94, distance: 14.1
click at [84, 79] on p "Settings" at bounding box center [74, 78] width 33 height 12
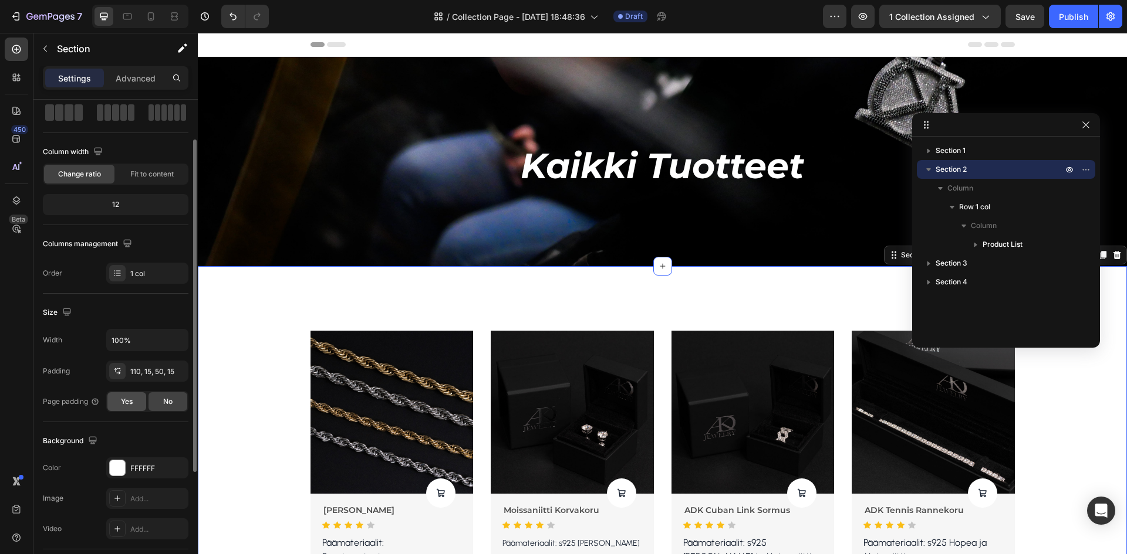
scroll to position [117, 0]
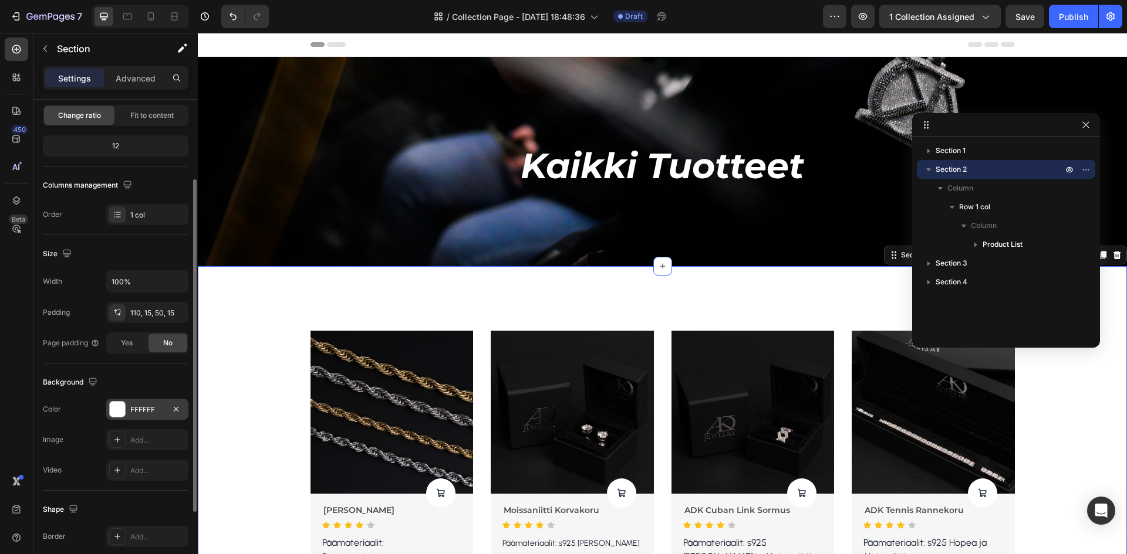
click at [114, 405] on div at bounding box center [117, 409] width 15 height 15
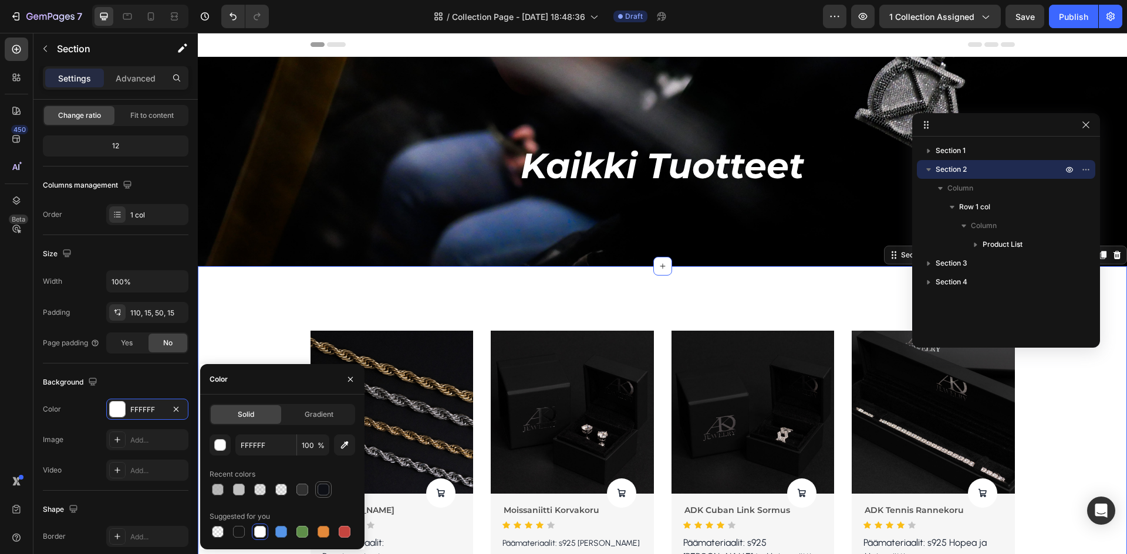
click at [318, 491] on div at bounding box center [323, 490] width 12 height 12
type input "0E1016"
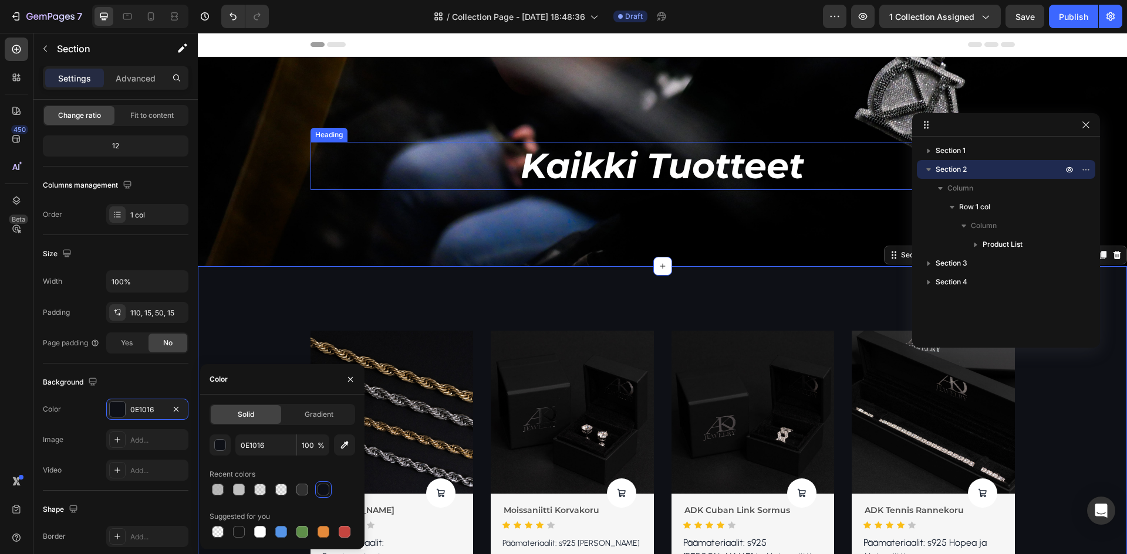
click at [370, 190] on h2 "Kaikki Tuotteet" at bounding box center [662, 166] width 704 height 48
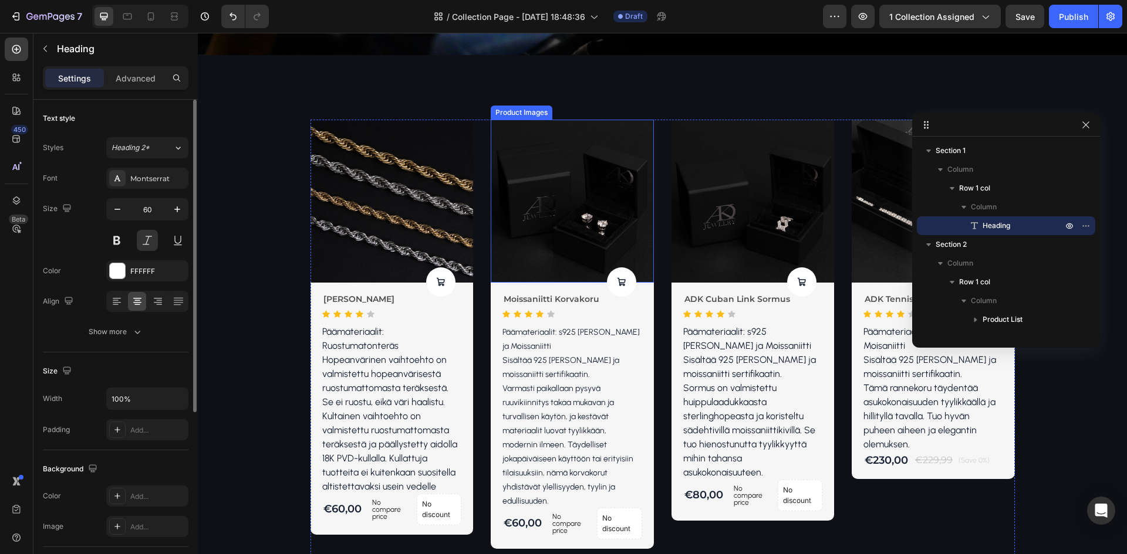
scroll to position [235, 0]
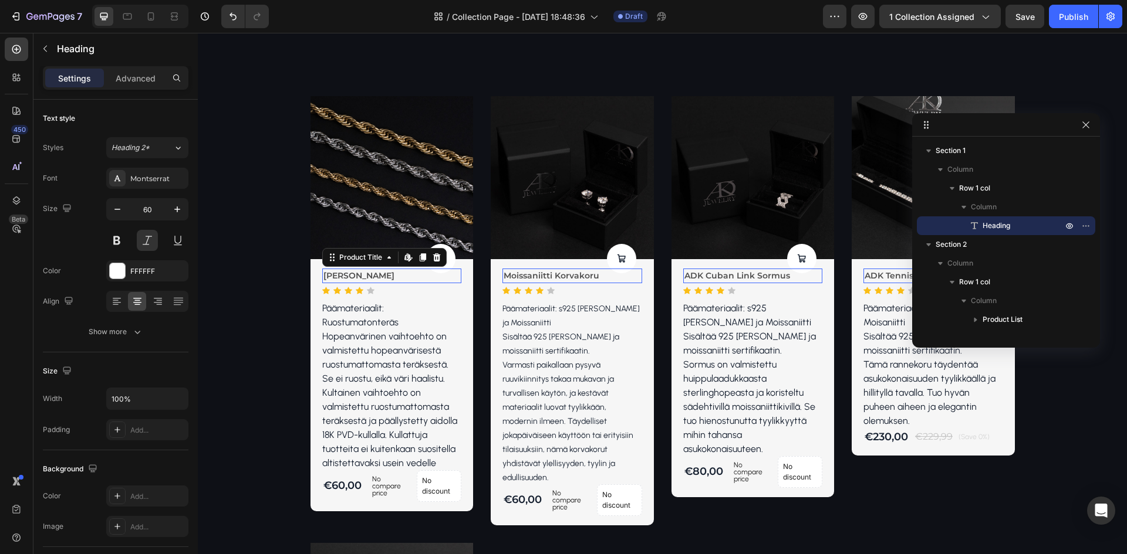
click at [353, 275] on h2 "[PERSON_NAME]" at bounding box center [392, 276] width 140 height 15
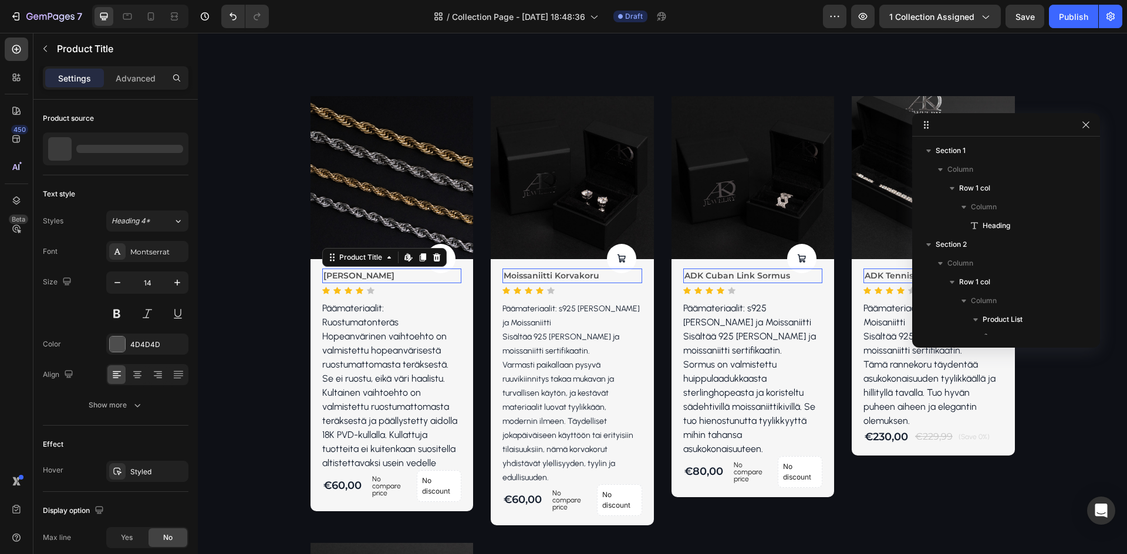
scroll to position [182, 0]
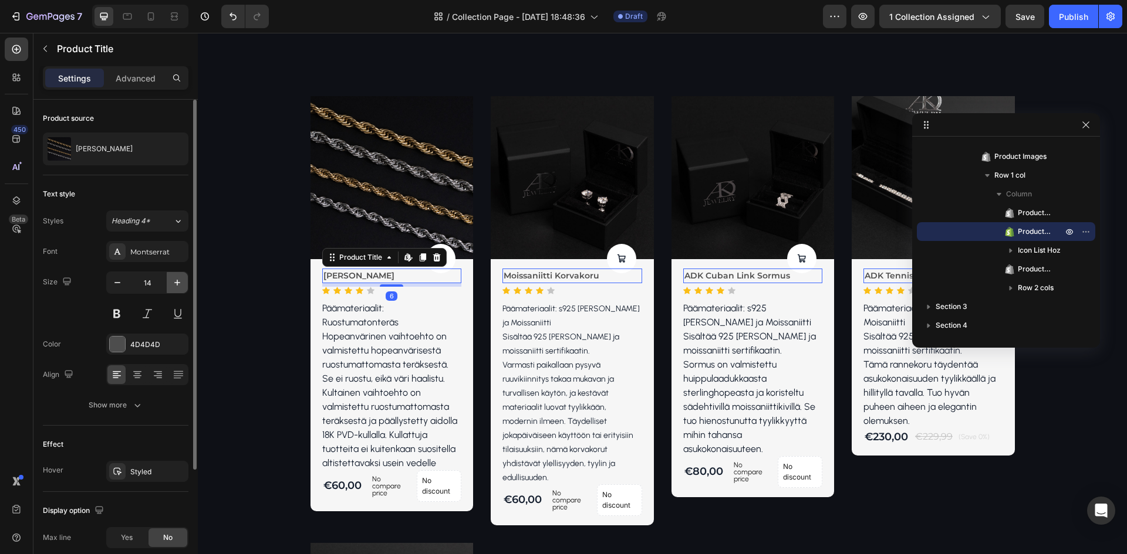
click at [177, 279] on icon "button" at bounding box center [177, 283] width 12 height 12
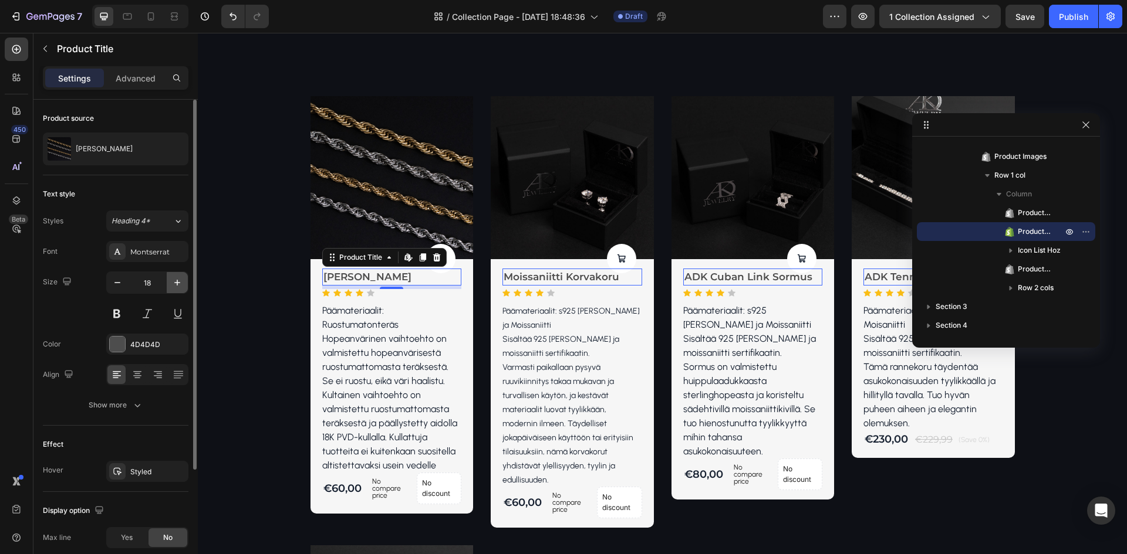
click at [177, 279] on icon "button" at bounding box center [177, 283] width 12 height 12
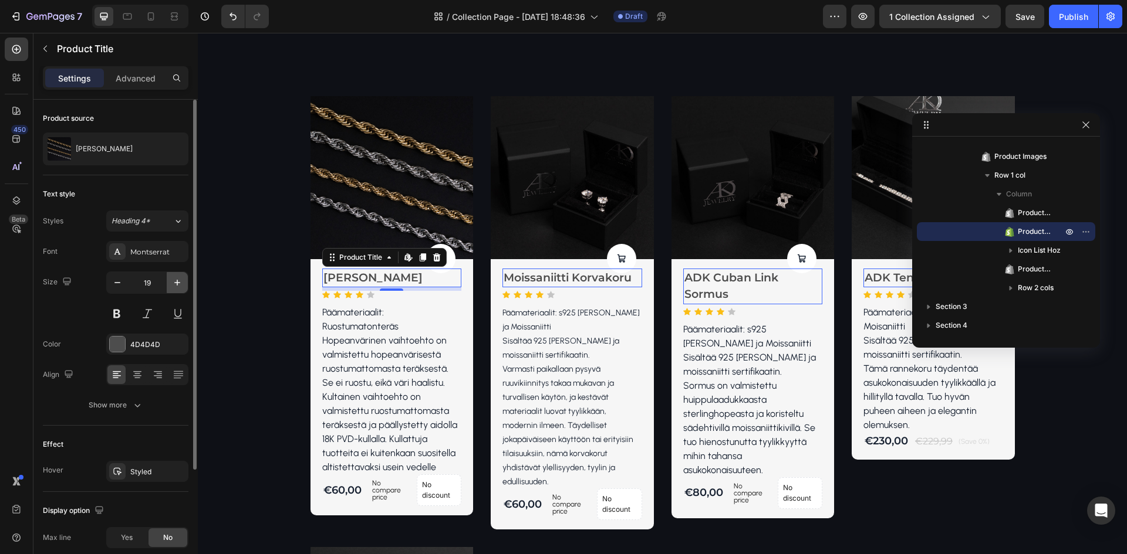
click at [178, 279] on icon "button" at bounding box center [177, 283] width 12 height 12
type input "20"
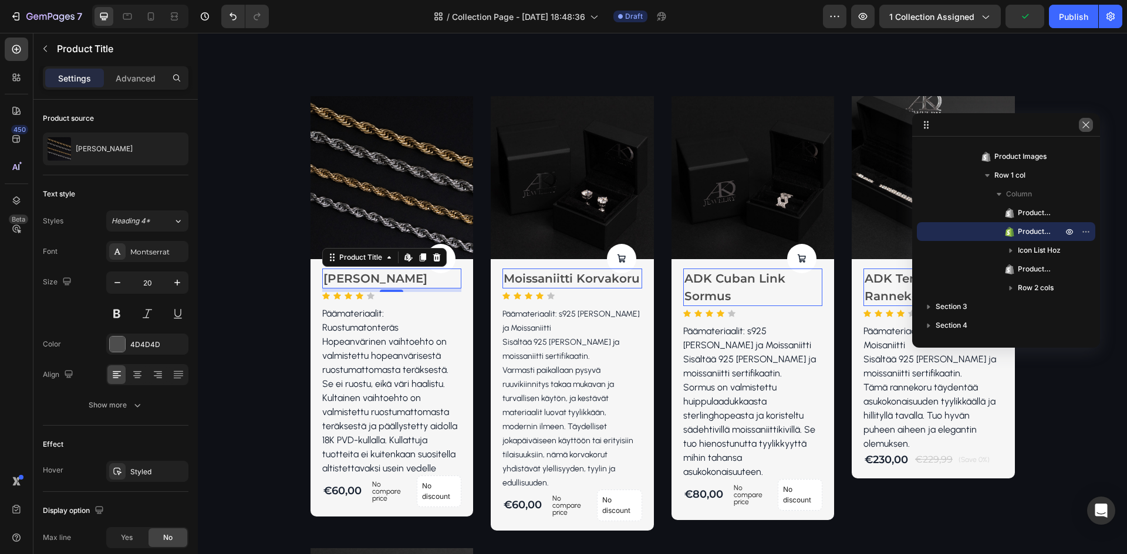
click at [1088, 128] on icon "button" at bounding box center [1085, 124] width 9 height 9
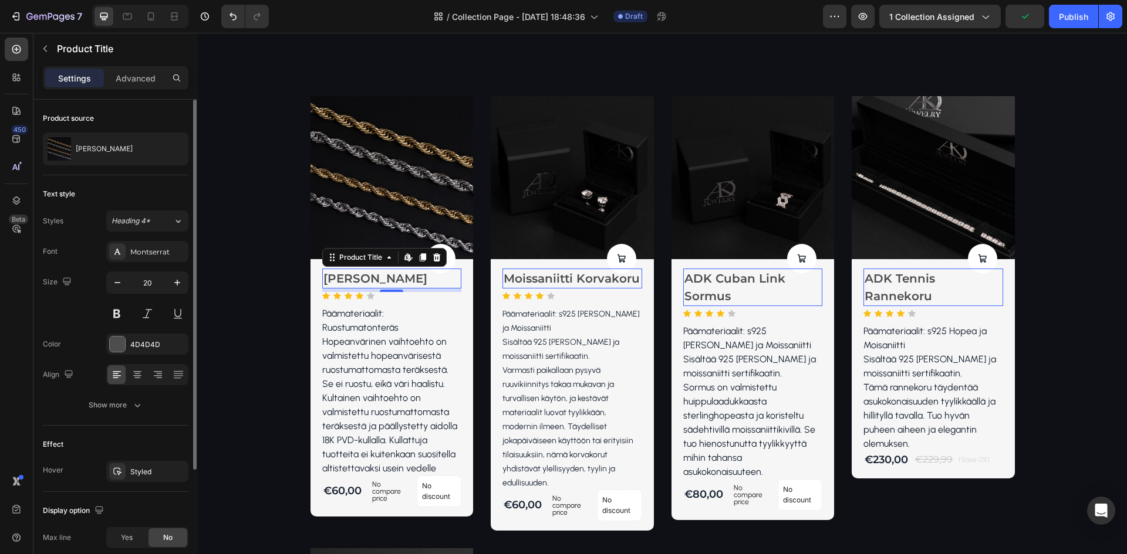
click at [151, 233] on div "Styles Heading 4* Font Montserrat Size 20 Color 4D4D4D Align Show more" at bounding box center [116, 313] width 146 height 205
click at [148, 251] on div "Montserrat" at bounding box center [157, 252] width 55 height 11
click at [96, 262] on div "Font Montserrat Size 20 Color 4D4D4D Align Show more" at bounding box center [116, 328] width 146 height 175
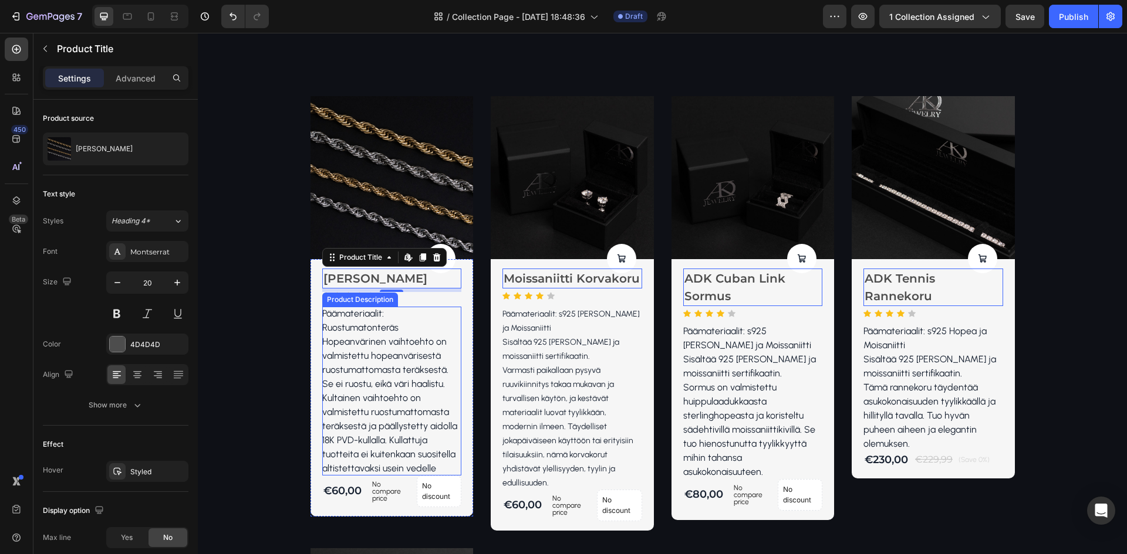
click at [377, 367] on p "Hopeanvärinen vaihtoehto on valmistettu hopeanvärisestä ruostumattomasta teräks…" at bounding box center [385, 362] width 126 height 53
click at [387, 272] on h2 "[PERSON_NAME]" at bounding box center [392, 279] width 140 height 20
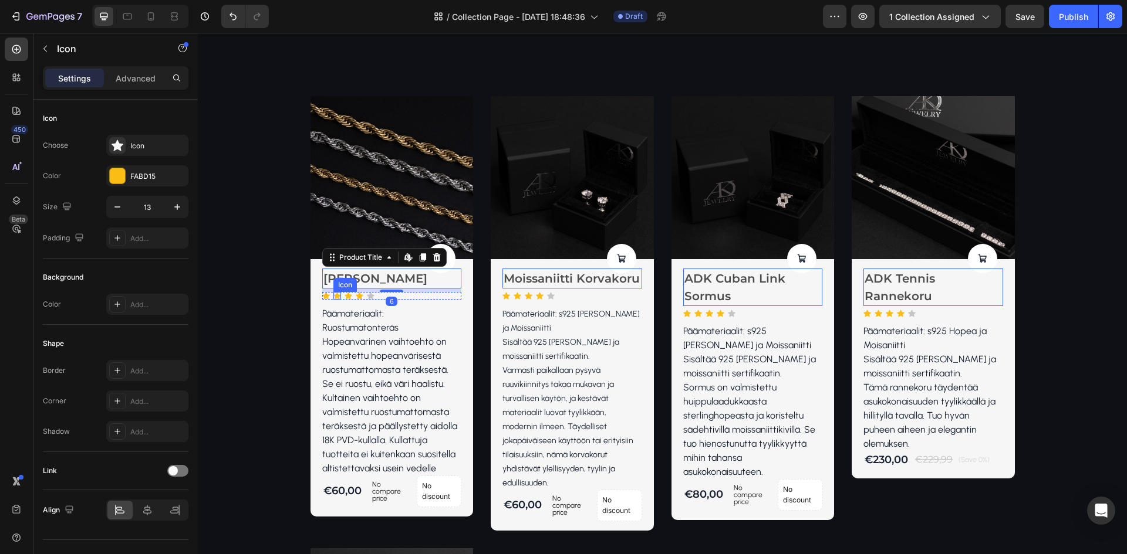
click at [333, 294] on icon at bounding box center [337, 296] width 8 height 8
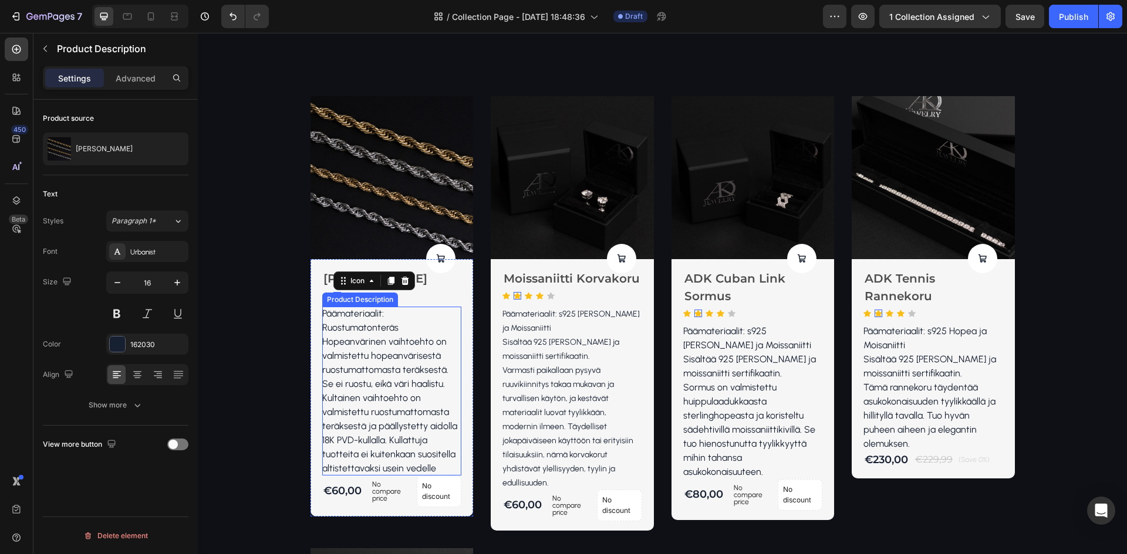
click at [385, 353] on p "Hopeanvärinen vaihtoehto on valmistettu hopeanvärisestä ruostumattomasta teräks…" at bounding box center [385, 362] width 126 height 53
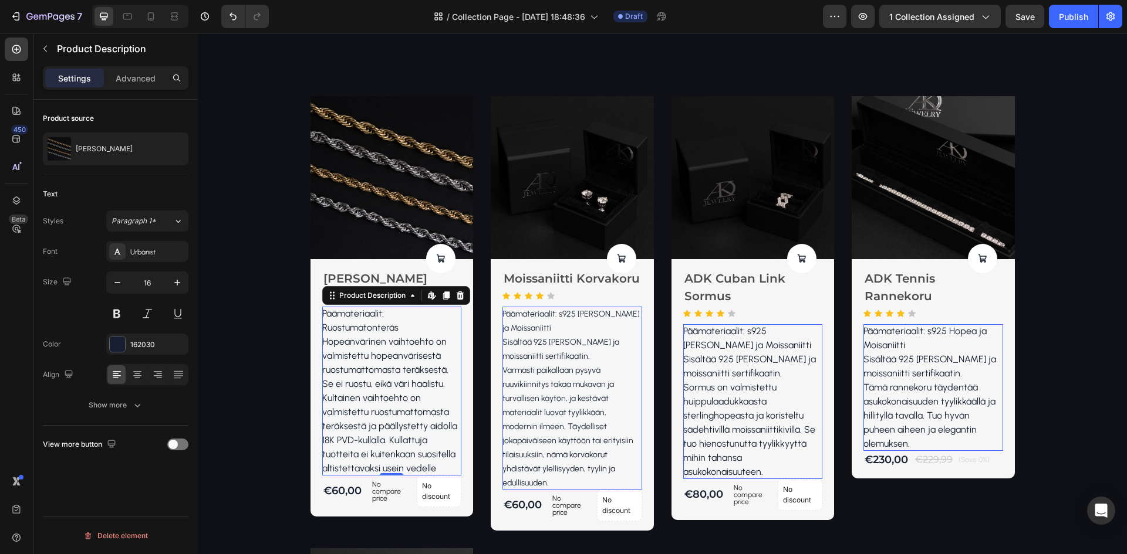
click at [380, 332] on p "Päämateriaalit: Ruostumatonteräs" at bounding box center [360, 320] width 76 height 25
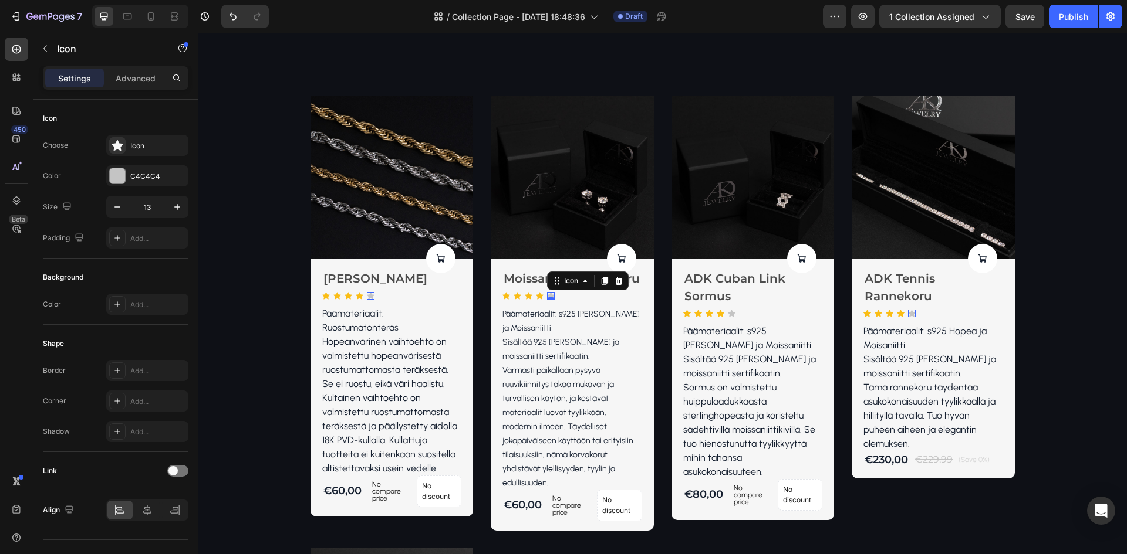
click at [374, 296] on div "Icon 0" at bounding box center [371, 296] width 8 height 8
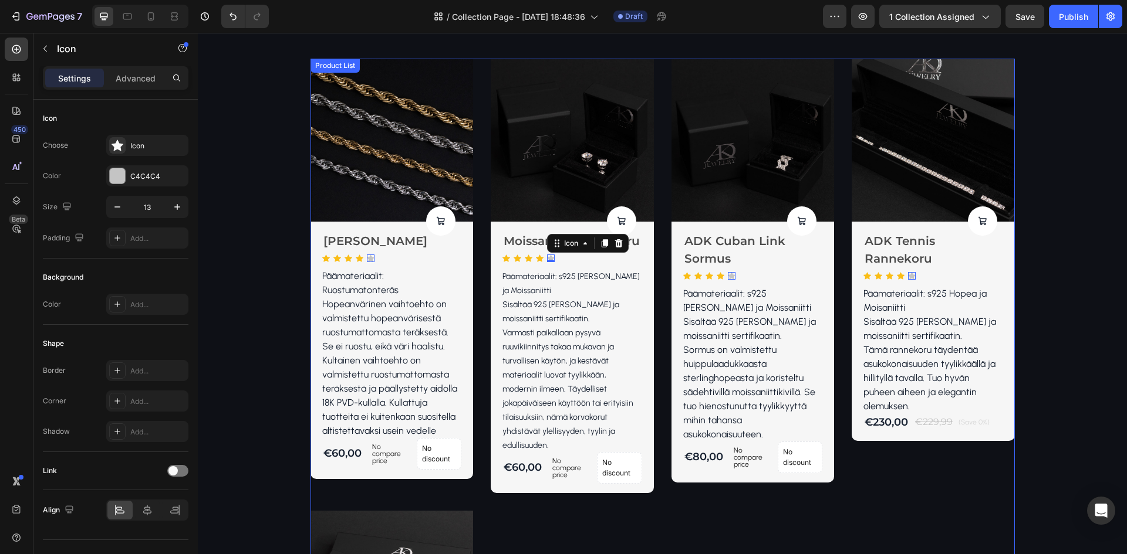
scroll to position [176, 0]
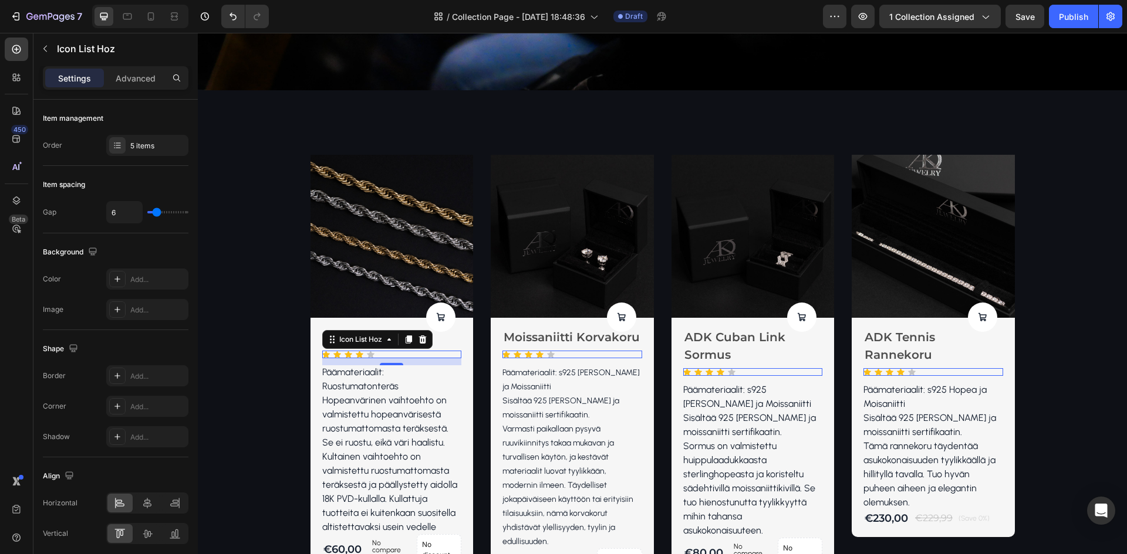
click at [425, 351] on div "Icon Icon Icon Icon Icon" at bounding box center [392, 355] width 140 height 8
click at [417, 345] on div at bounding box center [422, 340] width 14 height 14
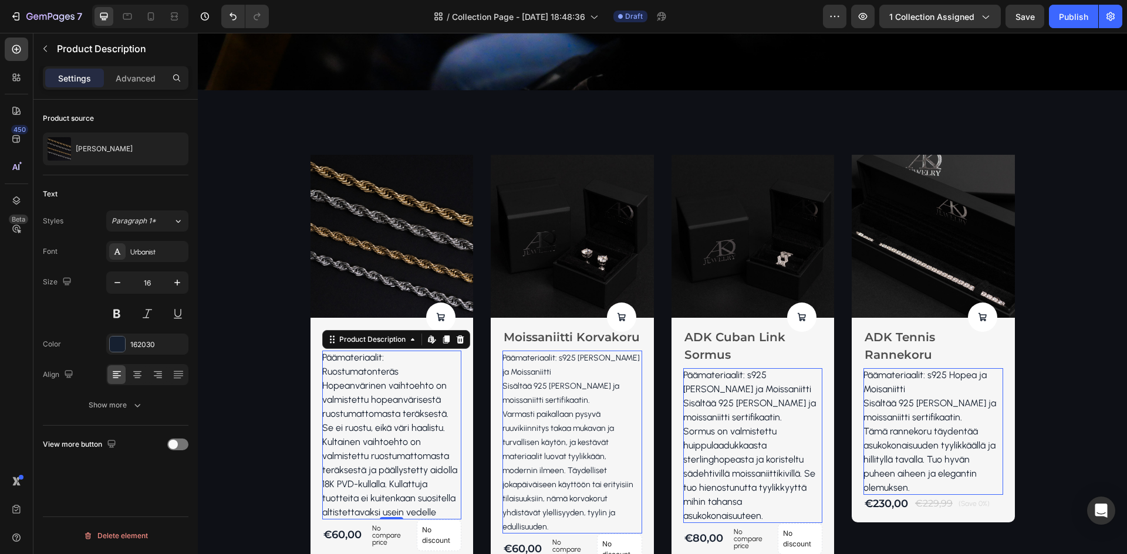
click at [394, 415] on p "Hopeanvärinen vaihtoehto on valmistettu hopeanvärisestä ruostumattomasta teräks…" at bounding box center [385, 406] width 126 height 53
click at [420, 478] on p "Kultainen vaihtoehto on valmistettu ruostumattomasta teräksestä ja päällystetty…" at bounding box center [389, 478] width 135 height 82
click at [418, 502] on p "Kultainen vaihtoehto on valmistettu ruostumattomasta teräksestä ja päällystetty…" at bounding box center [389, 478] width 135 height 82
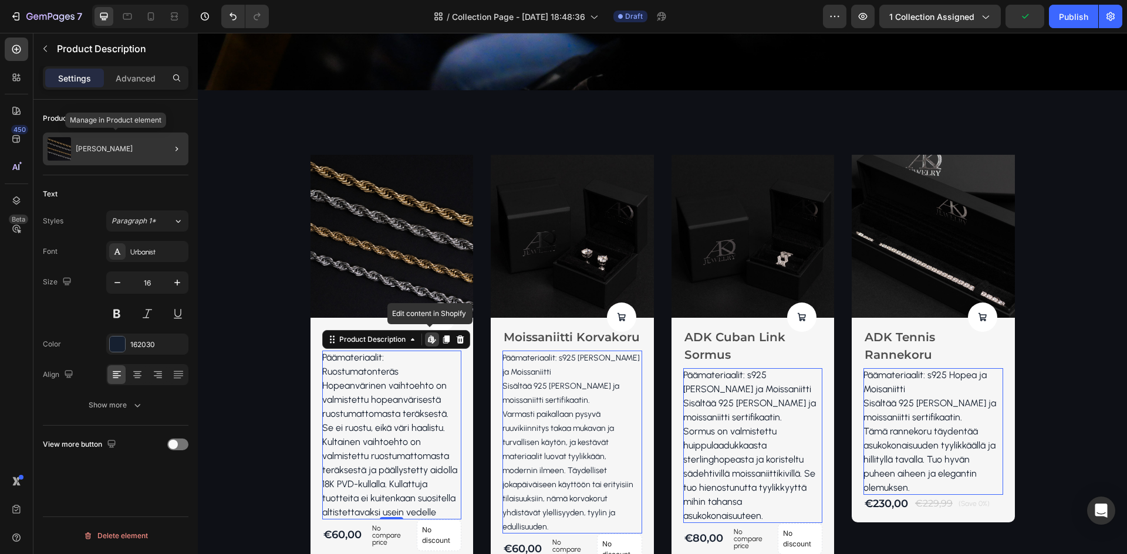
click at [119, 147] on p "[PERSON_NAME]" at bounding box center [104, 149] width 57 height 8
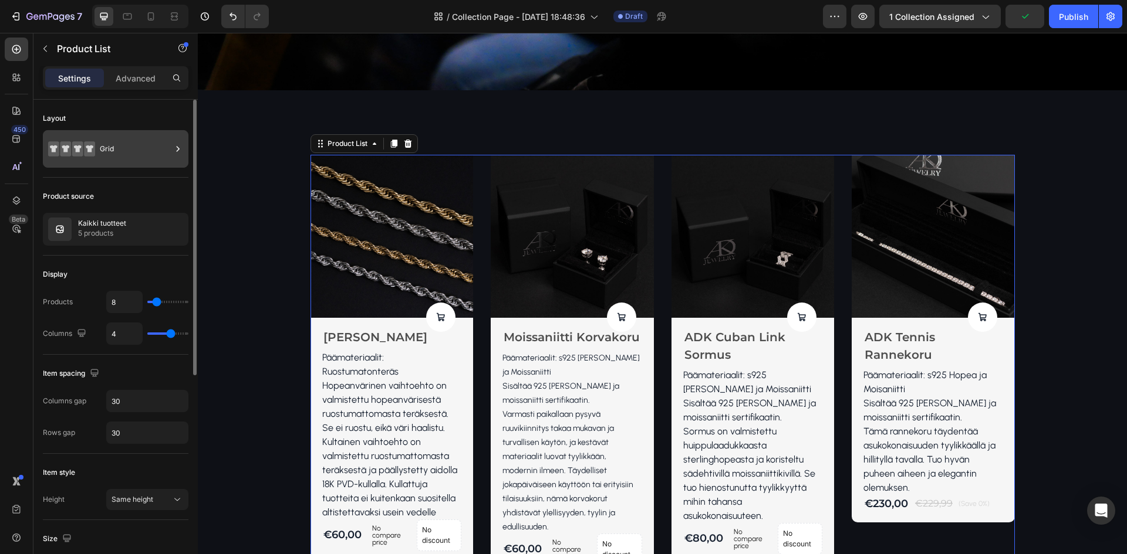
click at [137, 149] on div "Grid" at bounding box center [136, 149] width 72 height 27
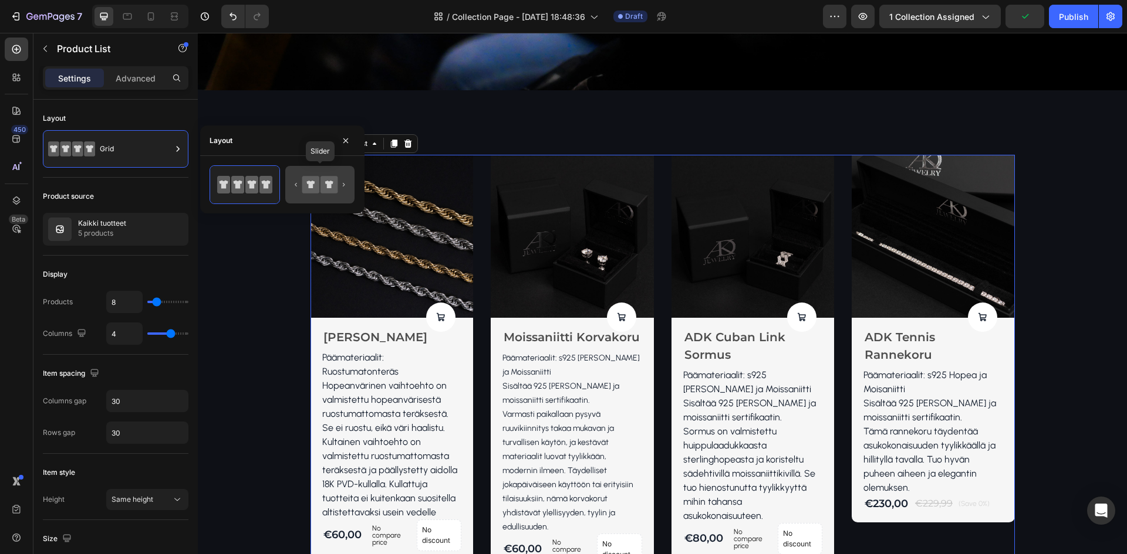
click at [322, 185] on icon at bounding box center [328, 184] width 17 height 17
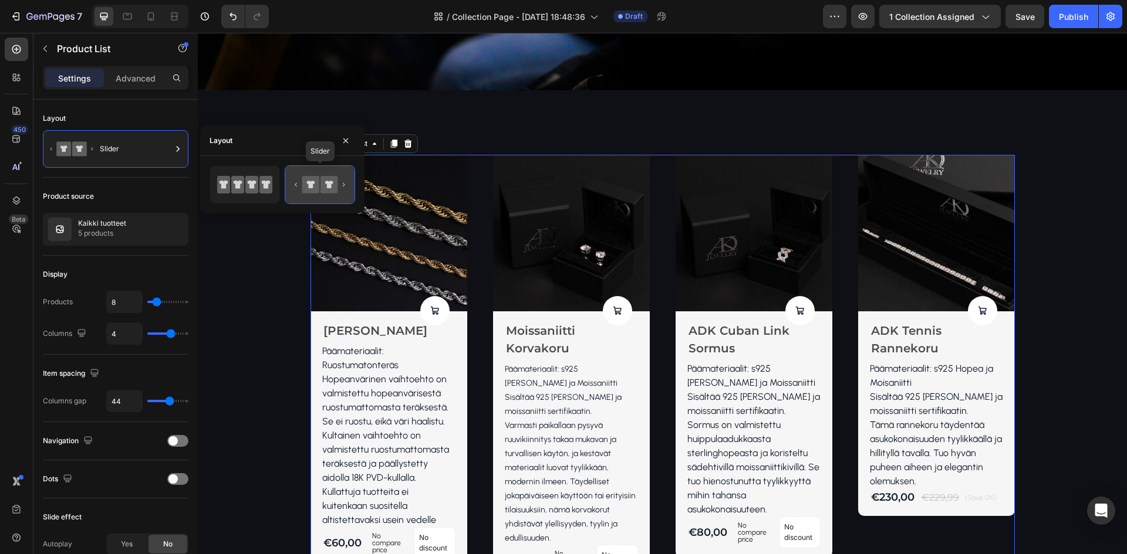
click at [322, 185] on icon at bounding box center [328, 184] width 17 height 17
click at [219, 190] on icon at bounding box center [223, 185] width 13 height 18
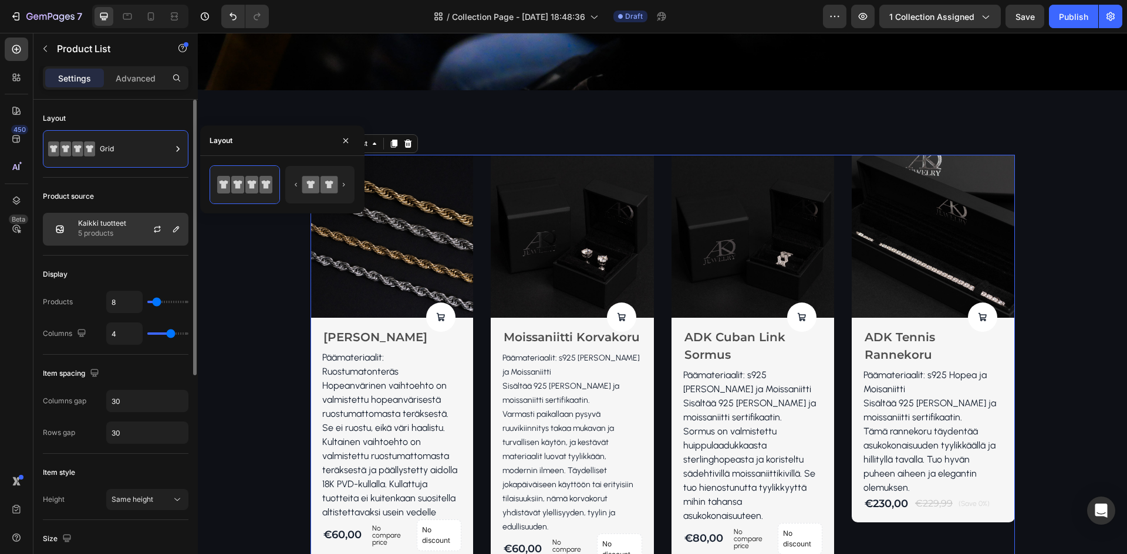
click at [127, 238] on div "Kaikki tuotteet 5 products" at bounding box center [116, 229] width 146 height 33
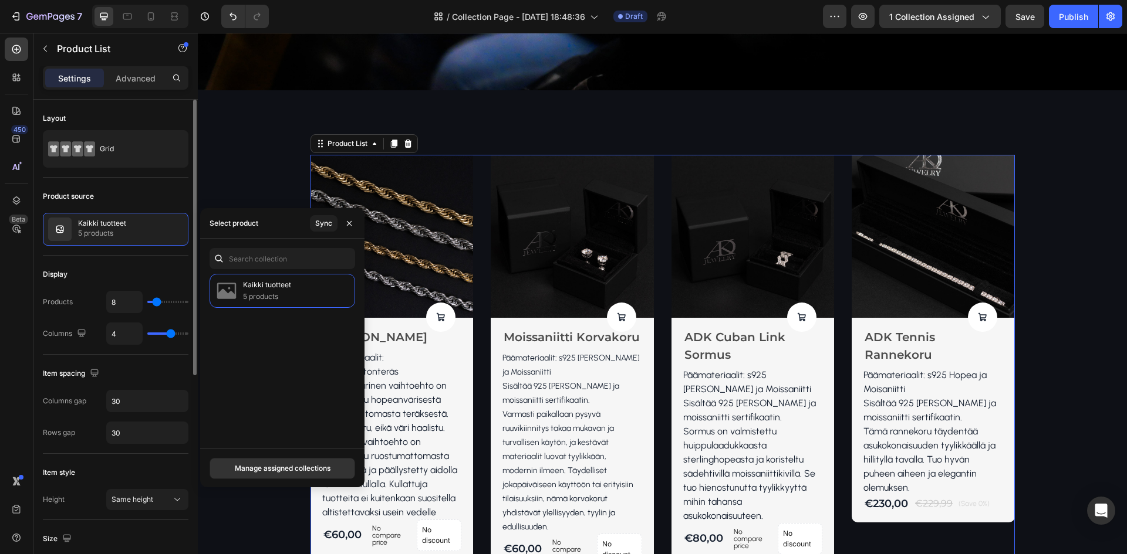
click at [123, 188] on div "Product source" at bounding box center [116, 196] width 146 height 19
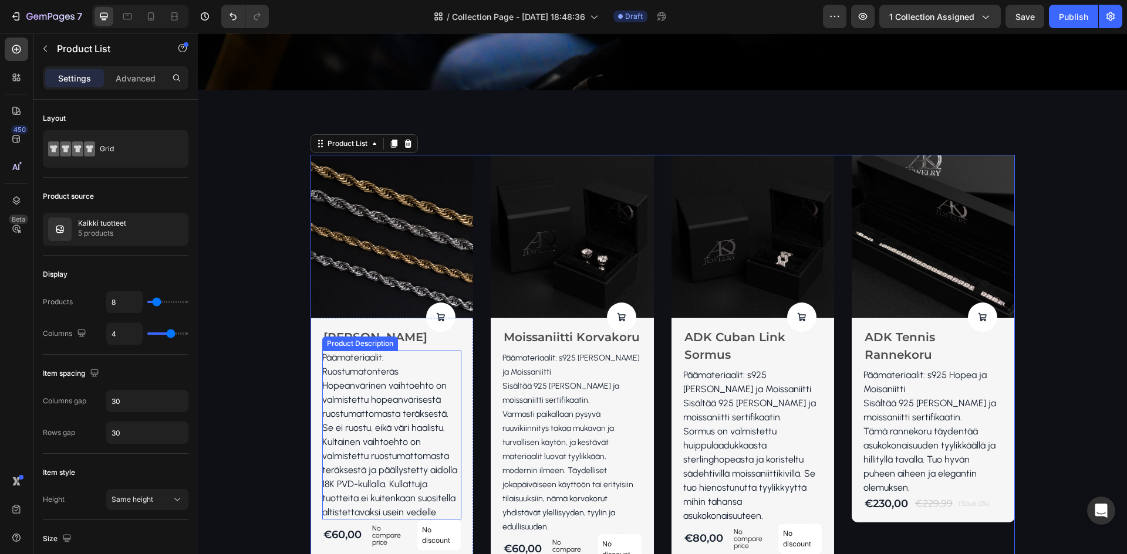
click at [391, 428] on p "Hopeanvärinen vaihtoehto on valmistettu hopeanvärisestä ruostumattomasta teräks…" at bounding box center [385, 406] width 126 height 53
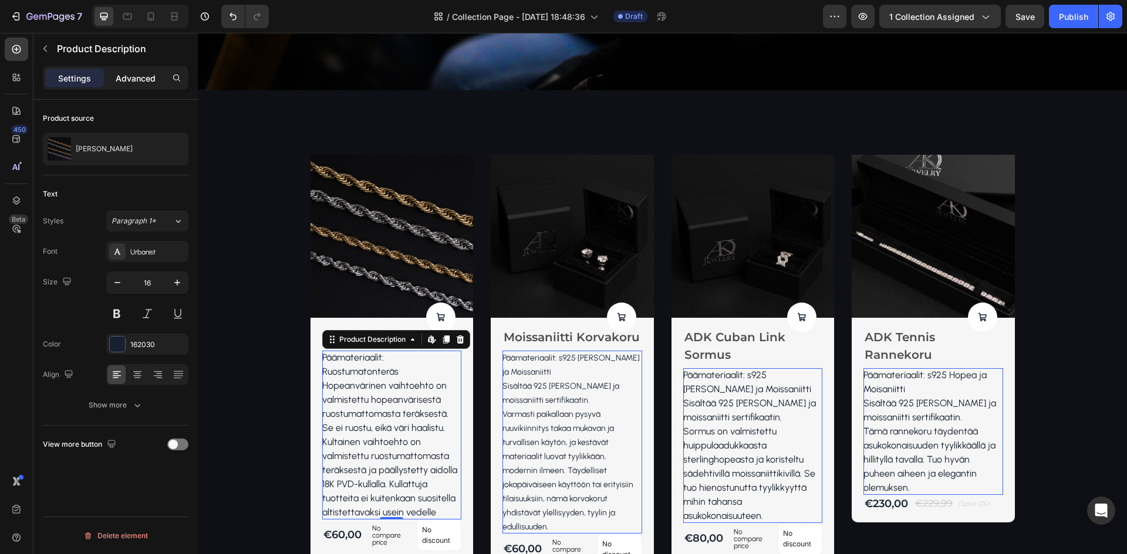
click at [134, 75] on p "Advanced" at bounding box center [136, 78] width 40 height 12
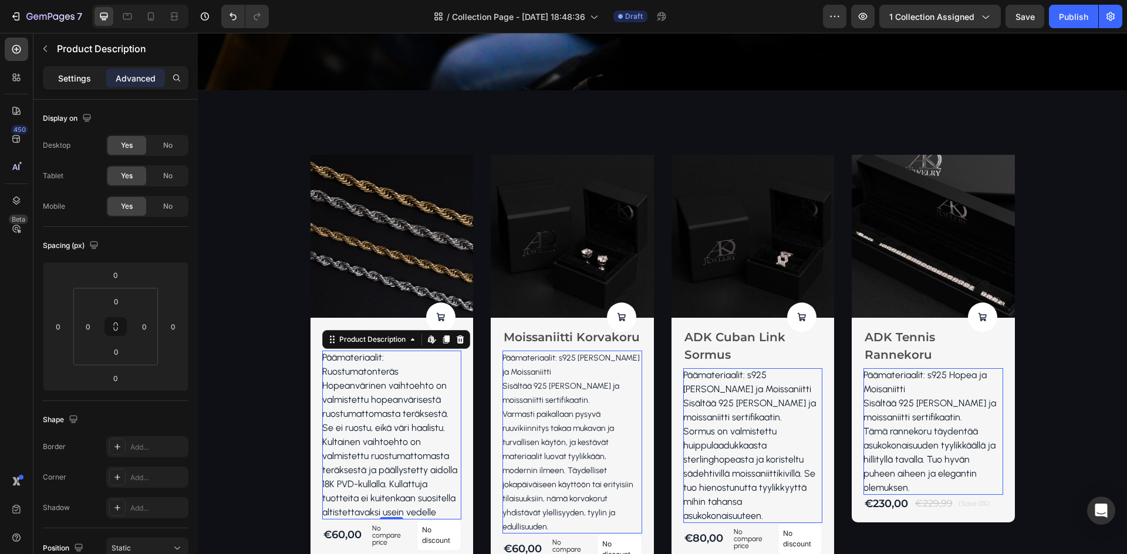
click at [79, 77] on p "Settings" at bounding box center [74, 78] width 33 height 12
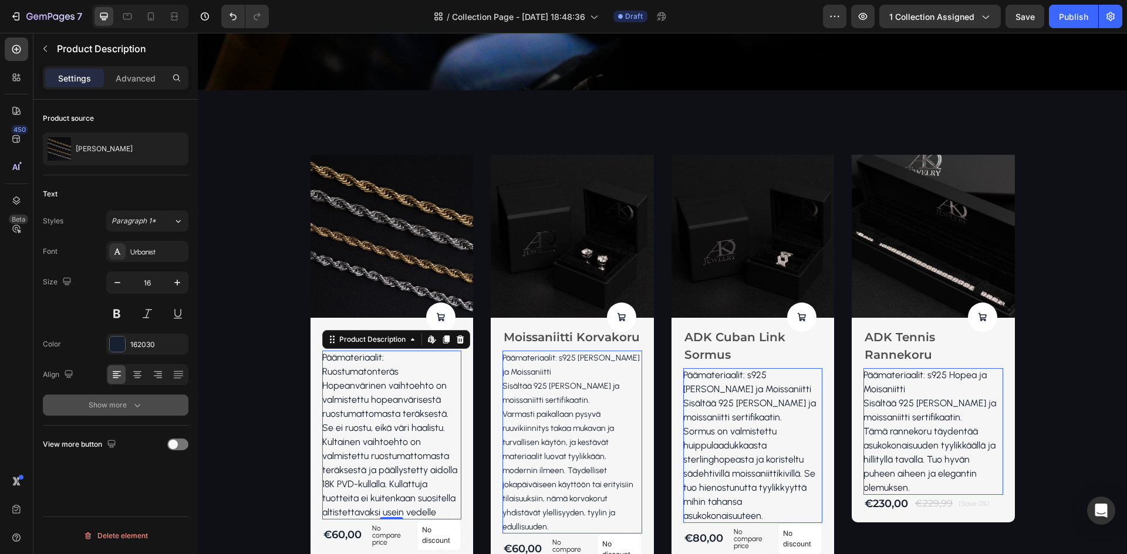
click at [117, 412] on button "Show more" at bounding box center [116, 405] width 146 height 21
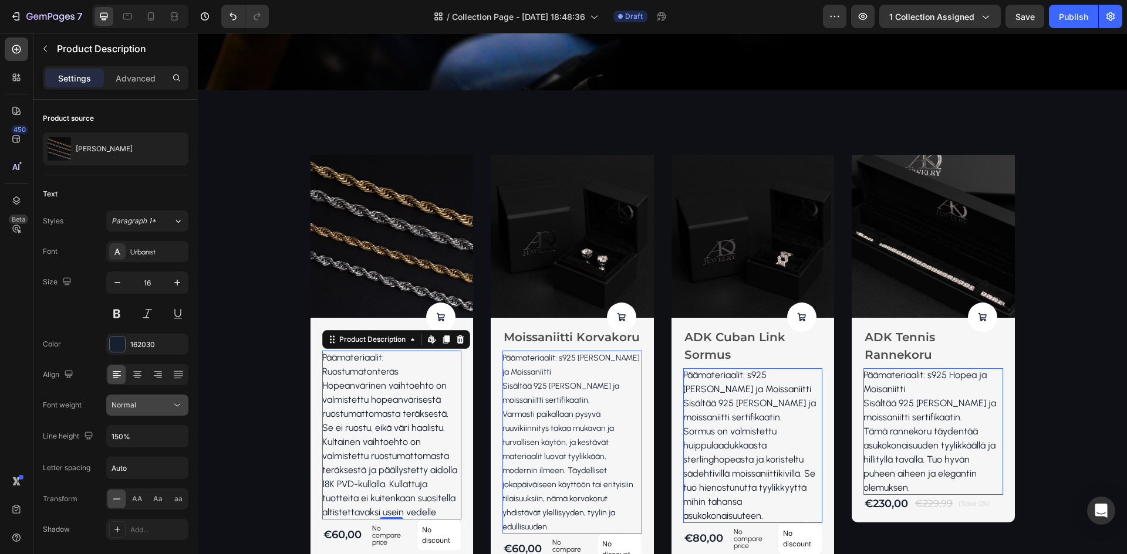
scroll to position [111, 0]
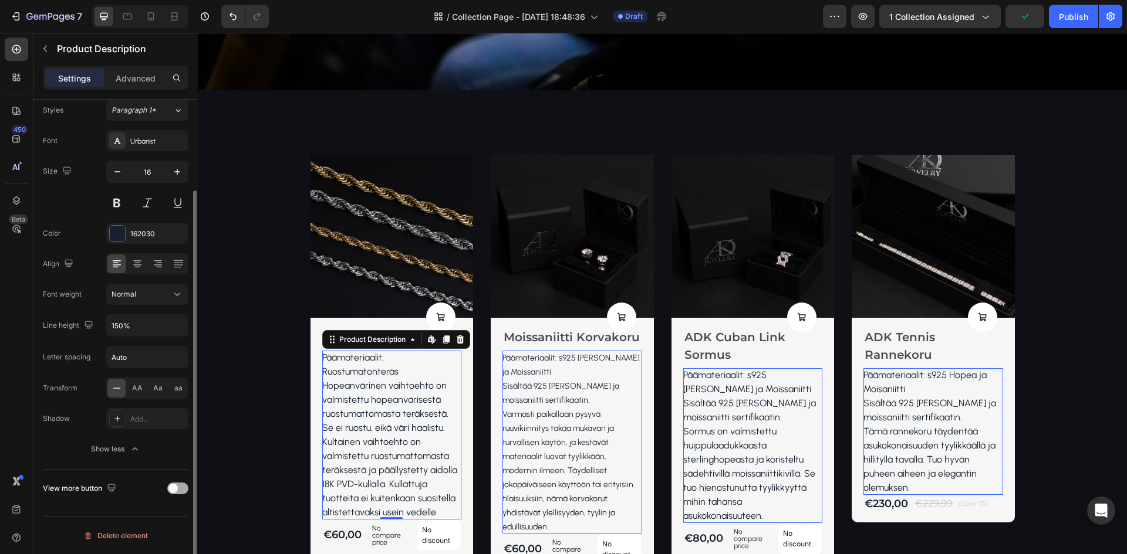
click at [182, 493] on div at bounding box center [177, 489] width 21 height 12
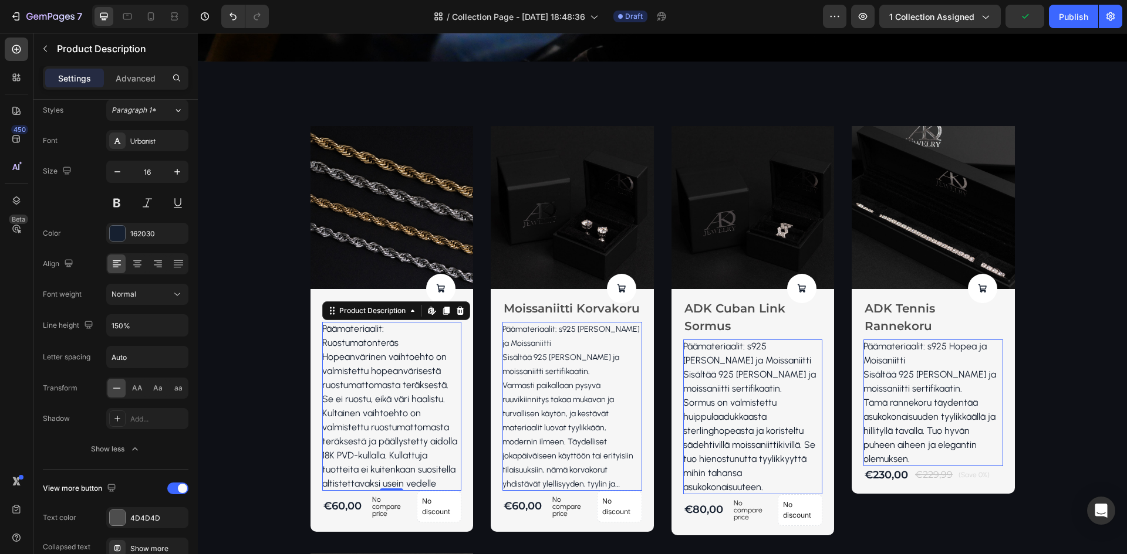
scroll to position [352, 0]
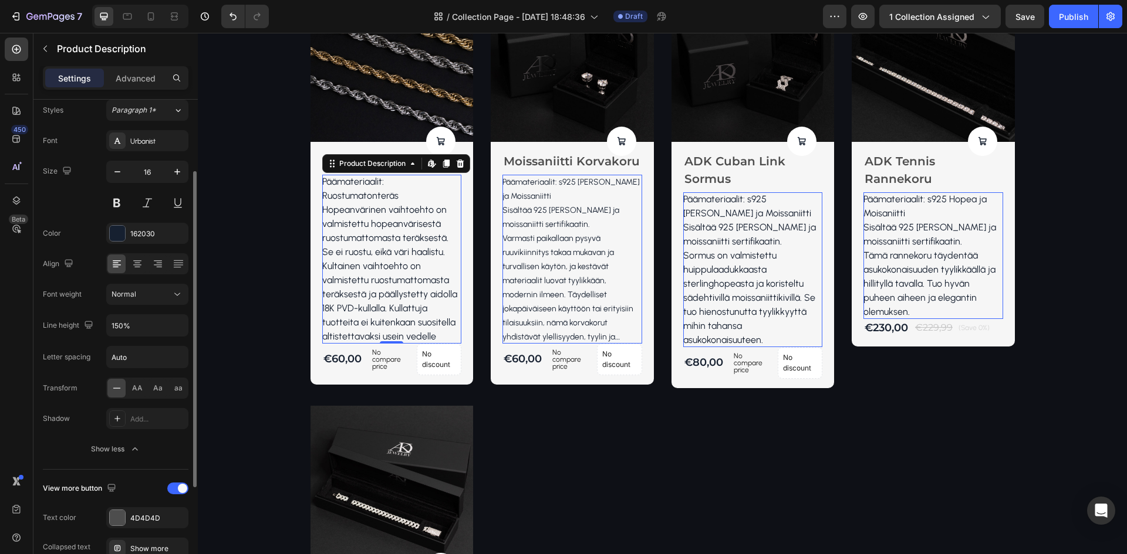
click at [178, 482] on div "View more button" at bounding box center [116, 488] width 146 height 19
click at [176, 488] on div at bounding box center [177, 489] width 21 height 12
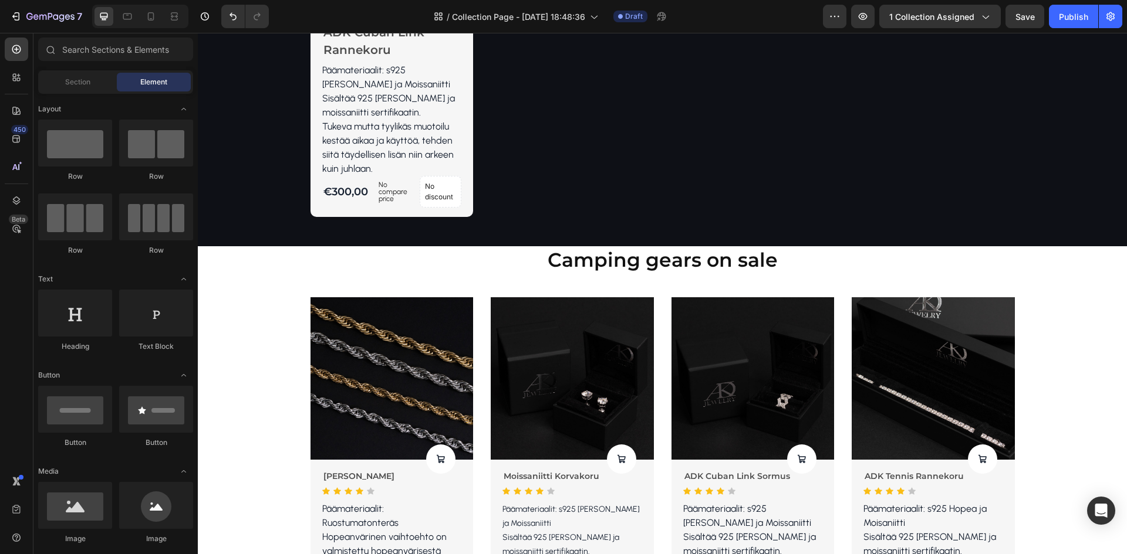
scroll to position [879, 0]
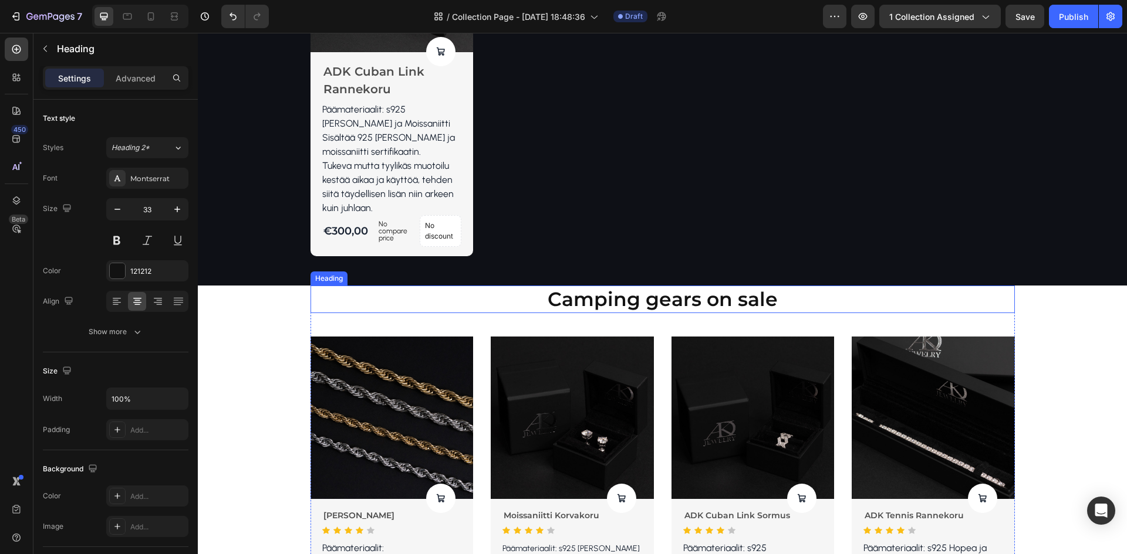
click at [739, 287] on p "Camping gears on sale" at bounding box center [663, 299] width 702 height 25
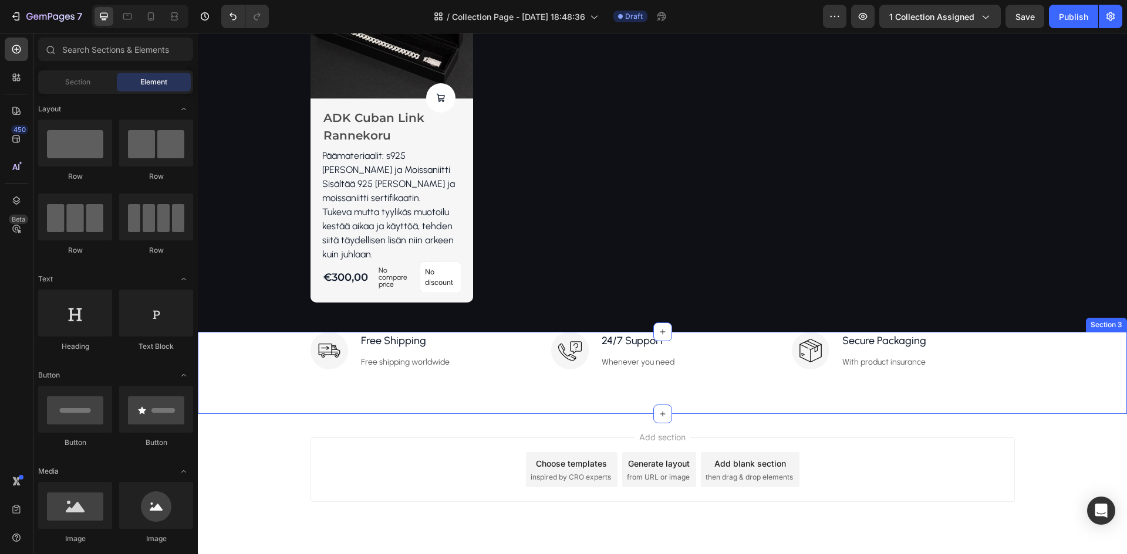
scroll to position [792, 0]
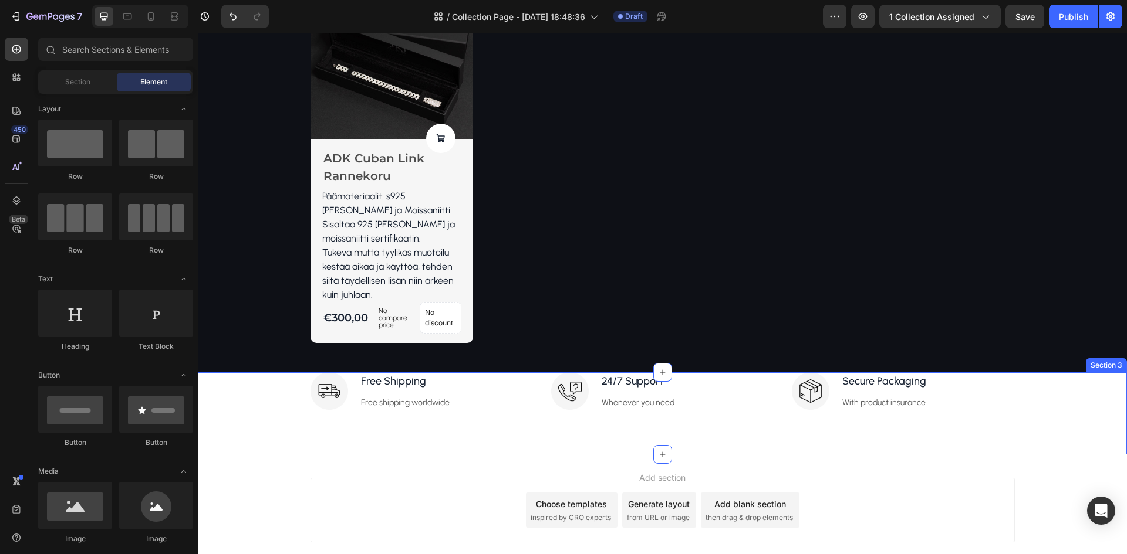
click at [465, 430] on div "Image Free Shipping Text block Free shipping worldwide Text block Row Image 24/…" at bounding box center [662, 414] width 929 height 82
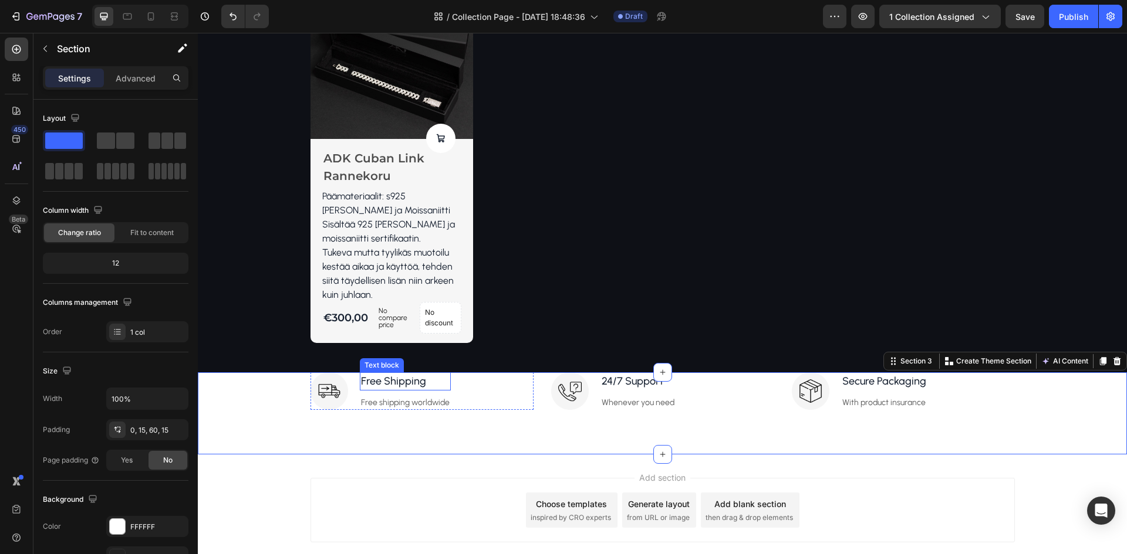
click at [401, 374] on p "Free Shipping" at bounding box center [405, 382] width 89 height 16
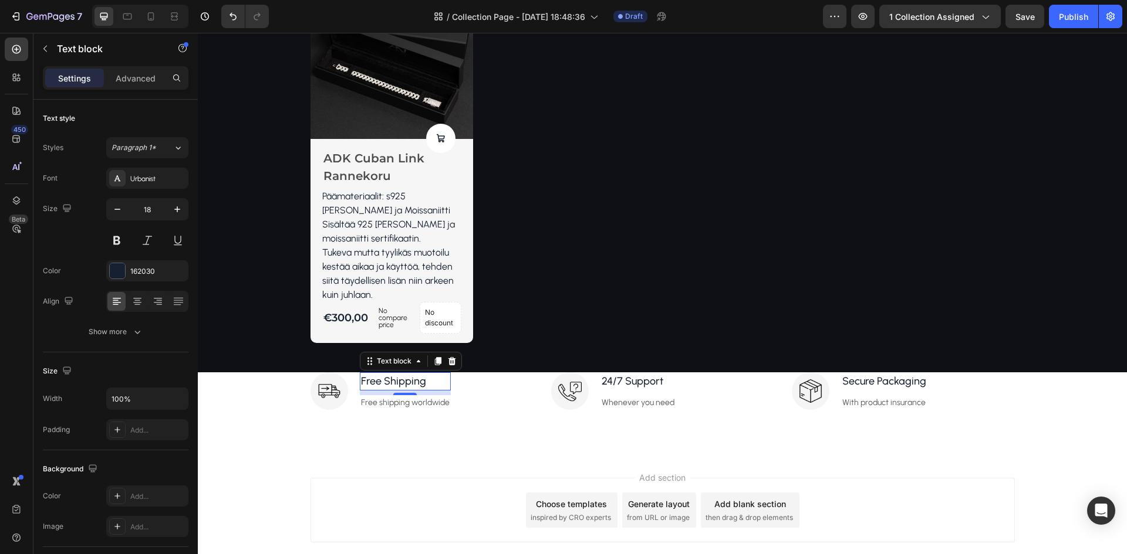
click at [404, 374] on p "Free Shipping" at bounding box center [405, 382] width 89 height 16
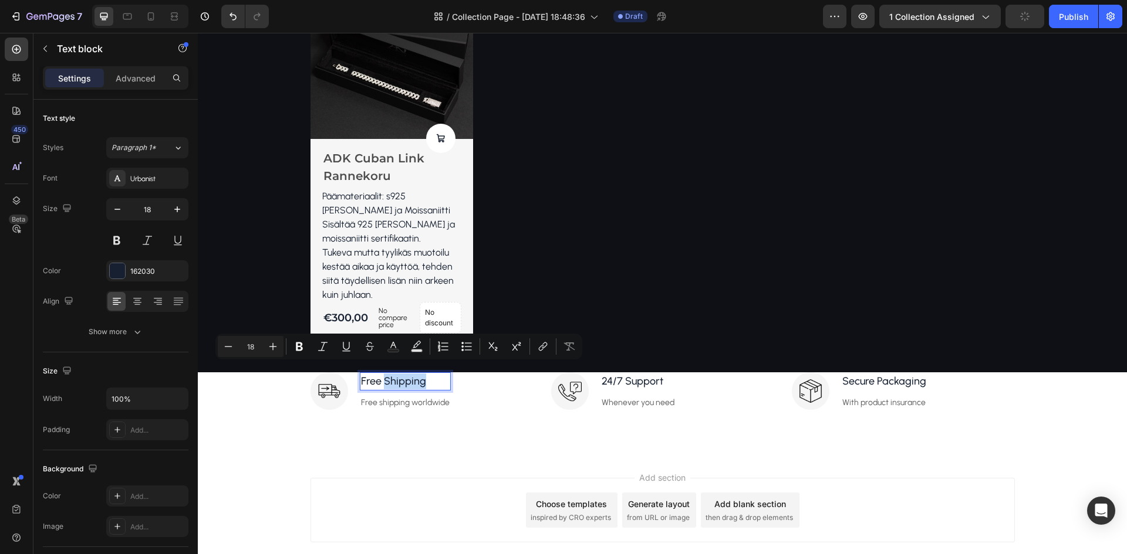
click at [404, 374] on p "Free Shipping" at bounding box center [405, 382] width 89 height 16
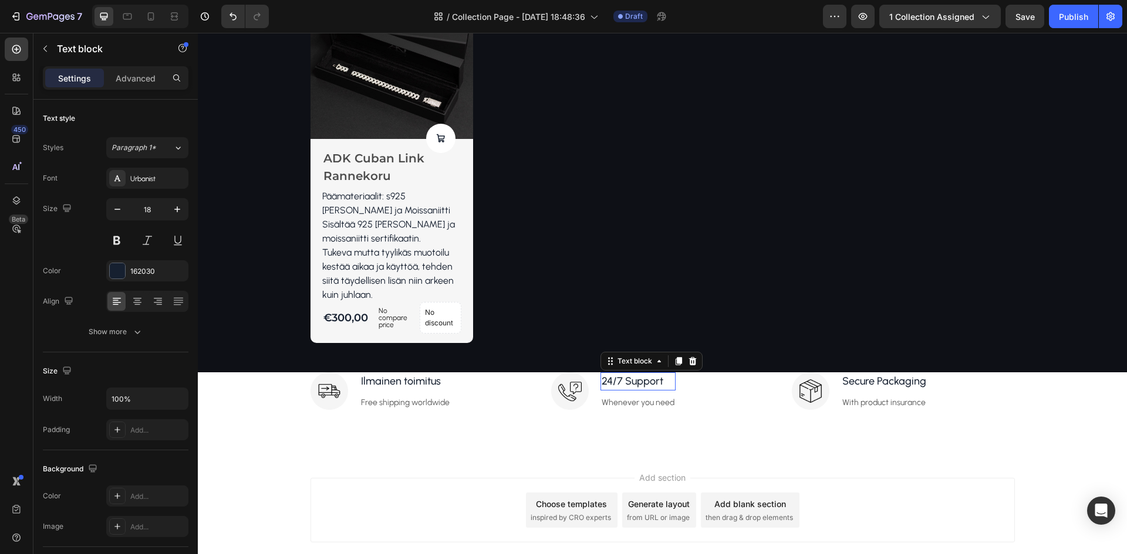
click at [633, 373] on div "24/7 Support" at bounding box center [637, 382] width 75 height 18
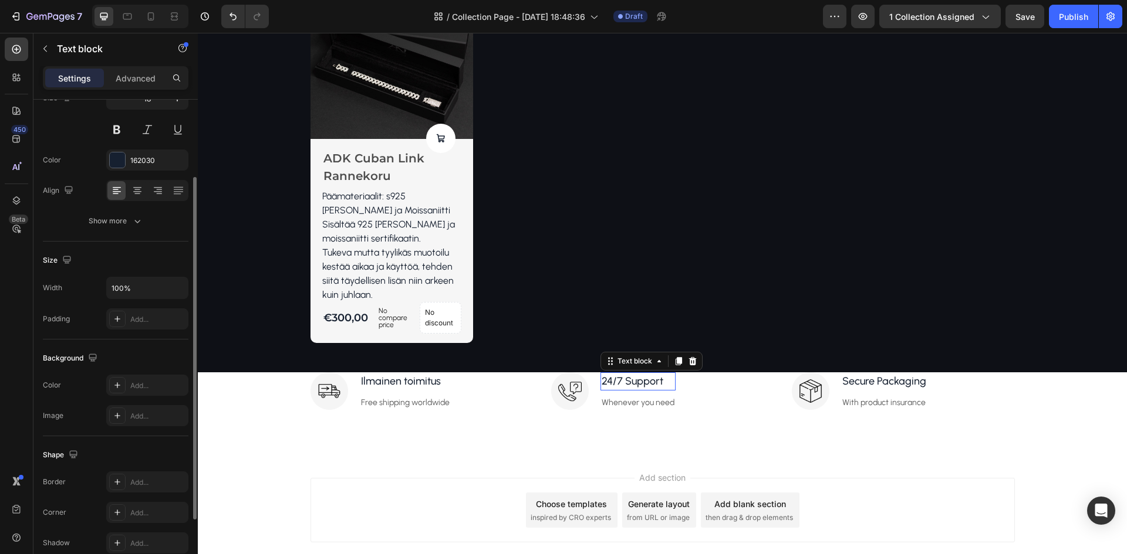
click at [633, 373] on div "24/7 Support" at bounding box center [637, 382] width 75 height 18
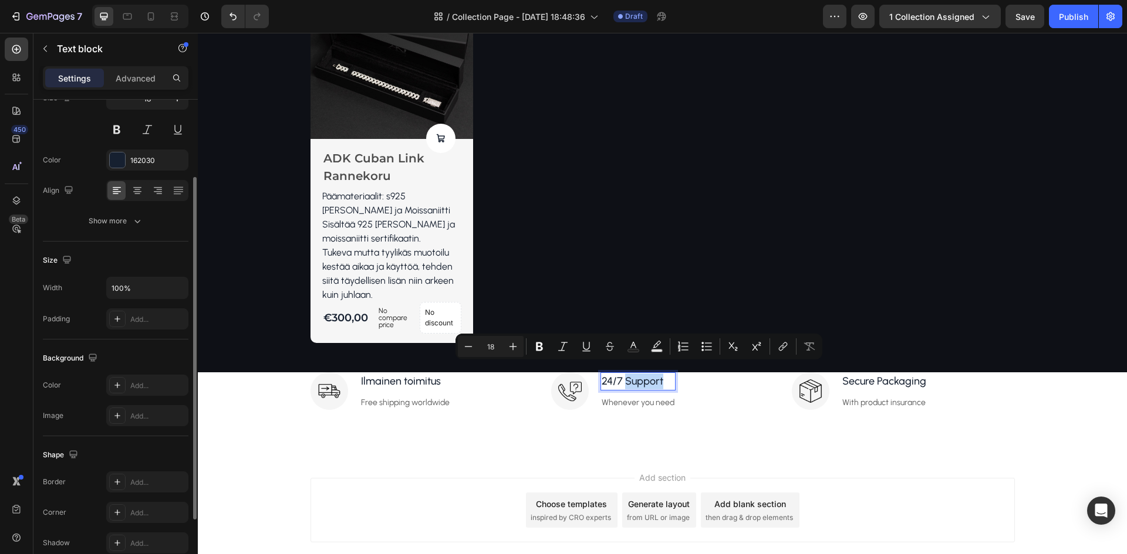
click at [634, 374] on p "24/7 Support" at bounding box center [637, 382] width 73 height 16
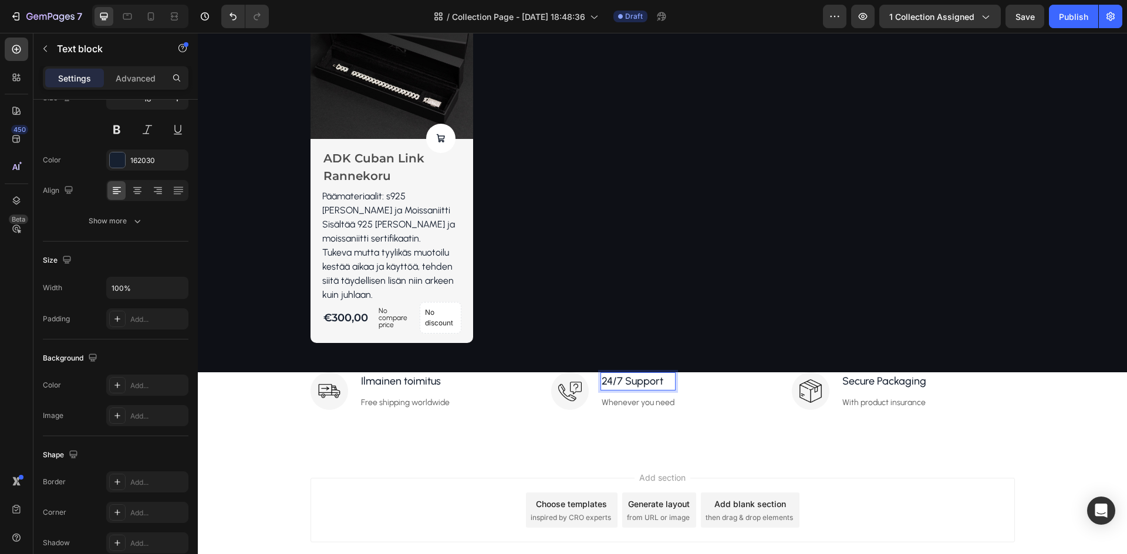
click at [634, 376] on p "24/7 Support" at bounding box center [637, 382] width 73 height 16
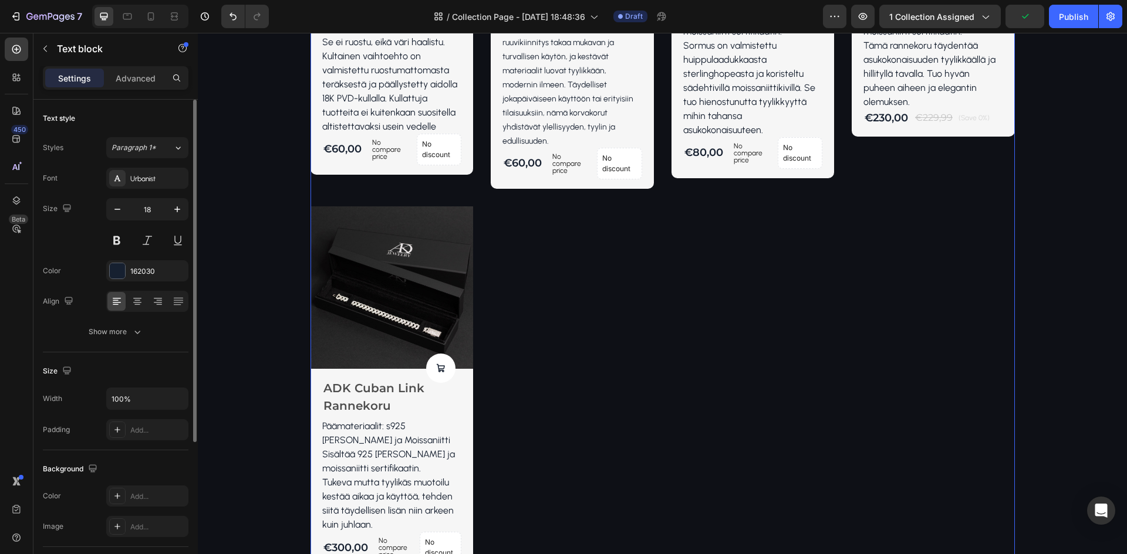
scroll to position [851, 0]
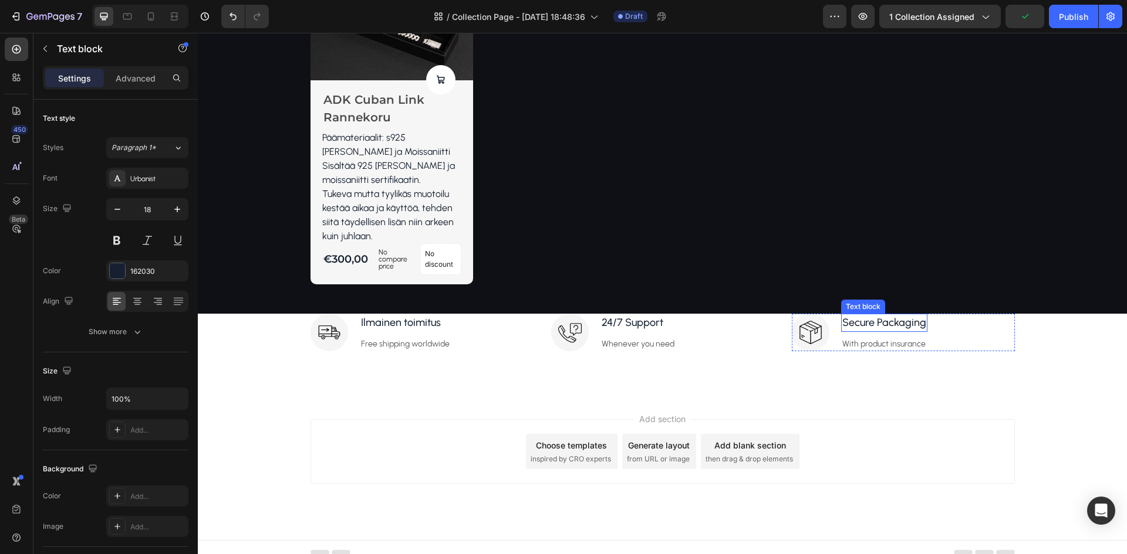
click at [848, 315] on p "Secure Packaging" at bounding box center [884, 323] width 84 height 16
click at [620, 317] on p "24/7 Support" at bounding box center [637, 323] width 73 height 16
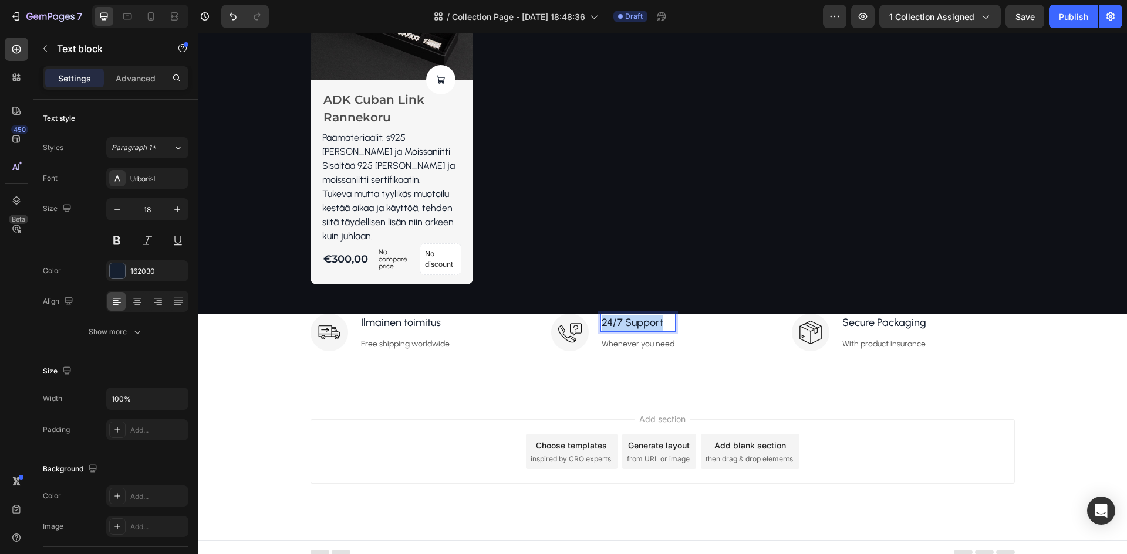
click at [620, 317] on p "24/7 Support" at bounding box center [637, 323] width 73 height 16
click at [897, 315] on p "Secure Packaging" at bounding box center [884, 323] width 84 height 16
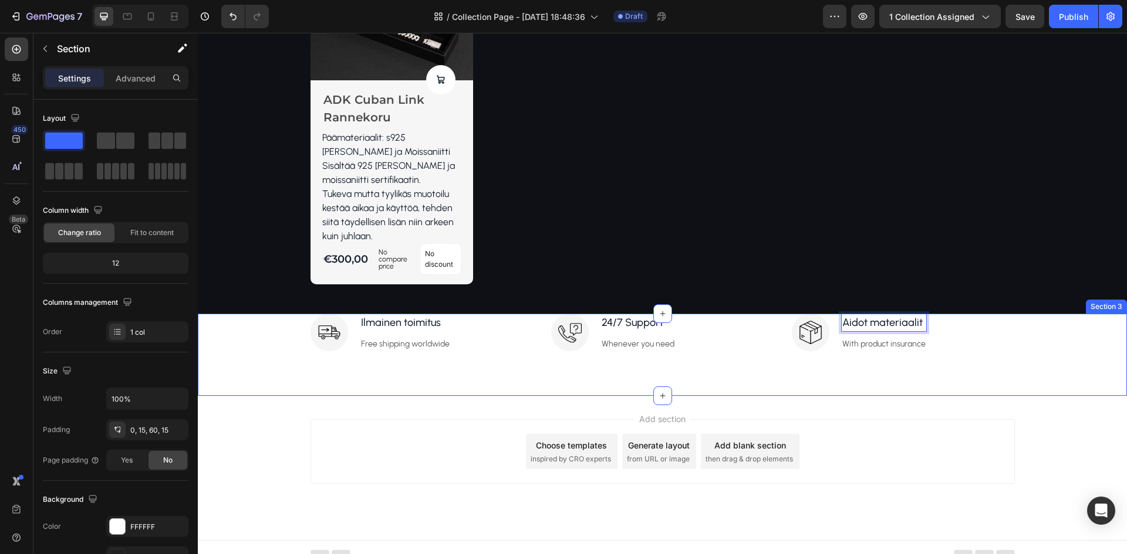
click at [378, 365] on div "Image Ilmainen toimitus Text block Free shipping worldwide Text block Row Image…" at bounding box center [662, 355] width 929 height 82
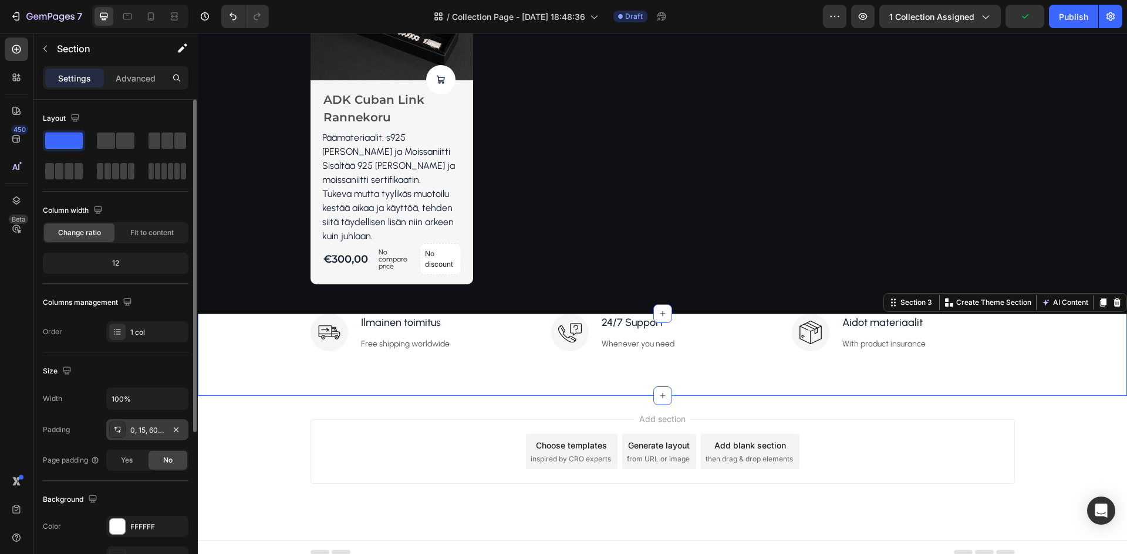
click at [147, 431] on div "0, 15, 60, 15" at bounding box center [147, 430] width 34 height 11
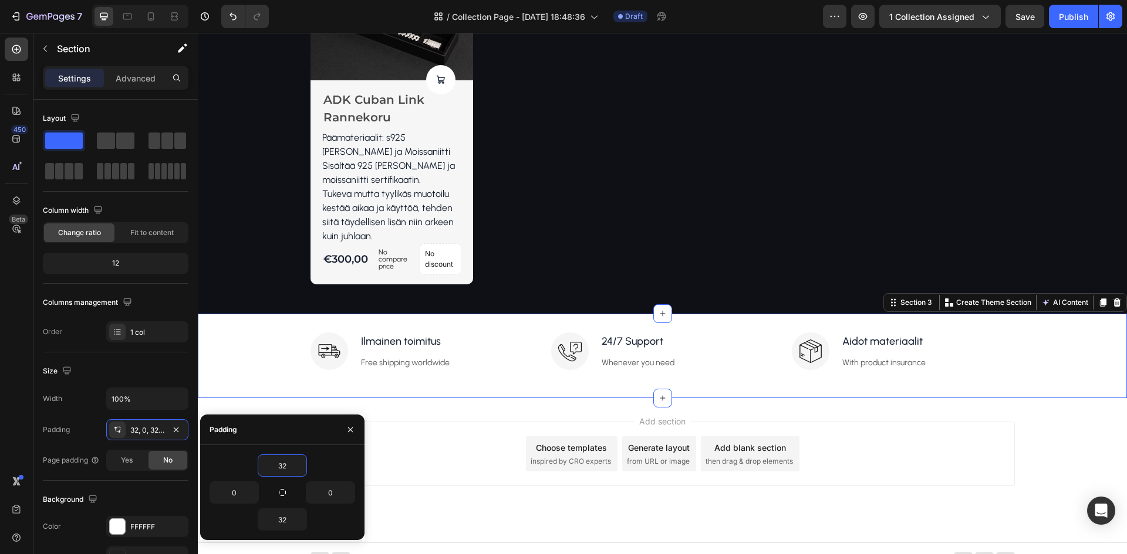
click at [470, 448] on div "Add section Choose templates inspired by CRO experts Generate layout from URL o…" at bounding box center [662, 454] width 704 height 65
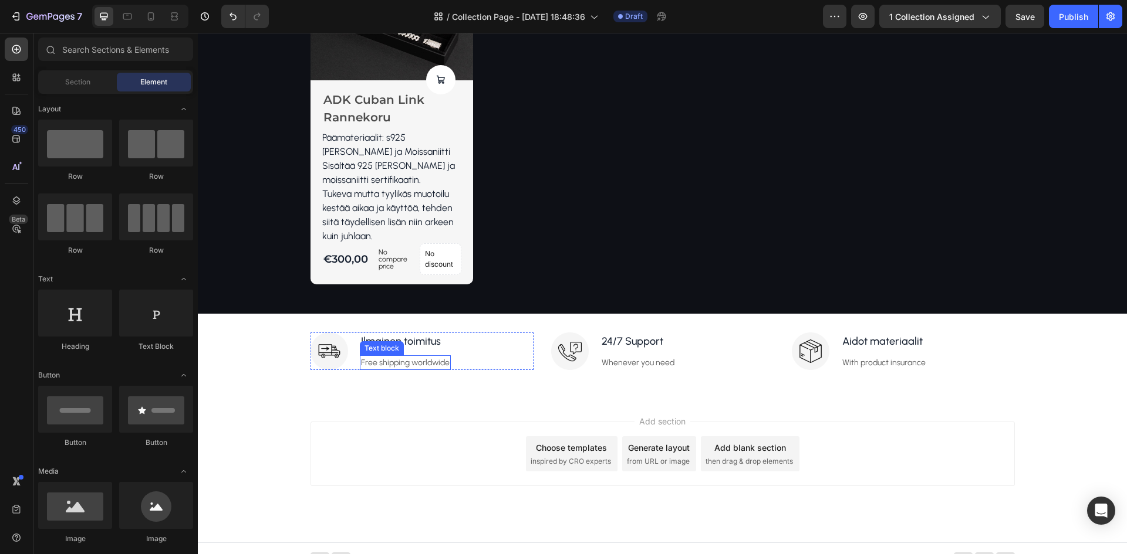
click at [385, 357] on p "Free shipping worldwide" at bounding box center [405, 363] width 89 height 12
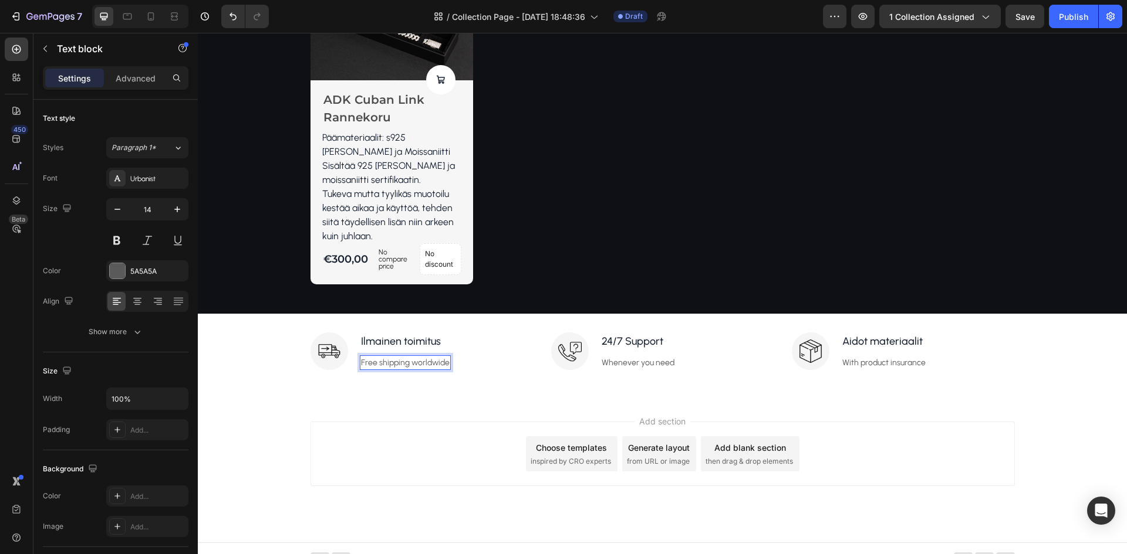
click at [392, 357] on p "Free shipping worldwide" at bounding box center [405, 363] width 89 height 12
click at [631, 334] on p "24/7 Support" at bounding box center [637, 342] width 73 height 16
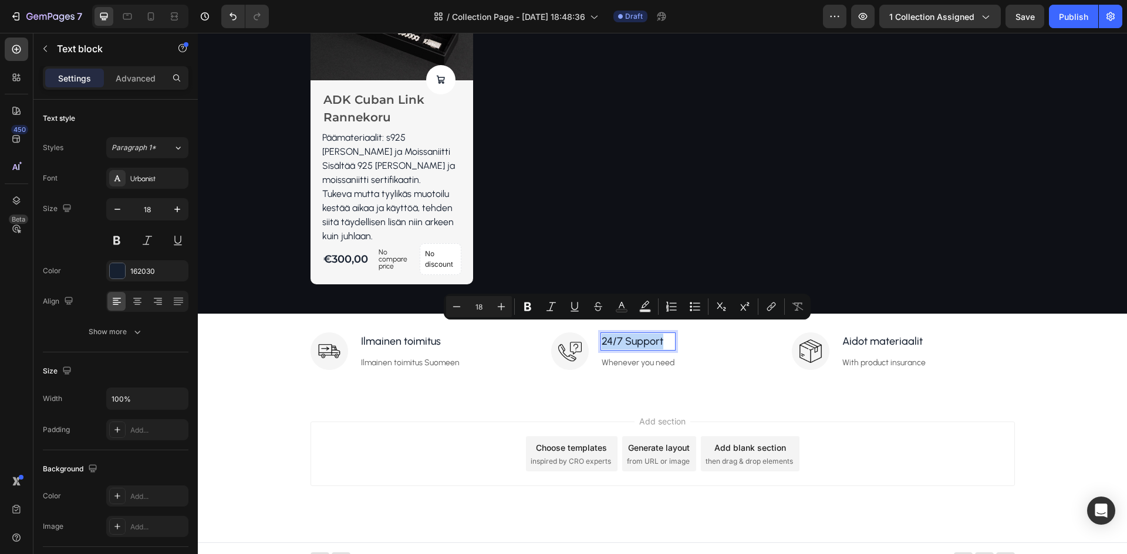
click at [631, 334] on p "24/7 Support" at bounding box center [637, 342] width 73 height 16
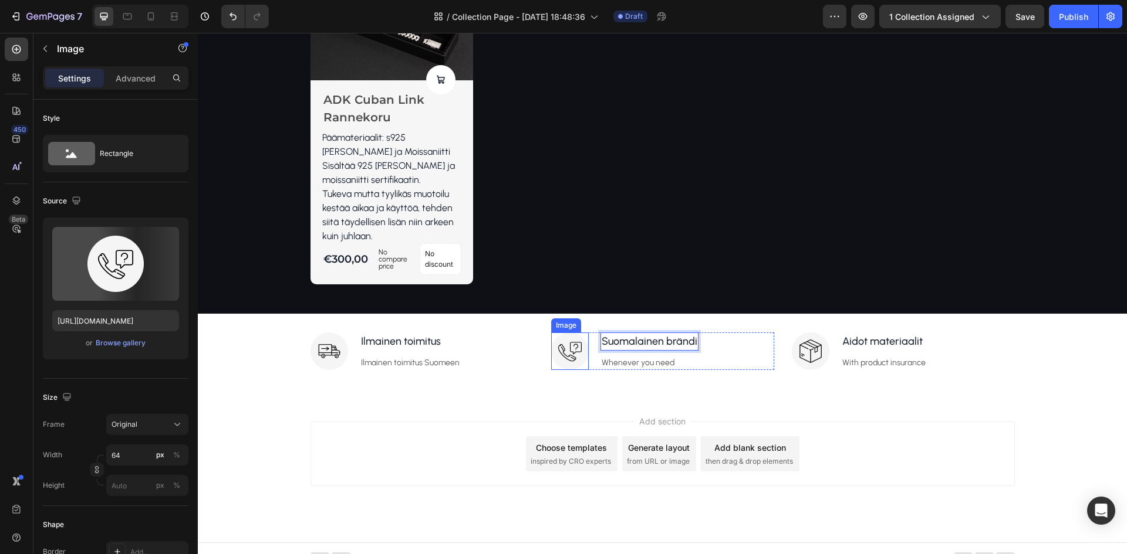
click at [564, 340] on img at bounding box center [570, 352] width 38 height 38
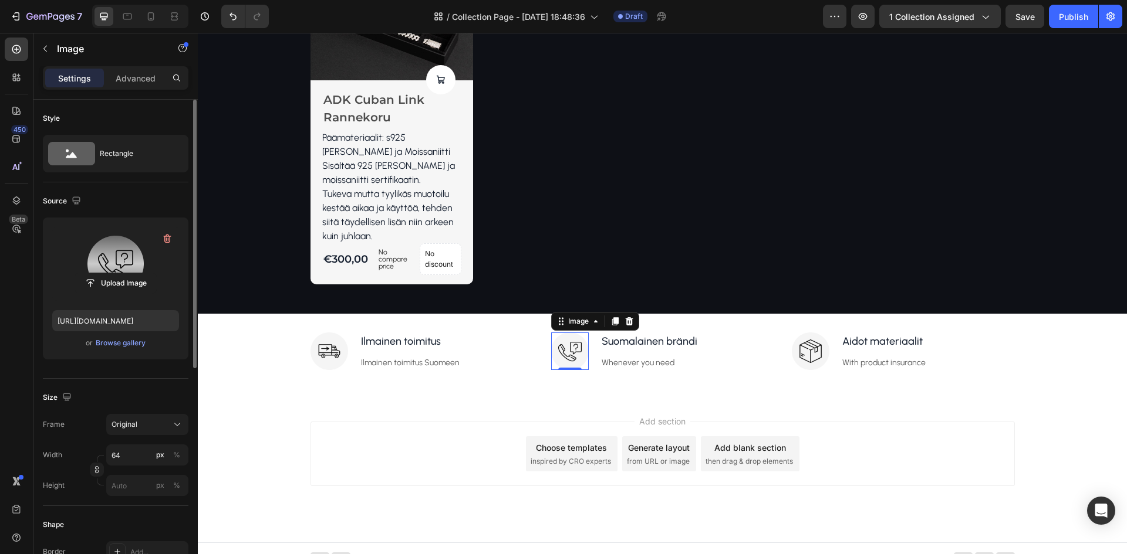
click at [123, 255] on label at bounding box center [115, 264] width 127 height 74
click at [123, 273] on input "file" at bounding box center [115, 283] width 81 height 20
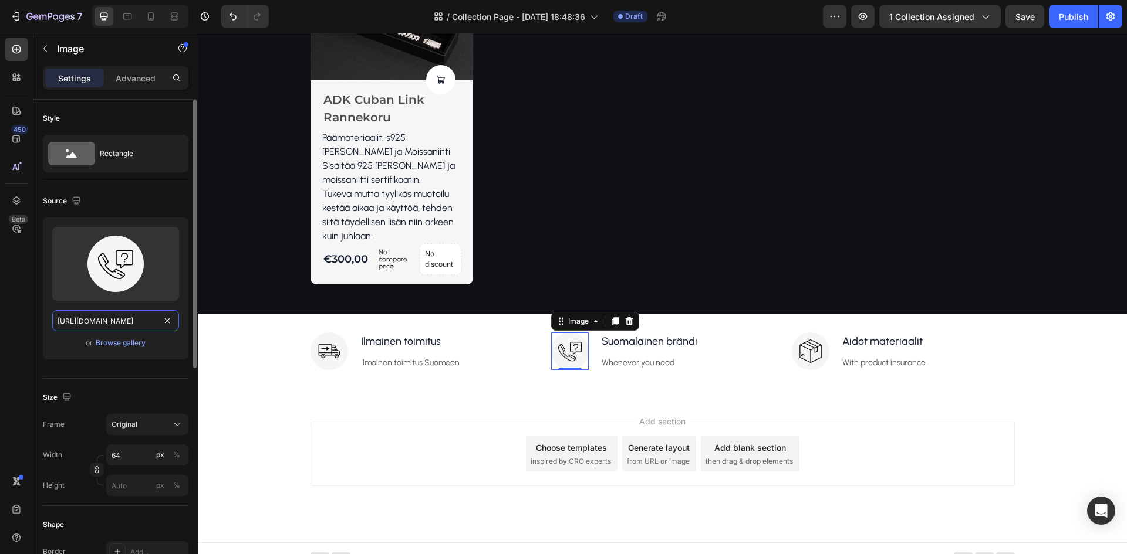
click at [126, 324] on input "[URL][DOMAIN_NAME]" at bounding box center [115, 320] width 127 height 21
drag, startPoint x: 10, startPoint y: 306, endPoint x: 8, endPoint y: 322, distance: 15.4
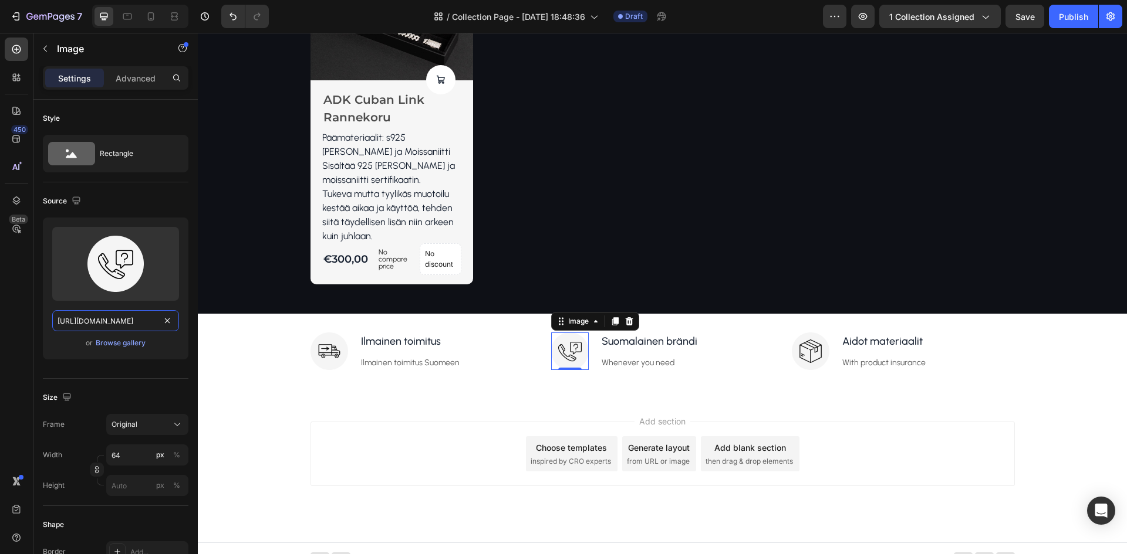
click at [0, 0] on html "7 Version history / Collection Page - [DATE] 18:48:36 Draft Preview 1 collectio…" at bounding box center [563, 0] width 1127 height 0
click at [127, 350] on div "Upload Image [URL][DOMAIN_NAME] or Browse gallery" at bounding box center [116, 289] width 146 height 142
click at [128, 346] on div "Browse gallery" at bounding box center [121, 343] width 50 height 11
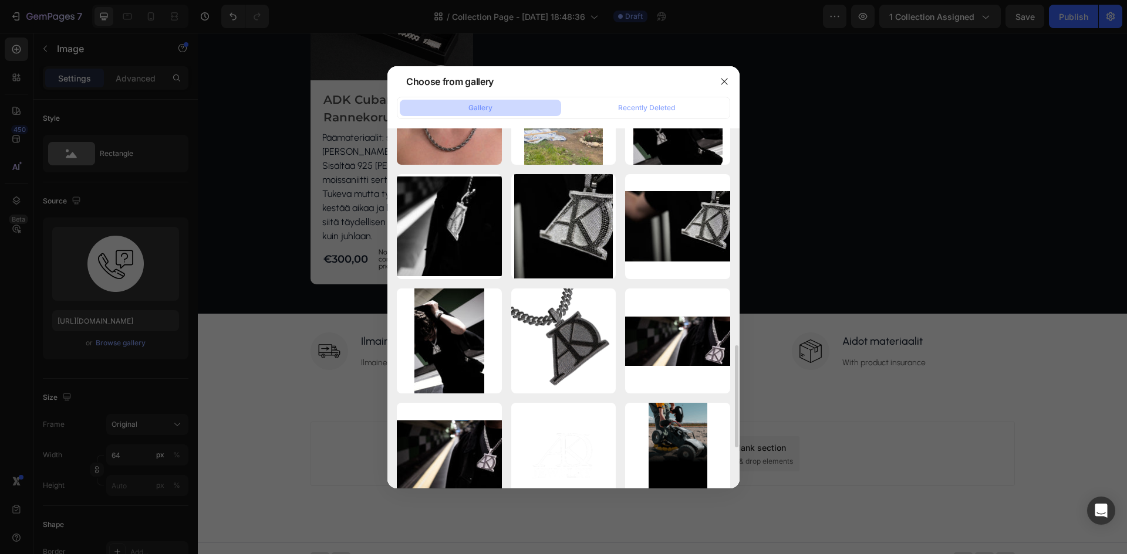
scroll to position [905, 0]
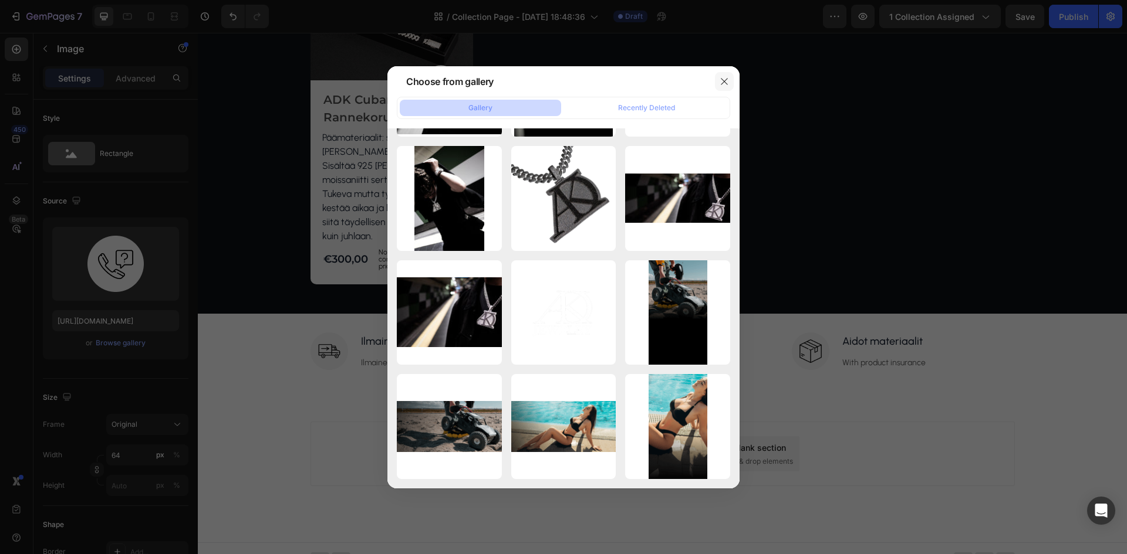
click at [721, 79] on icon "button" at bounding box center [723, 81] width 9 height 9
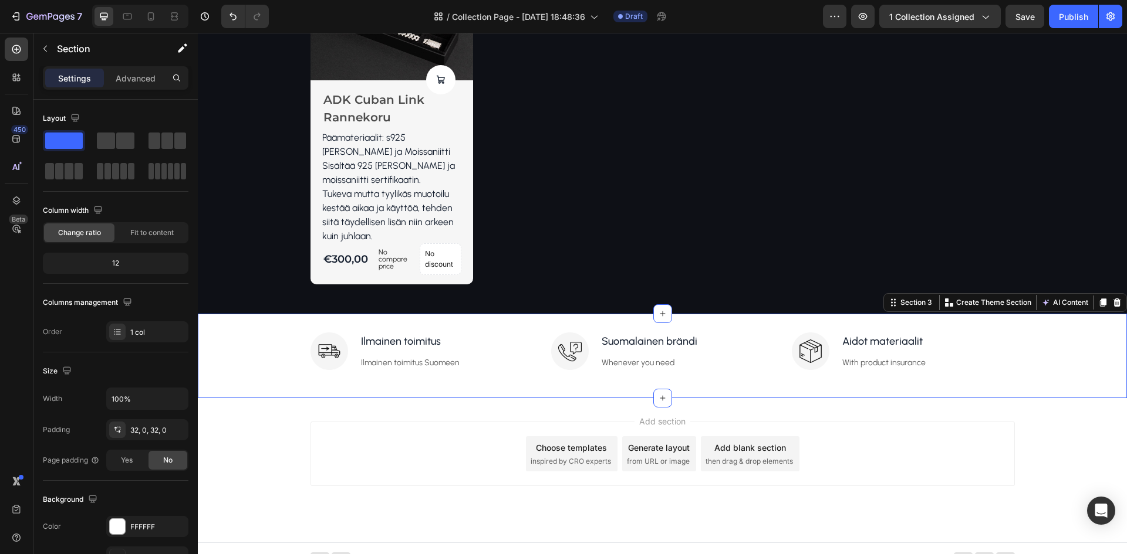
click at [552, 373] on div "Image Ilmainen toimitus Text block Ilmainen toimitus Suomeen Text block Row Ima…" at bounding box center [662, 356] width 929 height 84
click at [1071, 20] on div "Publish" at bounding box center [1072, 17] width 29 height 12
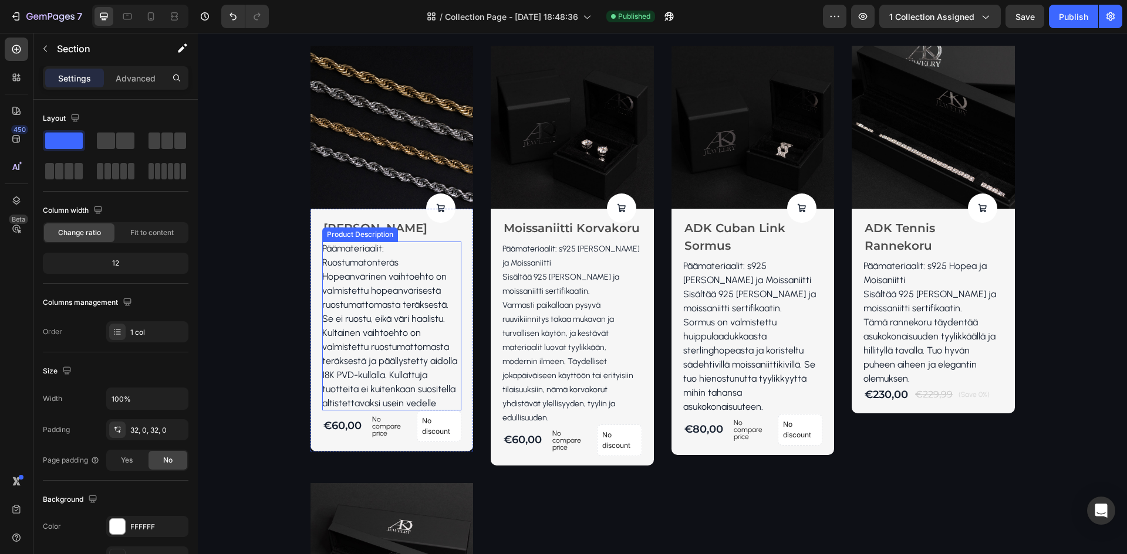
scroll to position [264, 0]
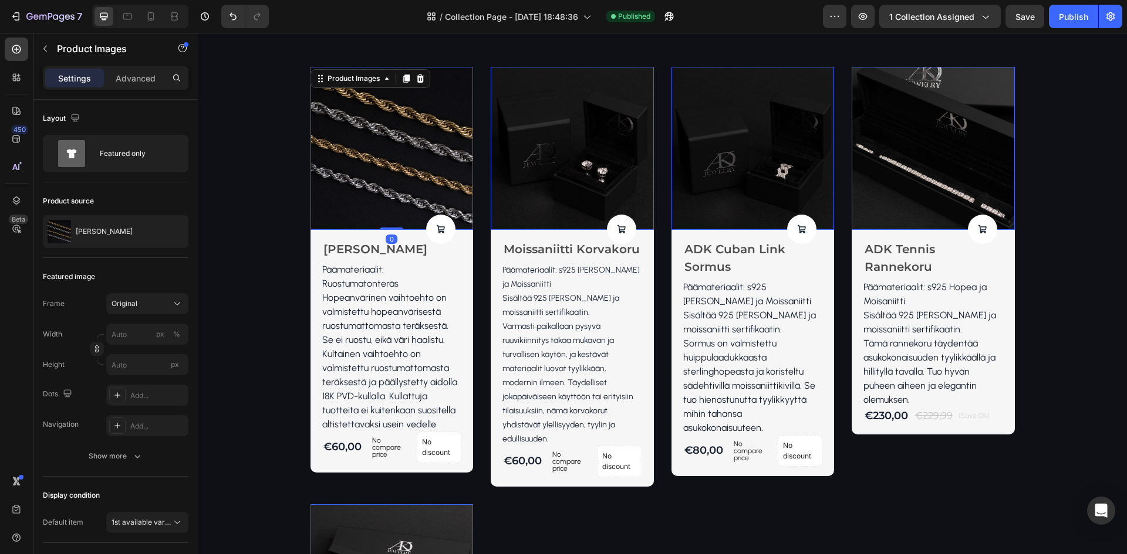
click at [358, 170] on img at bounding box center [391, 148] width 163 height 163
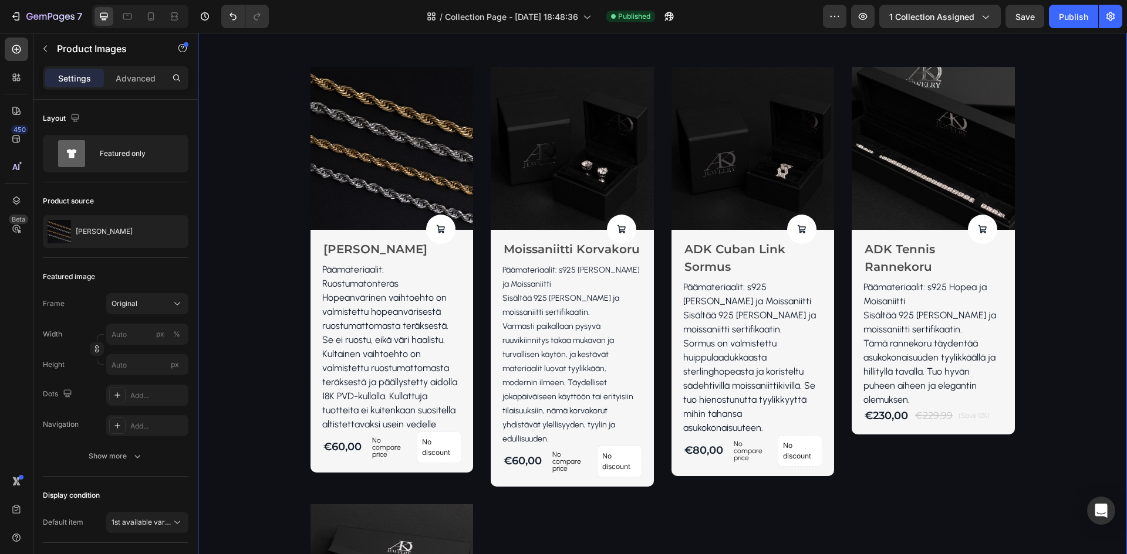
drag, startPoint x: 211, startPoint y: 234, endPoint x: 306, endPoint y: 146, distance: 129.1
click at [211, 234] on div "Product Images Product Cart Button Cordell Kaulakoru Product Title Päämateriaal…" at bounding box center [662, 469] width 911 height 804
click at [359, 58] on div "Product Images Product Cart Button Cordell Kaulakoru Product Title Päämateriaal…" at bounding box center [662, 451] width 929 height 898
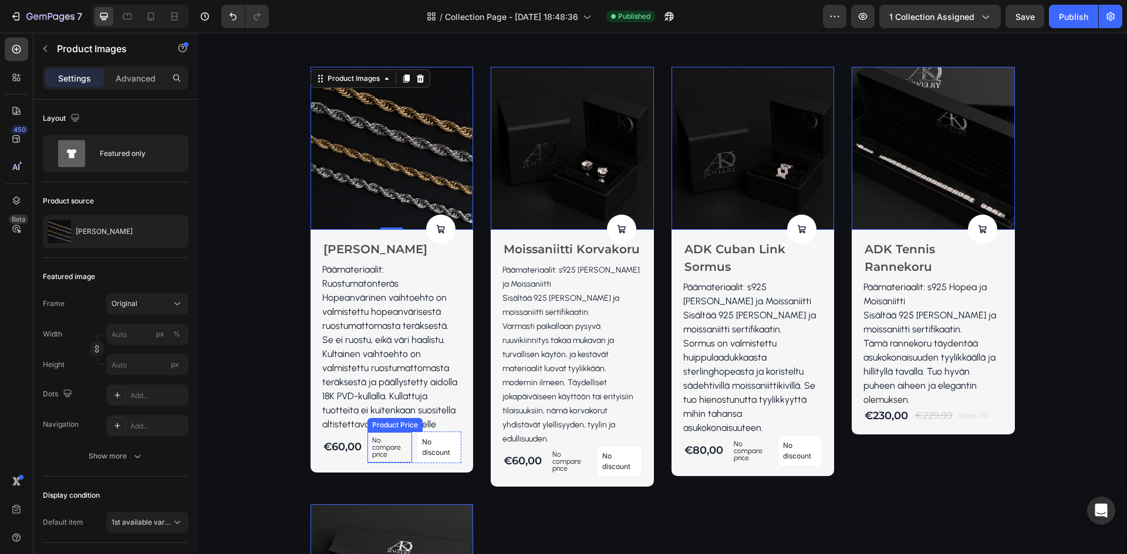
click at [385, 451] on p "No compare price" at bounding box center [389, 447] width 35 height 21
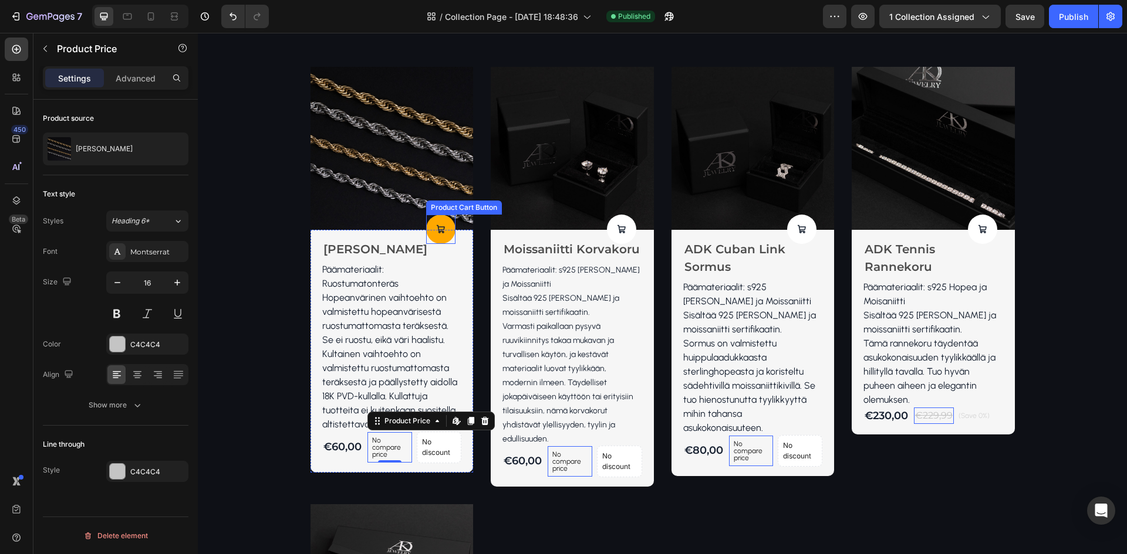
click at [444, 222] on button at bounding box center [440, 229] width 29 height 29
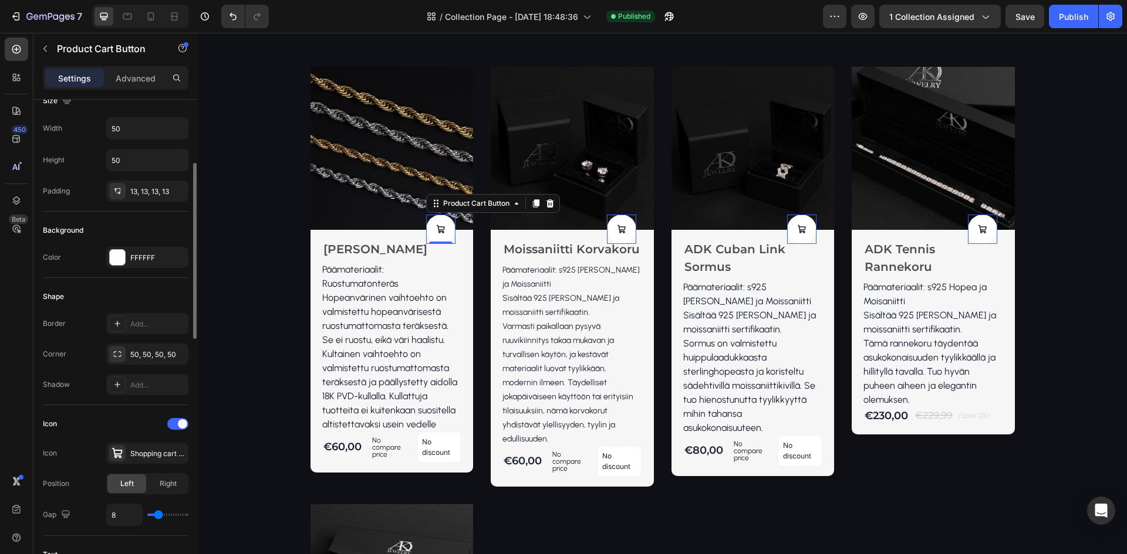
scroll to position [293, 0]
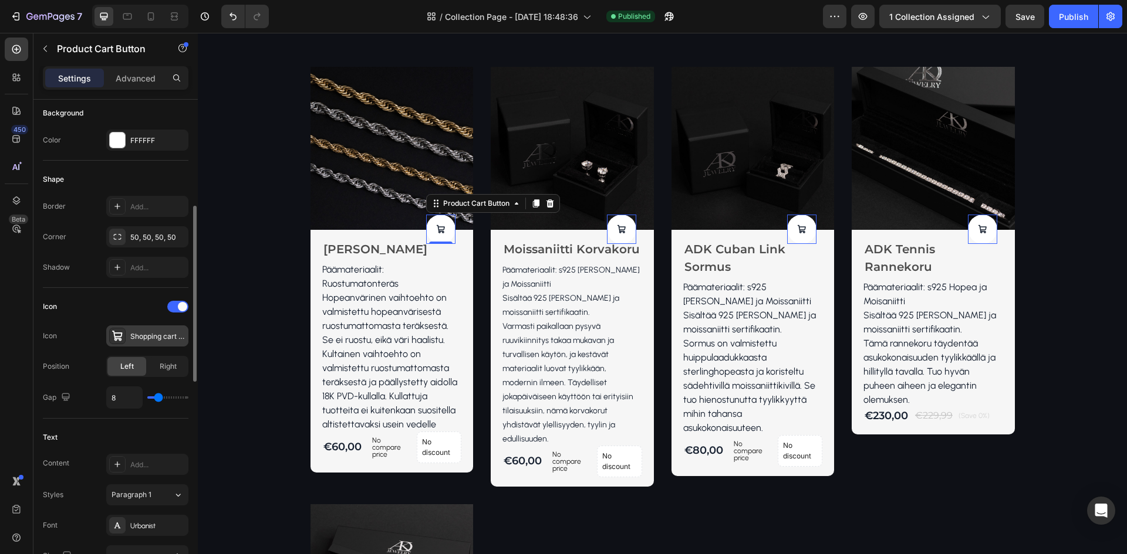
click at [119, 336] on icon at bounding box center [117, 336] width 12 height 12
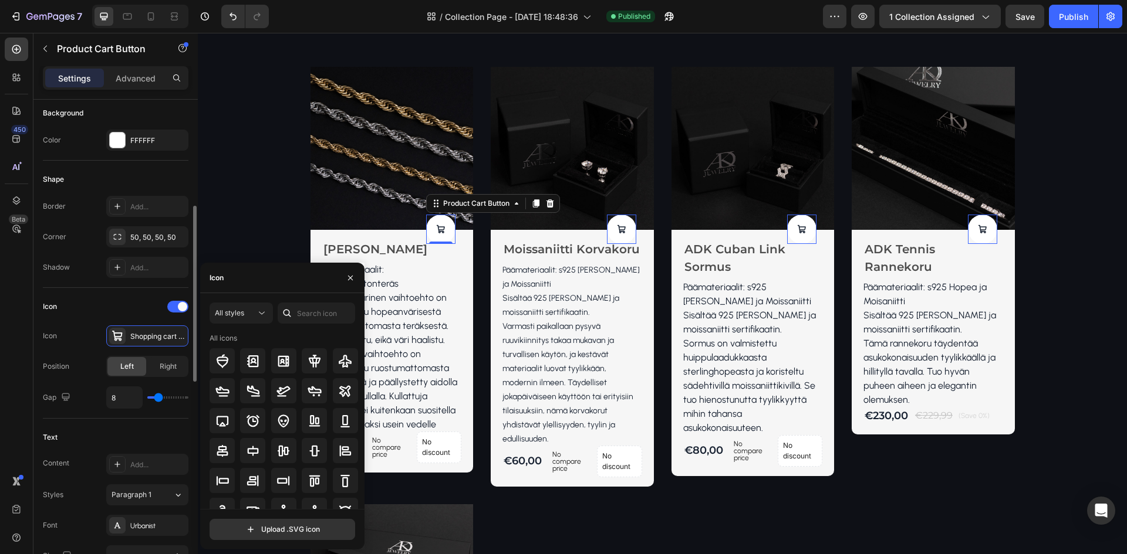
click at [124, 314] on div "Icon" at bounding box center [116, 306] width 146 height 19
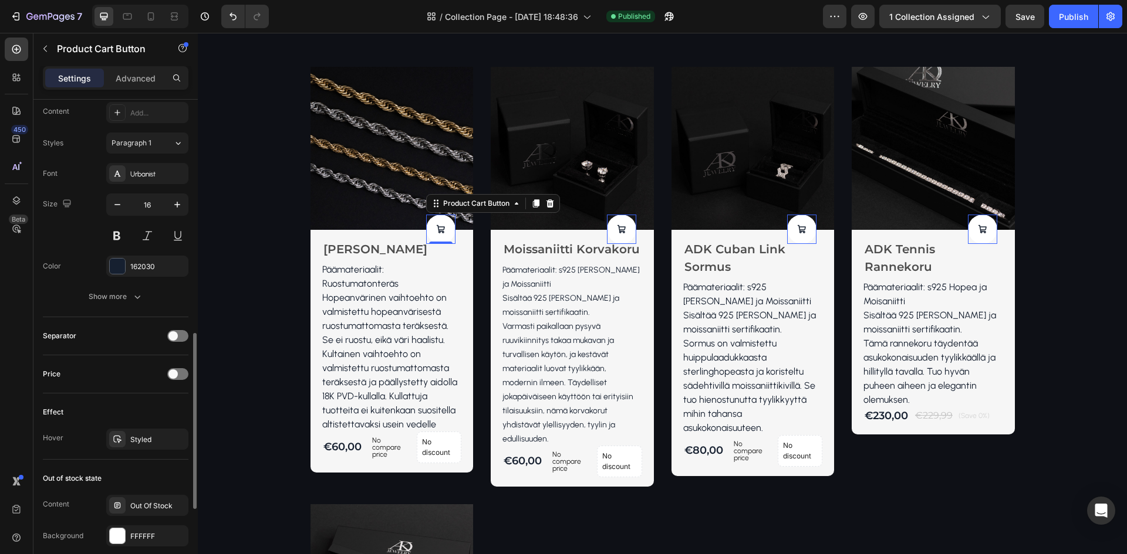
scroll to position [763, 0]
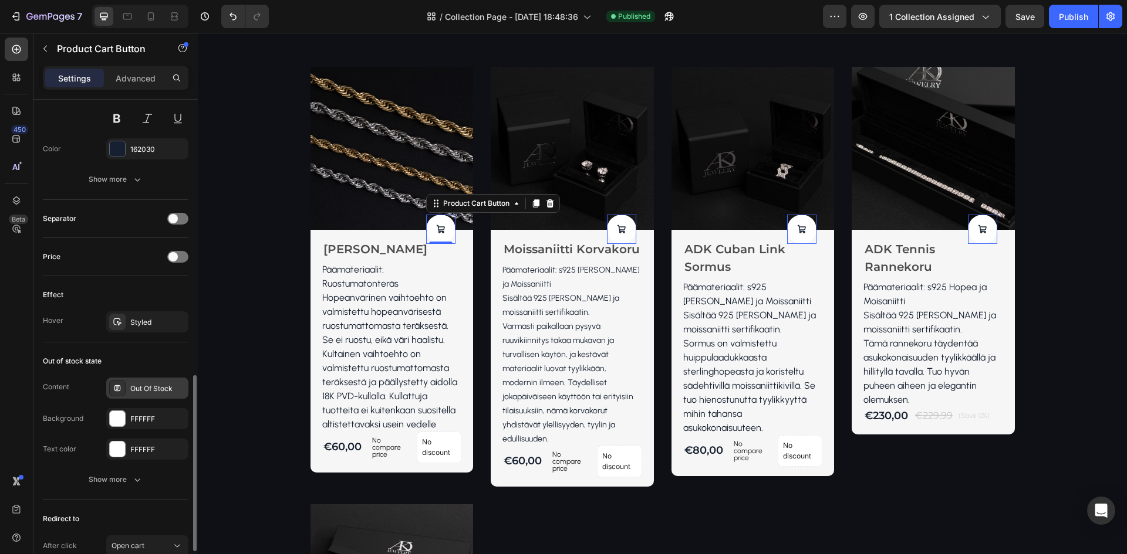
click at [135, 391] on div "Out Of Stock" at bounding box center [157, 389] width 55 height 11
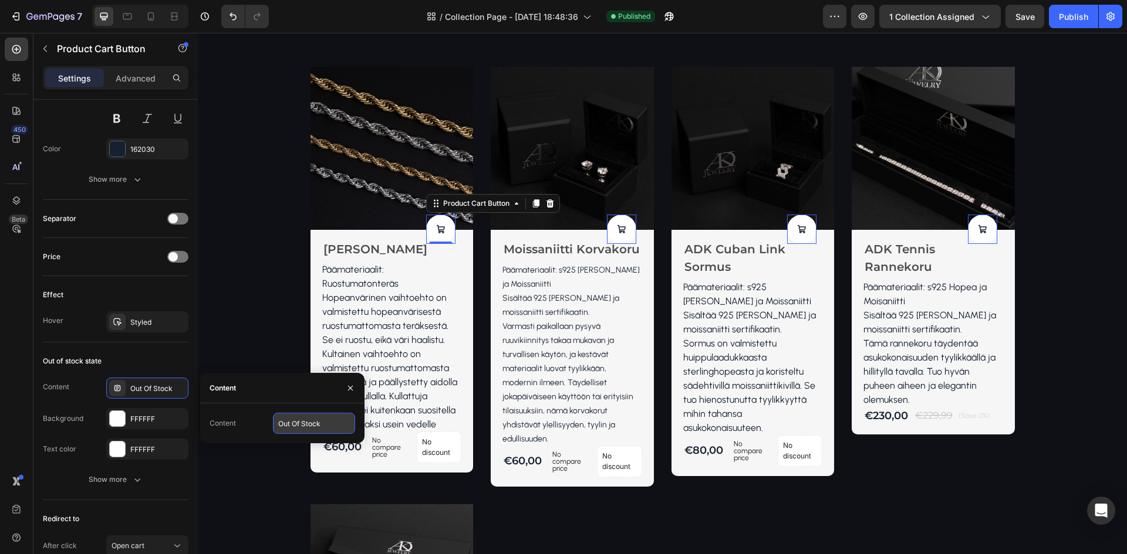
click at [311, 428] on input "Out Of Stock" at bounding box center [314, 423] width 82 height 21
type input "Loppuunmyyty"
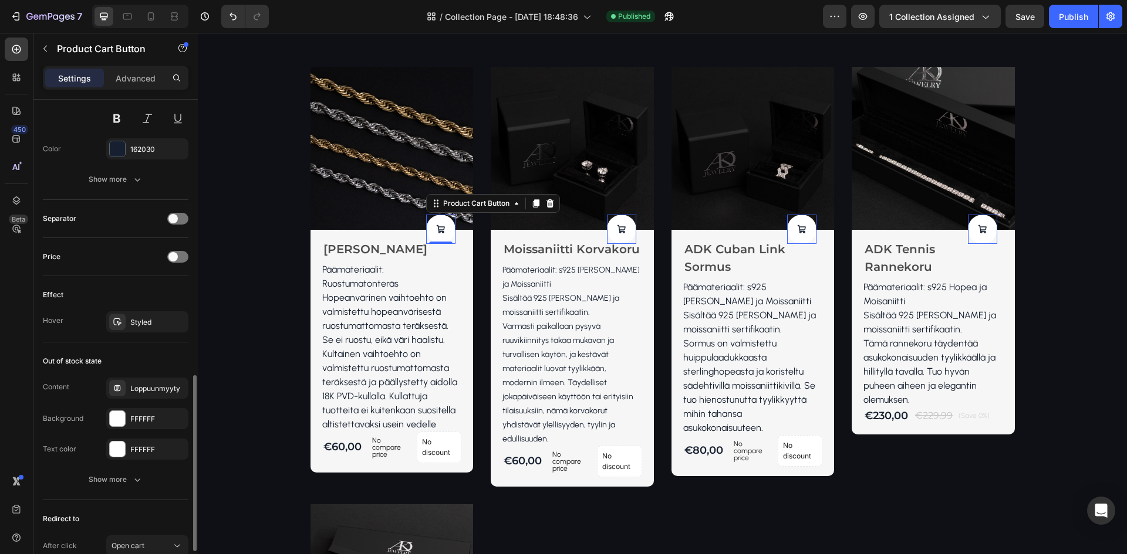
click at [170, 368] on div "Out of stock state" at bounding box center [116, 361] width 146 height 19
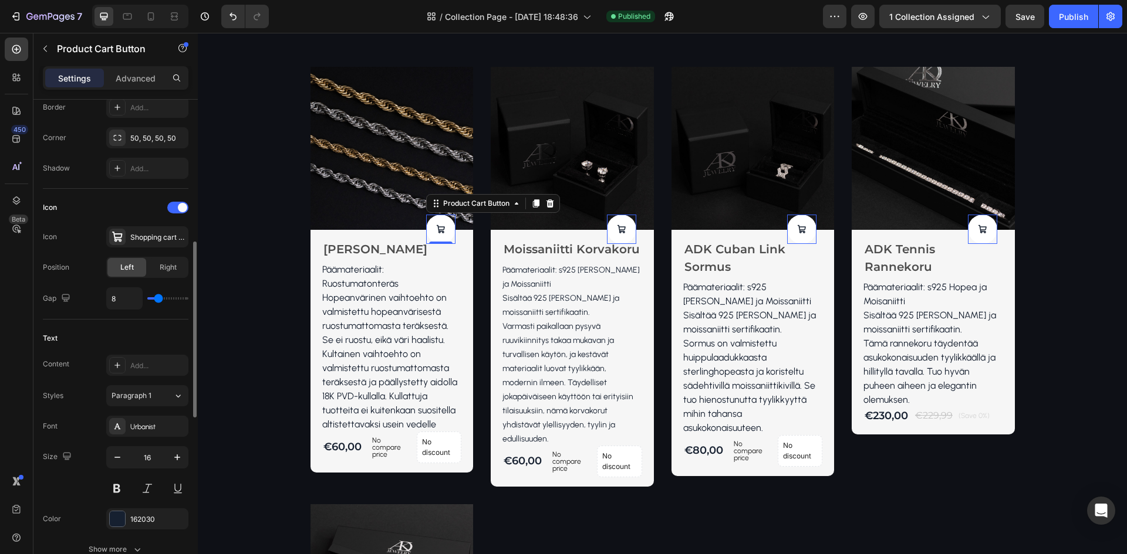
scroll to position [0, 0]
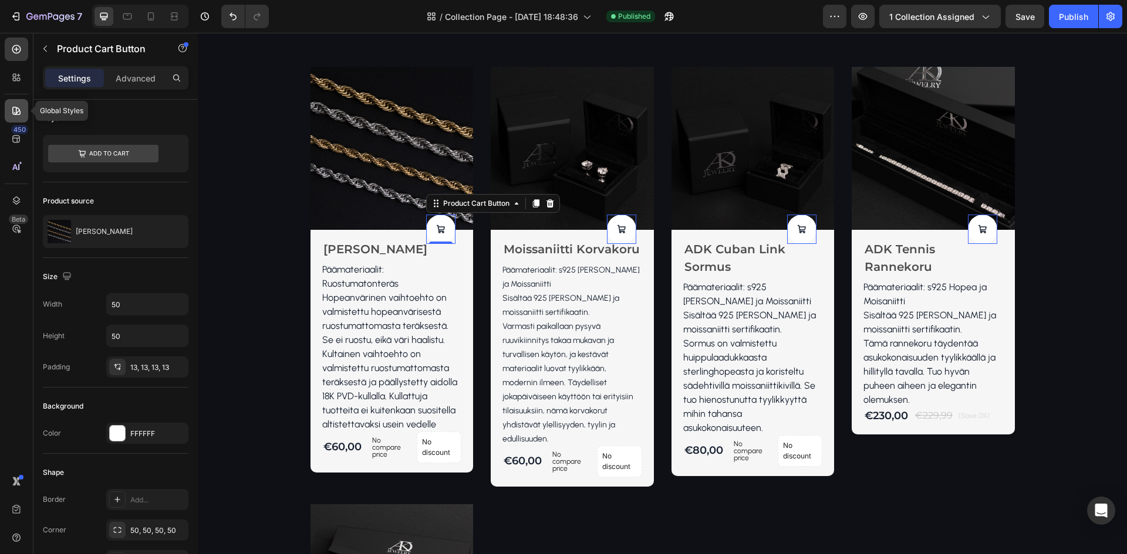
click at [14, 118] on div at bounding box center [16, 110] width 23 height 23
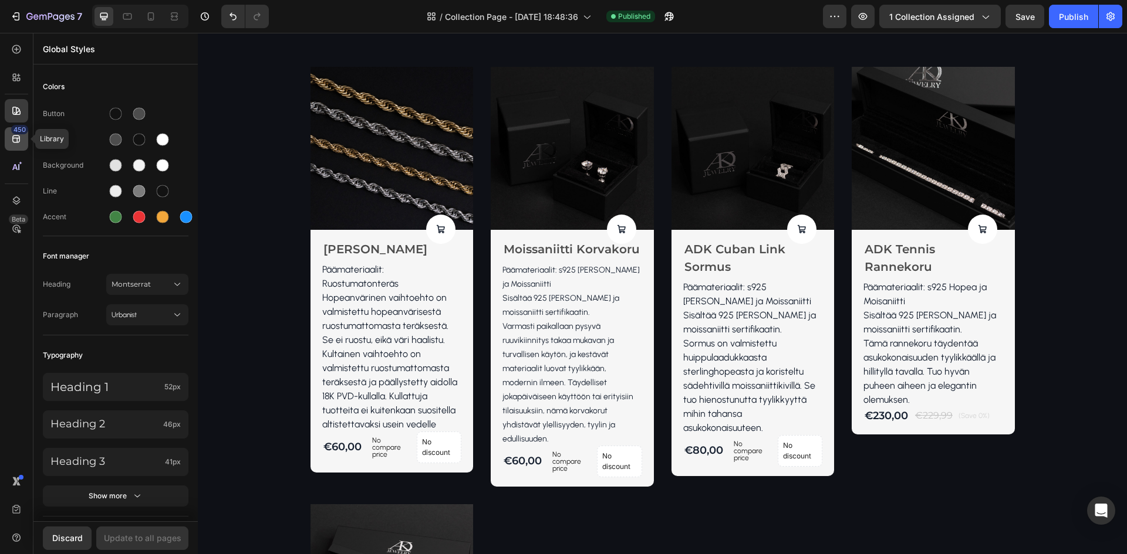
click at [15, 146] on div "450" at bounding box center [16, 138] width 23 height 23
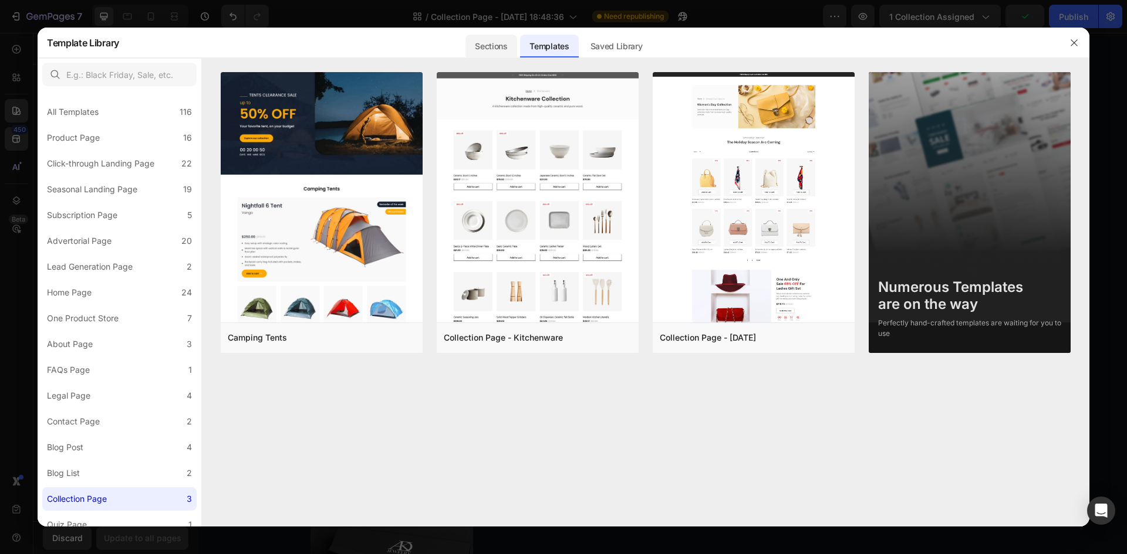
click at [486, 50] on div "Sections" at bounding box center [490, 46] width 51 height 23
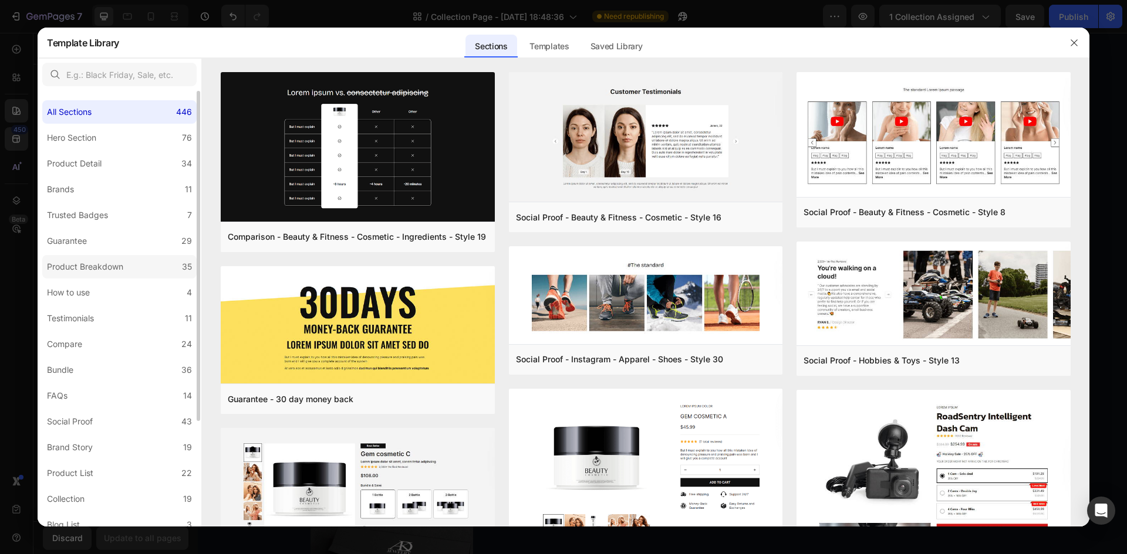
click at [90, 263] on div "Product Breakdown" at bounding box center [85, 267] width 76 height 14
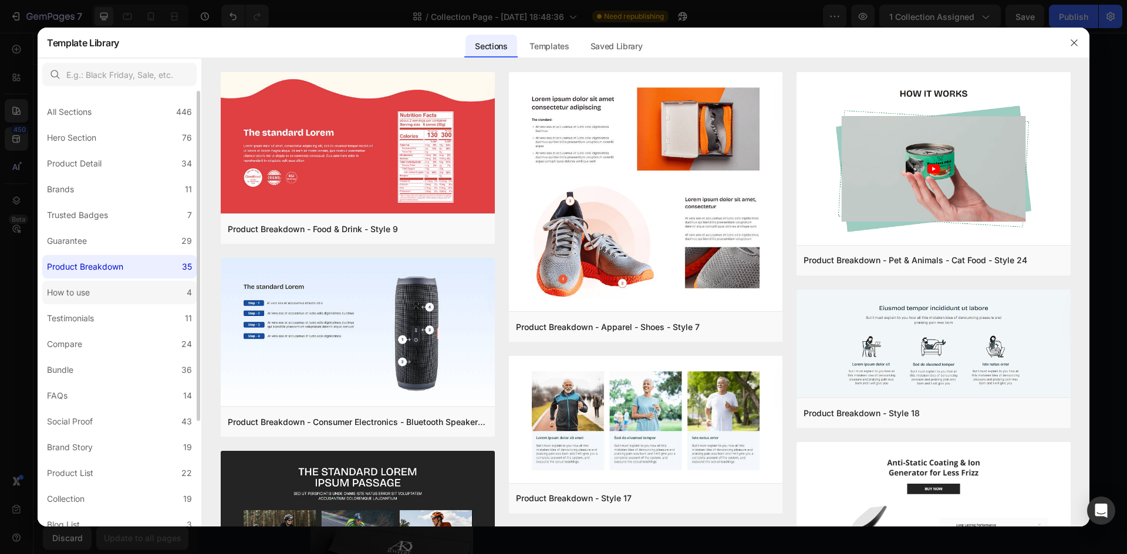
click at [99, 297] on label "How to use 4" at bounding box center [119, 292] width 154 height 23
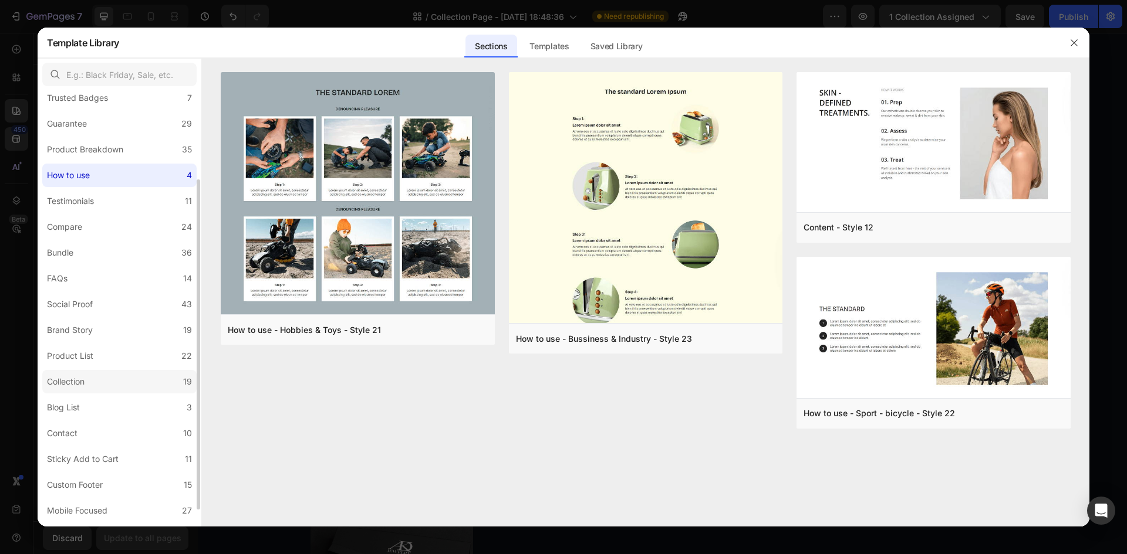
scroll to position [139, 0]
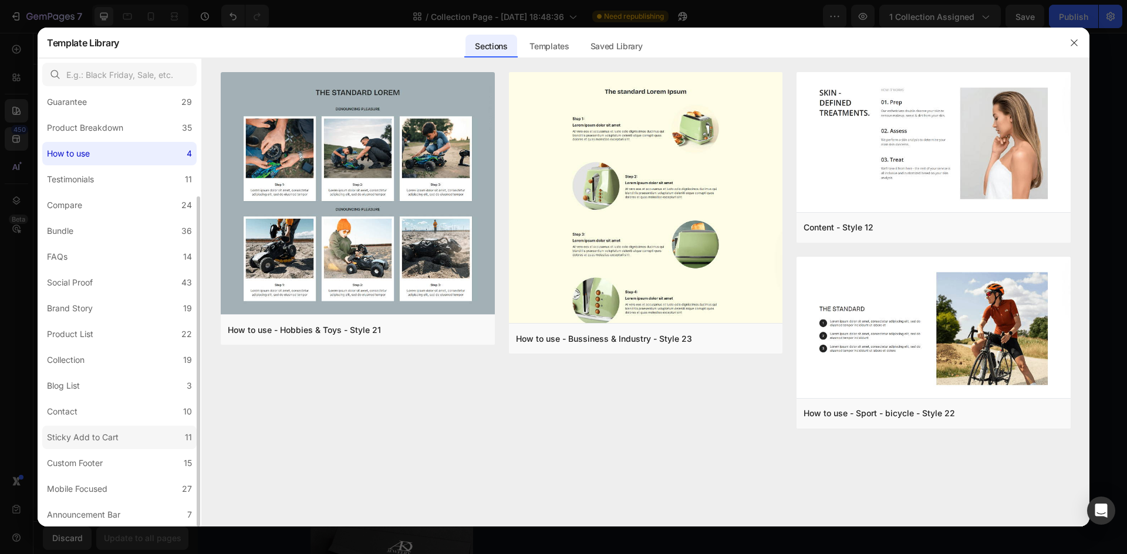
click at [101, 439] on div "Sticky Add to Cart" at bounding box center [83, 438] width 72 height 14
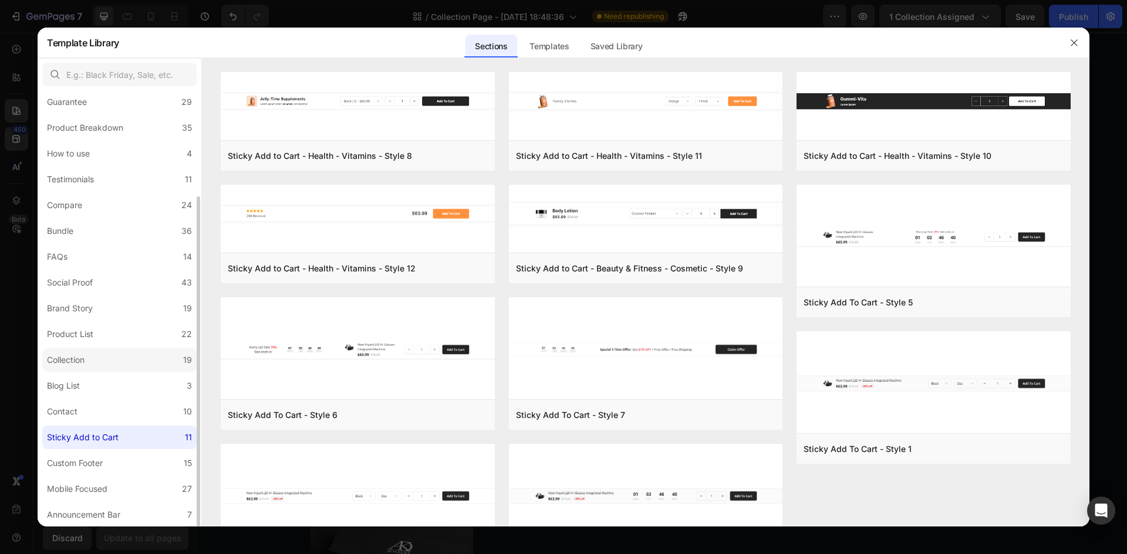
click at [106, 351] on label "Collection 19" at bounding box center [119, 360] width 154 height 23
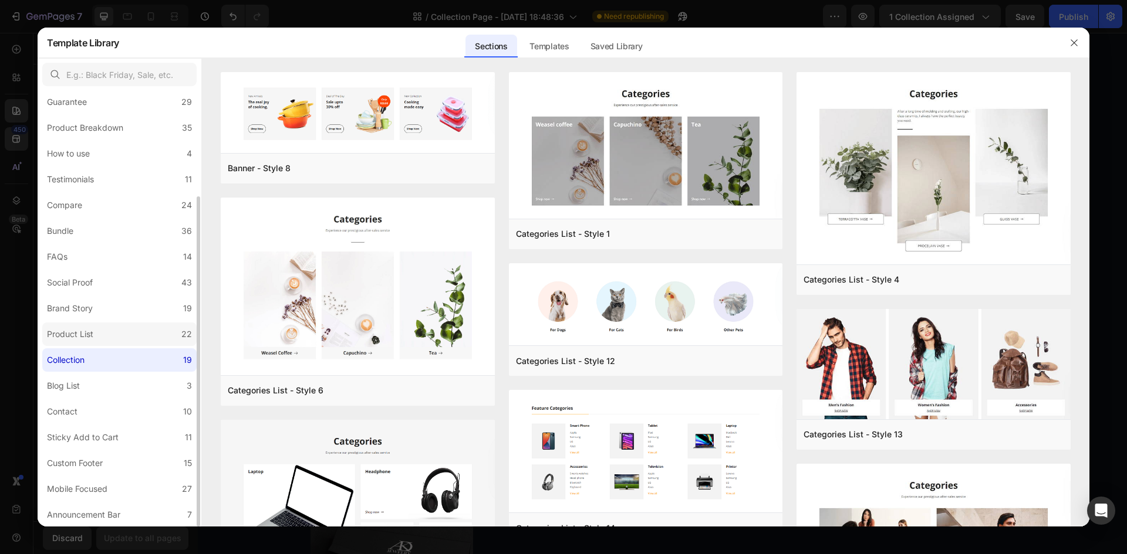
click at [104, 332] on label "Product List 22" at bounding box center [119, 334] width 154 height 23
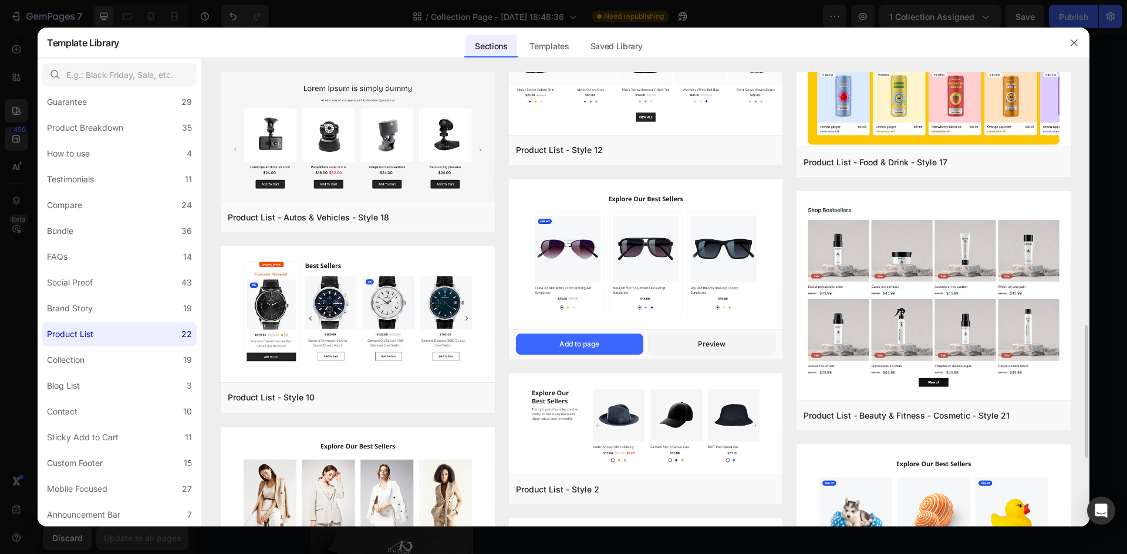
scroll to position [807, 0]
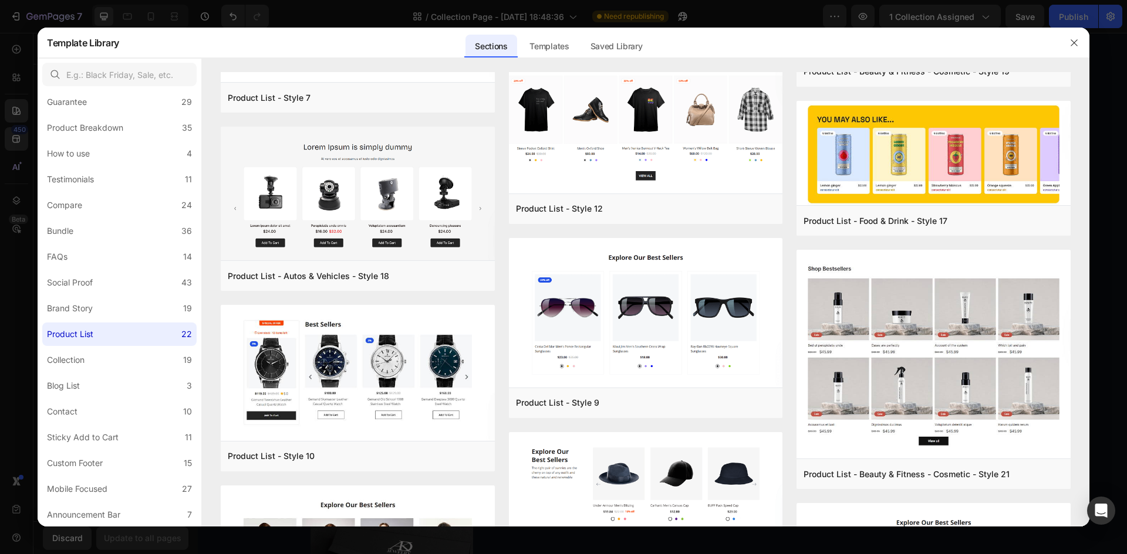
click at [1122, 252] on div at bounding box center [563, 277] width 1127 height 554
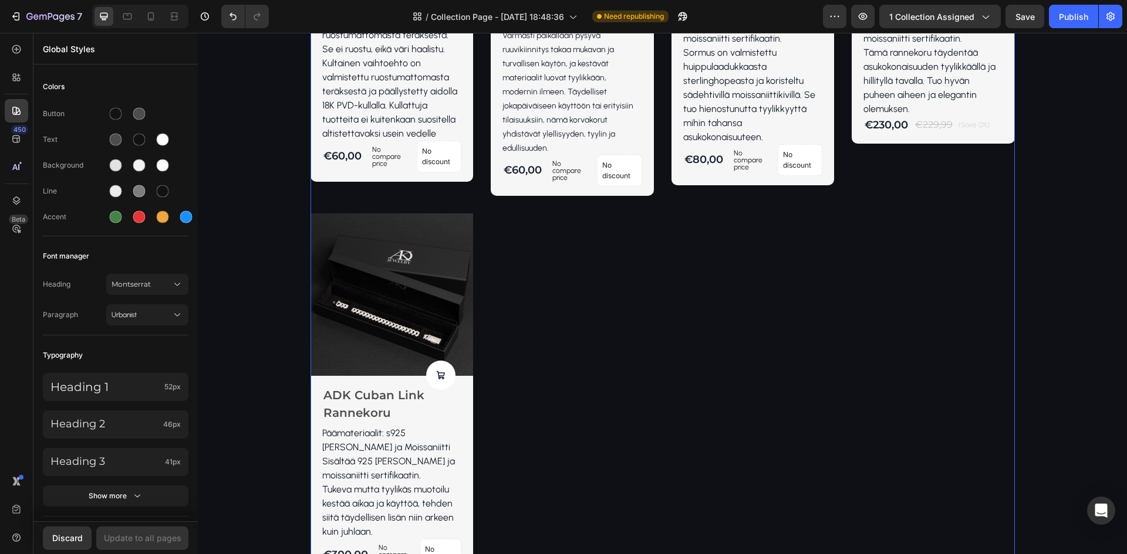
scroll to position [557, 0]
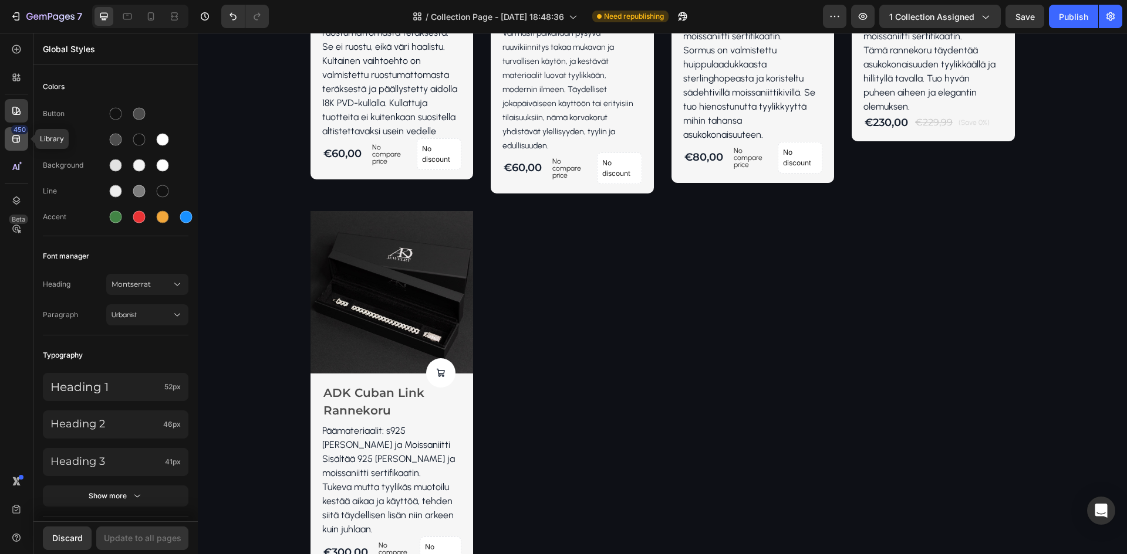
click at [12, 147] on div "450" at bounding box center [16, 138] width 23 height 23
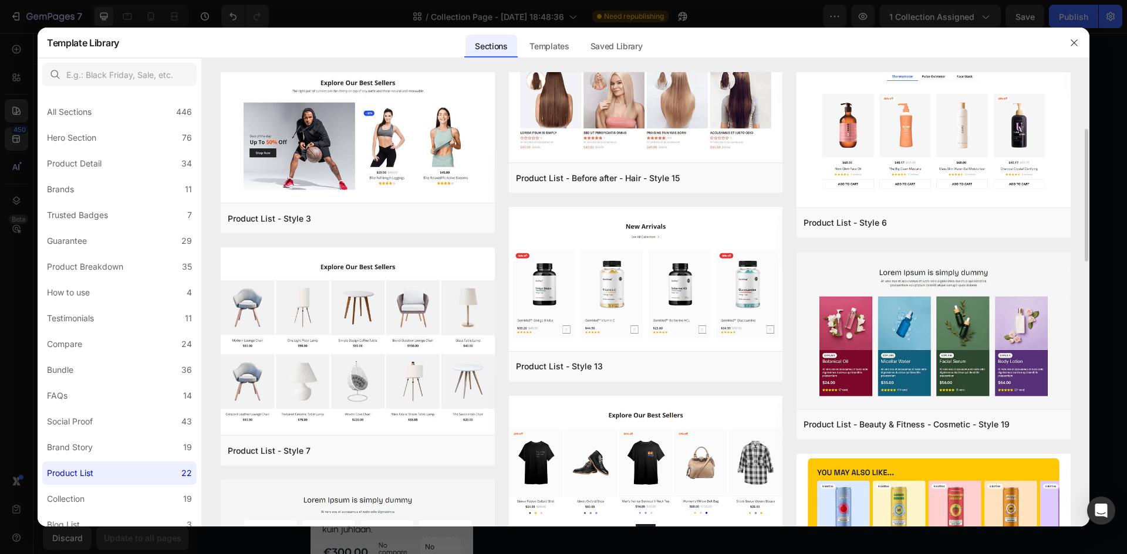
scroll to position [395, 0]
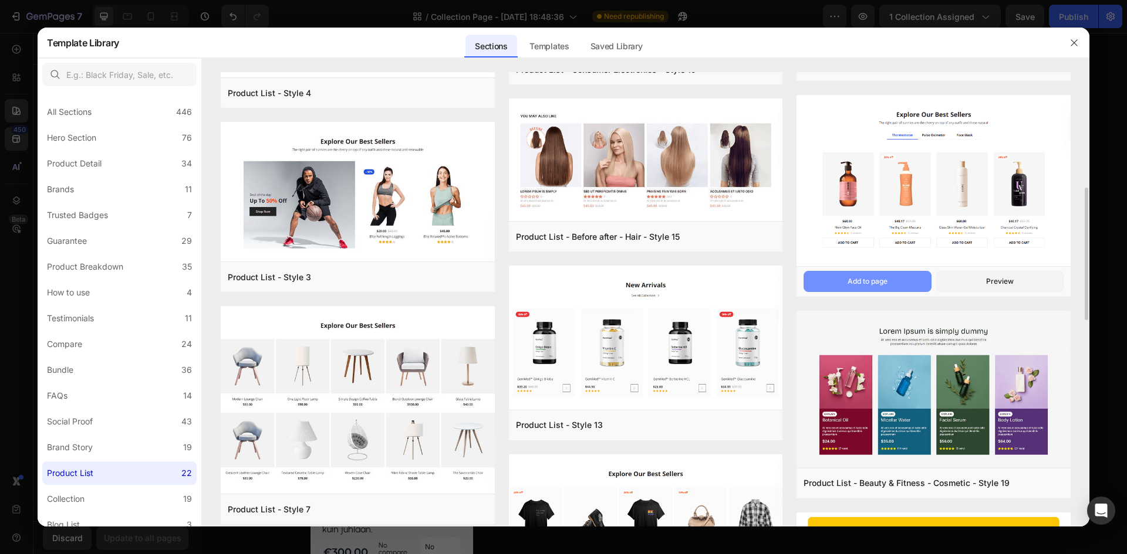
click at [898, 282] on button "Add to page" at bounding box center [866, 281] width 127 height 21
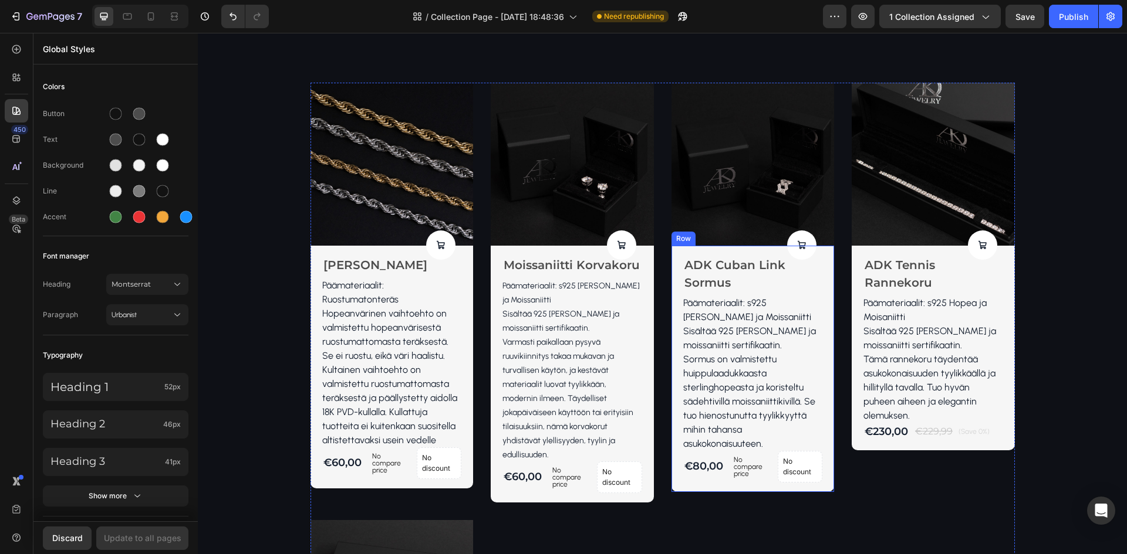
scroll to position [0, 0]
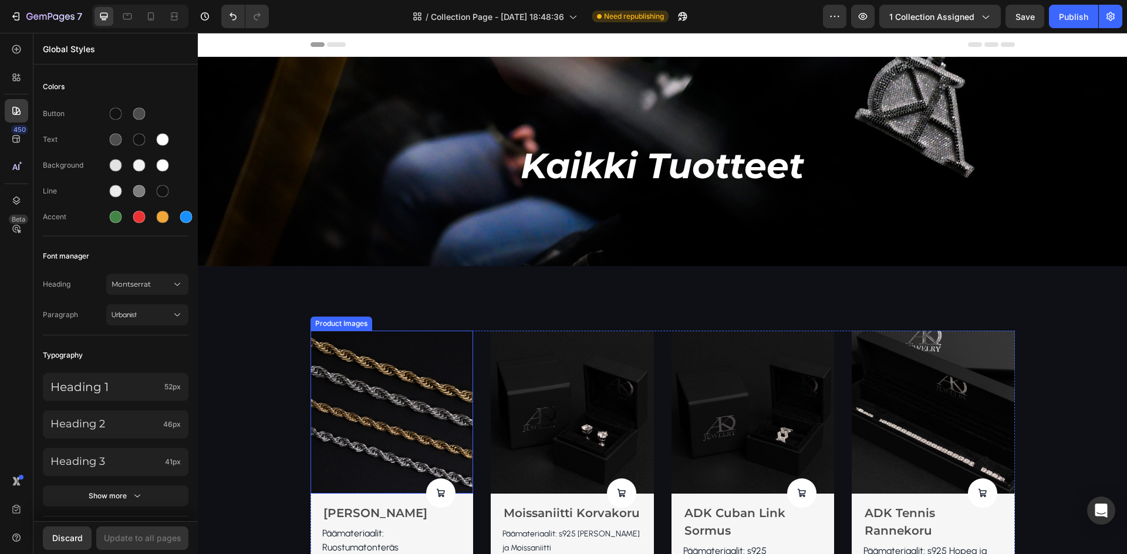
click at [363, 351] on img at bounding box center [391, 412] width 163 height 163
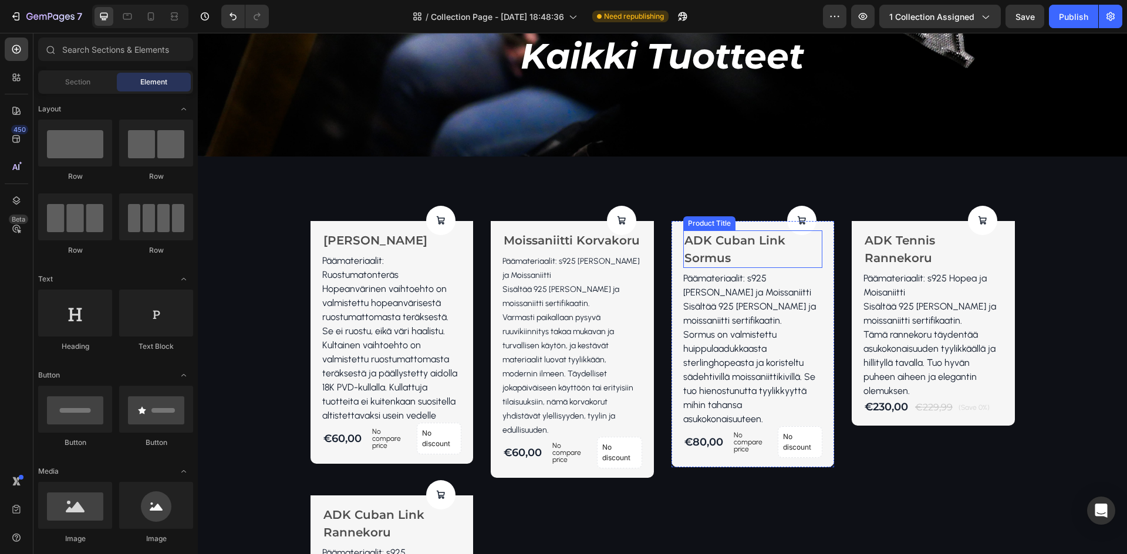
scroll to position [176, 0]
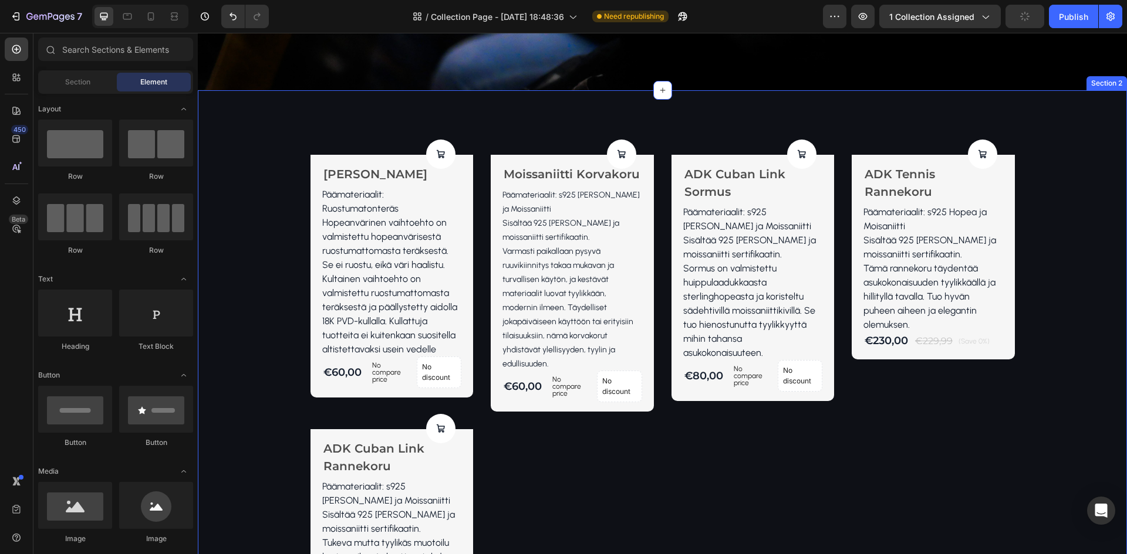
click at [367, 121] on div "Product Cart Button Cordell Kaulakoru Product Title Päämateriaalit: Ruostumaton…" at bounding box center [662, 376] width 929 height 573
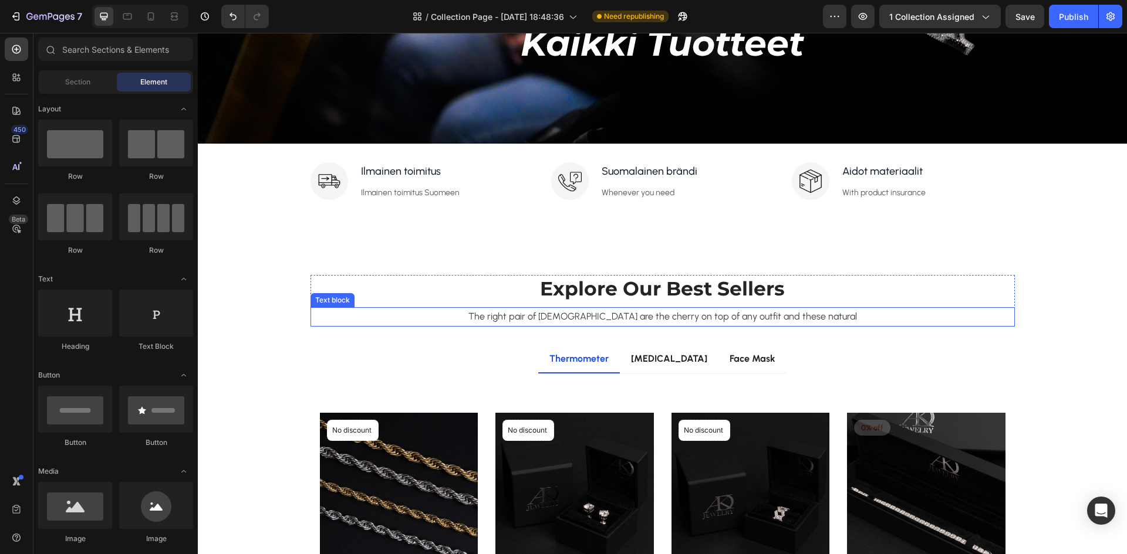
scroll to position [133, 0]
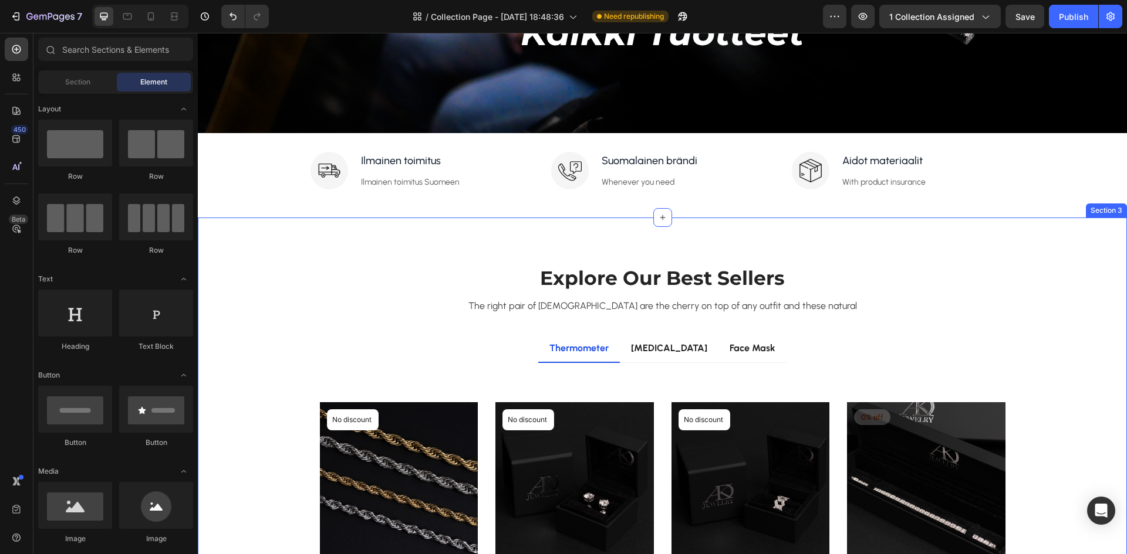
click at [312, 268] on p "Explore Our Best Sellers" at bounding box center [663, 278] width 702 height 25
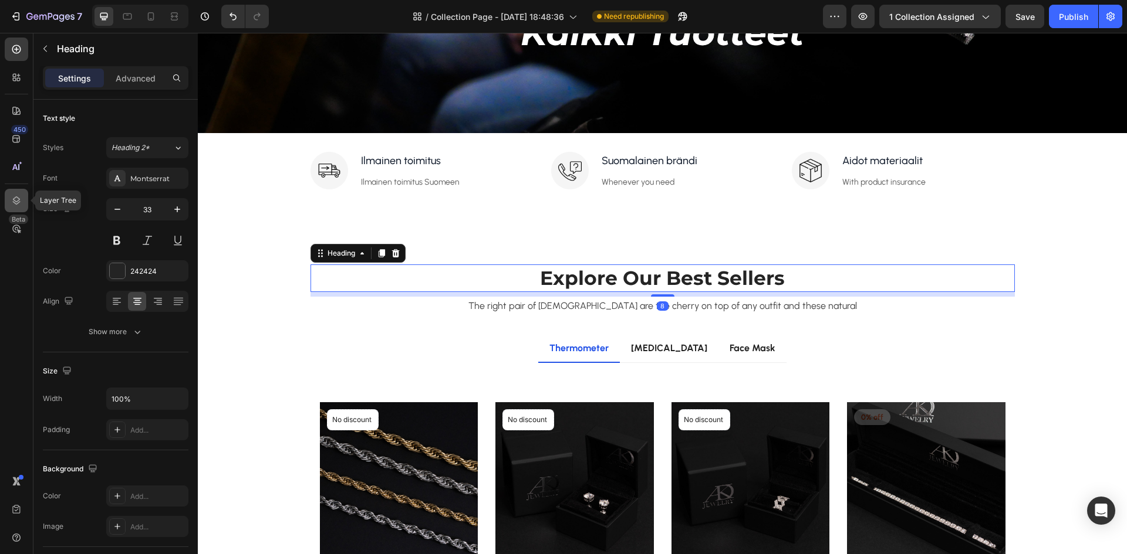
click at [19, 194] on div at bounding box center [16, 200] width 23 height 23
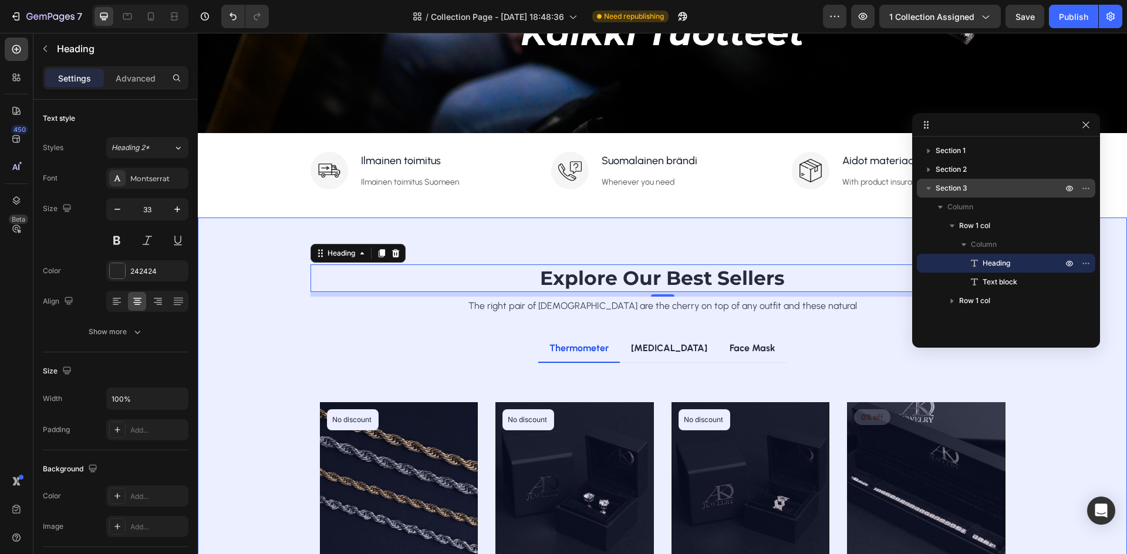
click at [930, 189] on icon "button" at bounding box center [928, 188] width 12 height 12
drag, startPoint x: 931, startPoint y: 182, endPoint x: 952, endPoint y: 196, distance: 25.4
click at [952, 196] on div "Section 3" at bounding box center [1005, 188] width 169 height 19
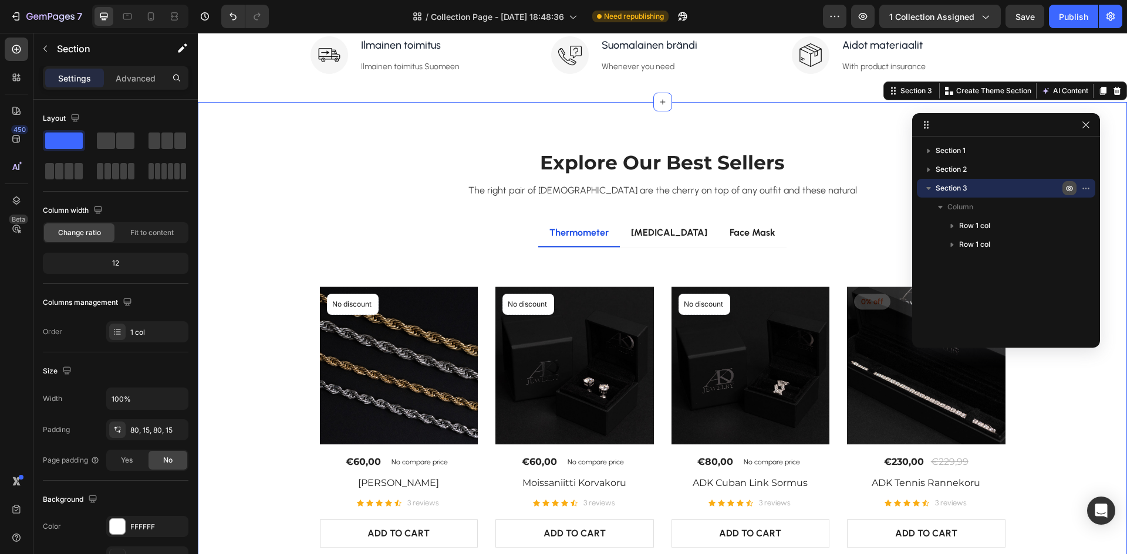
scroll to position [277, 0]
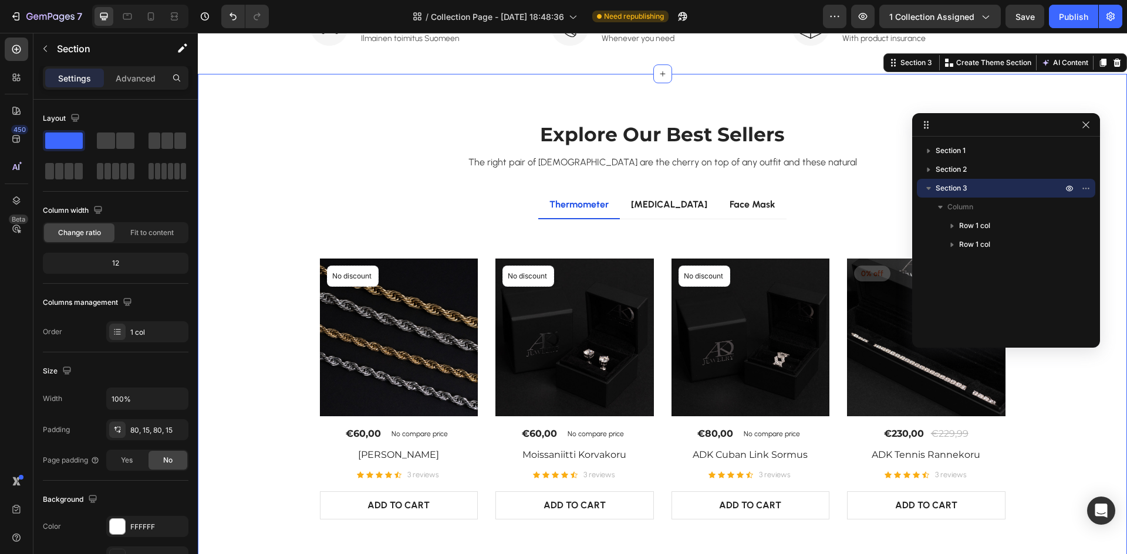
click at [925, 187] on icon "button" at bounding box center [928, 188] width 12 height 12
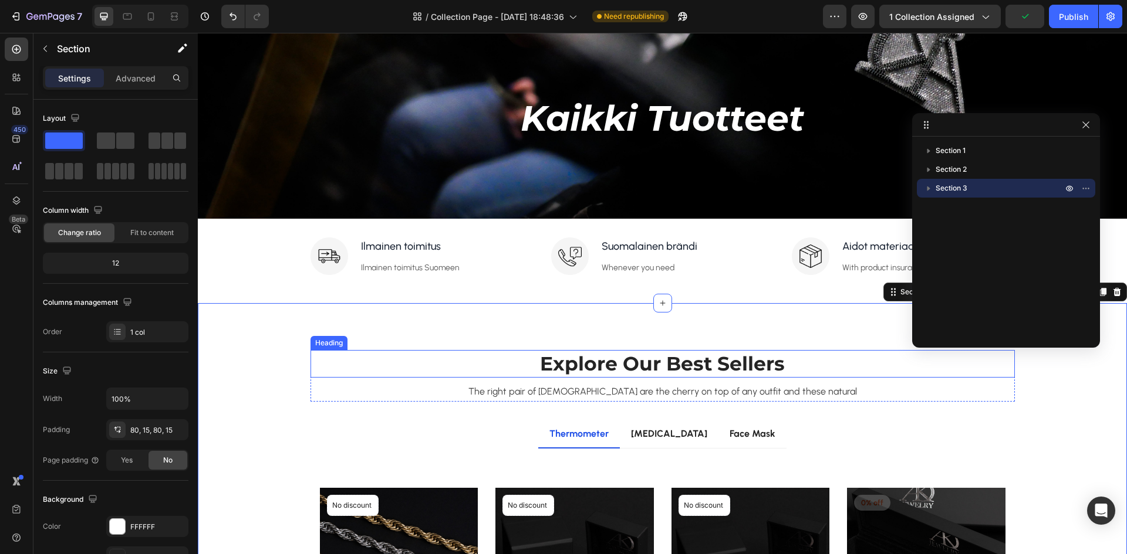
scroll to position [42, 0]
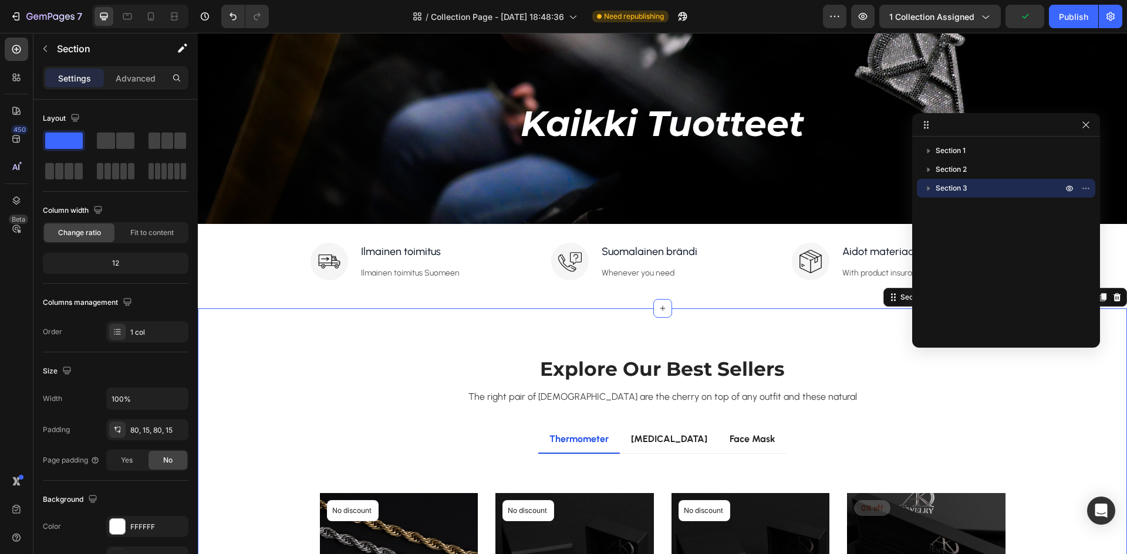
click at [607, 167] on div "Kaikki Tuotteet Heading Row Section 1 Image Ilmainen toimitus Text block Ilmain…" at bounding box center [662, 422] width 929 height 814
click at [1083, 125] on icon "button" at bounding box center [1085, 124] width 9 height 9
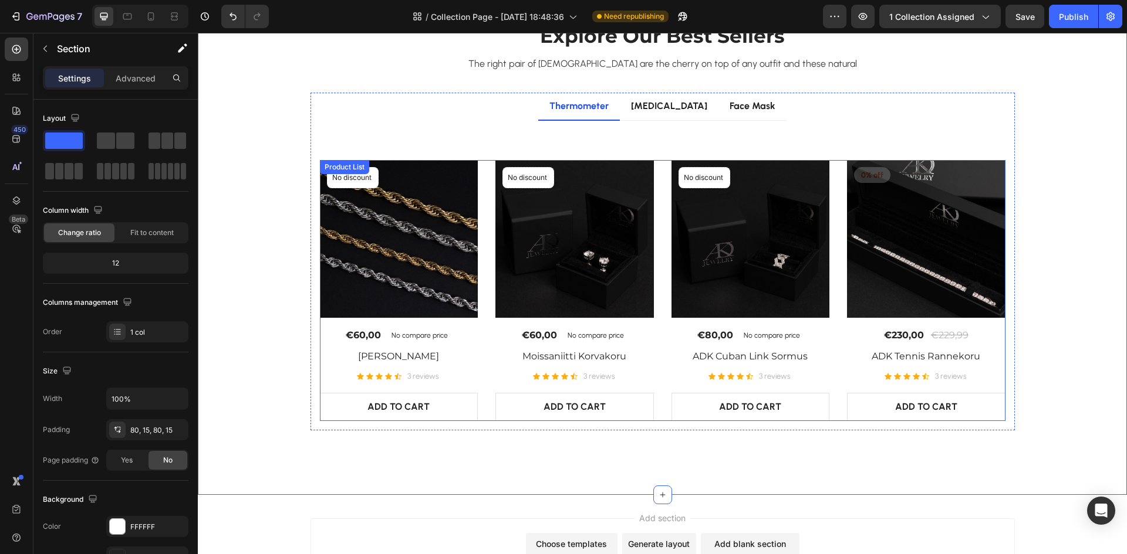
scroll to position [59, 0]
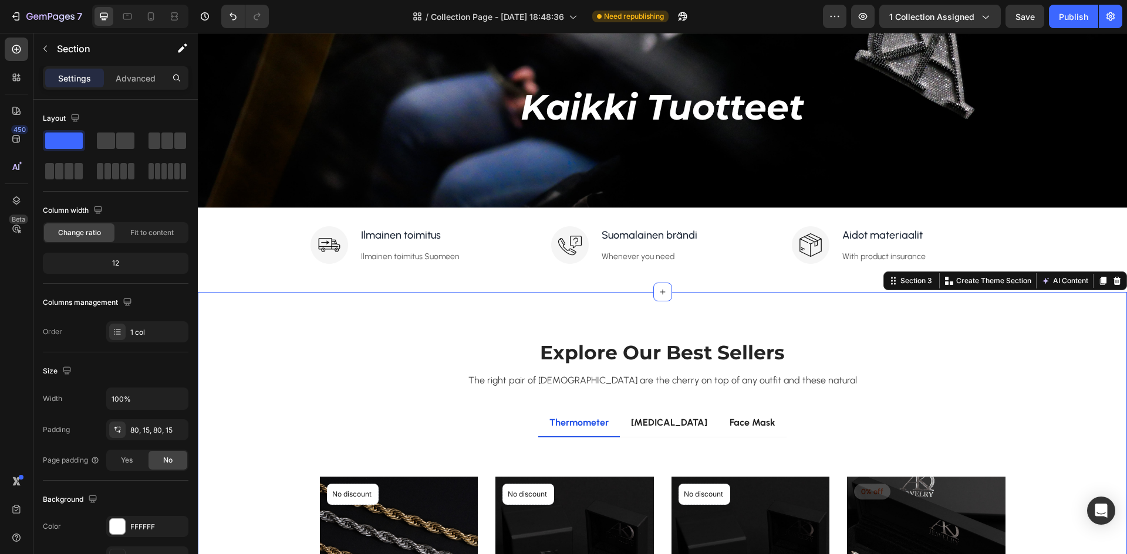
drag, startPoint x: 844, startPoint y: 306, endPoint x: 215, endPoint y: 332, distance: 629.5
click at [763, 249] on div "Kaikki Tuotteet Heading Row Section 1 Image Ilmainen toimitus Text block Ilmain…" at bounding box center [662, 405] width 929 height 814
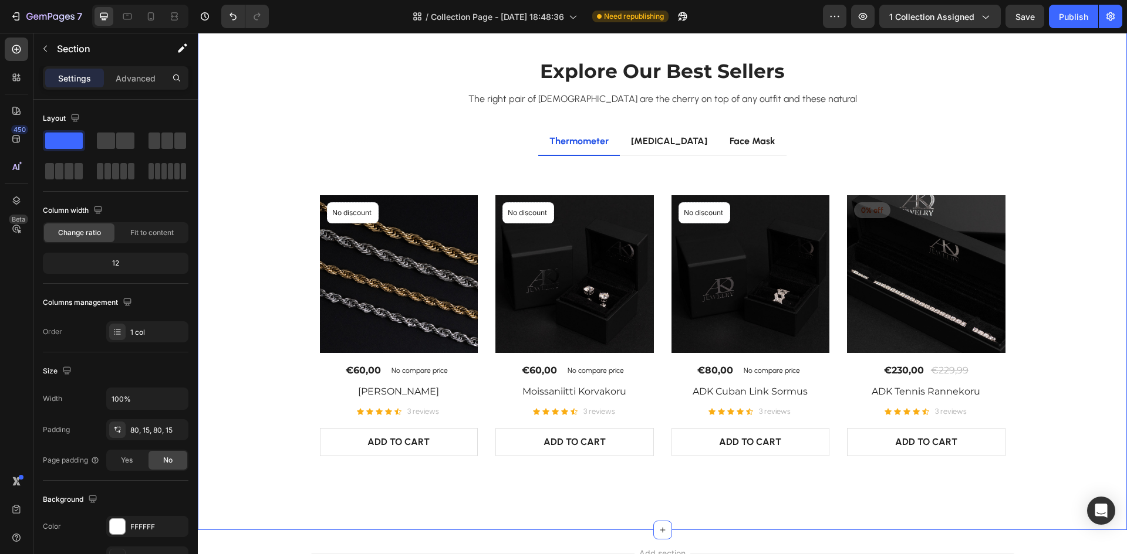
scroll to position [117, 0]
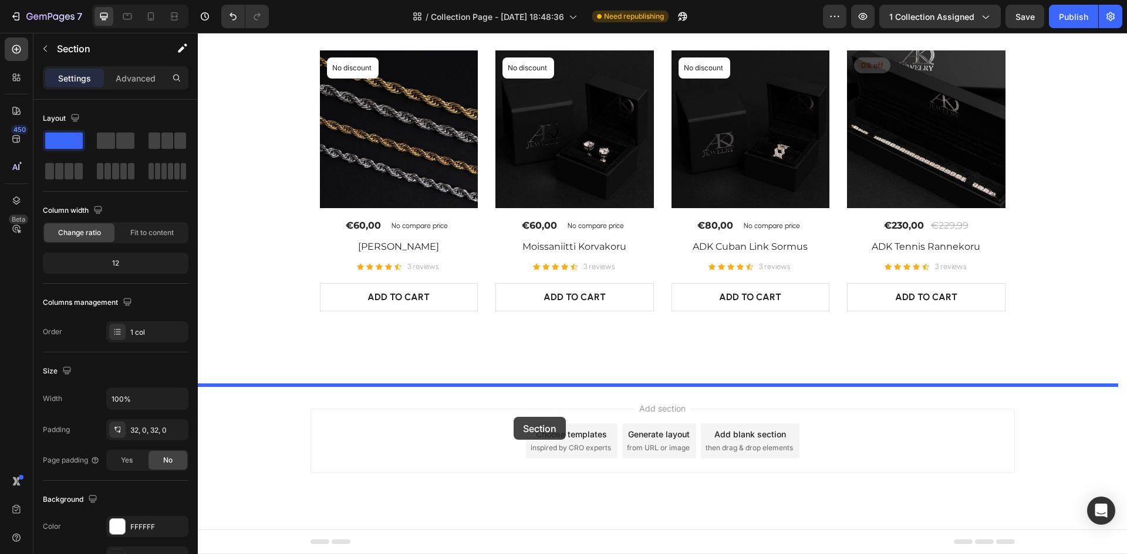
drag, startPoint x: 525, startPoint y: 153, endPoint x: 516, endPoint y: 407, distance: 253.6
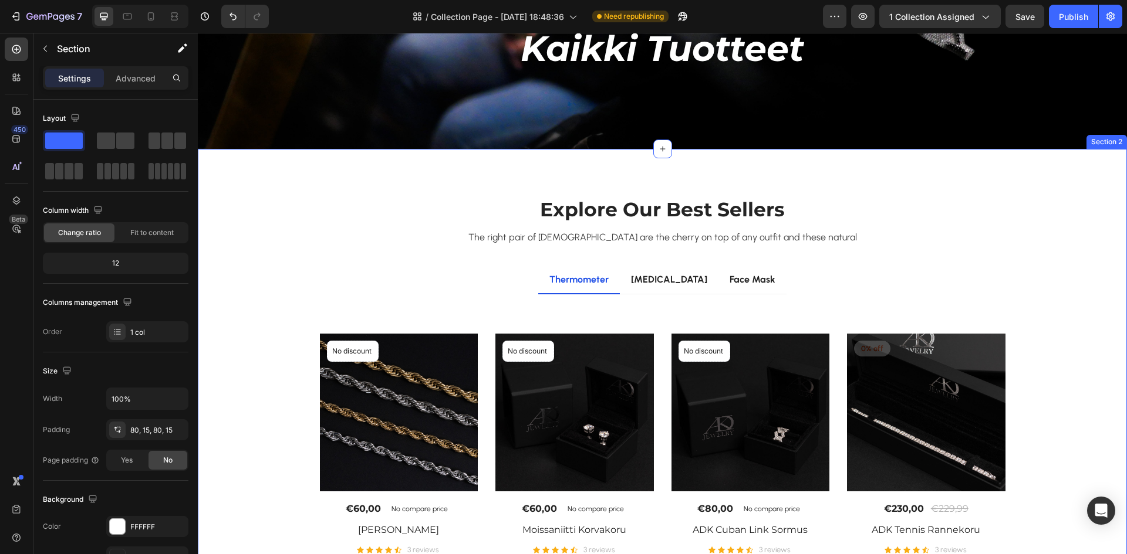
click at [387, 174] on div "Explore Our Best Sellers Heading The right pair of sunnies are the cherry on to…" at bounding box center [662, 409] width 929 height 520
click at [628, 217] on p "Explore Our Best Sellers" at bounding box center [663, 209] width 702 height 25
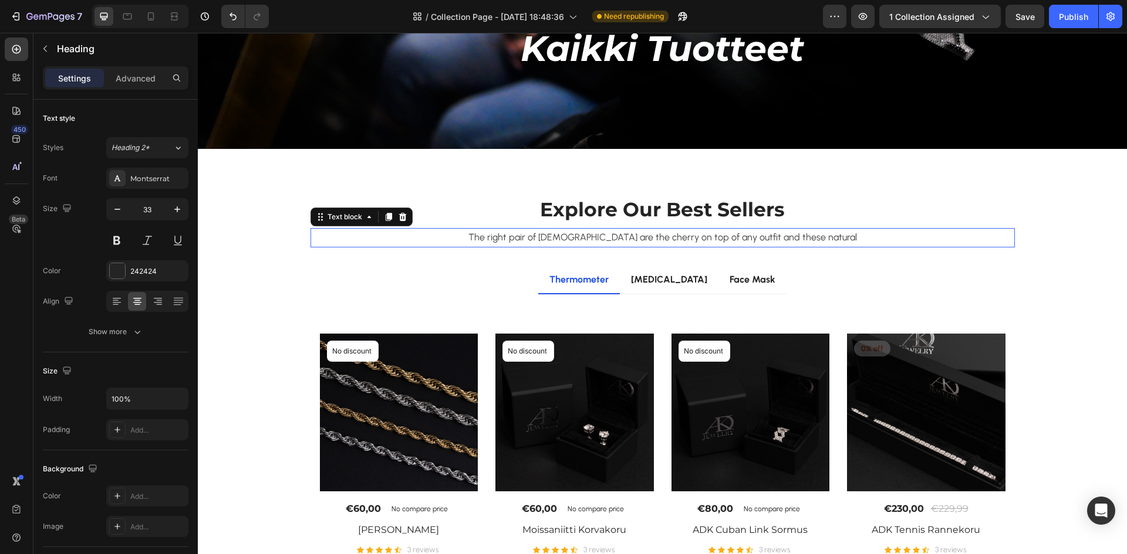
click at [507, 242] on p "The right pair of [DEMOGRAPHIC_DATA] are the cherry on top of any outfit and th…" at bounding box center [663, 237] width 702 height 17
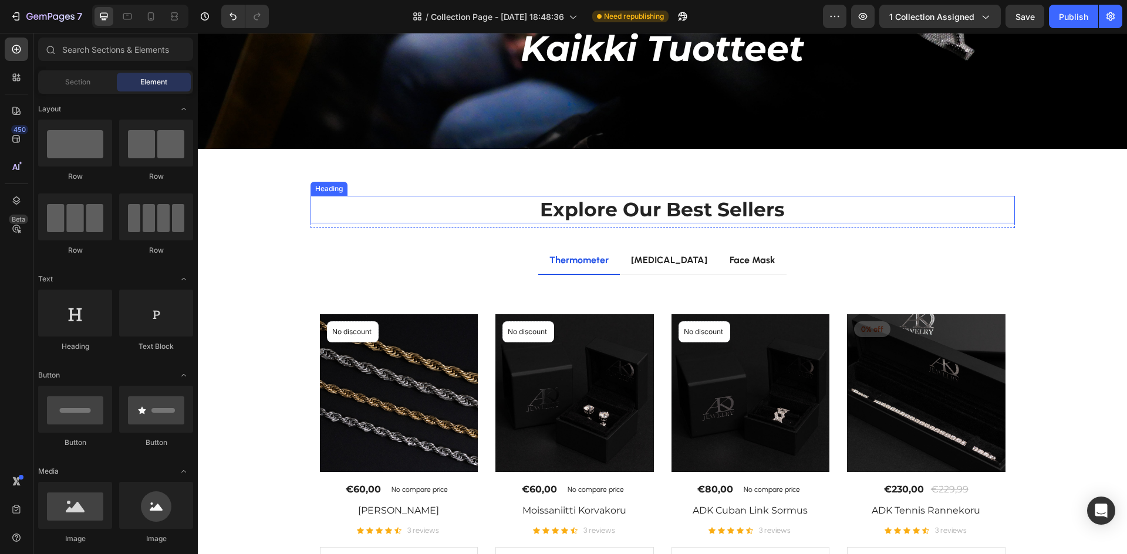
click at [550, 215] on p "Explore Our Best Sellers" at bounding box center [663, 209] width 702 height 25
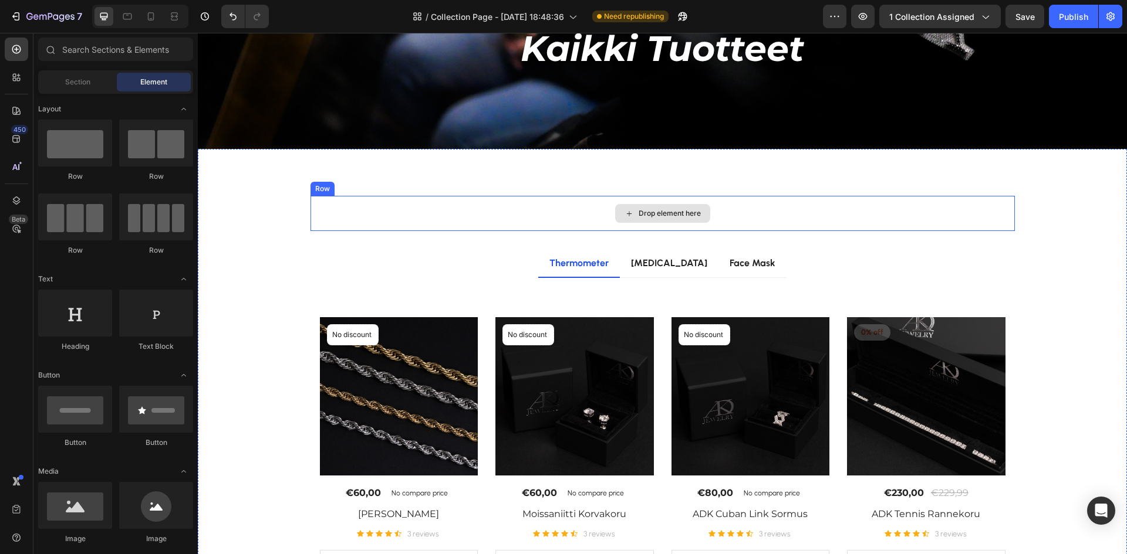
click at [580, 219] on div "Drop element here" at bounding box center [662, 213] width 704 height 35
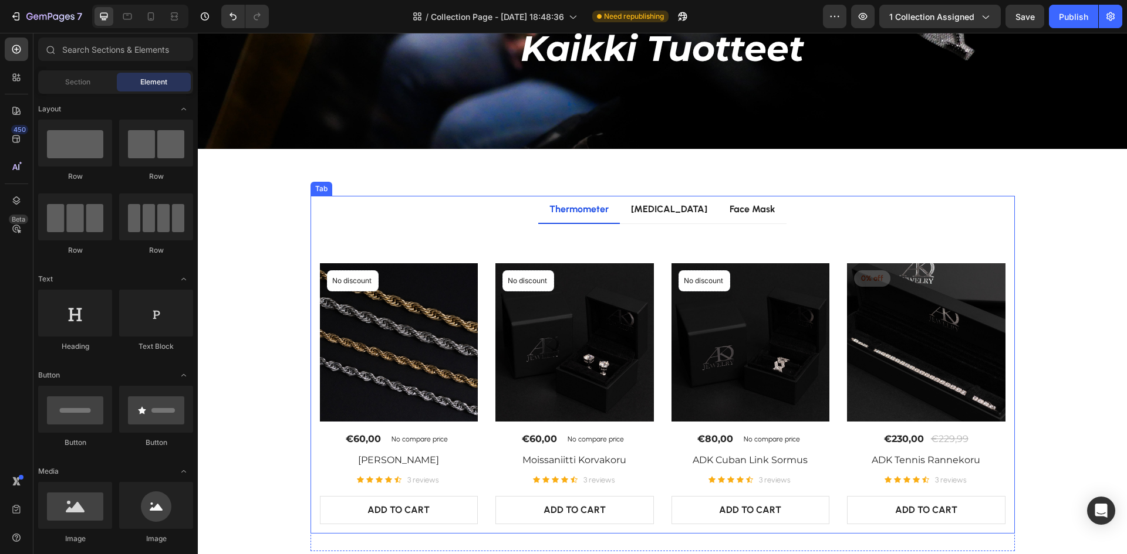
click at [371, 240] on div "Title Line No discount Not be displayed when published Product Badge (P) Images…" at bounding box center [662, 379] width 685 height 291
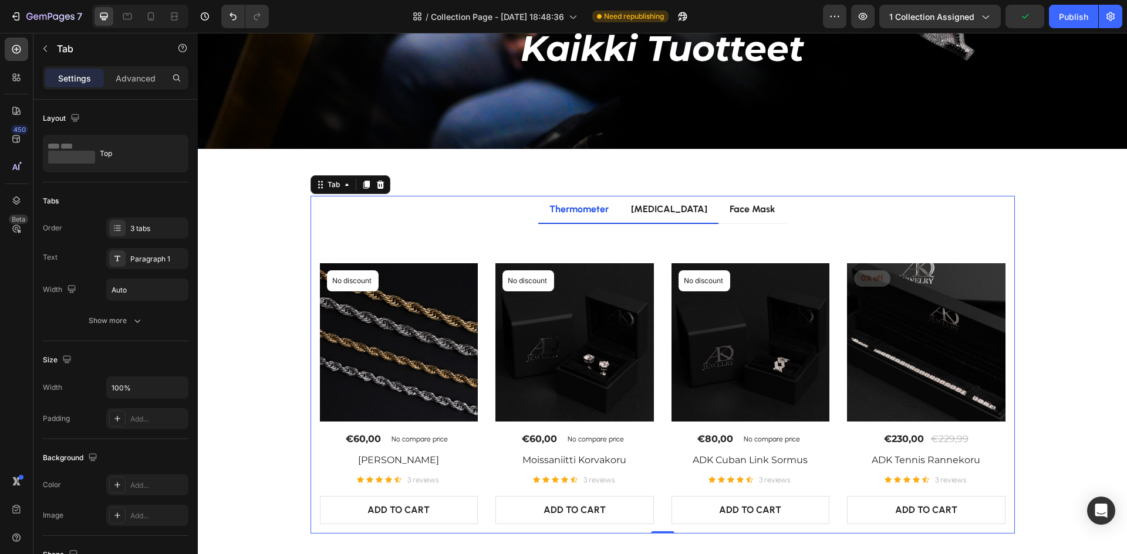
click at [657, 208] on div "[MEDICAL_DATA]" at bounding box center [669, 210] width 80 height 18
click at [598, 214] on p "Thermometer" at bounding box center [578, 209] width 59 height 14
click at [748, 210] on p "Face Mask" at bounding box center [752, 209] width 46 height 14
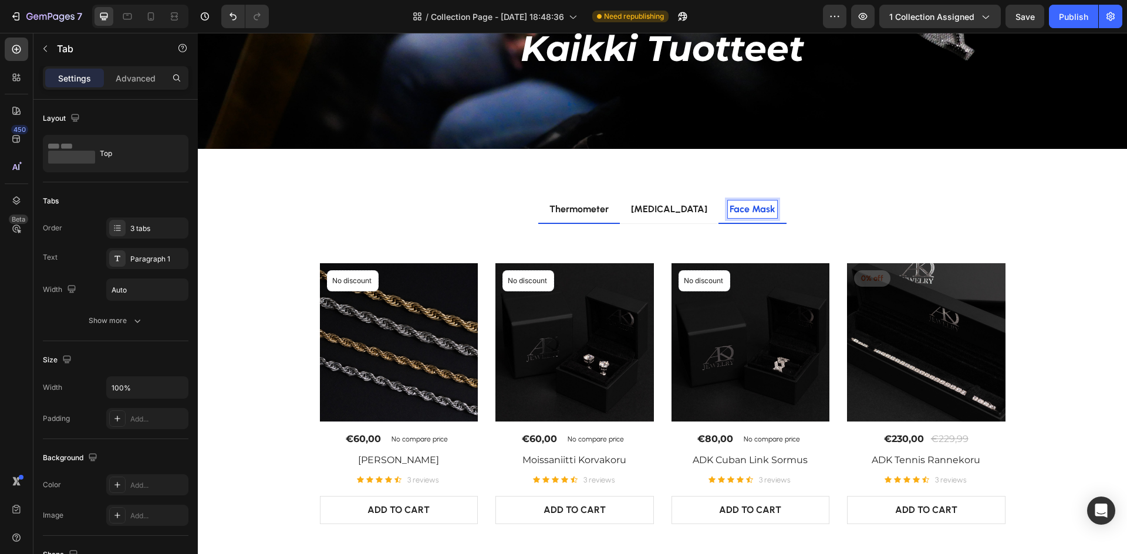
click at [583, 211] on p "Thermometer" at bounding box center [578, 209] width 59 height 14
click at [641, 244] on div "Title Line No discount Not be displayed when published Product Badge (P) Images…" at bounding box center [662, 379] width 685 height 291
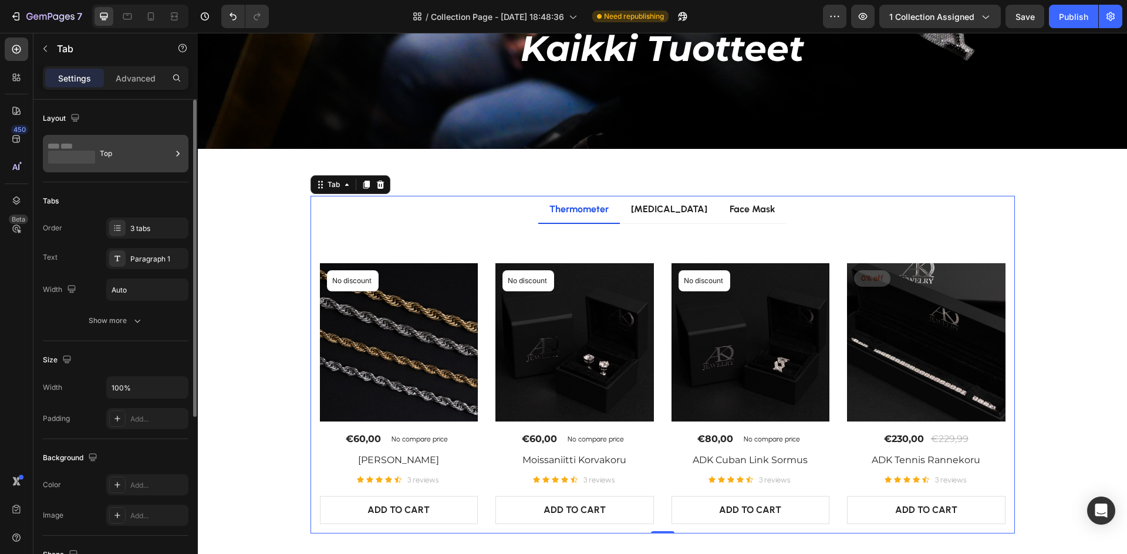
click at [117, 151] on div "Top" at bounding box center [136, 153] width 72 height 27
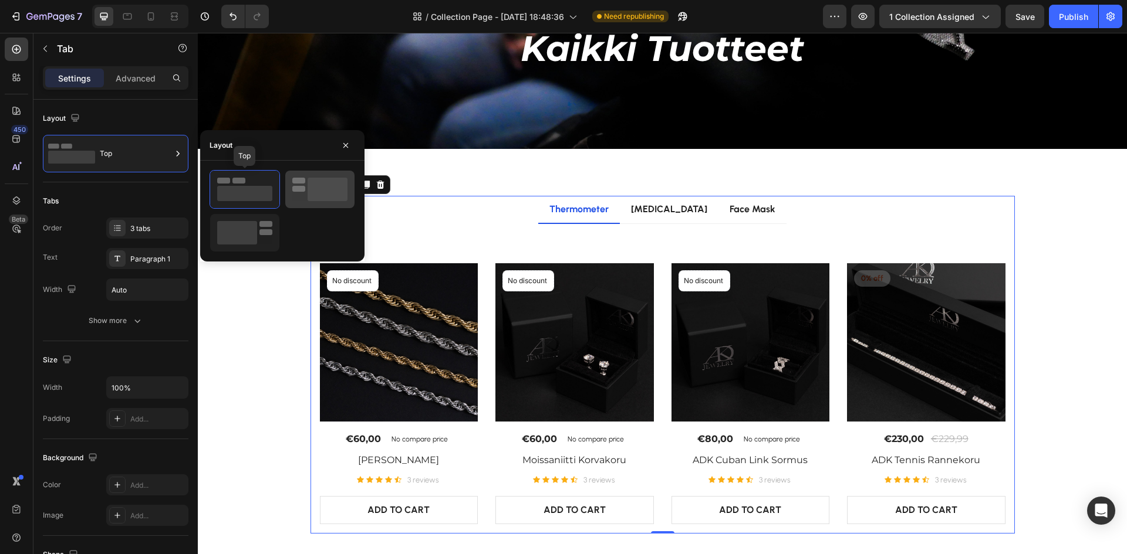
click at [296, 194] on icon at bounding box center [319, 189] width 55 height 23
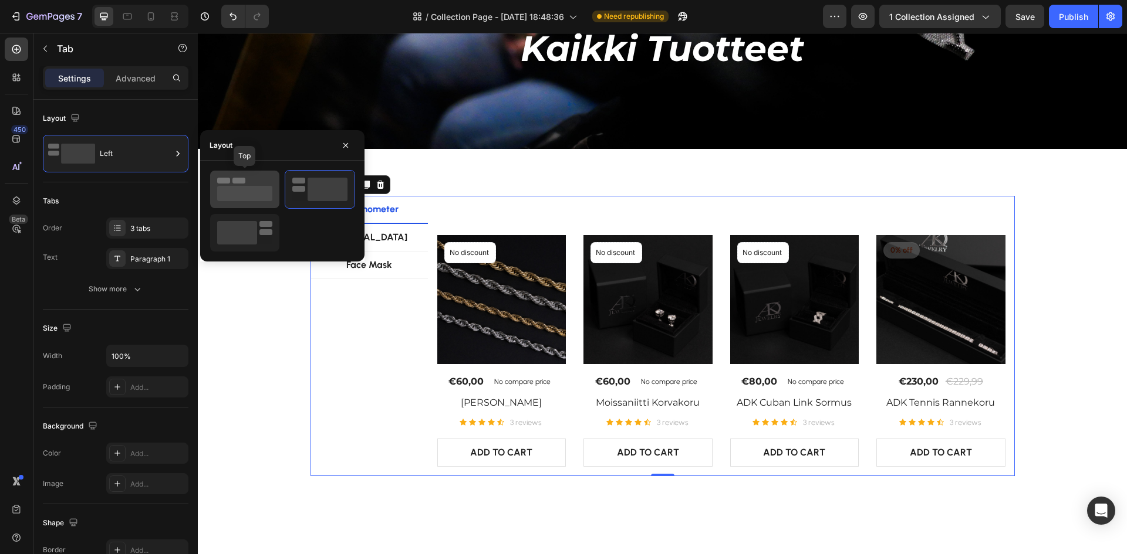
click at [232, 185] on icon at bounding box center [244, 189] width 55 height 23
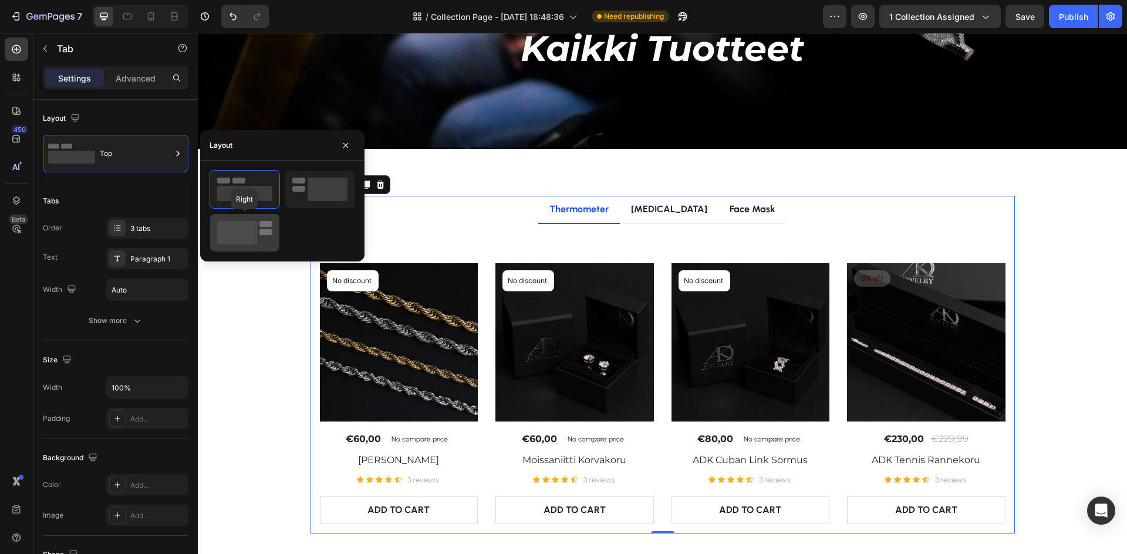
click at [224, 222] on rect at bounding box center [237, 232] width 40 height 23
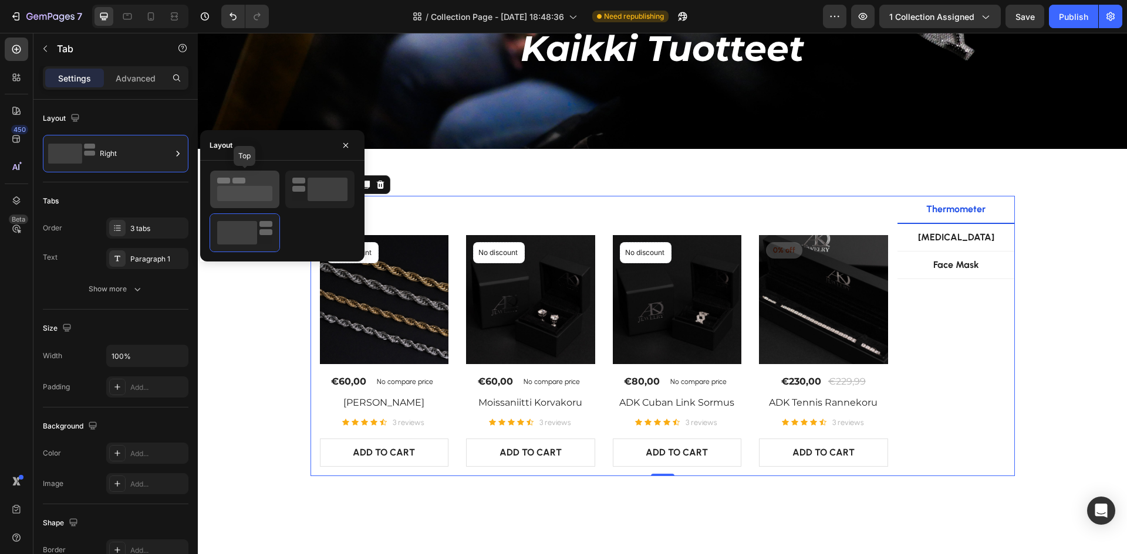
click at [249, 190] on rect at bounding box center [244, 193] width 55 height 15
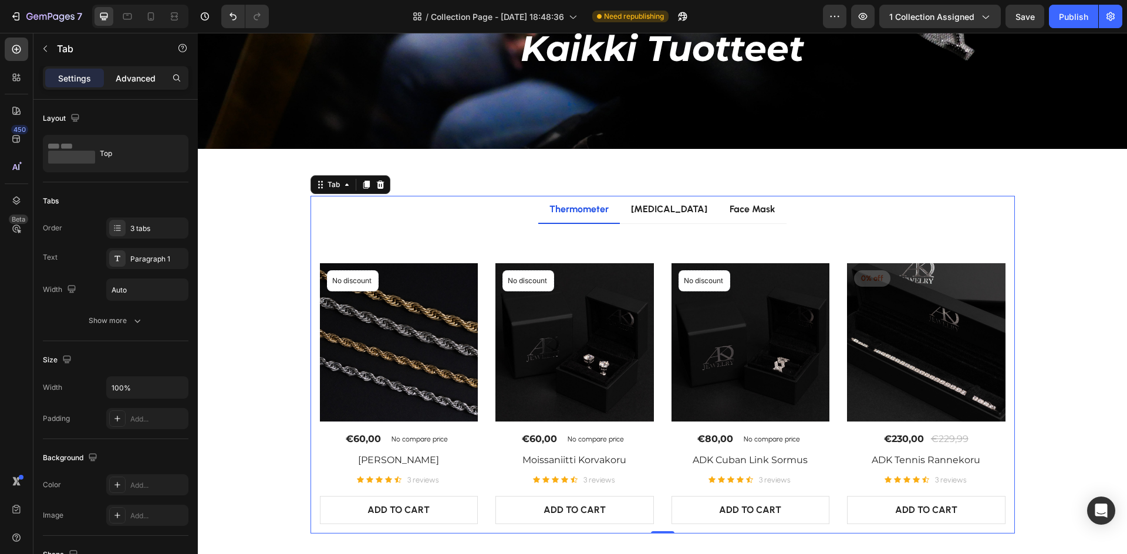
click at [159, 85] on div "Advanced" at bounding box center [135, 78] width 59 height 19
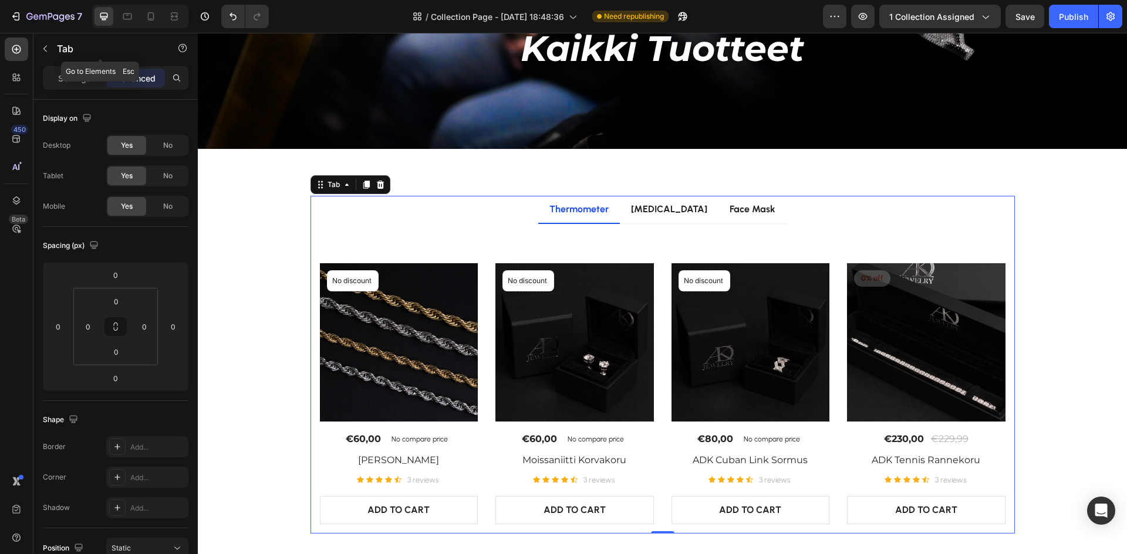
click at [47, 69] on div "Settings" at bounding box center [74, 78] width 59 height 19
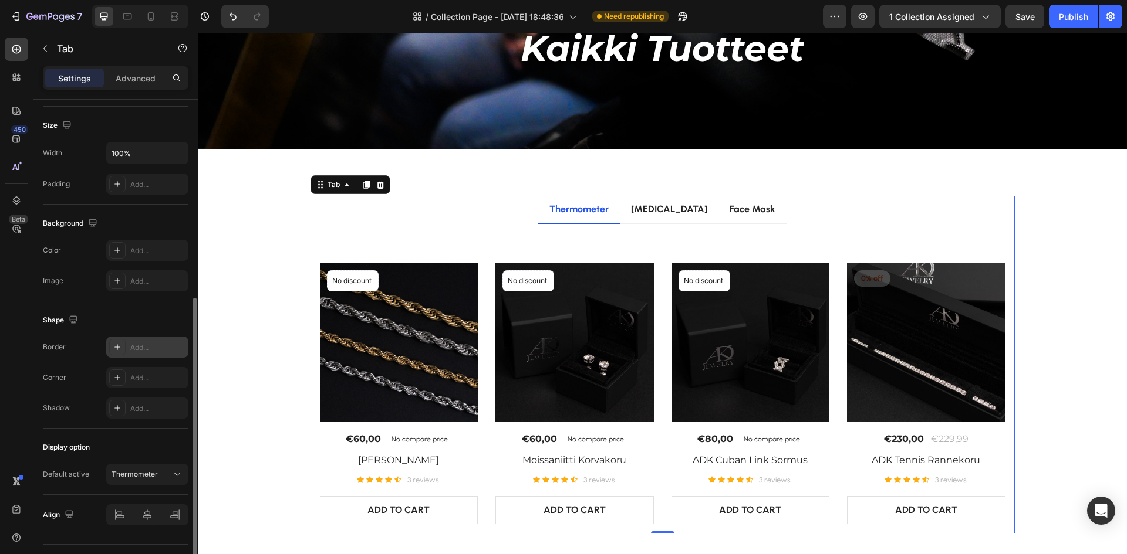
scroll to position [262, 0]
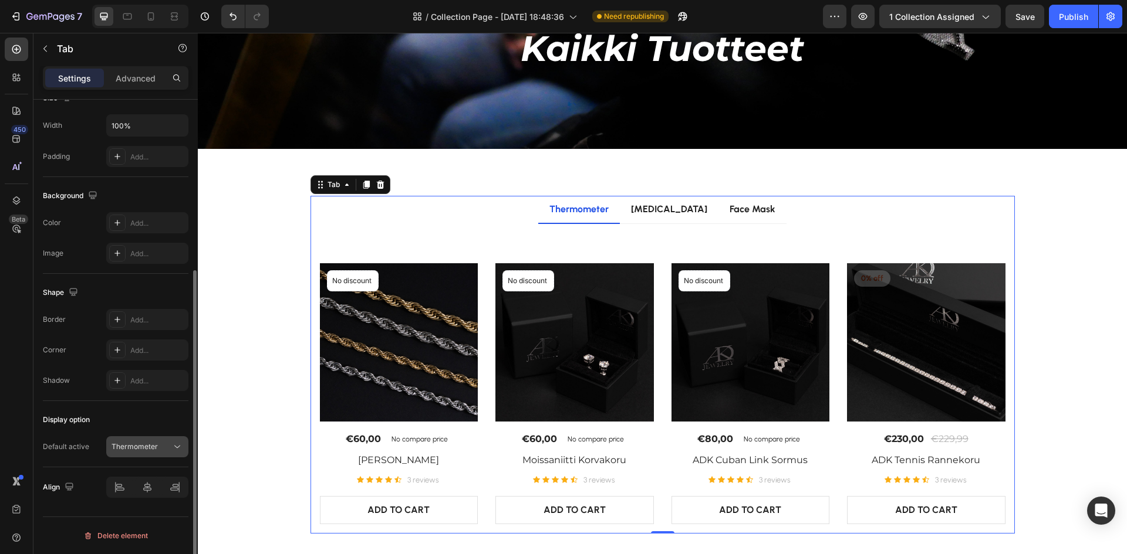
click at [136, 448] on span "Thermometer" at bounding box center [134, 446] width 46 height 9
click at [179, 445] on icon at bounding box center [177, 447] width 12 height 12
click at [576, 204] on p "Thermometer" at bounding box center [578, 209] width 59 height 14
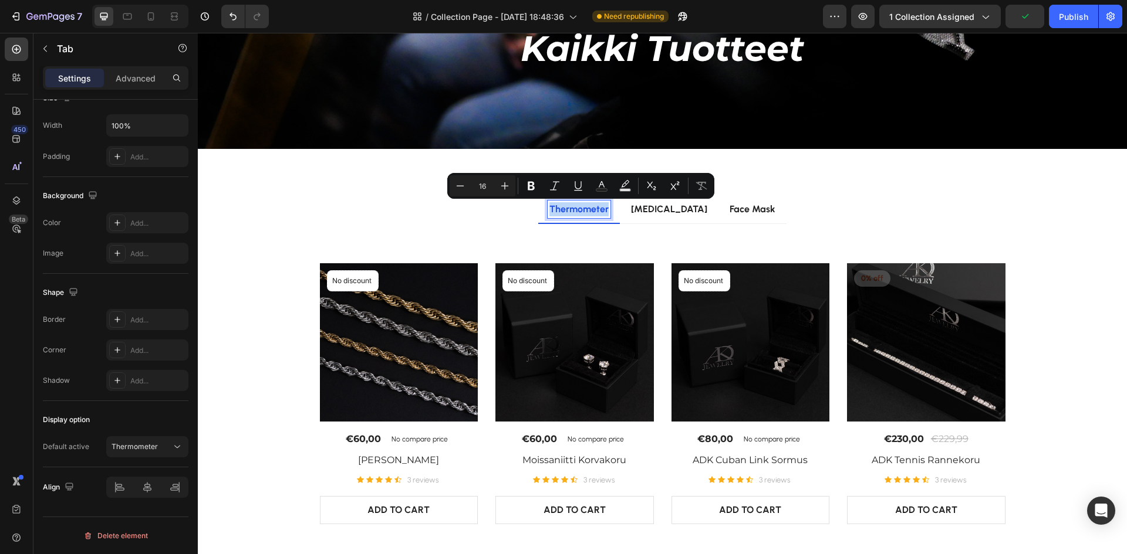
click at [469, 231] on div "Title Line No discount Not be displayed when published Product Badge (P) Images…" at bounding box center [662, 379] width 704 height 310
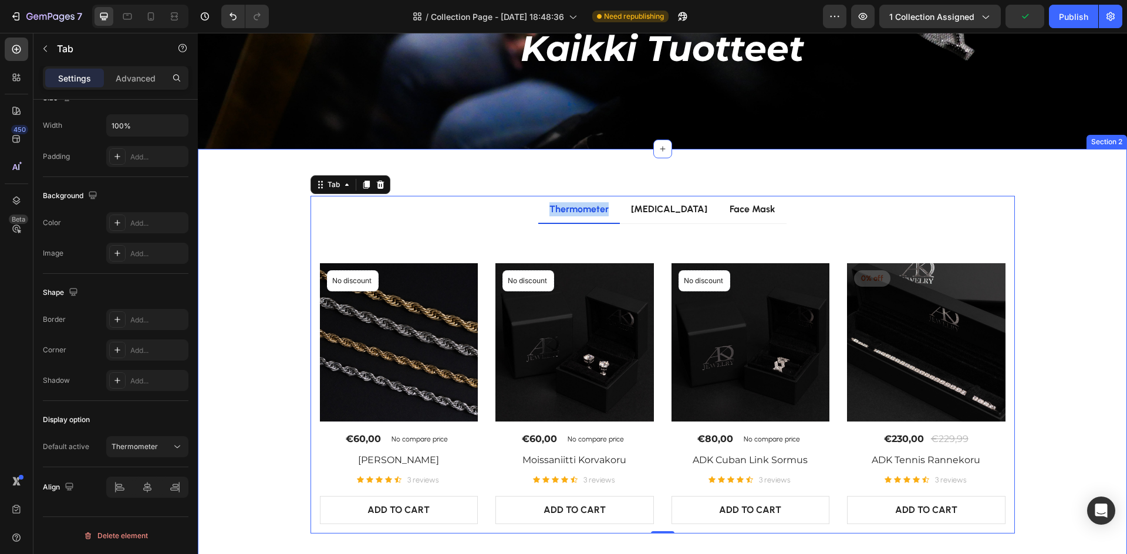
click at [246, 255] on div "Thermometer [MEDICAL_DATA] Face Mask Title Line No discount Not be displayed wh…" at bounding box center [662, 374] width 911 height 356
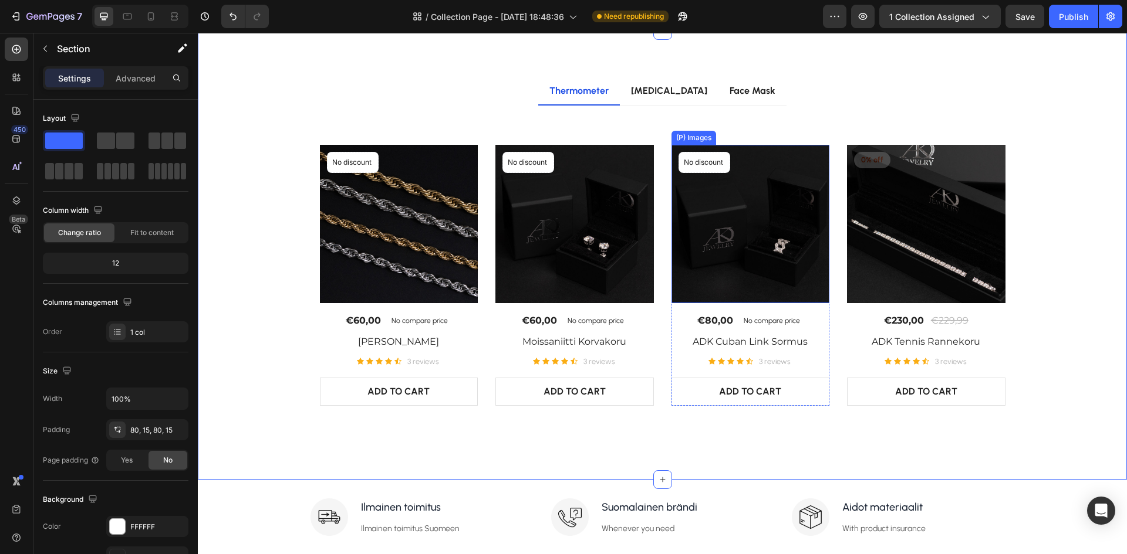
scroll to position [176, 0]
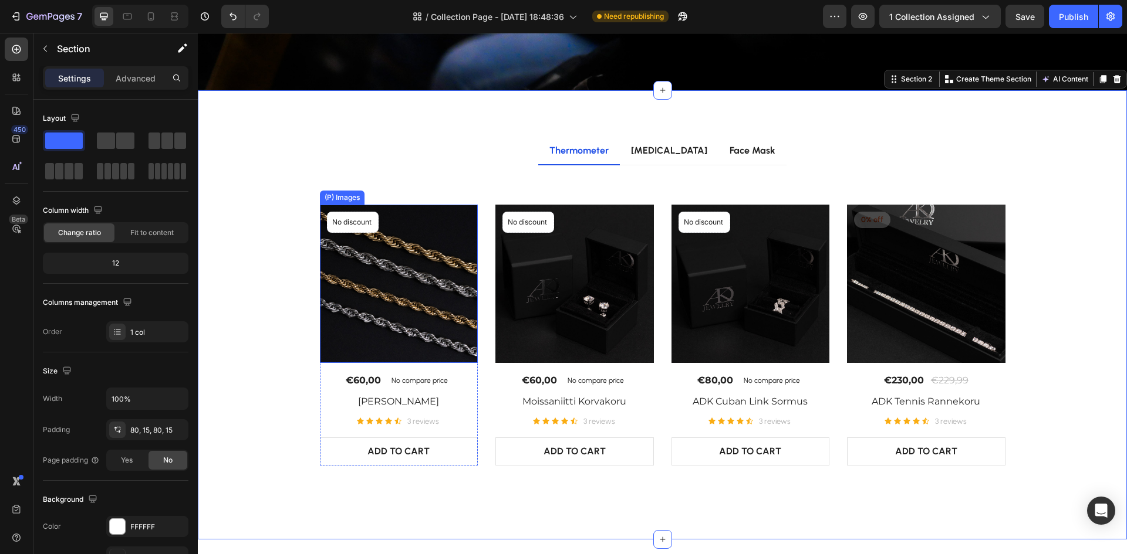
click at [325, 278] on img at bounding box center [399, 284] width 158 height 158
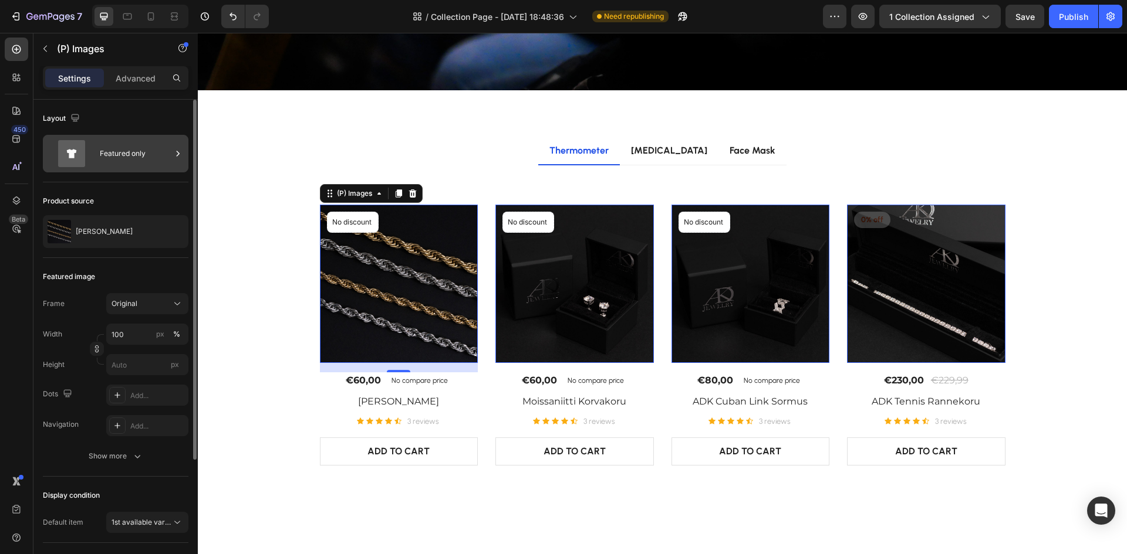
click at [130, 161] on div "Featured only" at bounding box center [136, 153] width 72 height 27
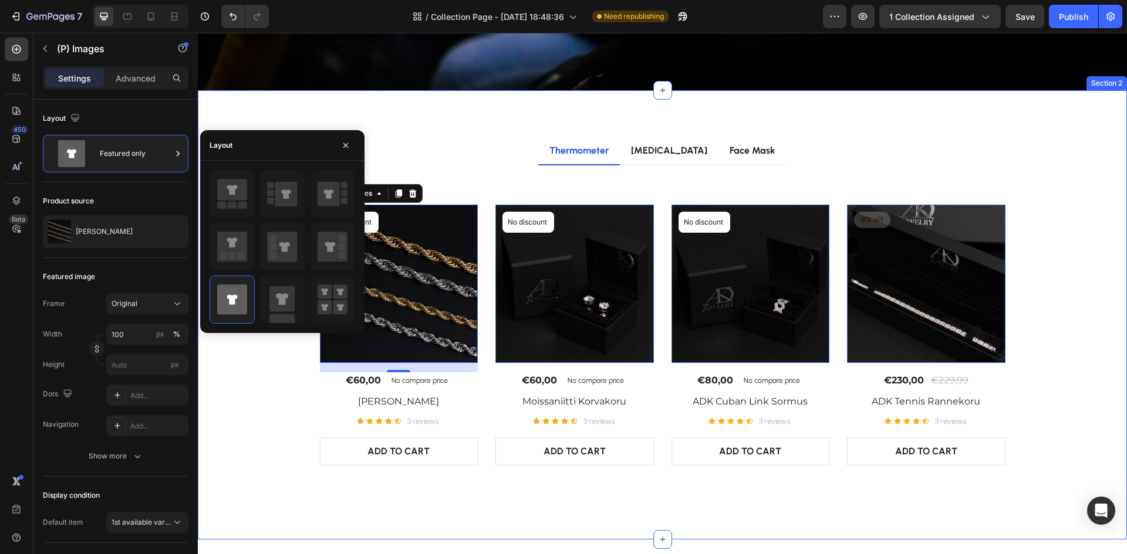
click at [334, 100] on div "Thermometer [MEDICAL_DATA] Face Mask Title Line No discount Not be displayed wh…" at bounding box center [662, 314] width 929 height 449
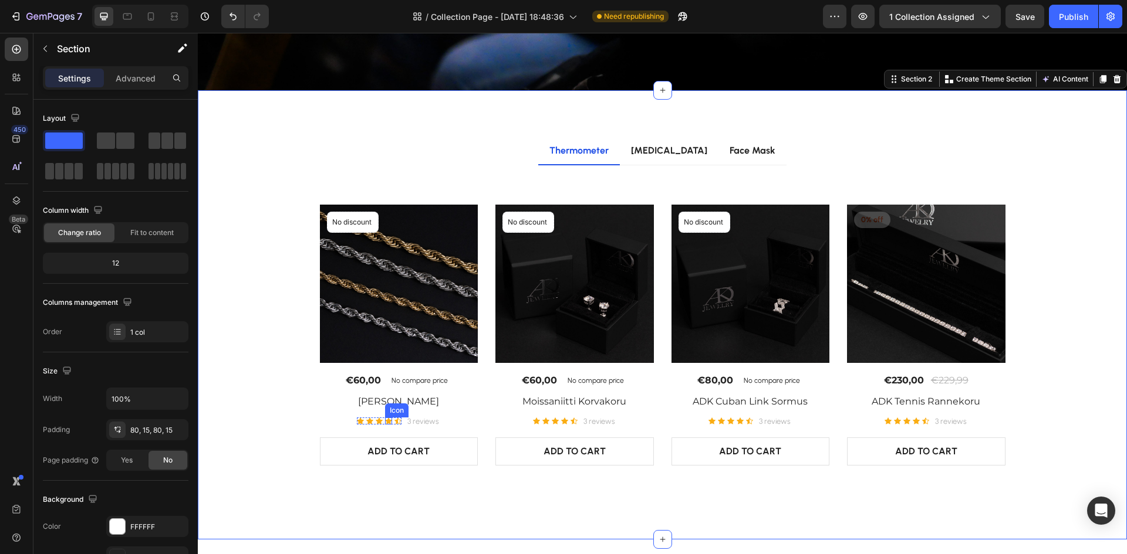
click at [386, 422] on div "Icon" at bounding box center [388, 421] width 7 height 7
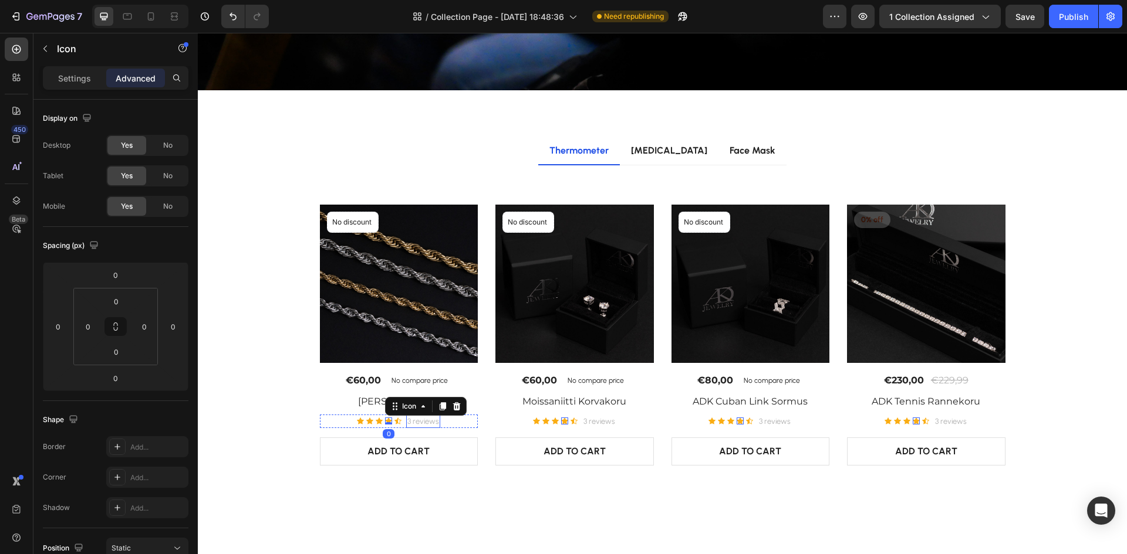
click at [416, 422] on p "3 reviews" at bounding box center [423, 422] width 32 height 12
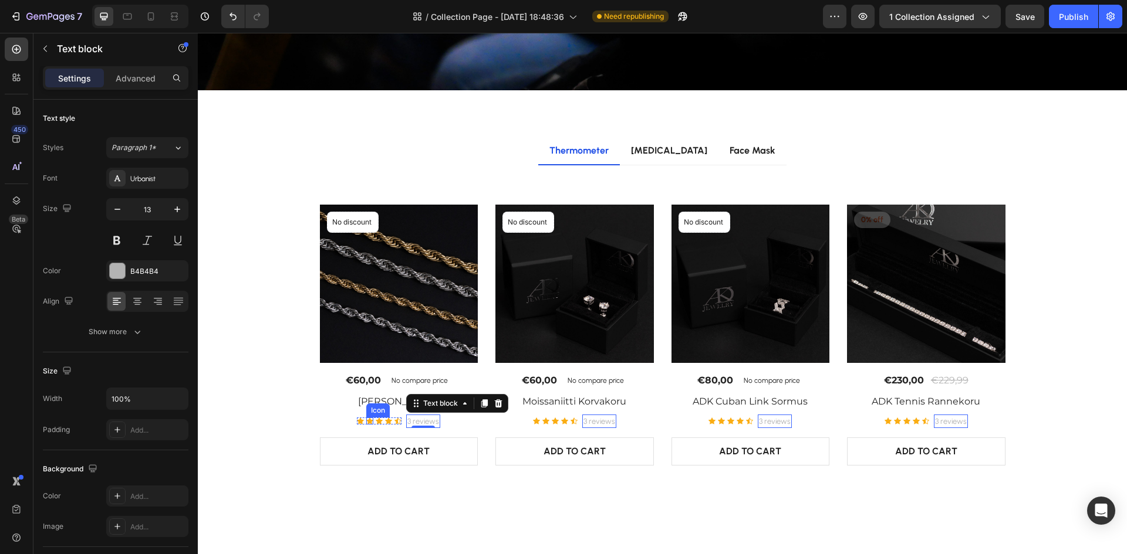
click at [366, 421] on icon at bounding box center [369, 421] width 7 height 7
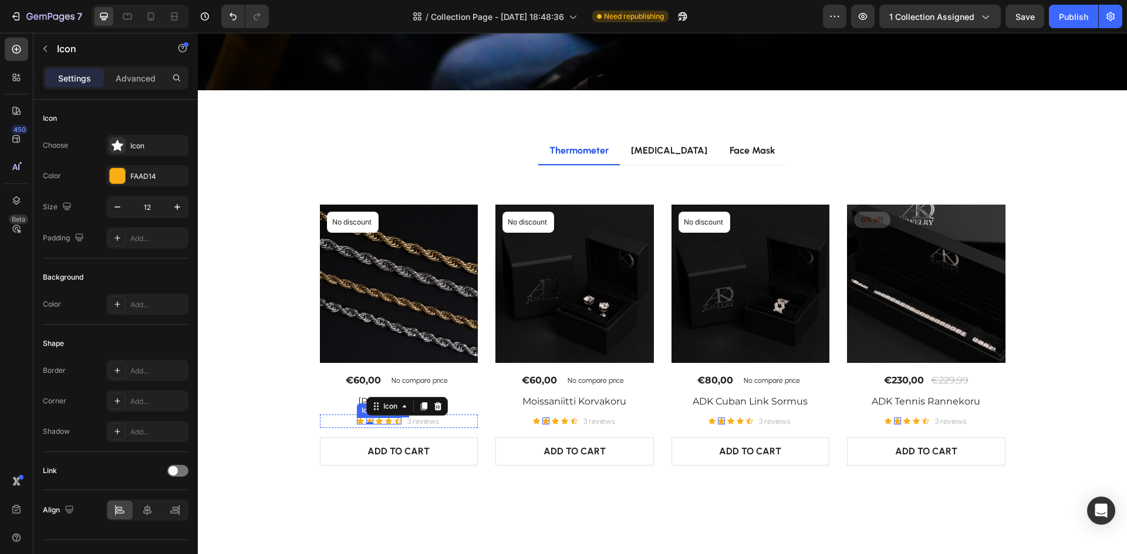
click at [385, 424] on div "Icon" at bounding box center [388, 421] width 7 height 7
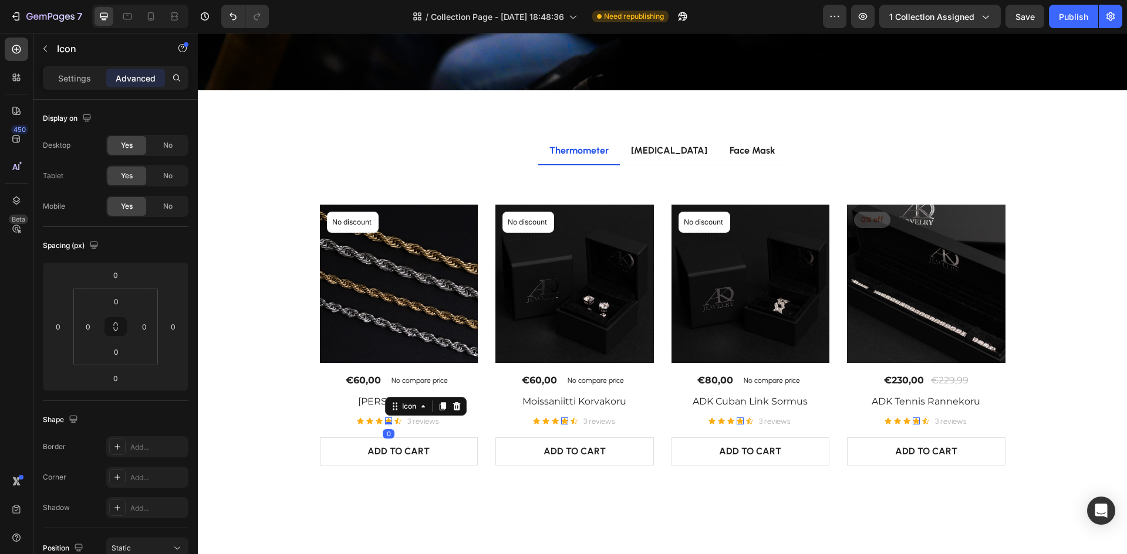
click at [344, 420] on div "Icon Icon Icon Icon 0 Icon Icon List Hoz 3 reviews Text block Row" at bounding box center [399, 422] width 158 height 14
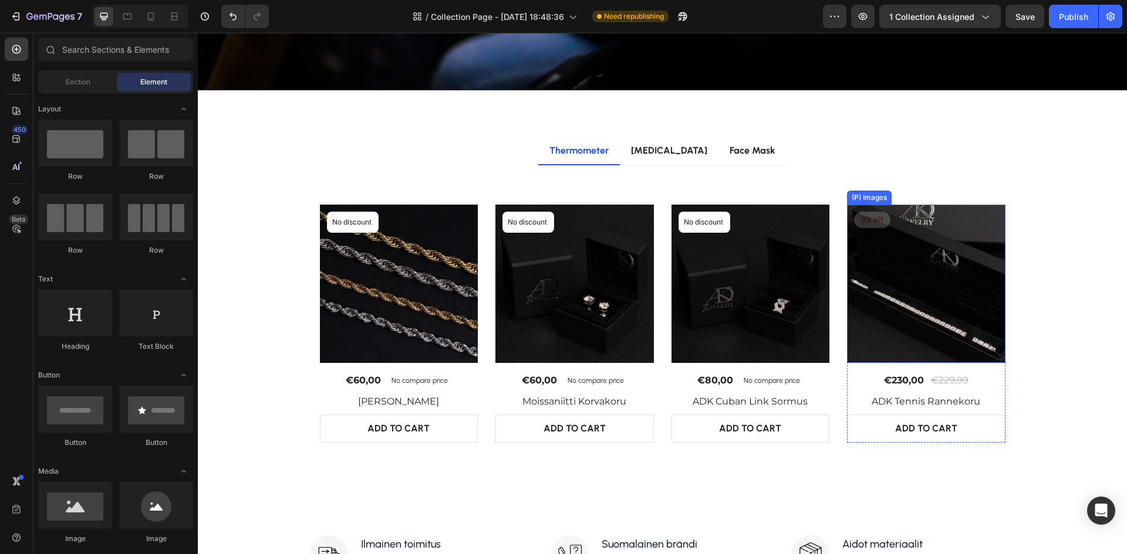
click at [1013, 232] on div "Thermometer [MEDICAL_DATA] Face Mask Title Line No discount Not be displayed wh…" at bounding box center [662, 303] width 911 height 333
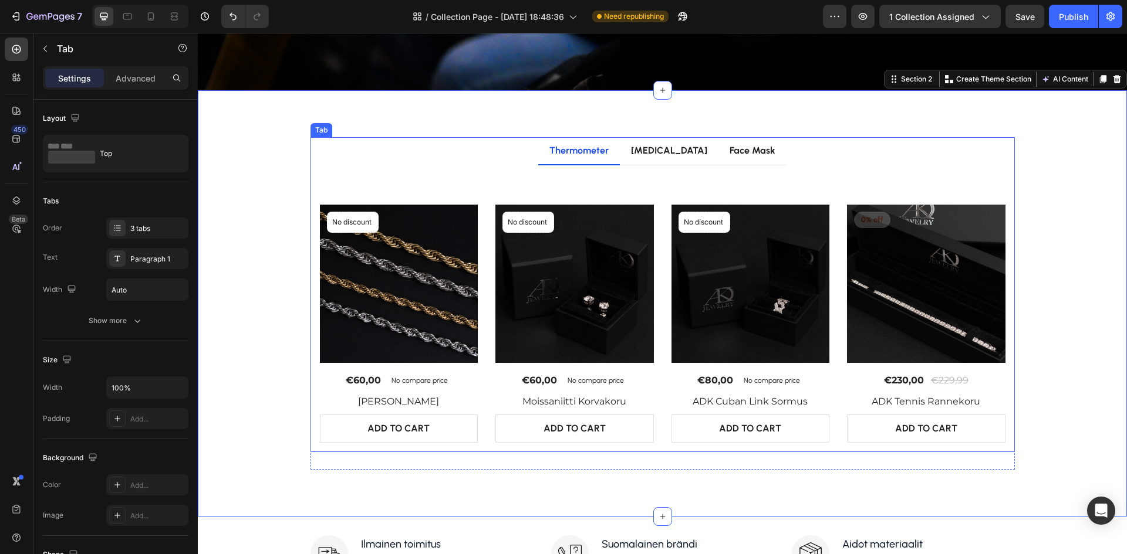
click at [354, 189] on div "Title Line No discount Not be displayed when published Product Badge (P) Images…" at bounding box center [662, 309] width 685 height 268
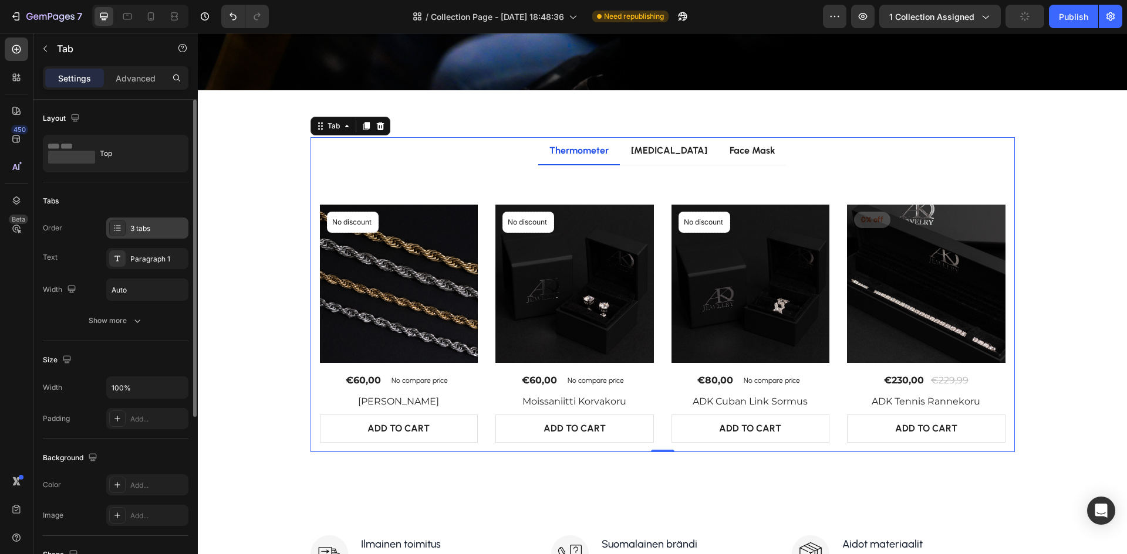
click at [167, 229] on div "3 tabs" at bounding box center [157, 229] width 55 height 11
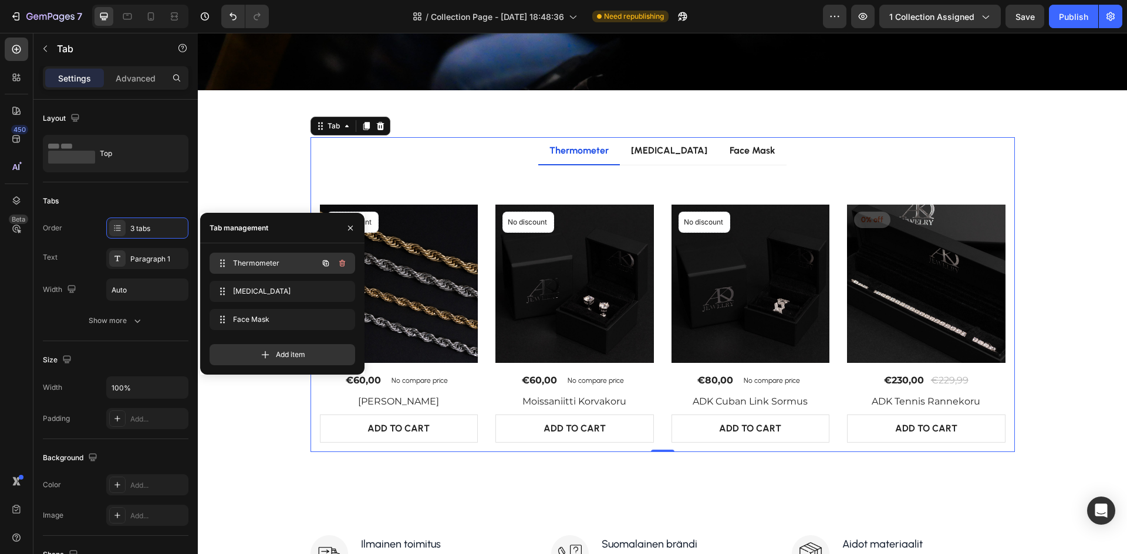
click at [266, 270] on div "Thermometer Thermometer" at bounding box center [265, 263] width 103 height 16
click at [269, 265] on span "Thermometer" at bounding box center [266, 263] width 66 height 11
click at [346, 262] on icon "button" at bounding box center [341, 263] width 9 height 9
click at [346, 262] on button "Delete" at bounding box center [334, 263] width 32 height 16
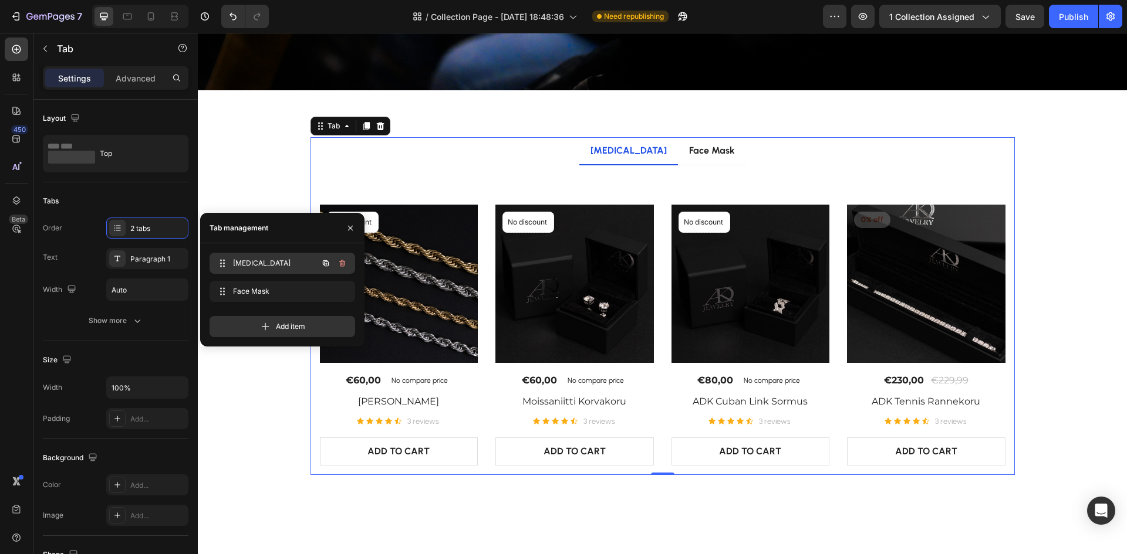
click at [345, 263] on icon "button" at bounding box center [341, 263] width 9 height 9
click at [345, 263] on button "Delete" at bounding box center [334, 263] width 32 height 16
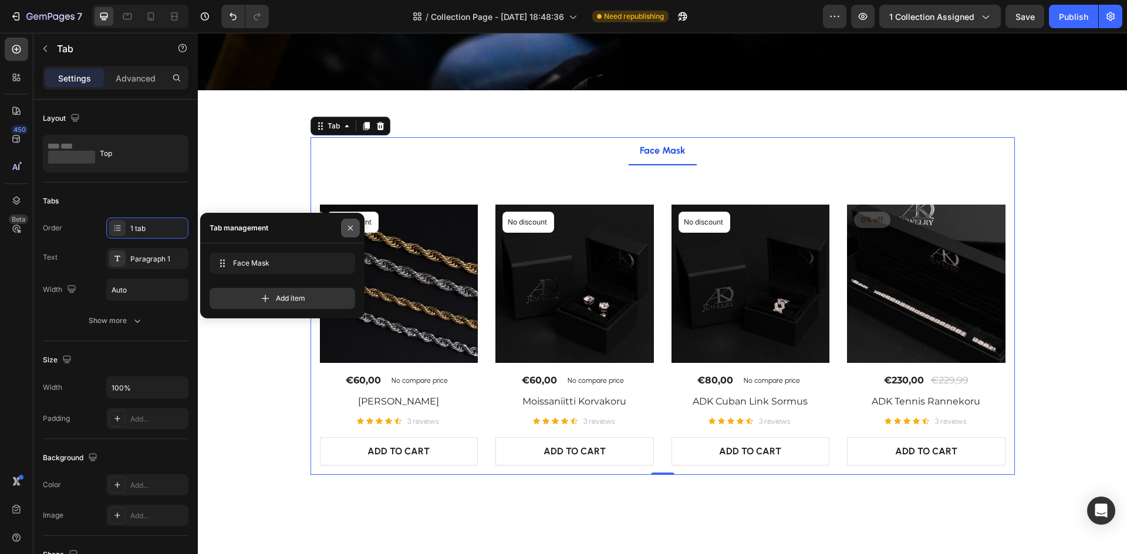
click at [349, 224] on icon "button" at bounding box center [350, 228] width 9 height 9
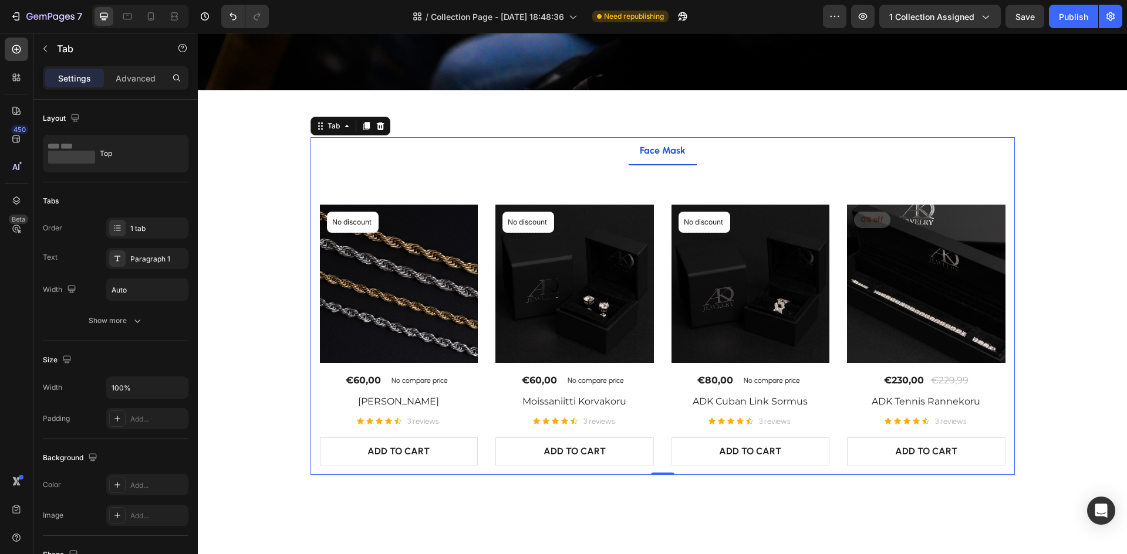
click at [624, 168] on div "Title Line No discount Not be displayed when published Product Badge (P) Images…" at bounding box center [662, 320] width 704 height 310
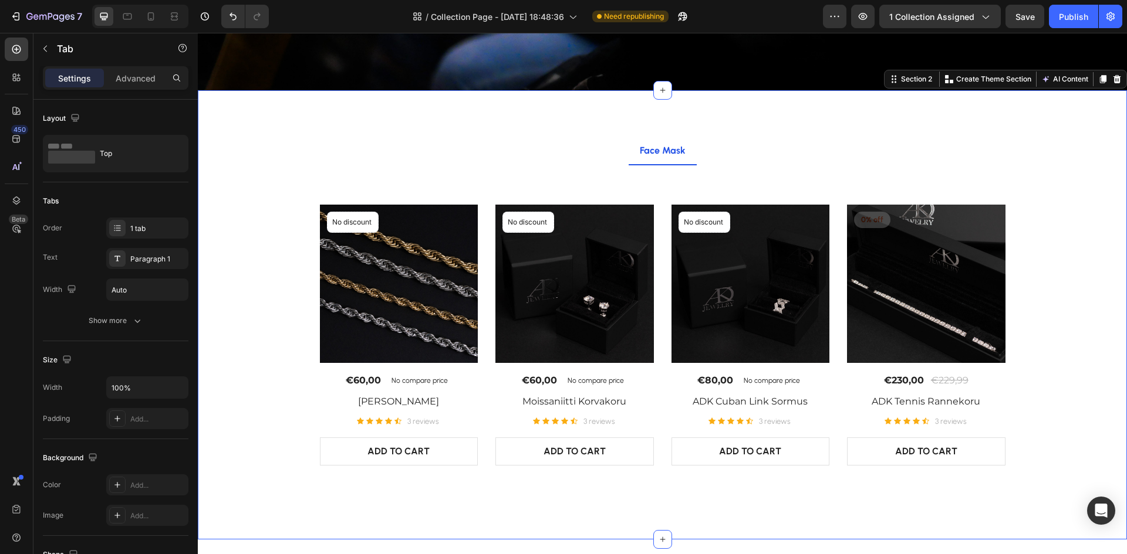
drag, startPoint x: 271, startPoint y: 153, endPoint x: 332, endPoint y: 194, distance: 73.1
click at [271, 154] on div "Face Mask Title Line No discount Not be displayed when published Product Badge …" at bounding box center [662, 315] width 911 height 356
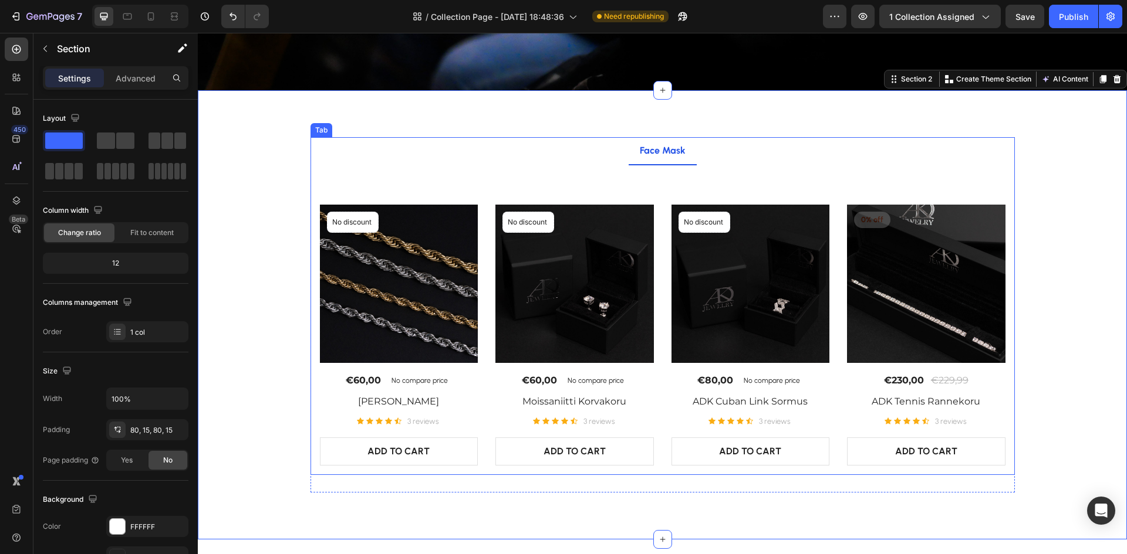
click at [357, 172] on div "Title Line No discount Not be displayed when published Product Badge (P) Images…" at bounding box center [662, 320] width 704 height 310
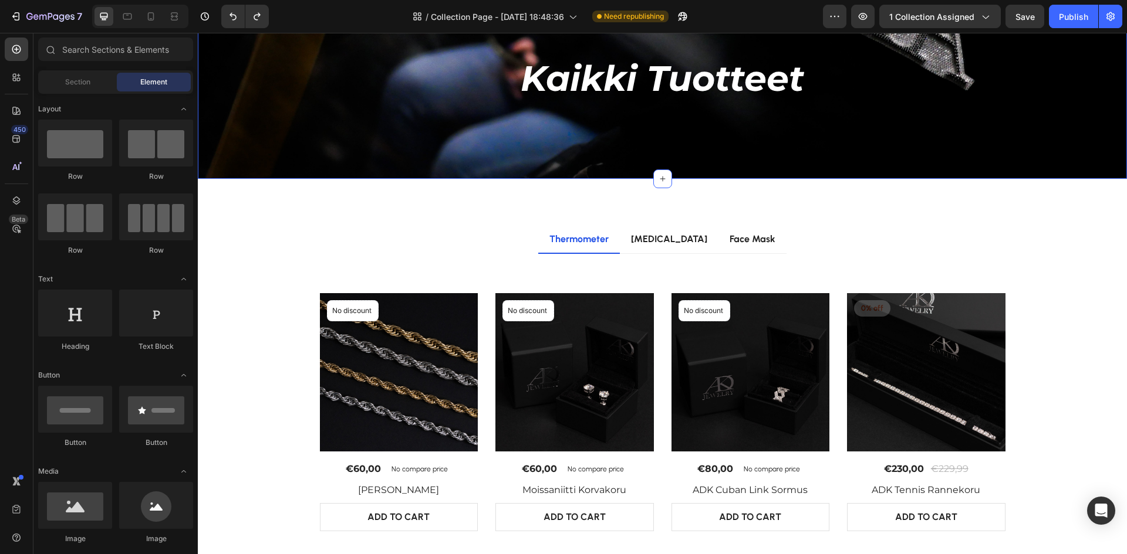
scroll to position [0, 0]
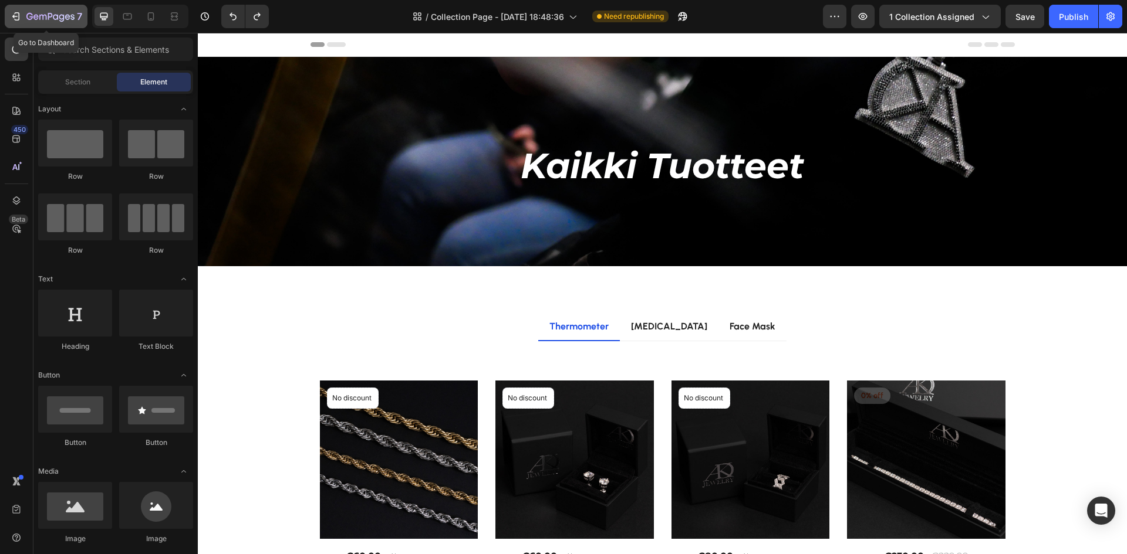
click at [15, 13] on icon "button" at bounding box center [17, 16] width 5 height 8
